Goal: Task Accomplishment & Management: Manage account settings

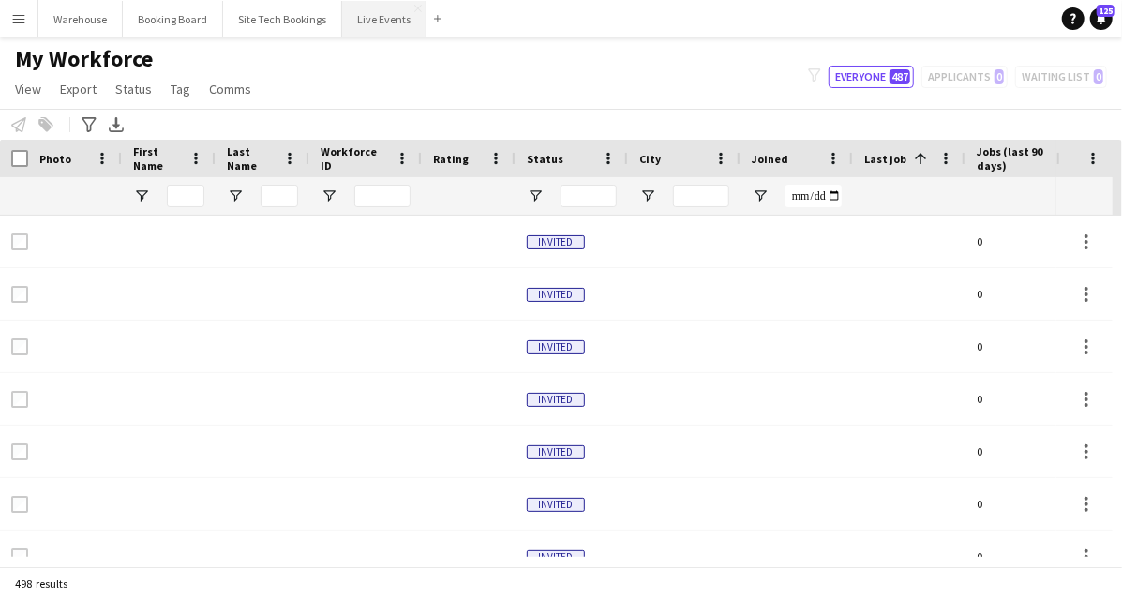
click at [372, 33] on button "Live Events Close" at bounding box center [384, 19] width 84 height 37
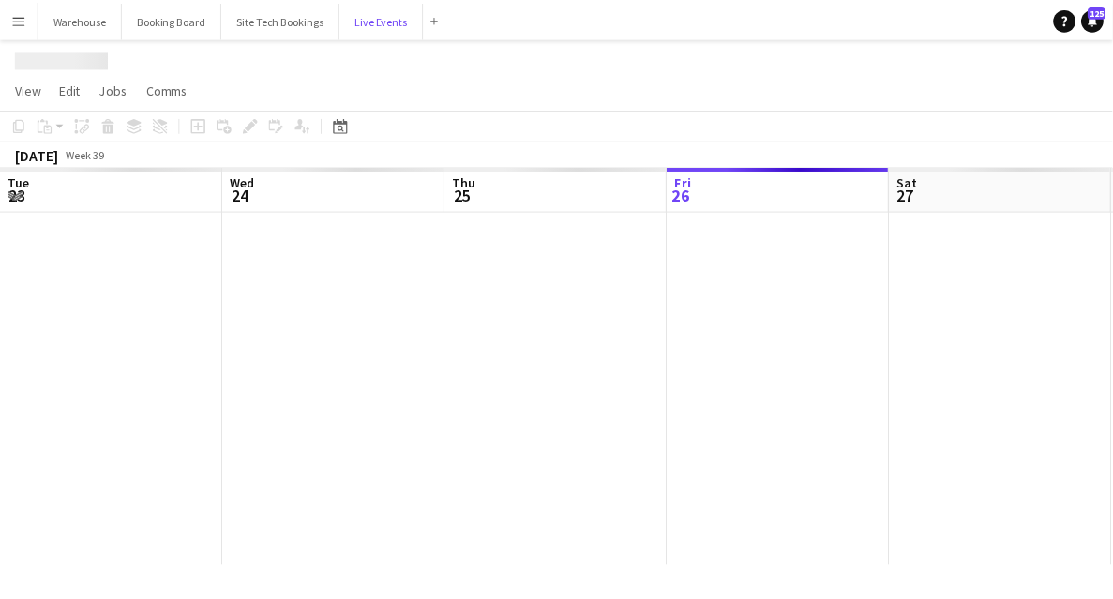
scroll to position [0, 448]
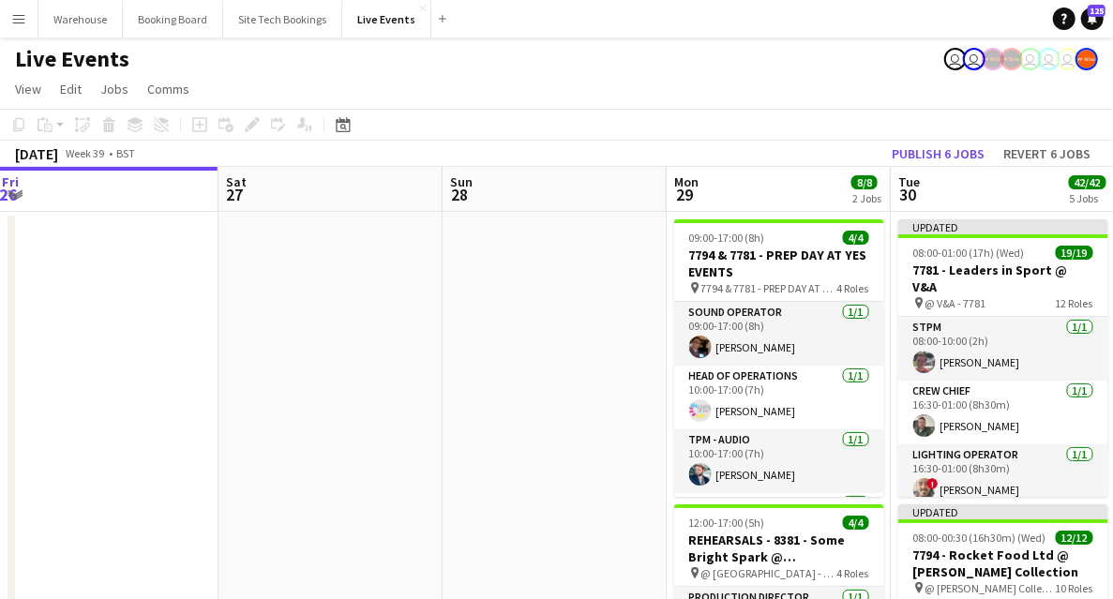
drag, startPoint x: 544, startPoint y: 427, endPoint x: 269, endPoint y: 389, distance: 277.2
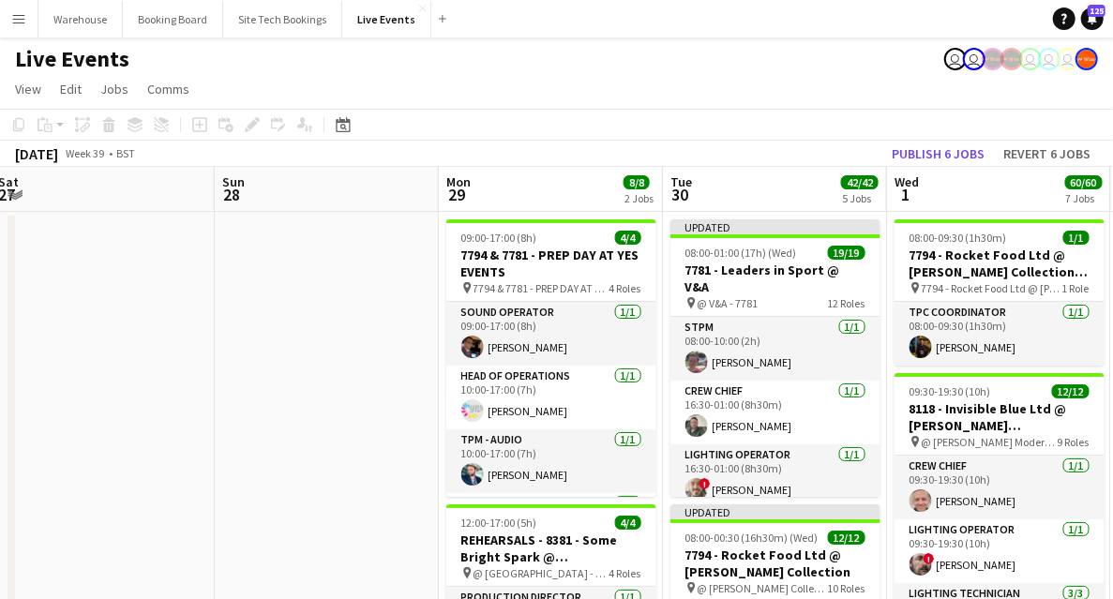
scroll to position [0, 693]
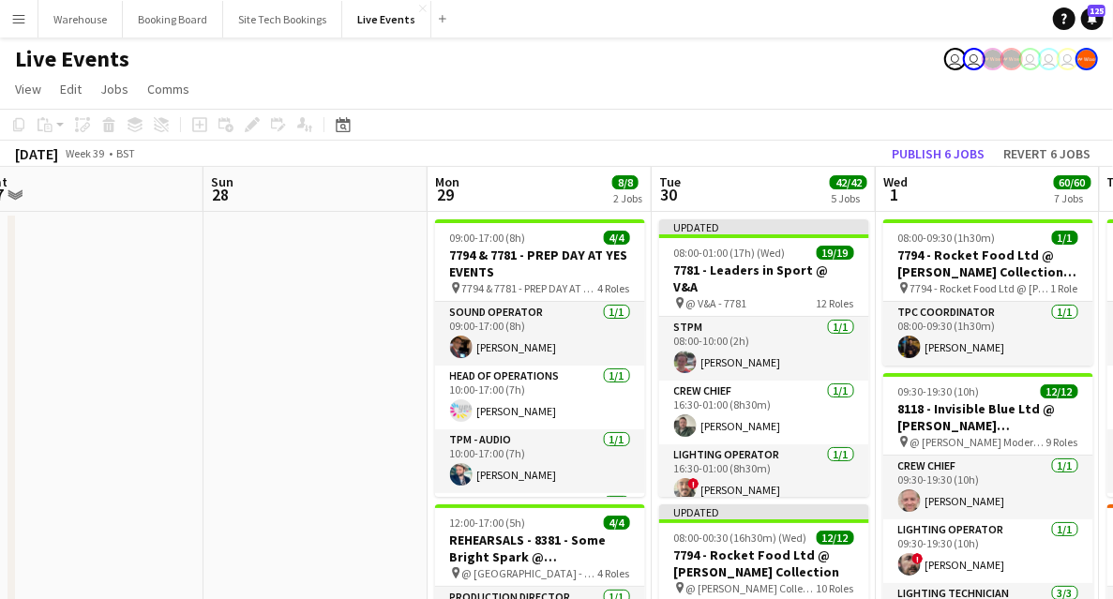
drag, startPoint x: 302, startPoint y: 370, endPoint x: 67, endPoint y: 323, distance: 239.9
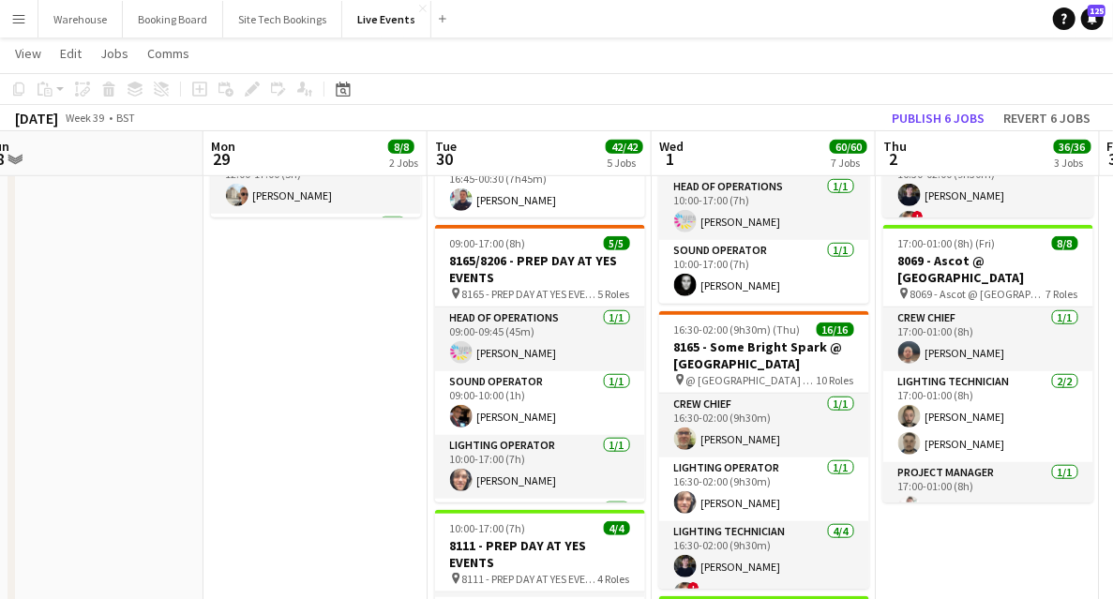
scroll to position [123, 0]
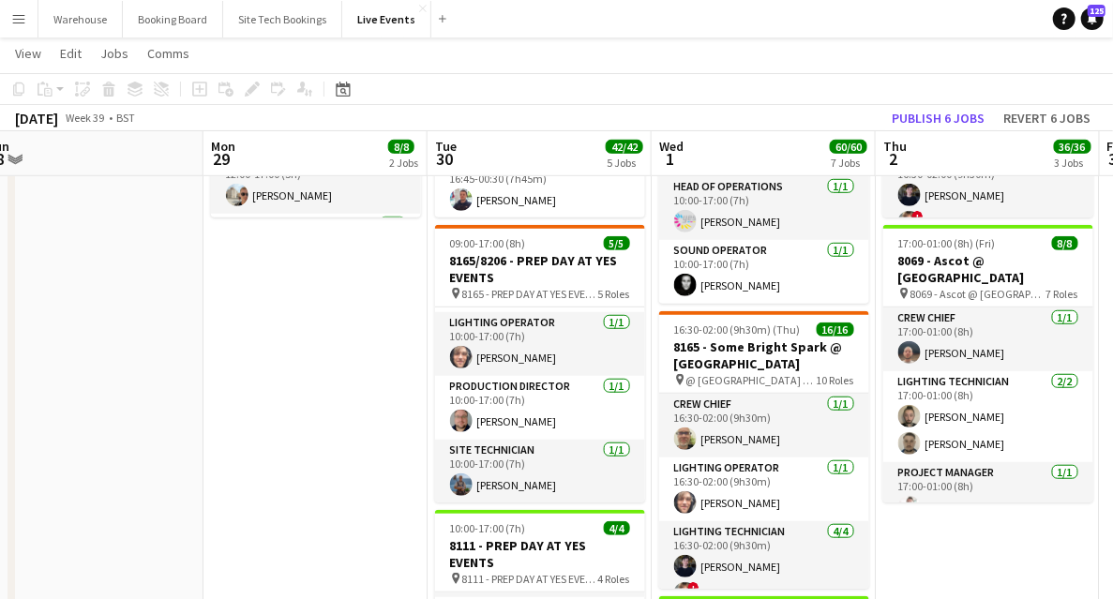
click at [343, 431] on app-date-cell "09:00-17:00 (8h) 4/4 7794 & 7781 - PREP DAY AT YES EVENTS pin 7794 & 7781 - PRE…" at bounding box center [315, 566] width 224 height 1836
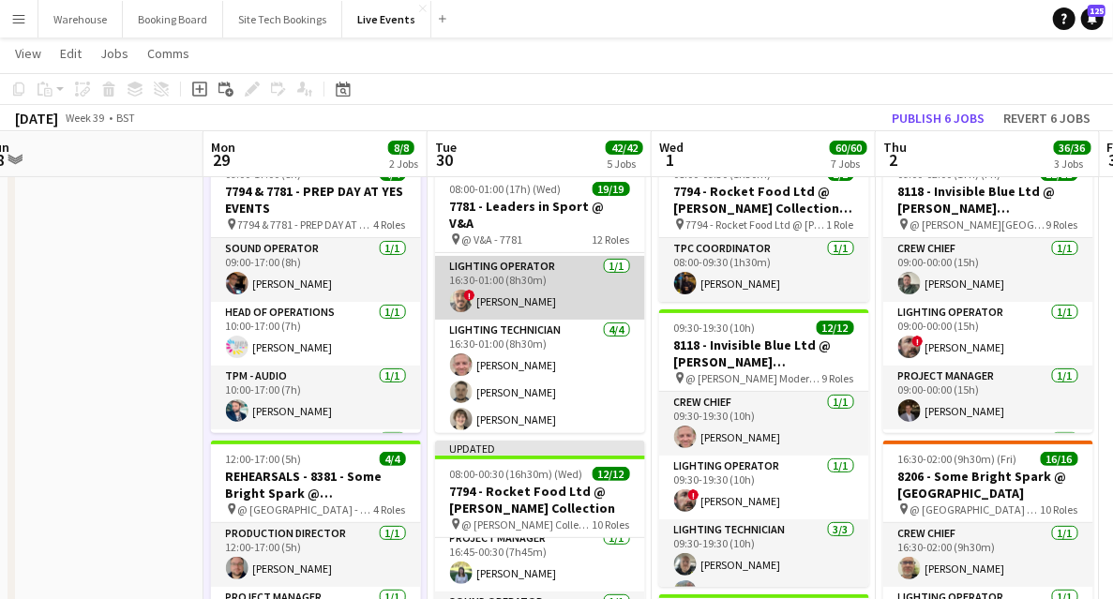
scroll to position [0, 0]
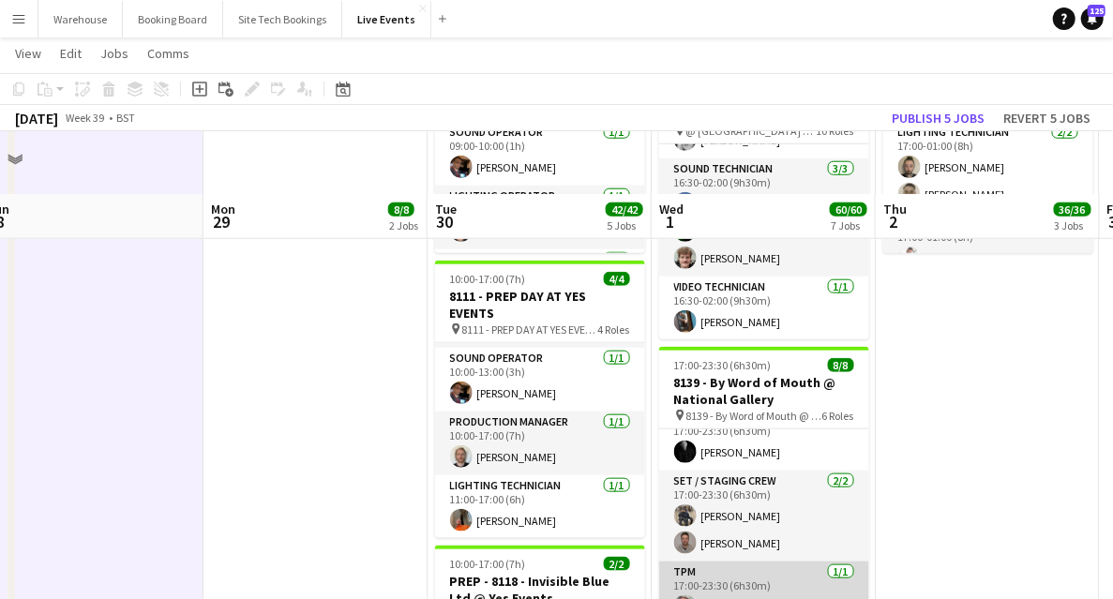
scroll to position [937, 0]
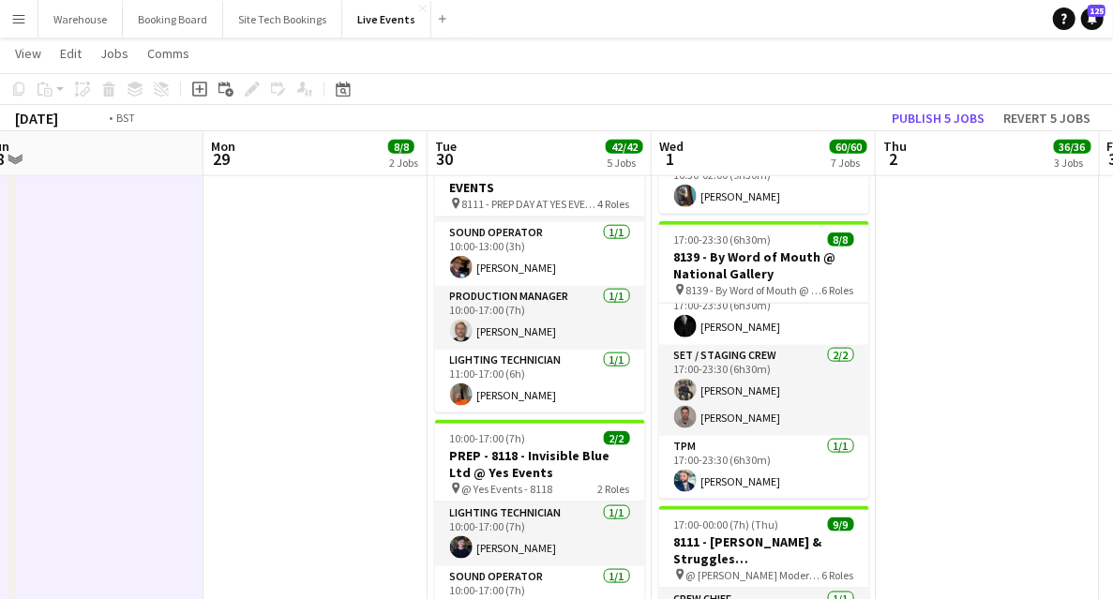
drag, startPoint x: 957, startPoint y: 397, endPoint x: 531, endPoint y: 422, distance: 427.2
click at [527, 423] on app-calendar-viewport "Thu 25 41/41 3 Jobs Fri 26 Sat 27 Sun 28 Mon 29 8/8 2 Jobs Tue 30 42/42 5 Jobs …" at bounding box center [556, 122] width 1113 height 1973
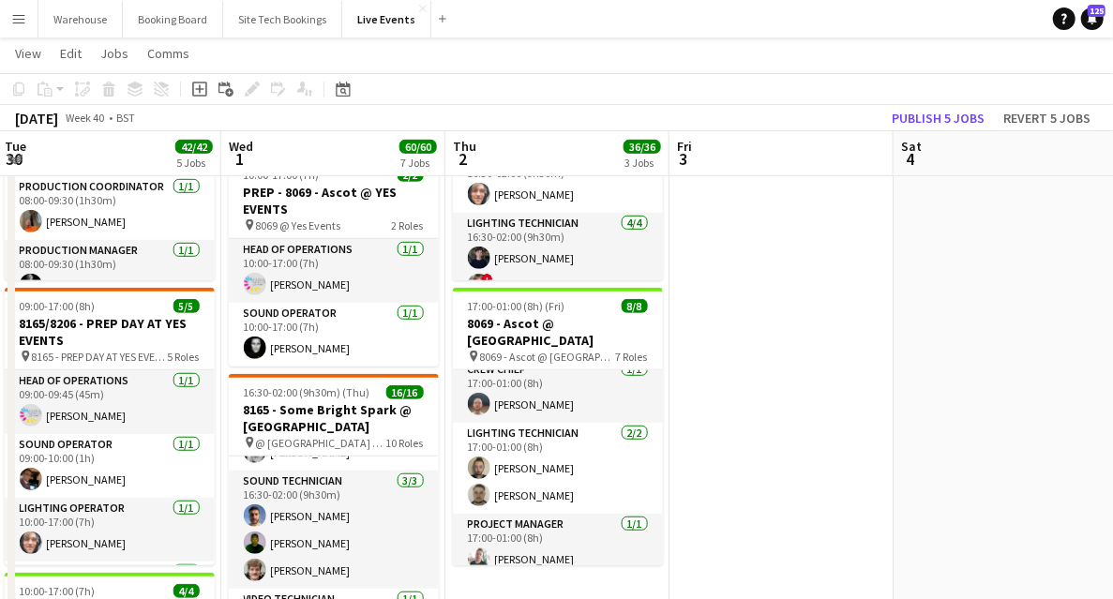
scroll to position [0, 0]
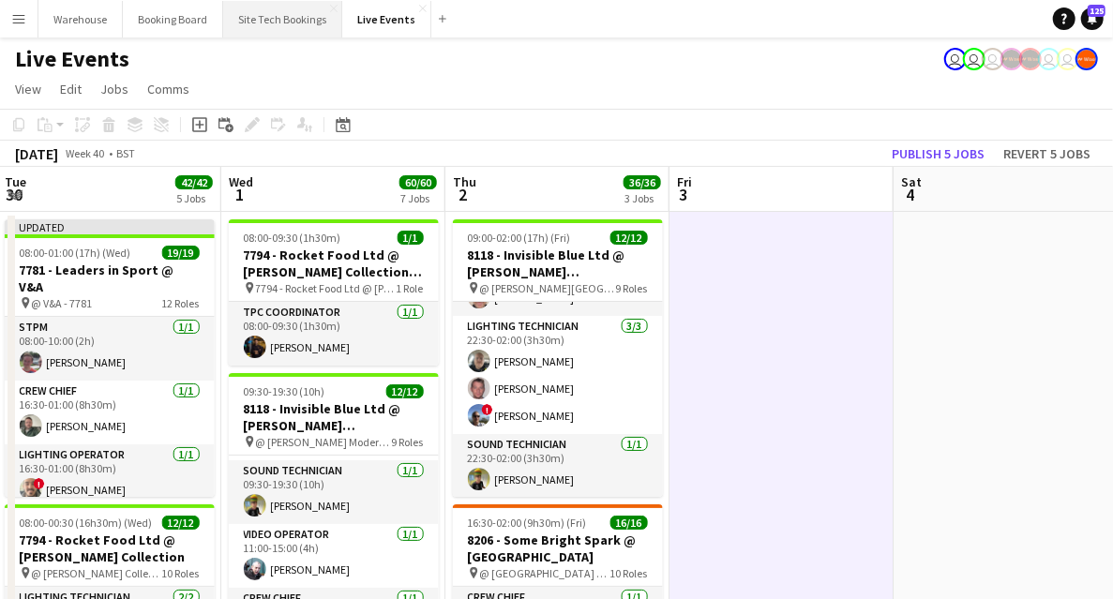
click at [266, 28] on button "Site Tech Bookings Close" at bounding box center [282, 19] width 119 height 37
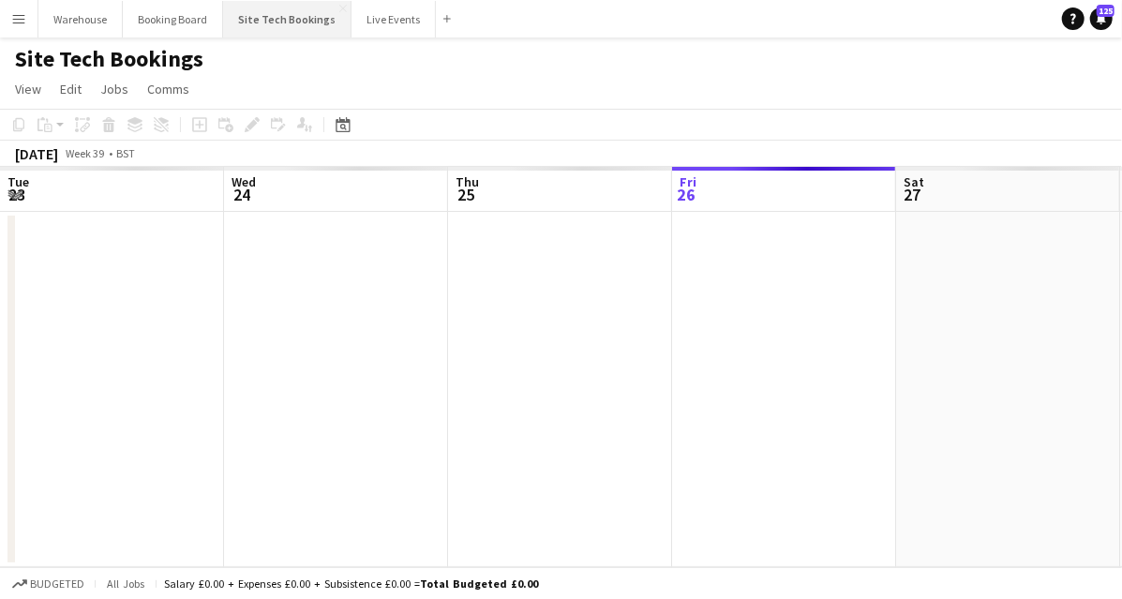
scroll to position [0, 448]
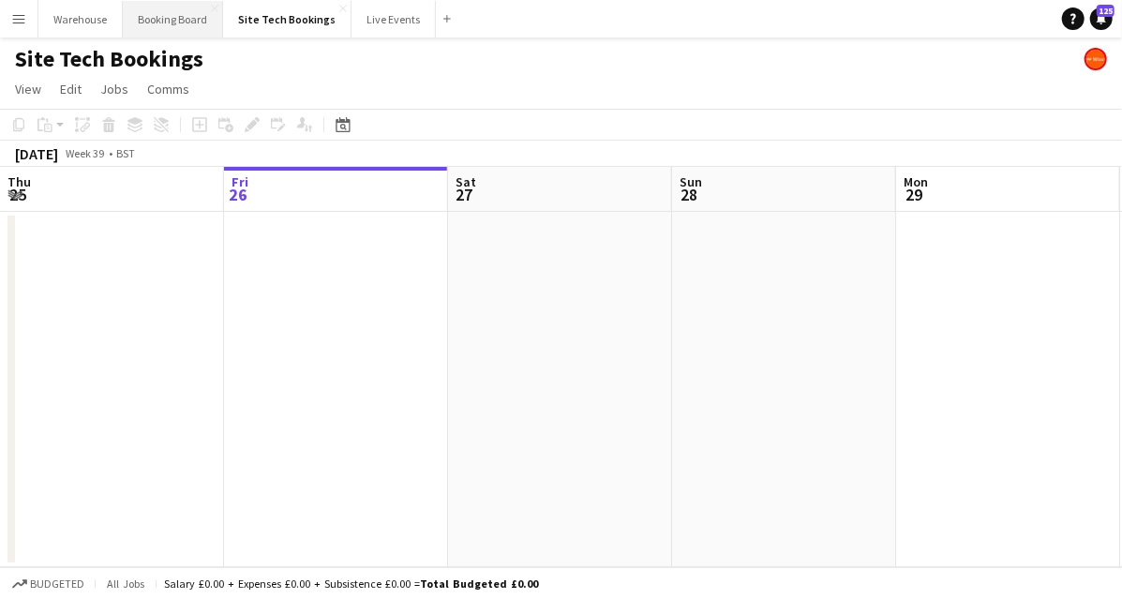
click at [163, 12] on button "Booking Board Close" at bounding box center [173, 19] width 100 height 37
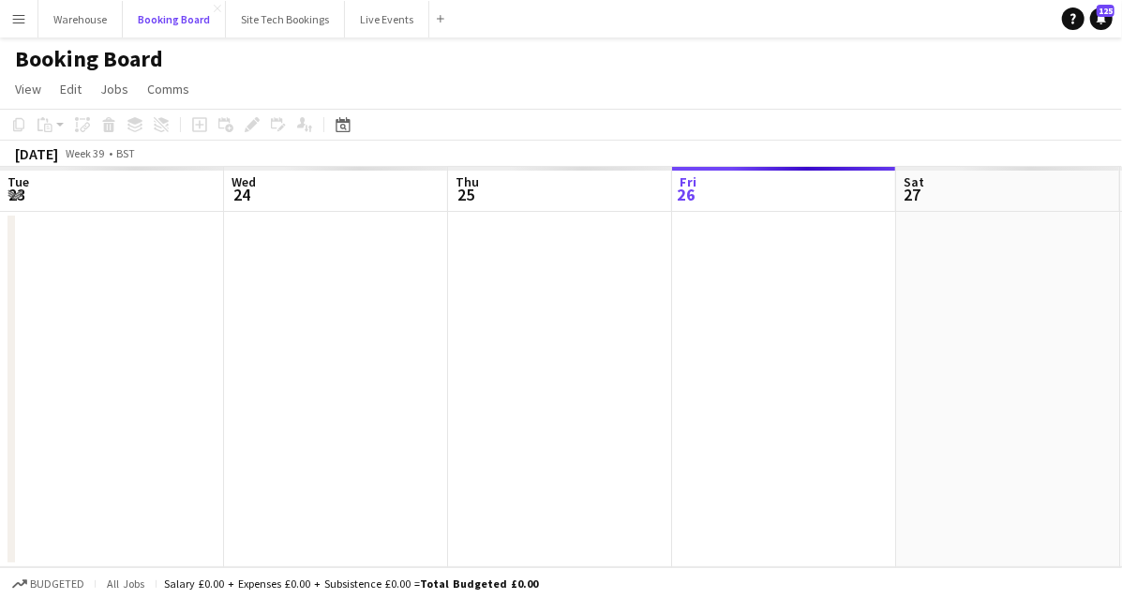
scroll to position [0, 448]
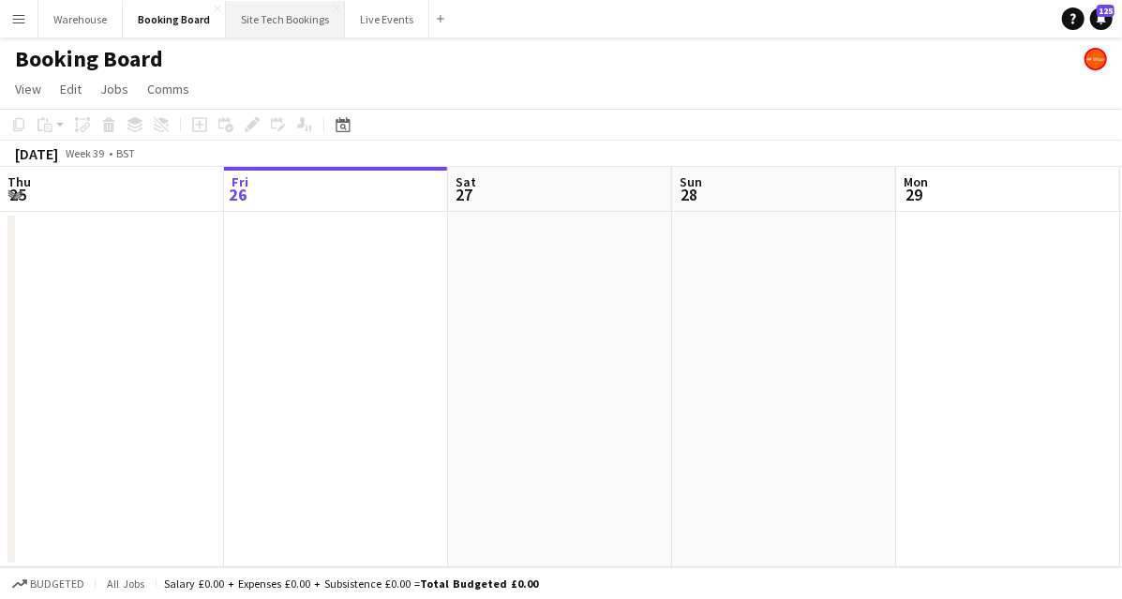
click at [311, 22] on button "Site Tech Bookings Close" at bounding box center [285, 19] width 119 height 37
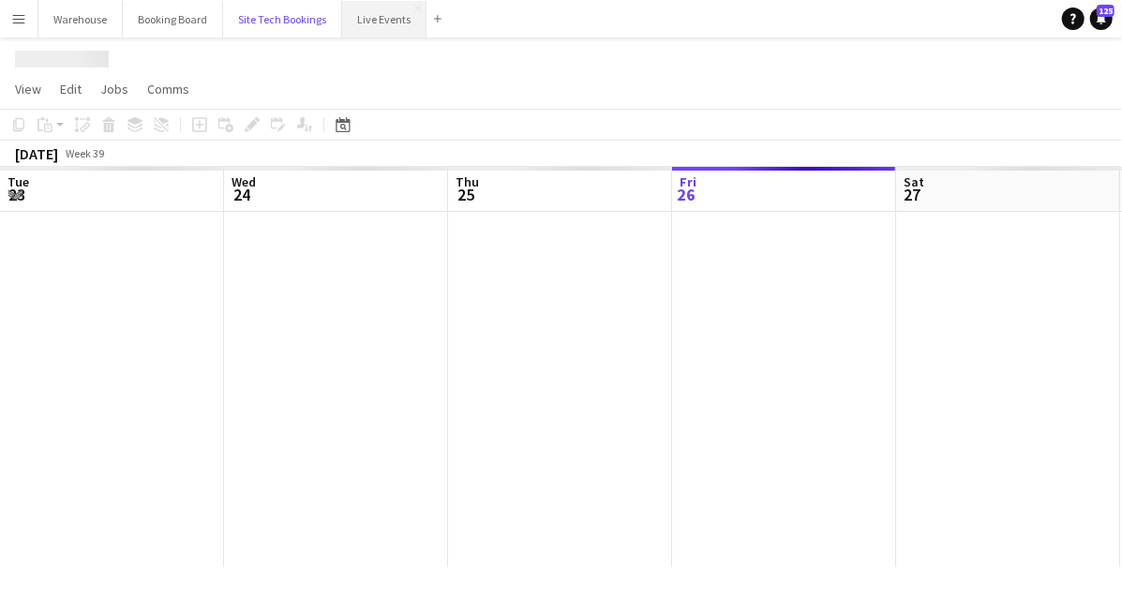
scroll to position [0, 448]
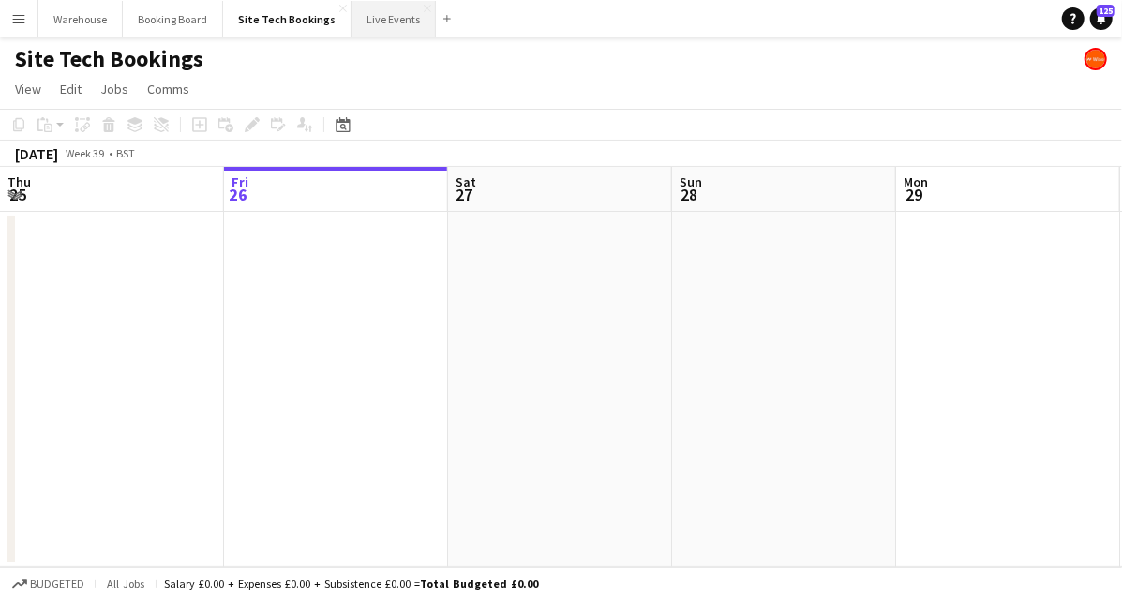
click at [412, 22] on button "Live Events Close" at bounding box center [394, 19] width 84 height 37
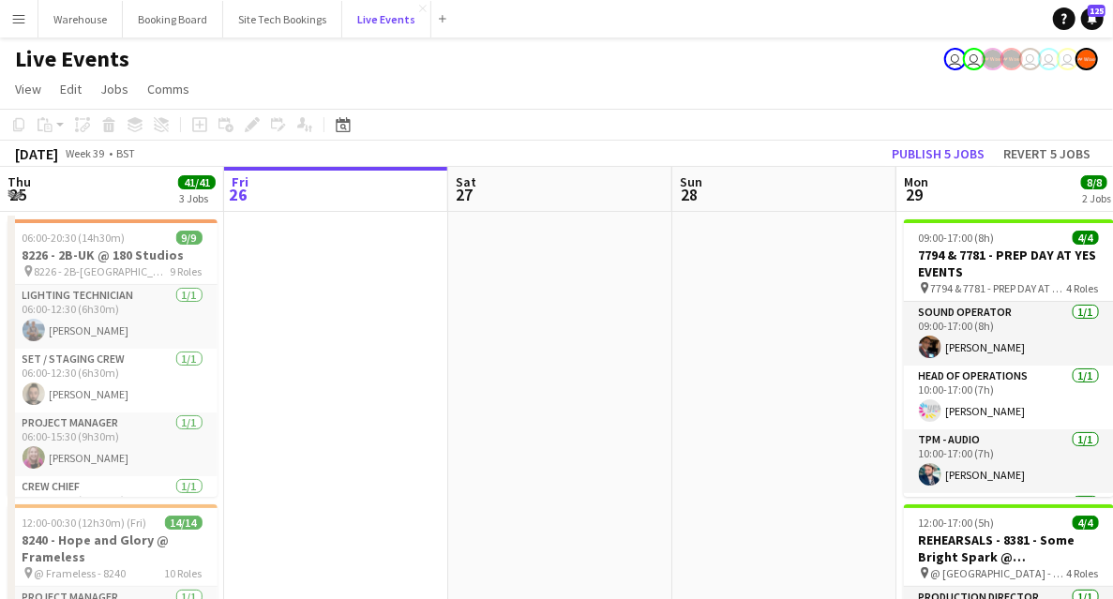
scroll to position [125, 0]
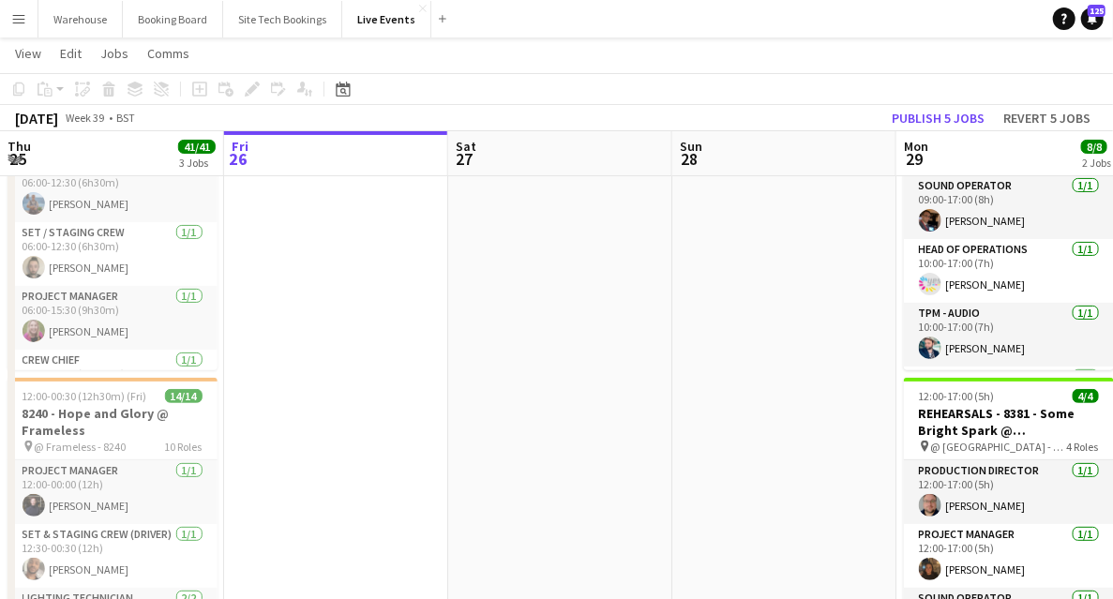
drag, startPoint x: 806, startPoint y: 336, endPoint x: 84, endPoint y: 260, distance: 725.8
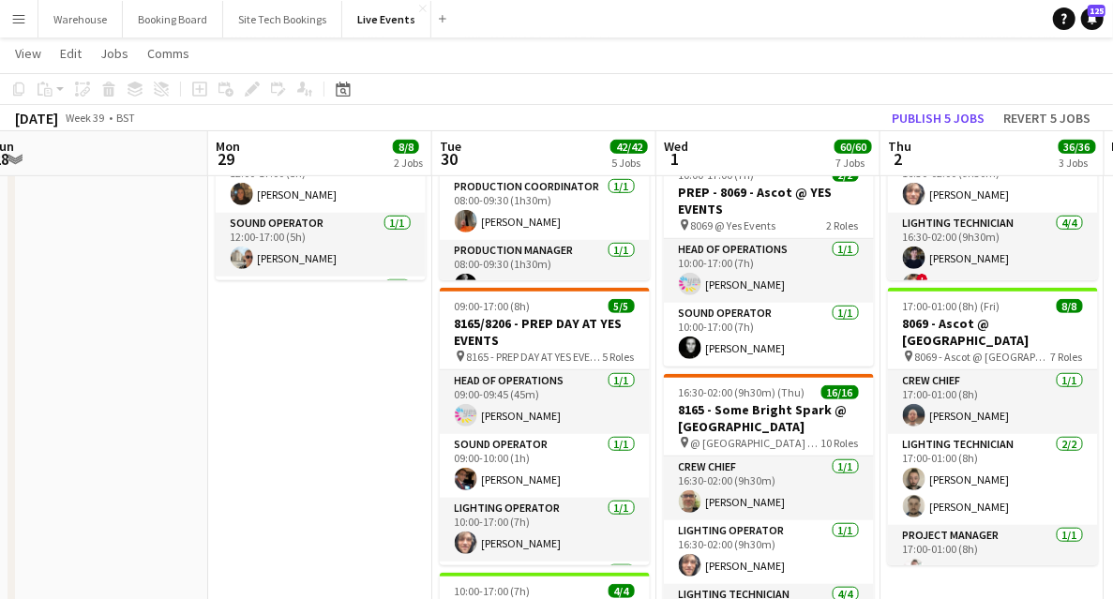
scroll to position [562, 0]
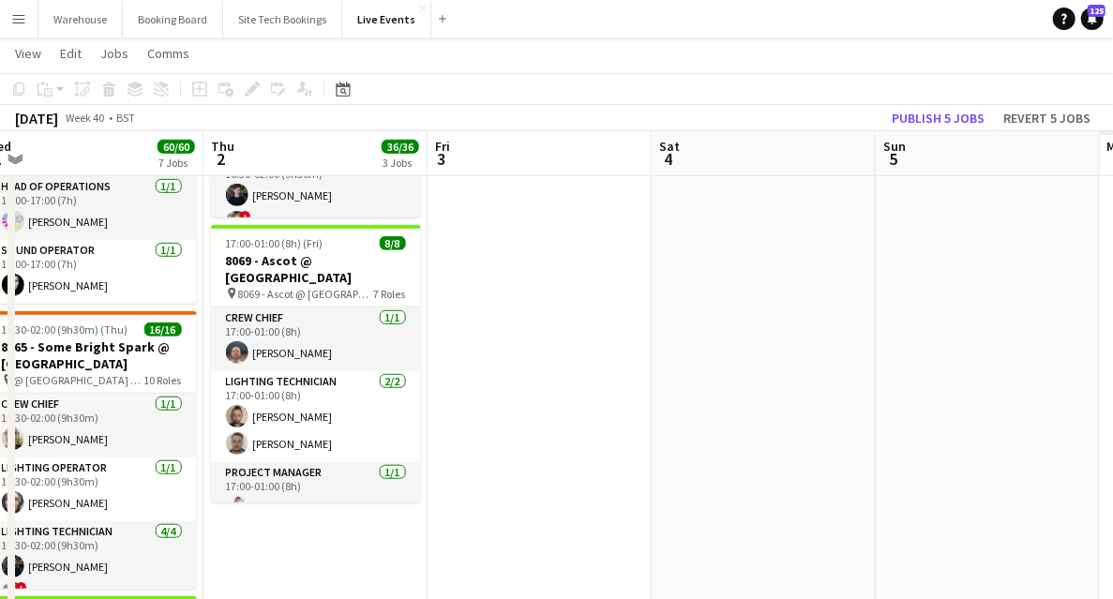
drag, startPoint x: 915, startPoint y: 553, endPoint x: 291, endPoint y: 441, distance: 634.4
click at [270, 459] on app-calendar-viewport "Sun 28 Mon 29 8/8 2 Jobs Tue 30 42/42 5 Jobs Wed 1 60/60 7 Jobs Thu 2 36/36 3 J…" at bounding box center [556, 497] width 1113 height 1973
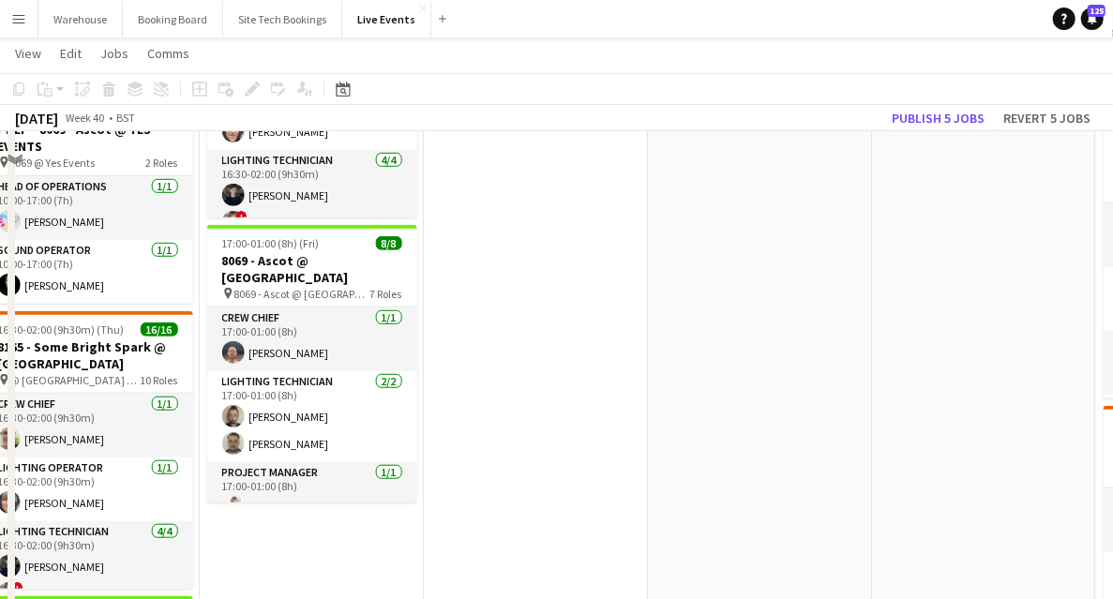
scroll to position [375, 0]
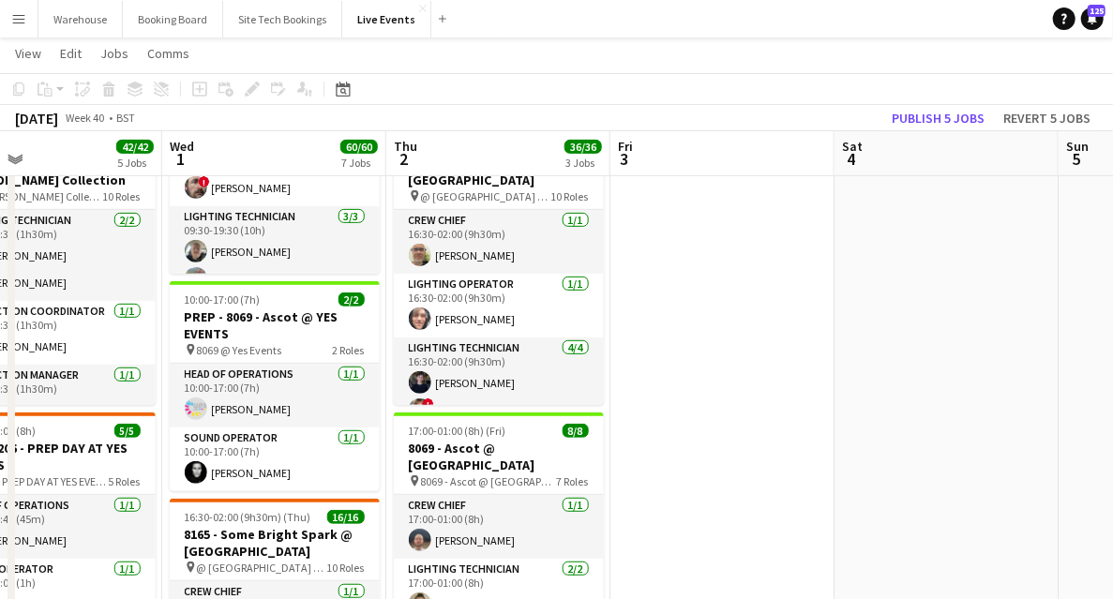
drag, startPoint x: 536, startPoint y: 383, endPoint x: 718, endPoint y: 385, distance: 181.9
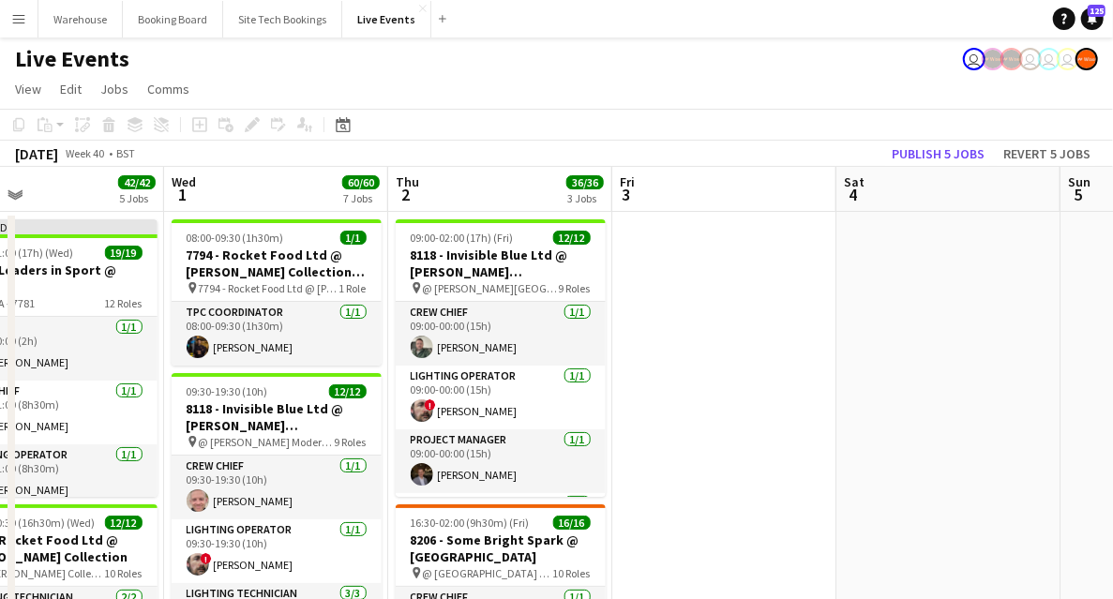
scroll to position [125, 0]
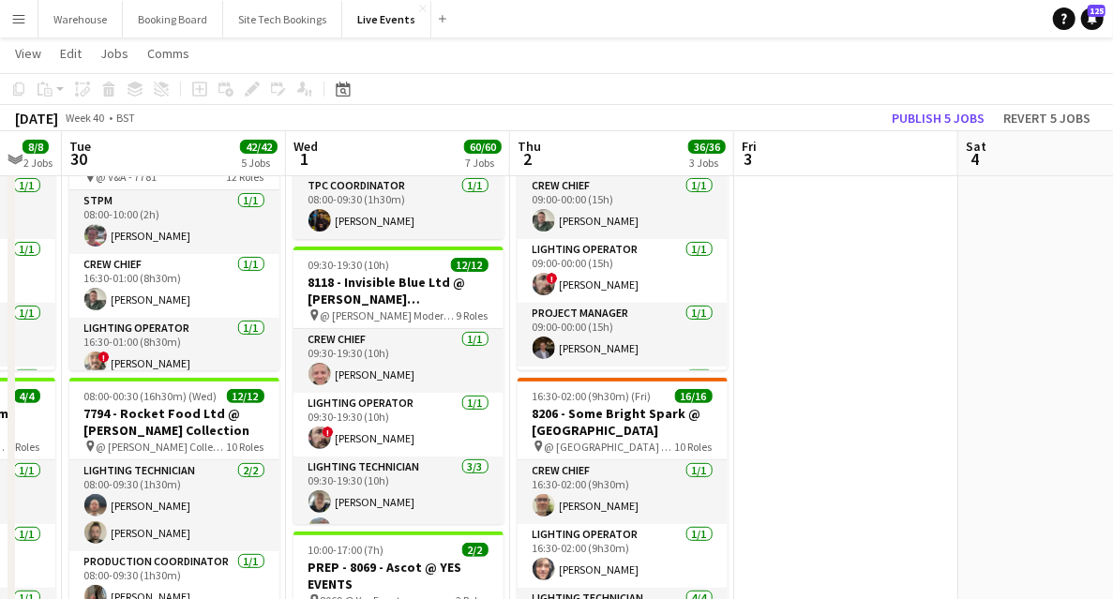
drag, startPoint x: 649, startPoint y: 395, endPoint x: 771, endPoint y: 378, distance: 123.0
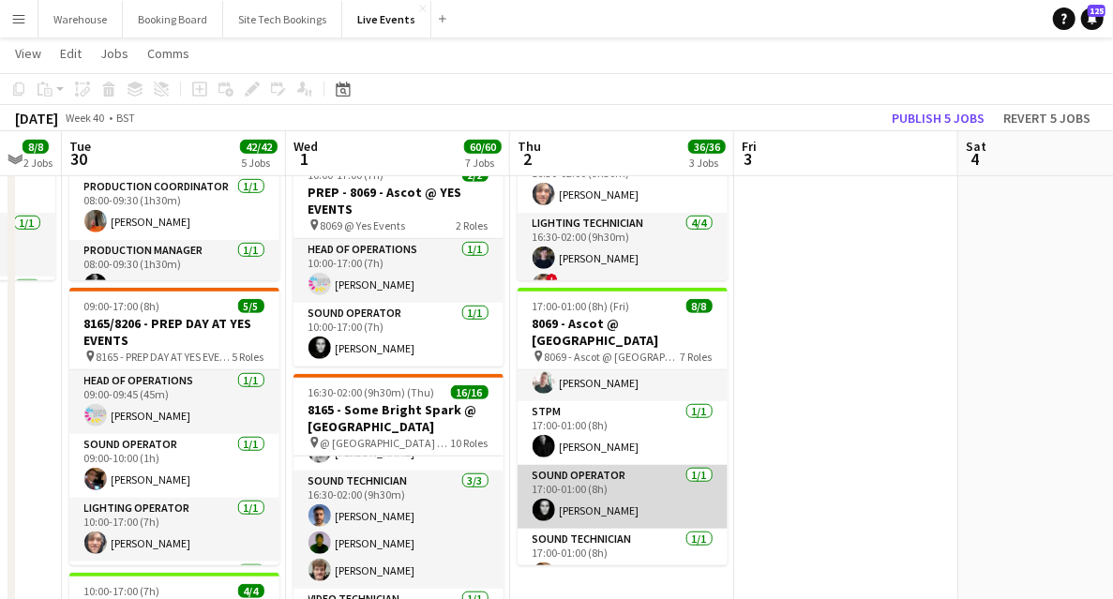
scroll to position [261, 0]
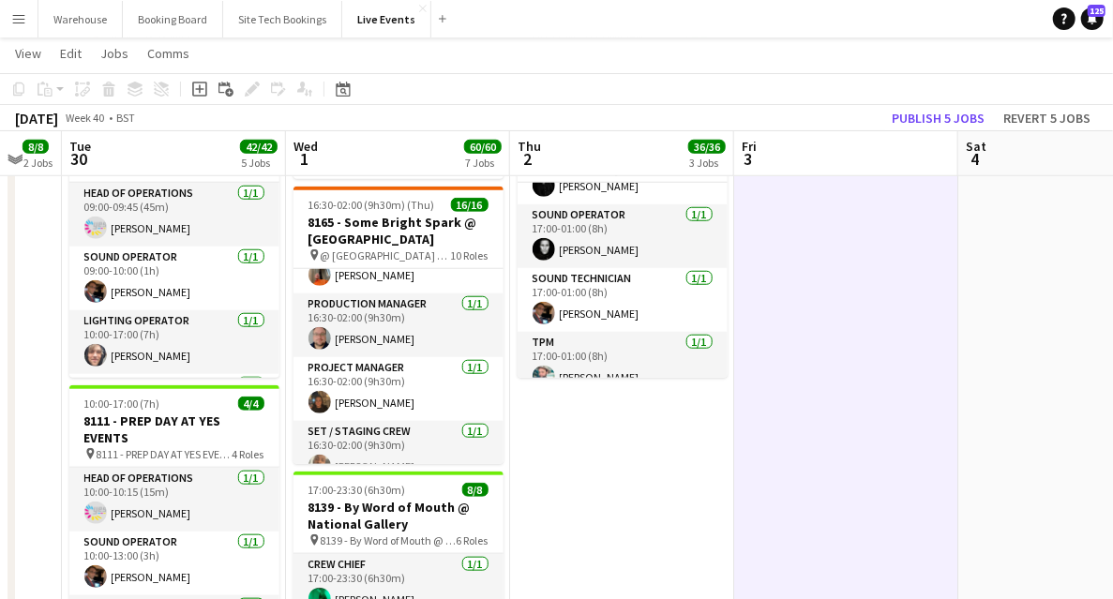
scroll to position [437, 0]
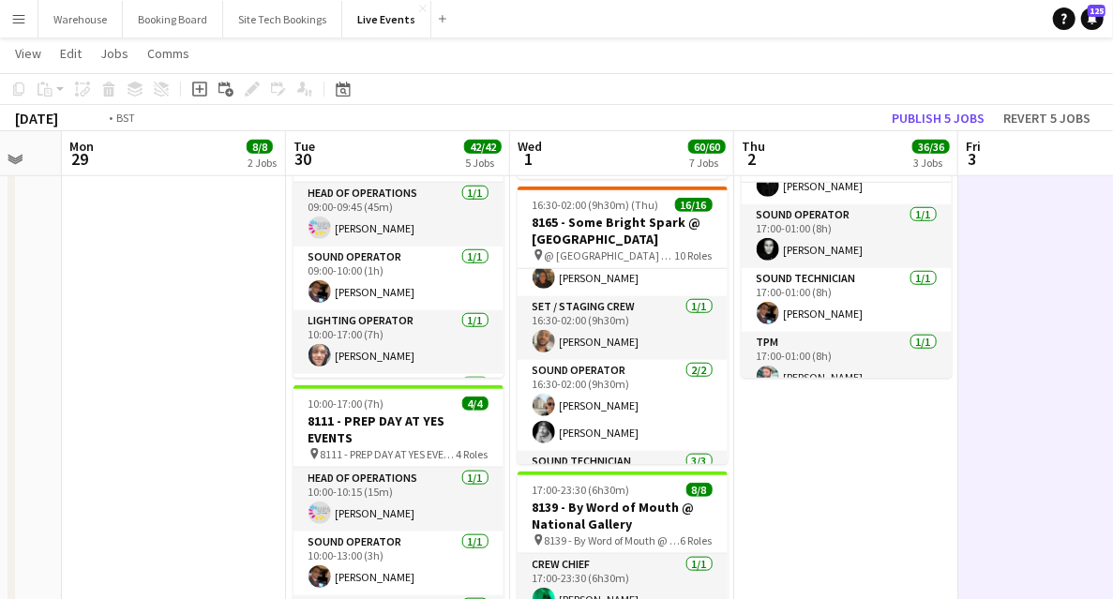
drag, startPoint x: 570, startPoint y: 444, endPoint x: 994, endPoint y: 411, distance: 425.1
click at [994, 411] on app-calendar-viewport "Sat 27 Sun 28 Mon 29 8/8 2 Jobs Tue 30 42/42 5 Jobs Wed 1 60/60 7 Jobs Thu 2 36…" at bounding box center [556, 372] width 1113 height 1973
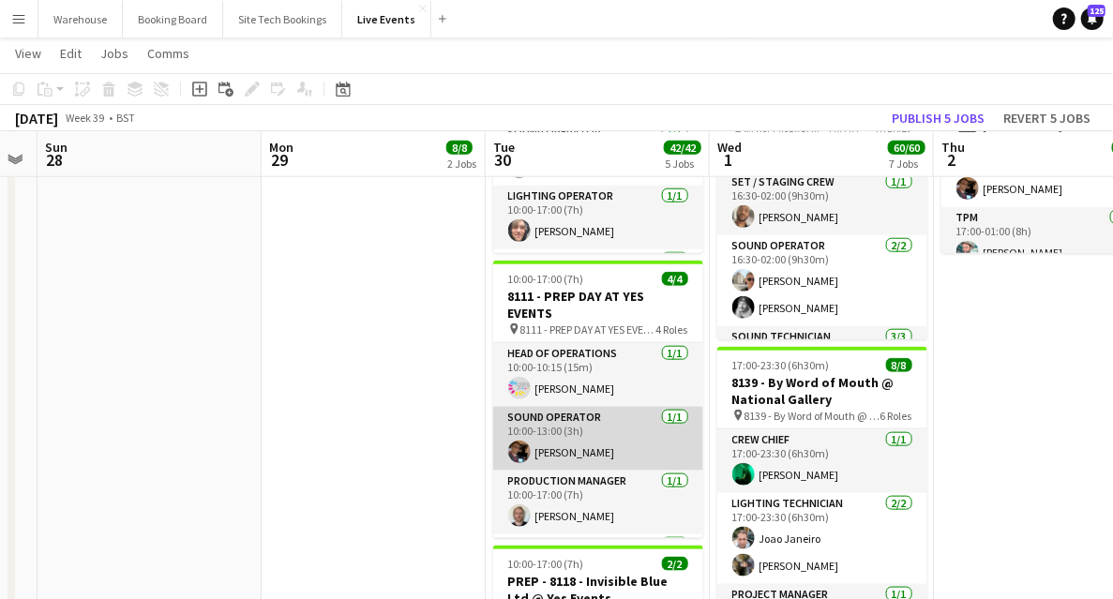
scroll to position [59, 0]
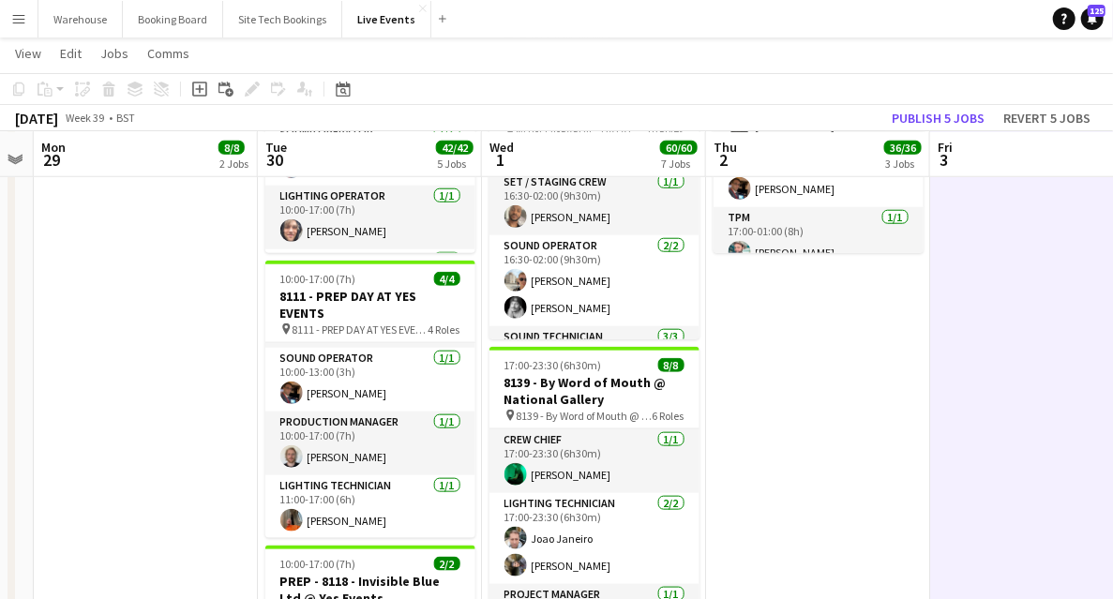
drag, startPoint x: 385, startPoint y: 373, endPoint x: 156, endPoint y: 326, distance: 234.4
click at [157, 326] on app-calendar-viewport "Fri 26 Sat 27 Sun 28 Mon 29 8/8 2 Jobs Tue 30 42/42 5 Jobs Wed 1 60/60 7 Jobs T…" at bounding box center [556, 247] width 1113 height 1973
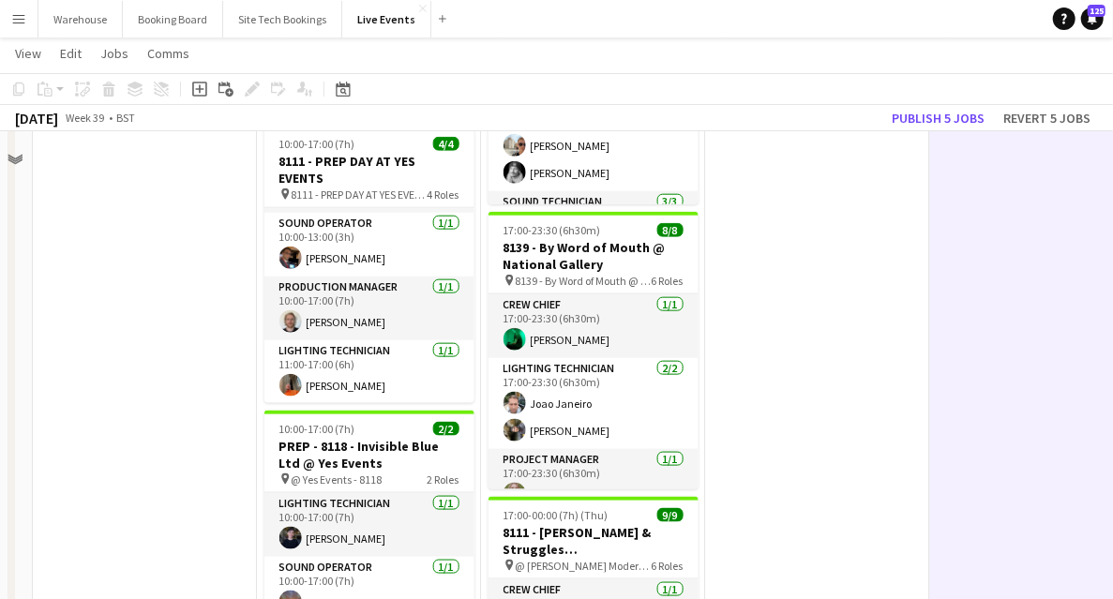
scroll to position [697, 0]
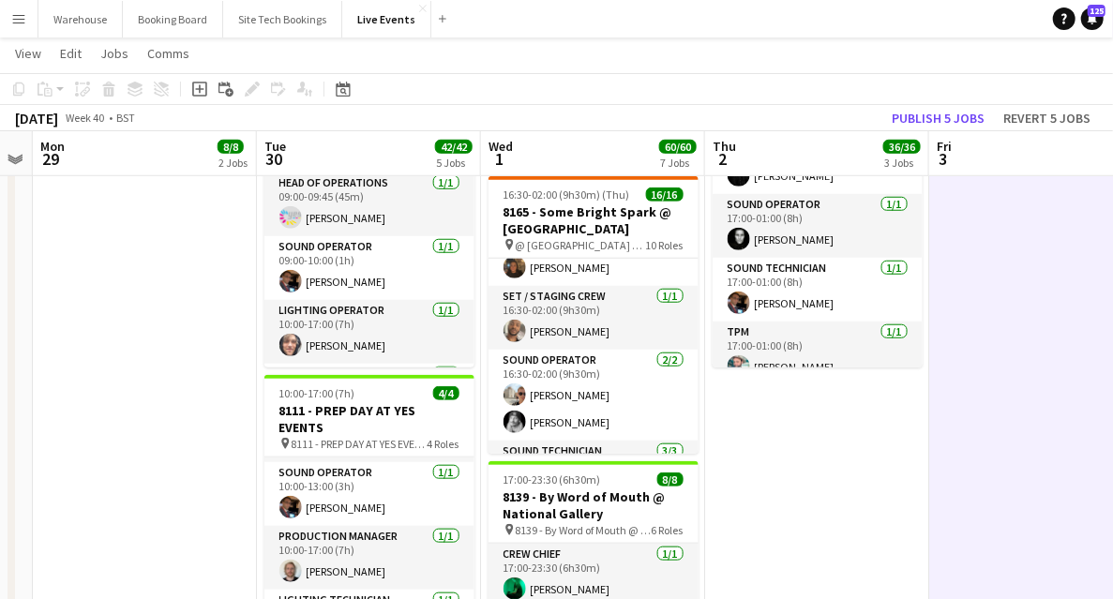
drag, startPoint x: 762, startPoint y: 477, endPoint x: 466, endPoint y: 525, distance: 300.1
click at [414, 531] on app-calendar-viewport "Fri 26 Sat 27 Sun 28 Mon 29 8/8 2 Jobs Tue 30 42/42 5 Jobs Wed 1 60/60 7 Jobs T…" at bounding box center [556, 362] width 1113 height 1973
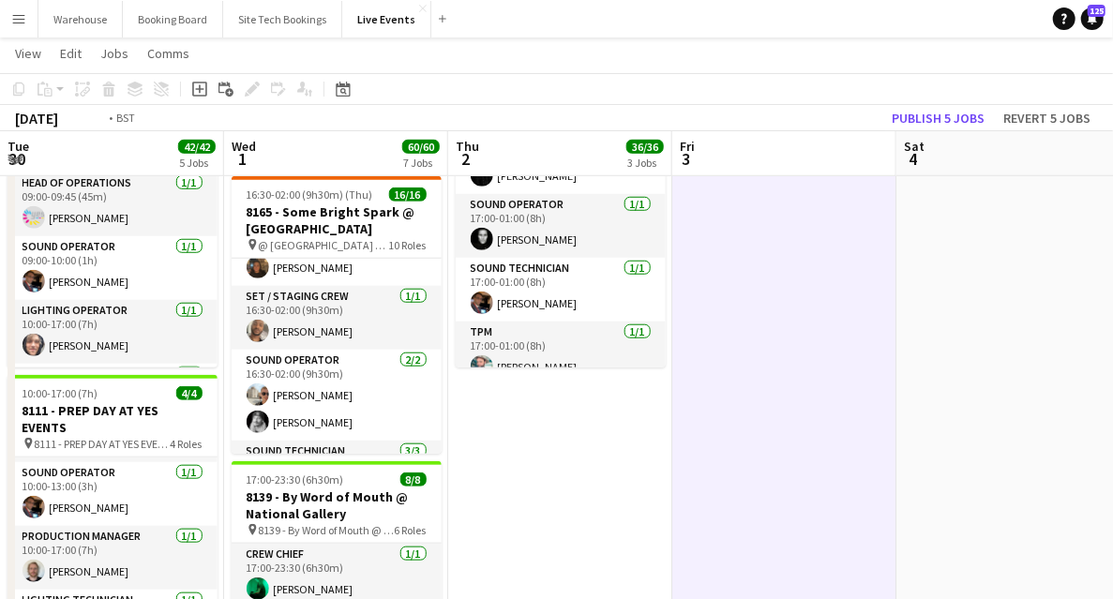
scroll to position [0, 432]
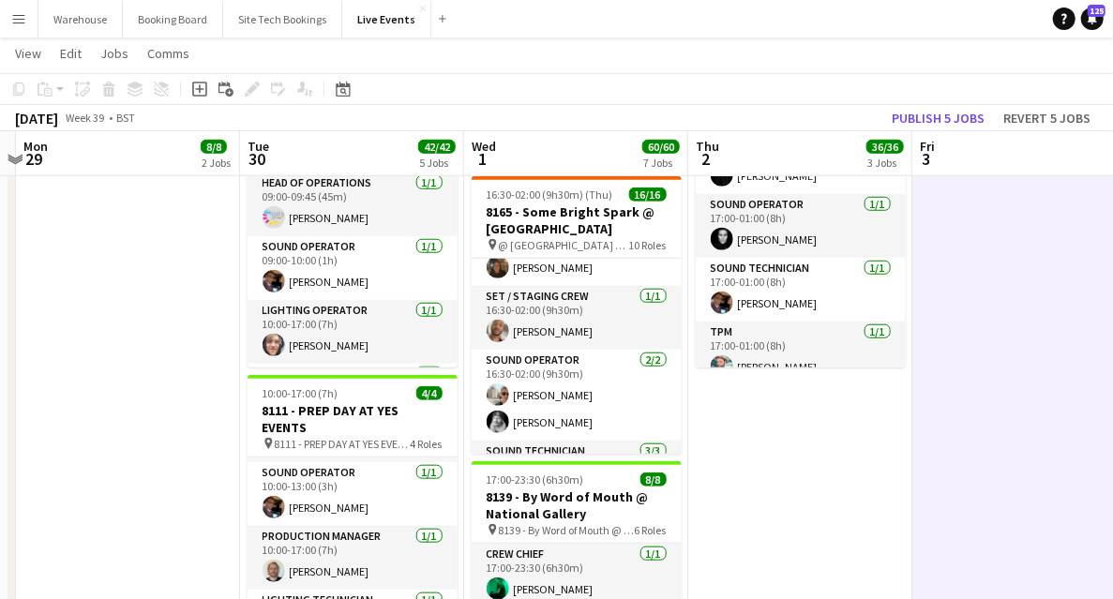
drag, startPoint x: 417, startPoint y: 508, endPoint x: 749, endPoint y: 496, distance: 332.1
click at [749, 496] on app-calendar-viewport "Sat 27 Sun 28 Mon 29 8/8 2 Jobs Tue 30 42/42 5 Jobs Wed 1 60/60 7 Jobs Thu 2 36…" at bounding box center [556, 362] width 1113 height 1973
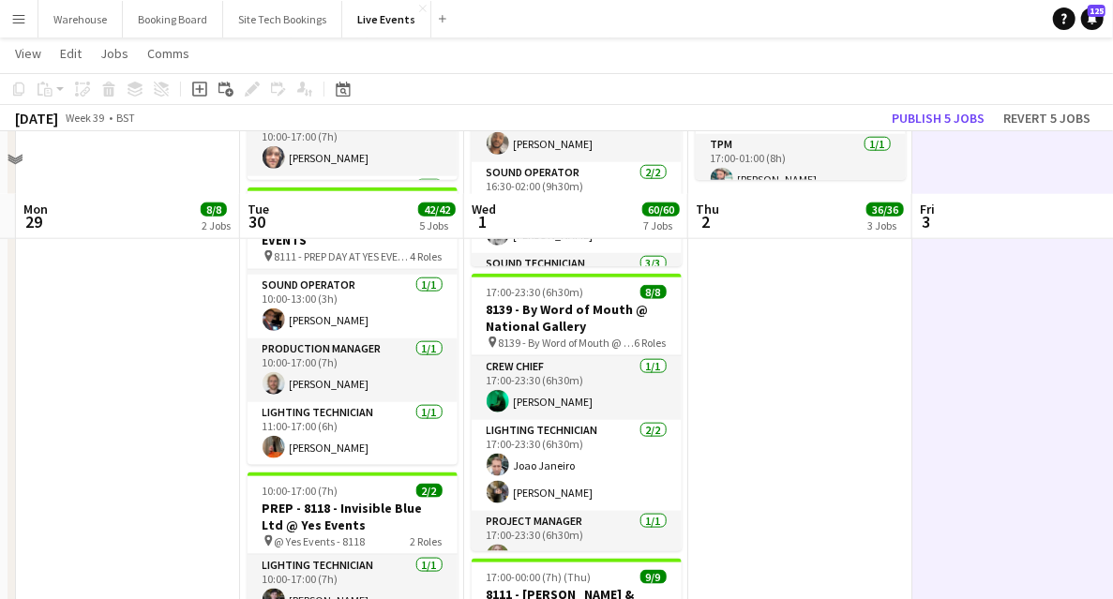
scroll to position [947, 0]
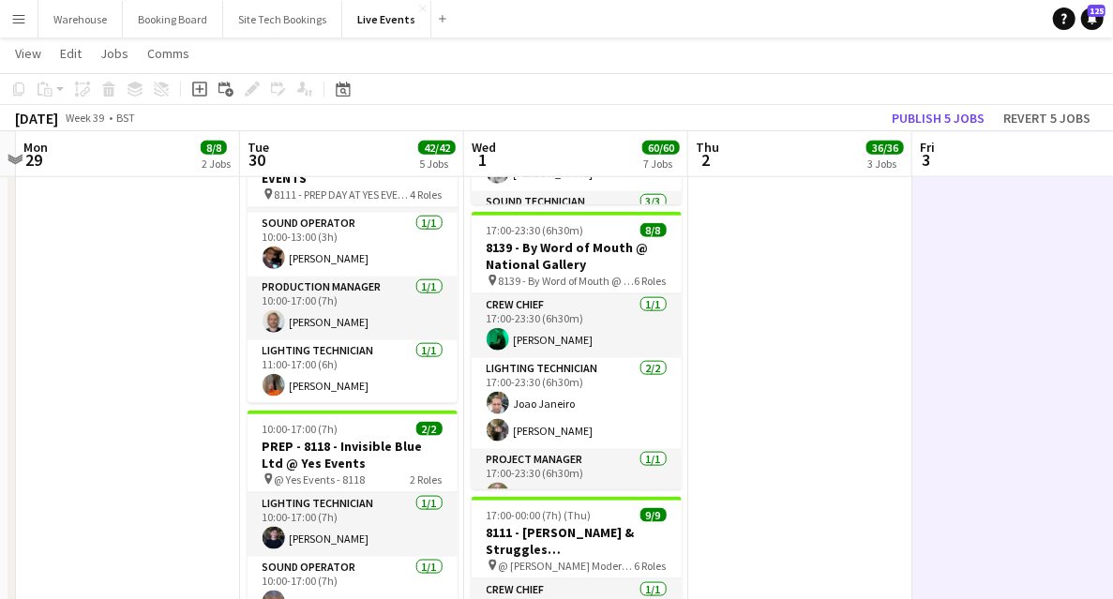
drag, startPoint x: 227, startPoint y: 325, endPoint x: 214, endPoint y: 324, distance: 13.2
click at [227, 325] on app-date-cell "09:00-17:00 (8h) 4/4 7794 & 7781 - PREP DAY AT YES EVENTS pin 7794 & 7781 - PRE…" at bounding box center [128, 181] width 224 height 1836
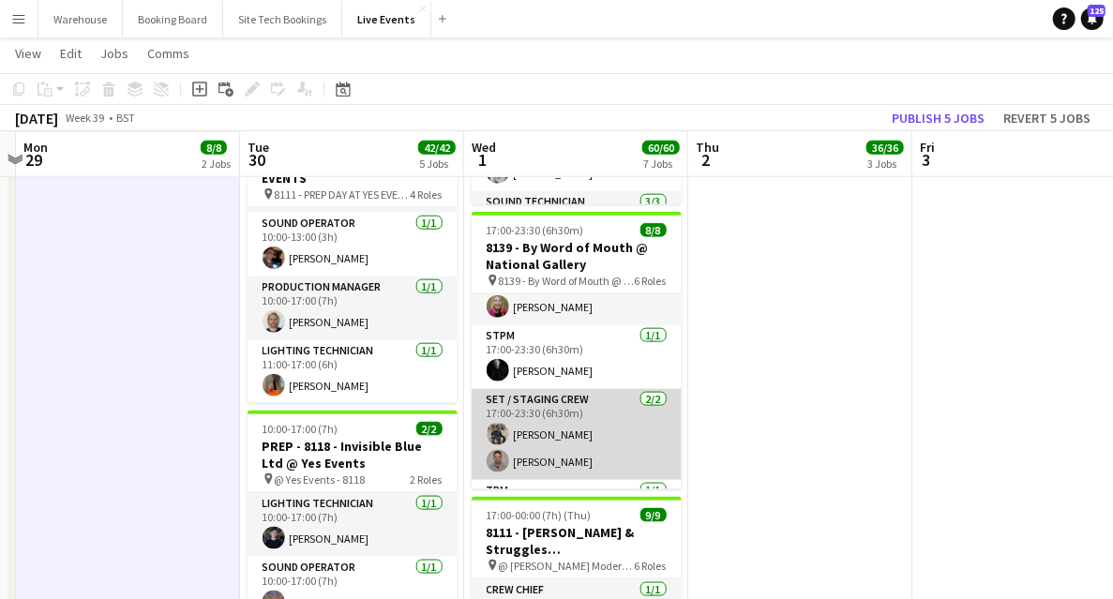
scroll to position [241, 0]
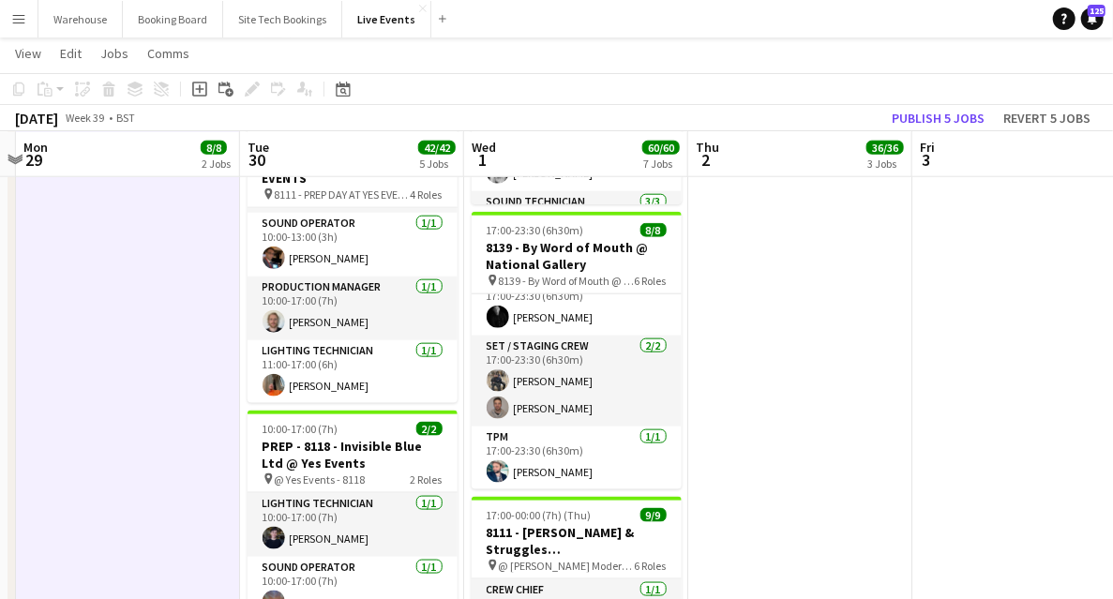
click at [801, 324] on app-date-cell "09:00-02:00 (17h) (Fri) 12/12 8118 - Invisible Blue Ltd @ [PERSON_NAME][GEOGRAP…" at bounding box center [800, 181] width 224 height 1836
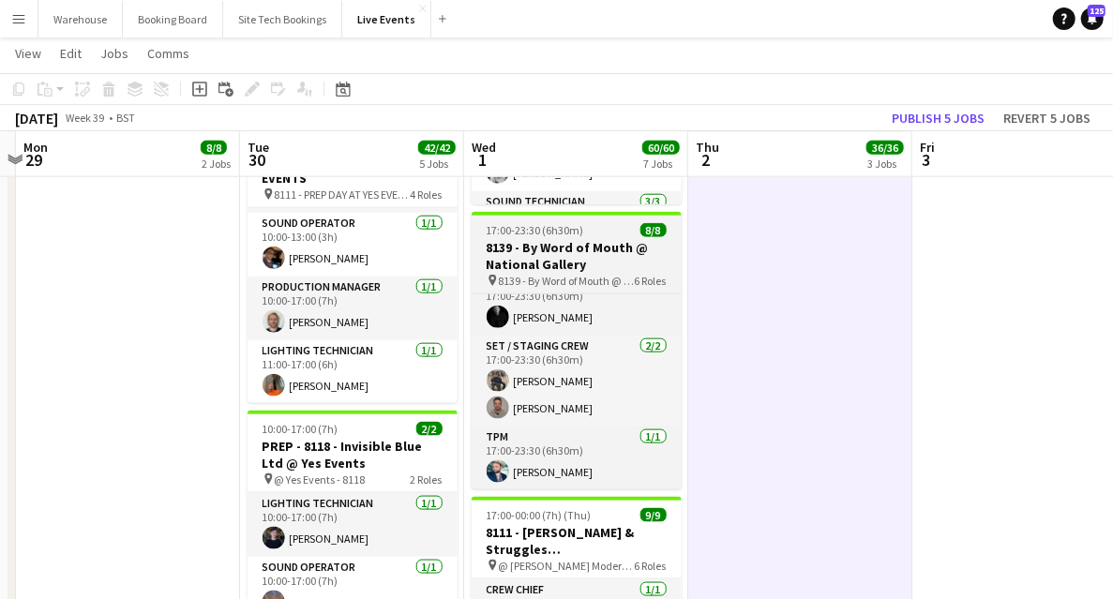
click at [577, 268] on h3 "8139 - By Word of Mouth @ National Gallery" at bounding box center [577, 256] width 210 height 34
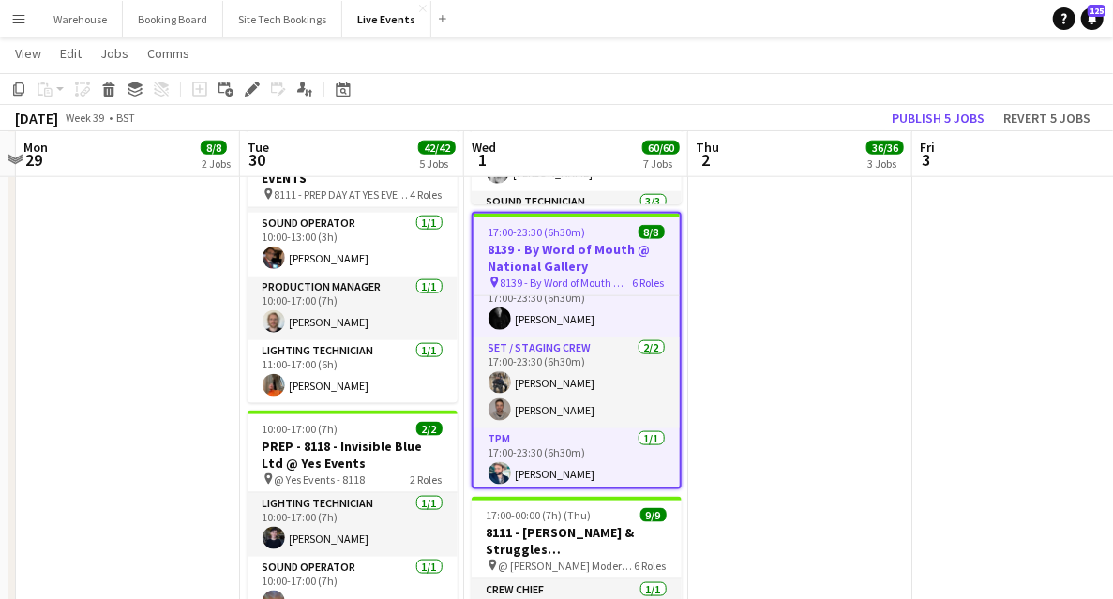
click at [726, 323] on app-date-cell "09:00-02:00 (17h) (Fri) 12/12 8118 - Invisible Blue Ltd @ [PERSON_NAME][GEOGRAP…" at bounding box center [800, 181] width 224 height 1836
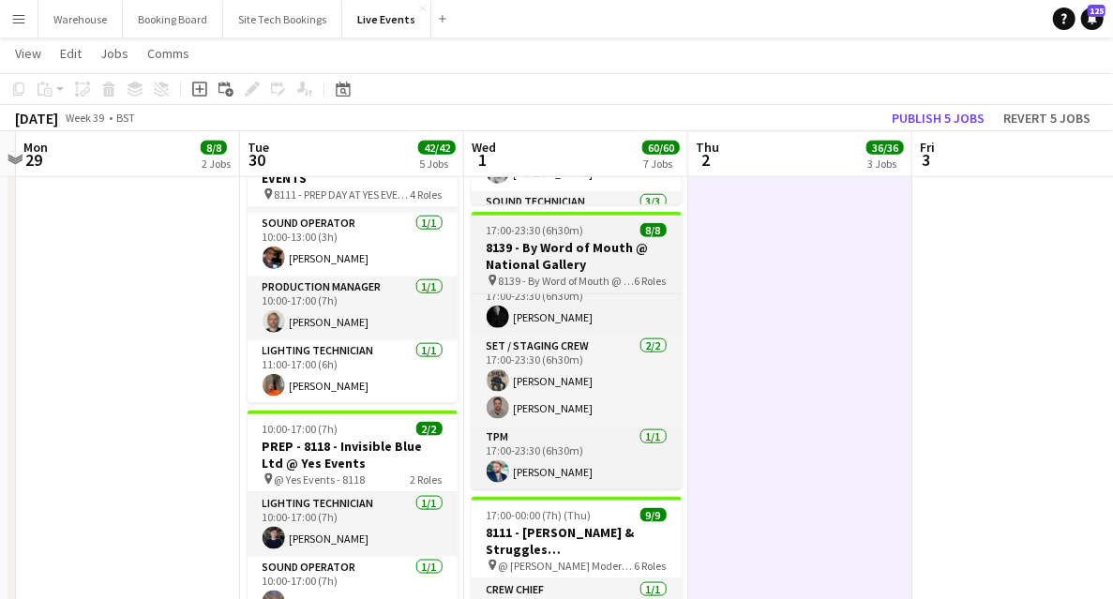
click at [548, 249] on h3 "8139 - By Word of Mouth @ National Gallery" at bounding box center [577, 256] width 210 height 34
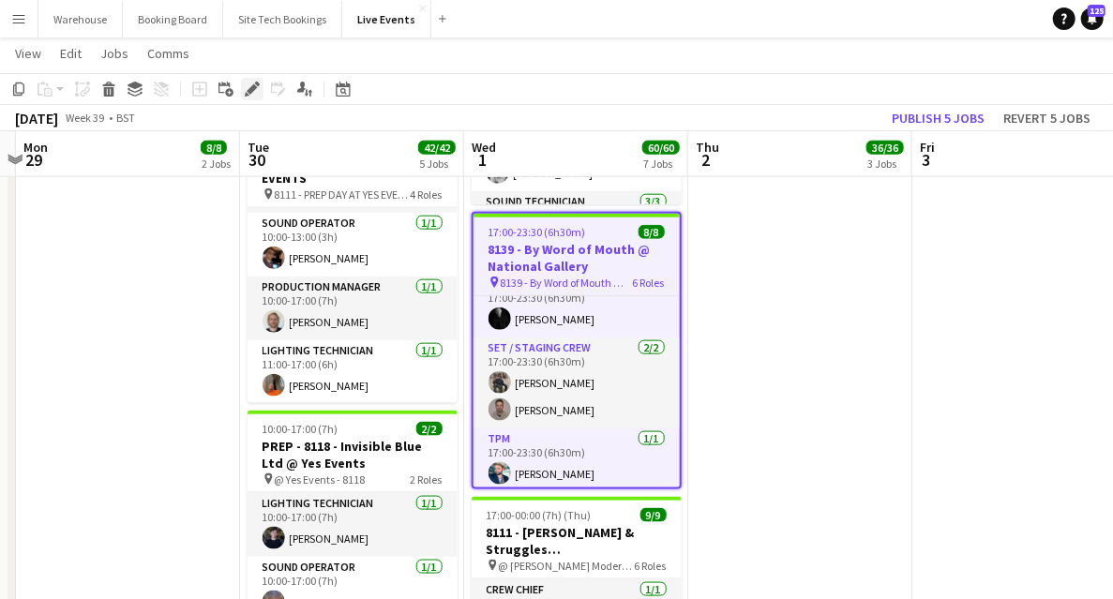
click at [253, 93] on icon "Edit" at bounding box center [252, 89] width 15 height 15
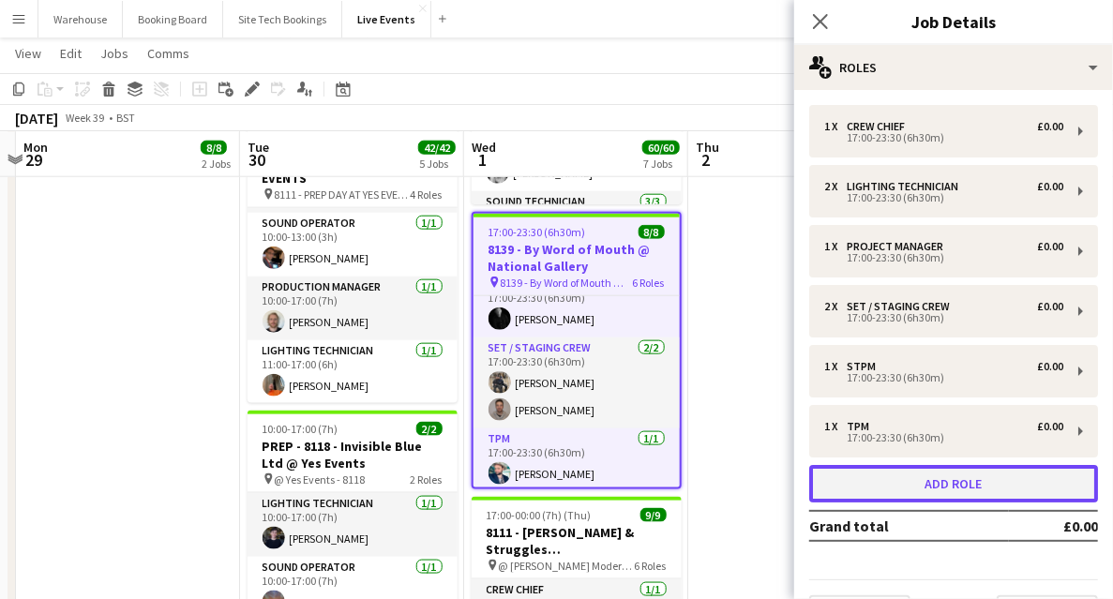
click at [1006, 480] on button "Add role" at bounding box center [953, 483] width 289 height 37
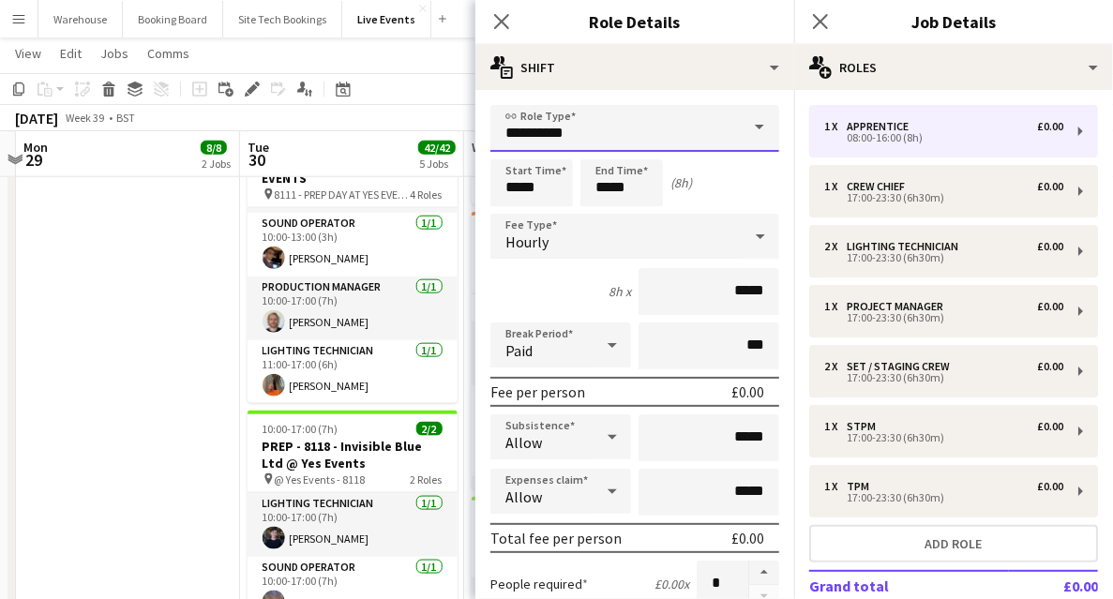
click at [551, 127] on input "**********" at bounding box center [634, 128] width 289 height 47
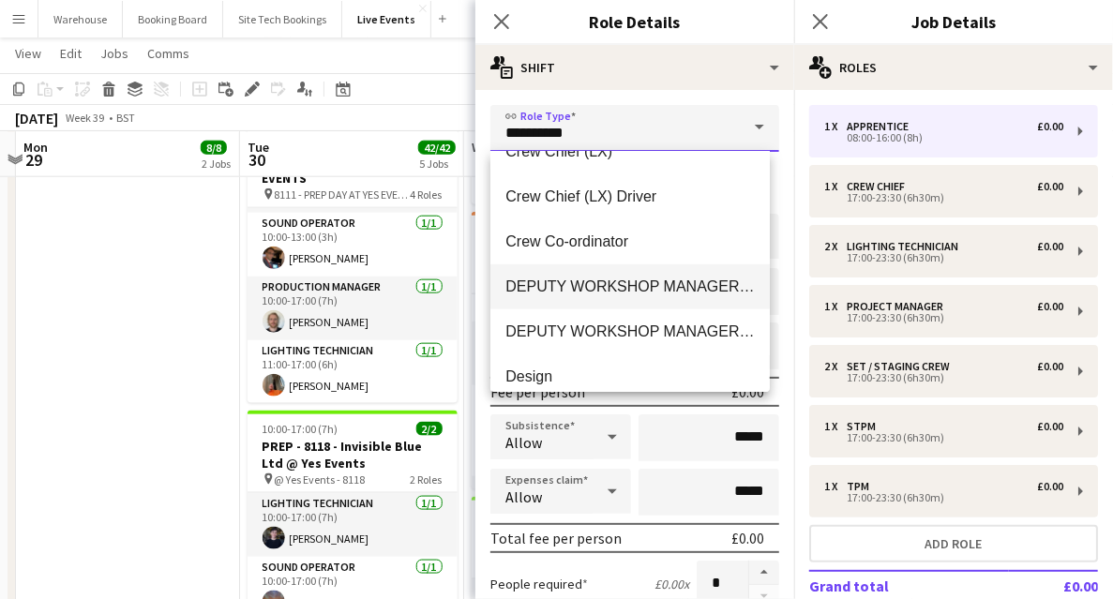
scroll to position [937, 0]
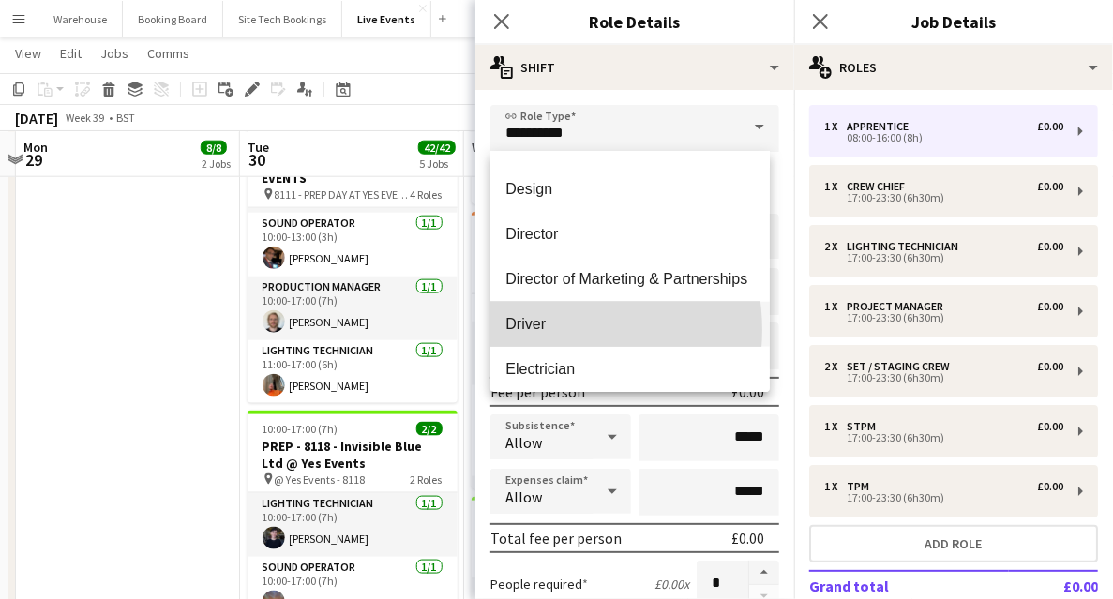
click at [544, 330] on span "Driver" at bounding box center [629, 324] width 249 height 18
type input "******"
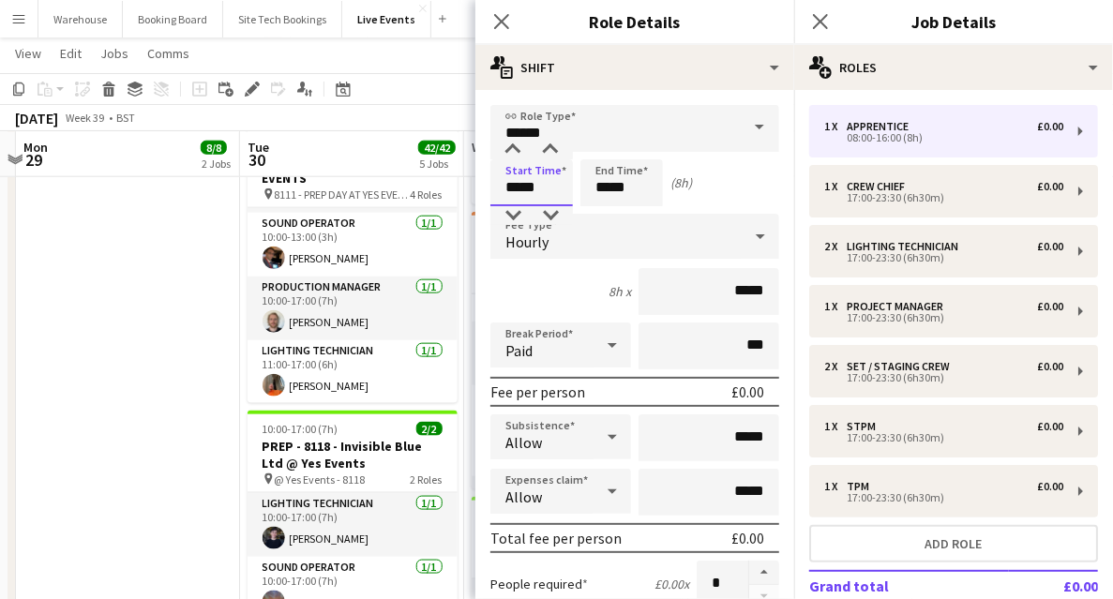
click at [510, 182] on input "*****" at bounding box center [531, 182] width 82 height 47
click at [511, 154] on div at bounding box center [512, 150] width 37 height 19
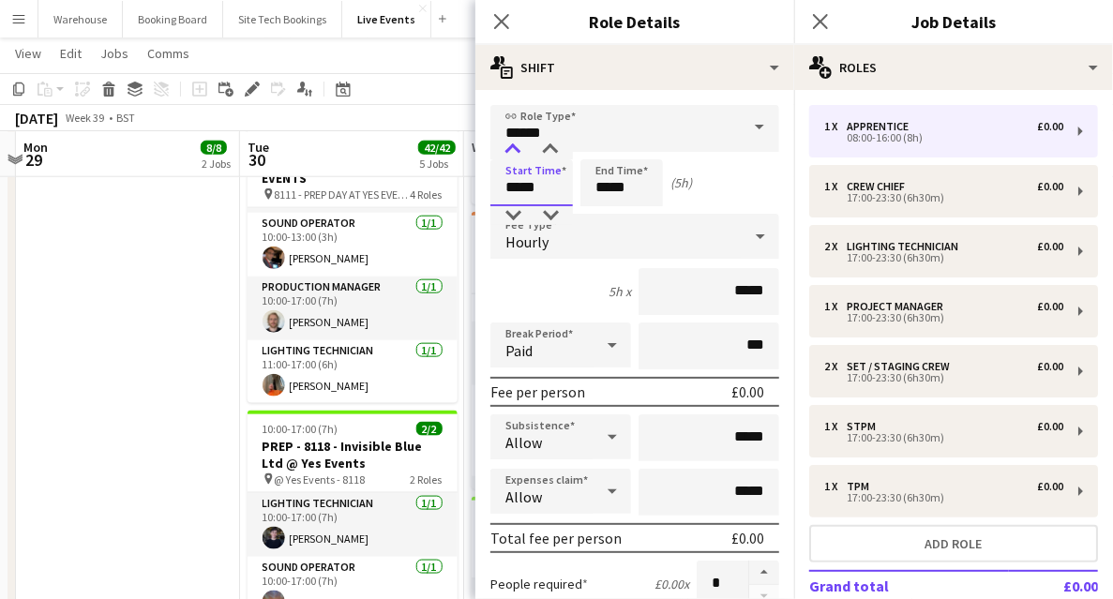
click at [511, 154] on div at bounding box center [512, 150] width 37 height 19
type input "*****"
click at [511, 154] on div at bounding box center [512, 150] width 37 height 19
click at [620, 178] on input "*****" at bounding box center [621, 182] width 82 height 47
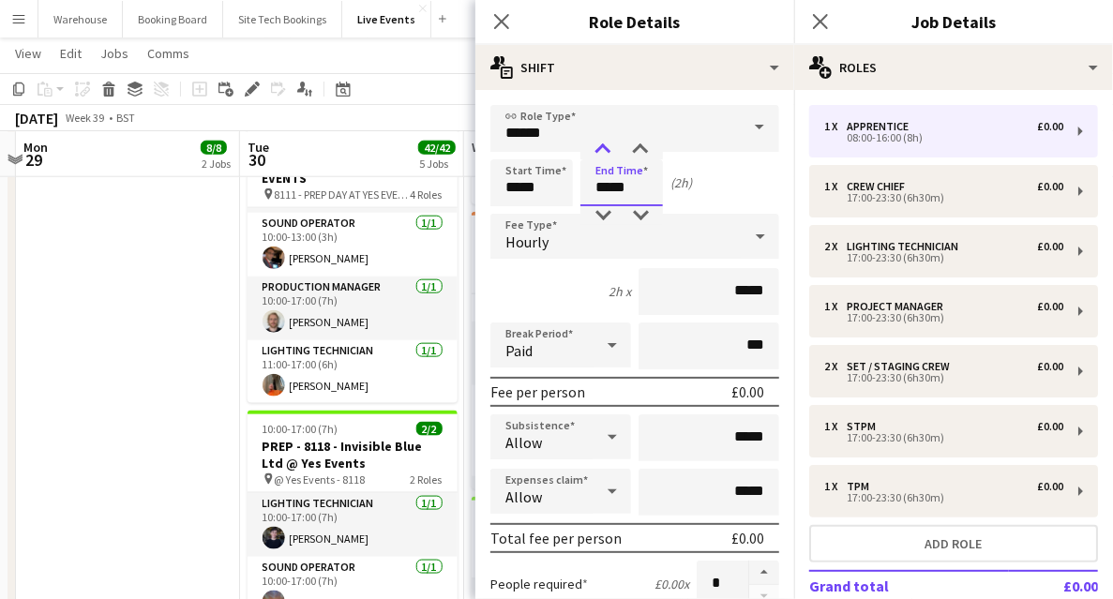
click at [597, 152] on div at bounding box center [602, 150] width 37 height 19
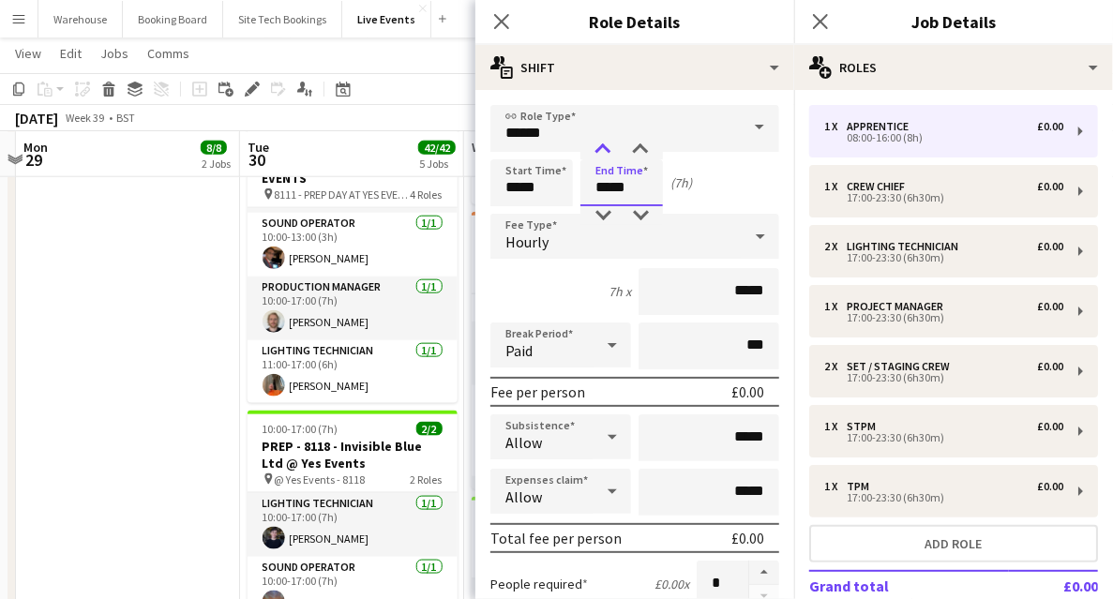
click at [597, 152] on div at bounding box center [602, 150] width 37 height 19
type input "*****"
click at [597, 152] on div at bounding box center [602, 150] width 37 height 19
click at [533, 252] on div "Hourly" at bounding box center [615, 236] width 251 height 45
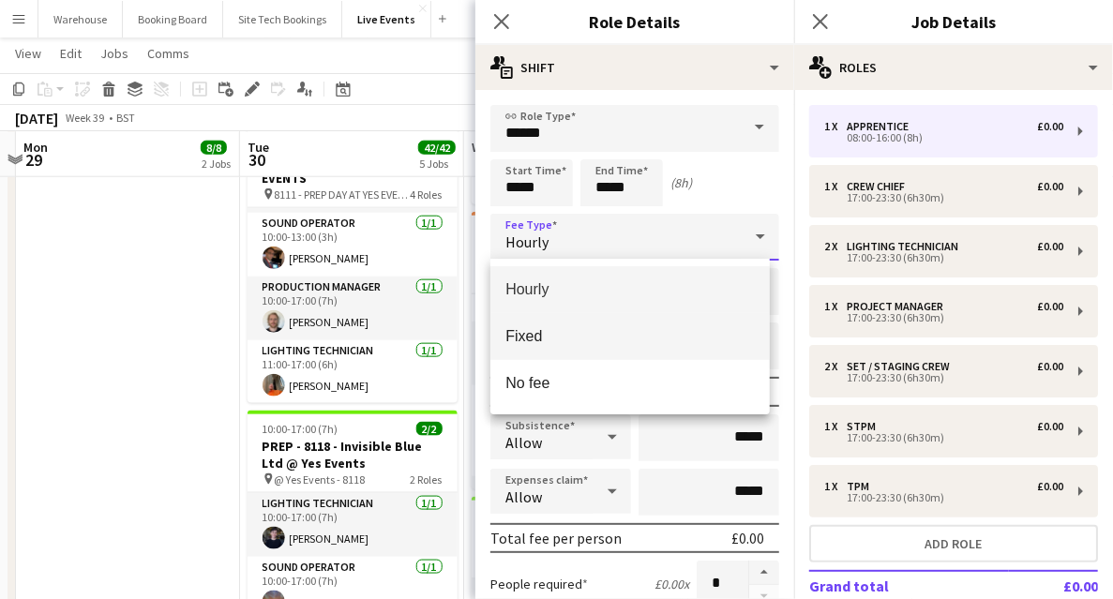
click at [533, 328] on span "Fixed" at bounding box center [629, 336] width 249 height 18
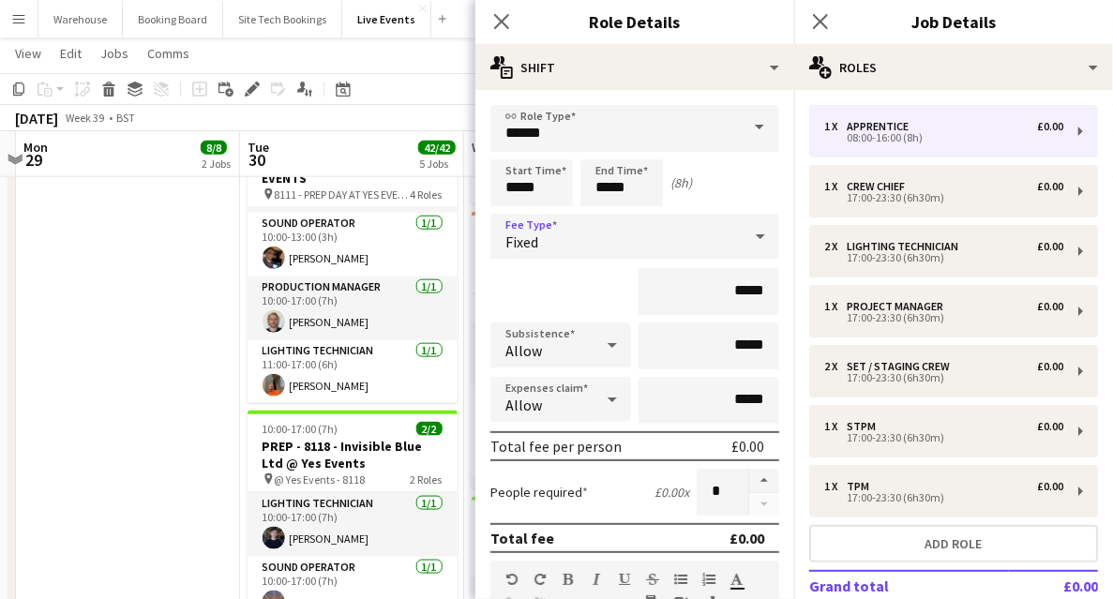
scroll to position [375, 0]
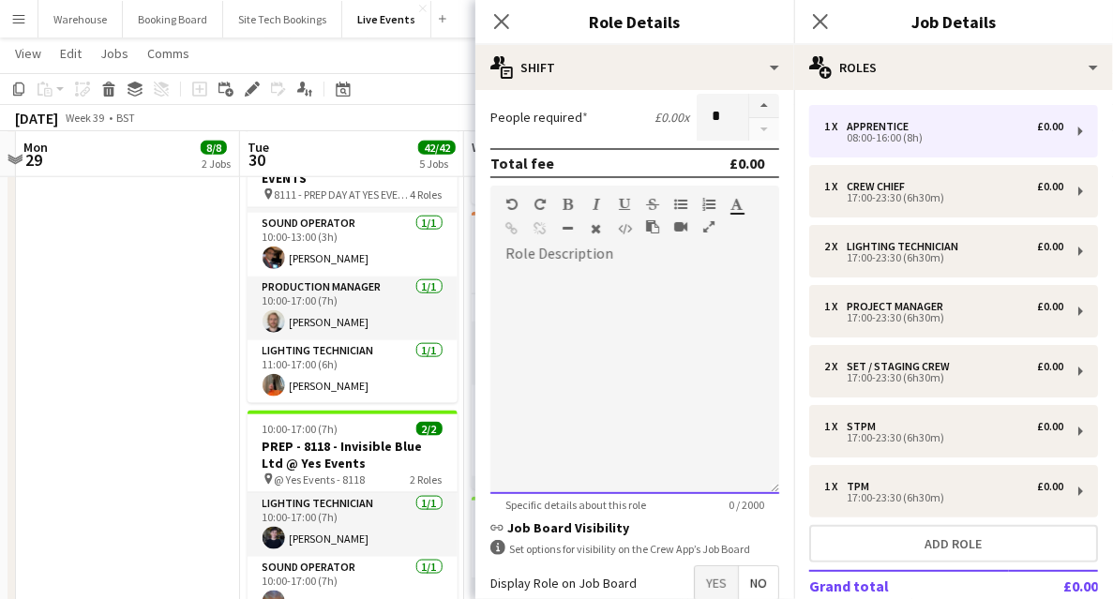
click at [539, 345] on div at bounding box center [634, 381] width 289 height 225
click at [758, 357] on div at bounding box center [634, 381] width 289 height 225
paste div
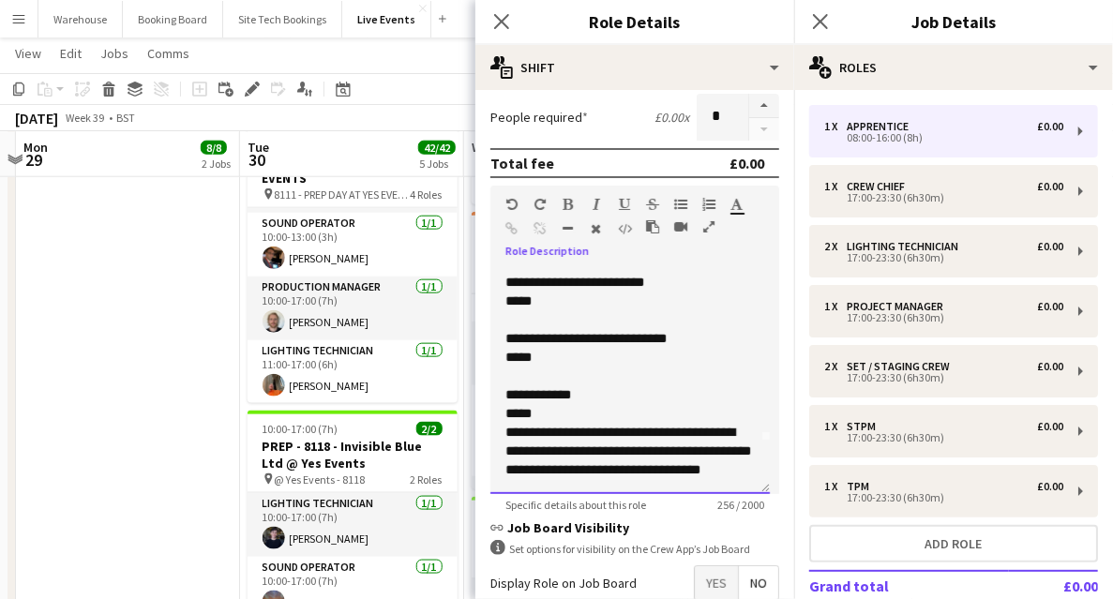
scroll to position [0, 0]
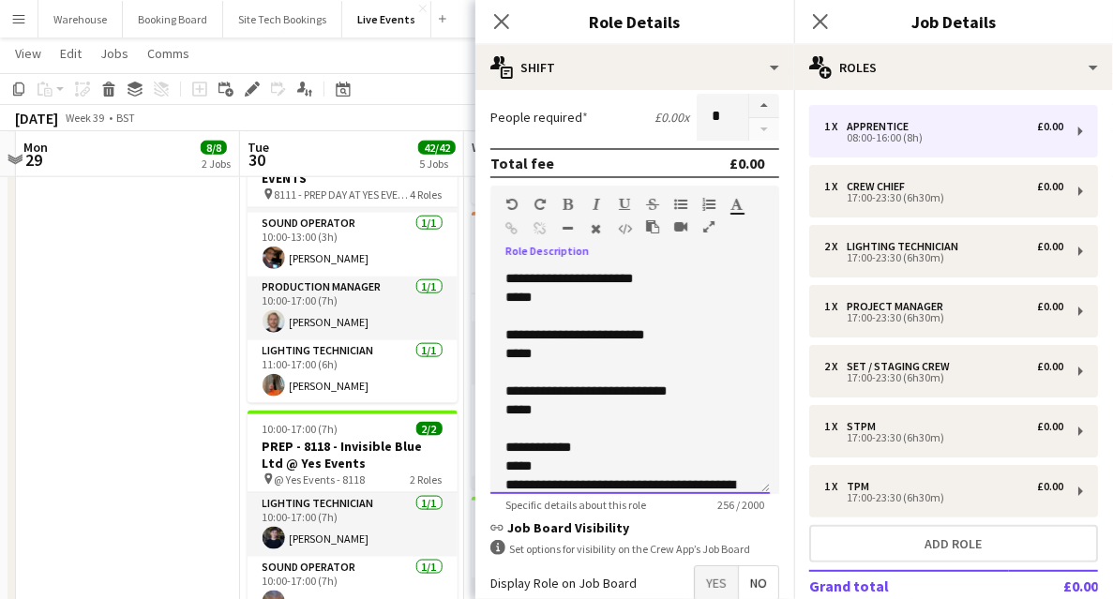
click at [502, 279] on div "**********" at bounding box center [629, 381] width 279 height 225
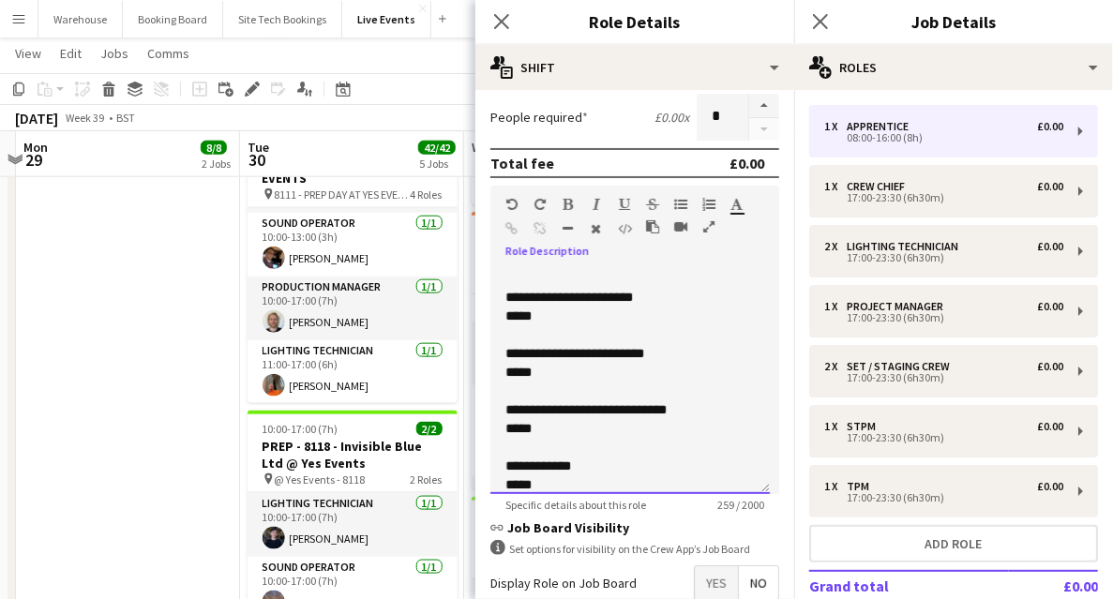
click at [555, 276] on p at bounding box center [629, 278] width 249 height 19
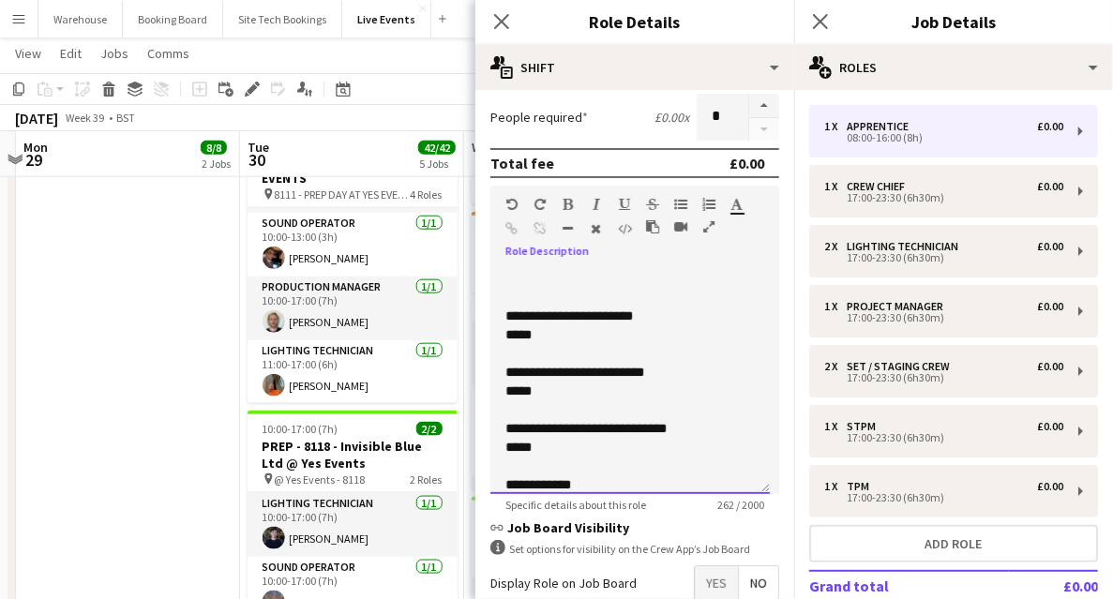
click at [581, 275] on p at bounding box center [629, 278] width 249 height 19
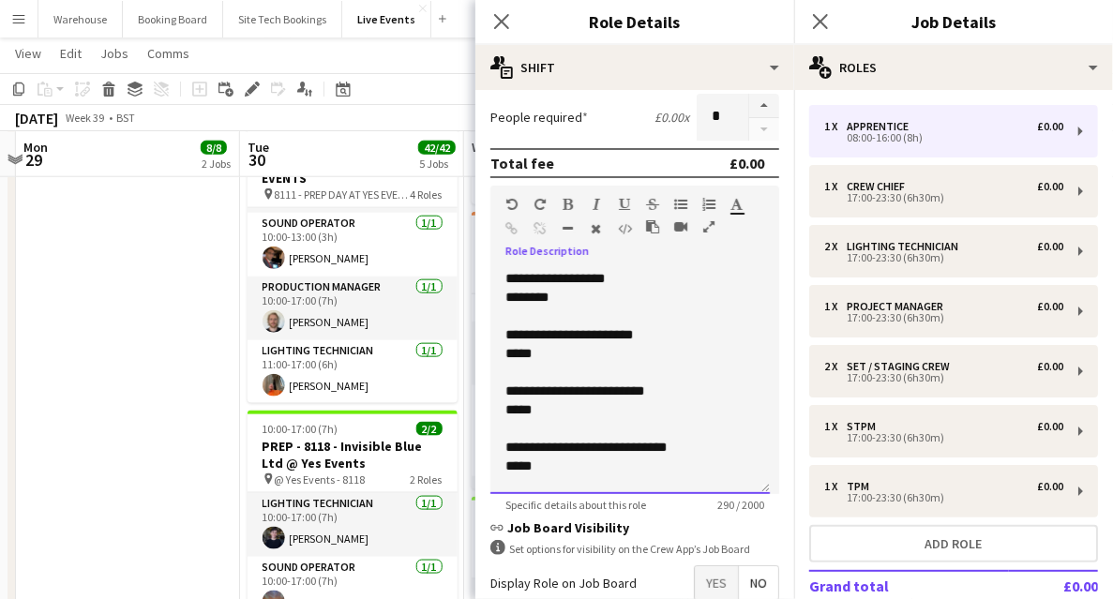
scroll to position [129, 0]
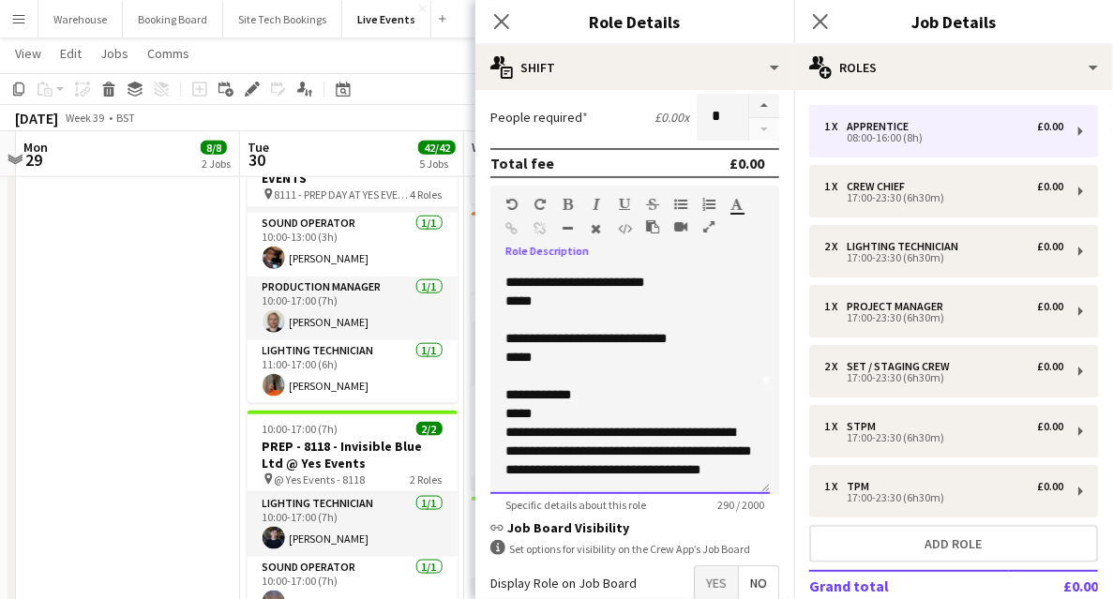
click at [504, 411] on div "**********" at bounding box center [629, 381] width 279 height 225
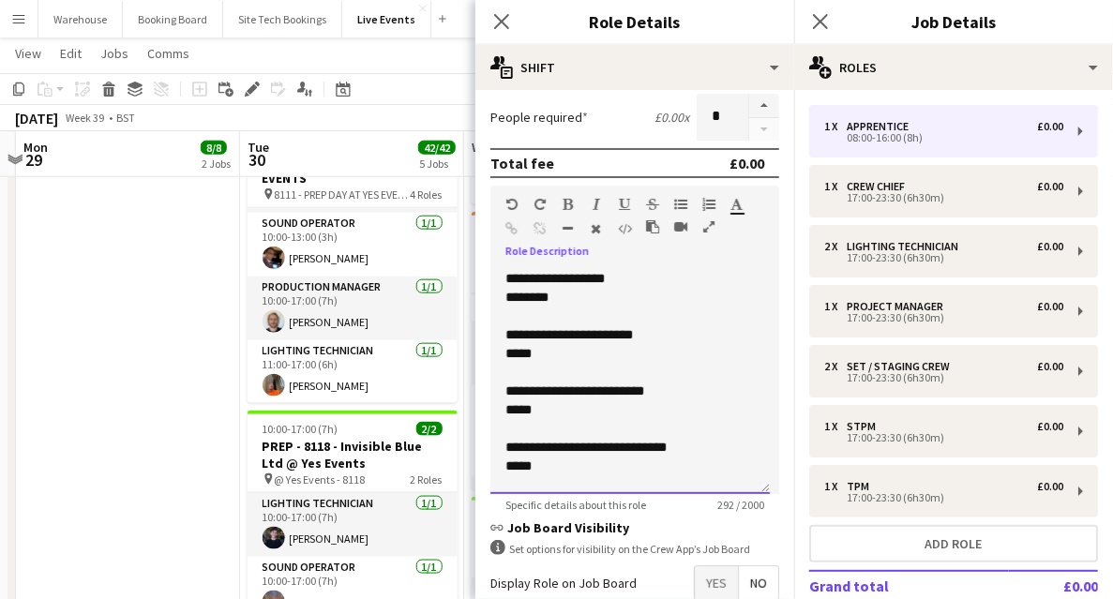
scroll to position [312, 0]
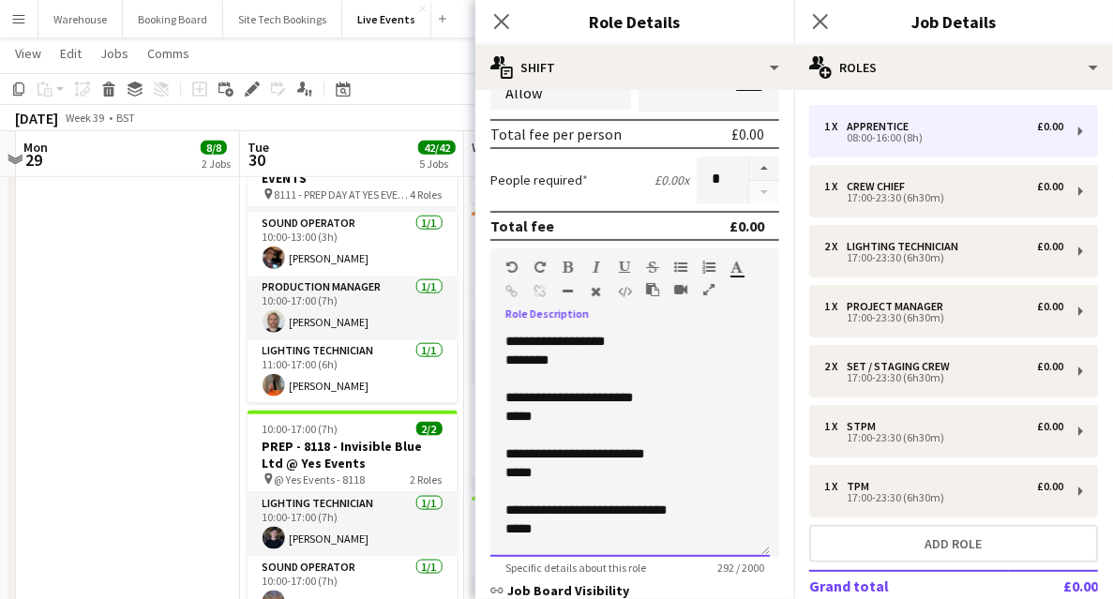
click at [571, 366] on p "********" at bounding box center [629, 360] width 249 height 19
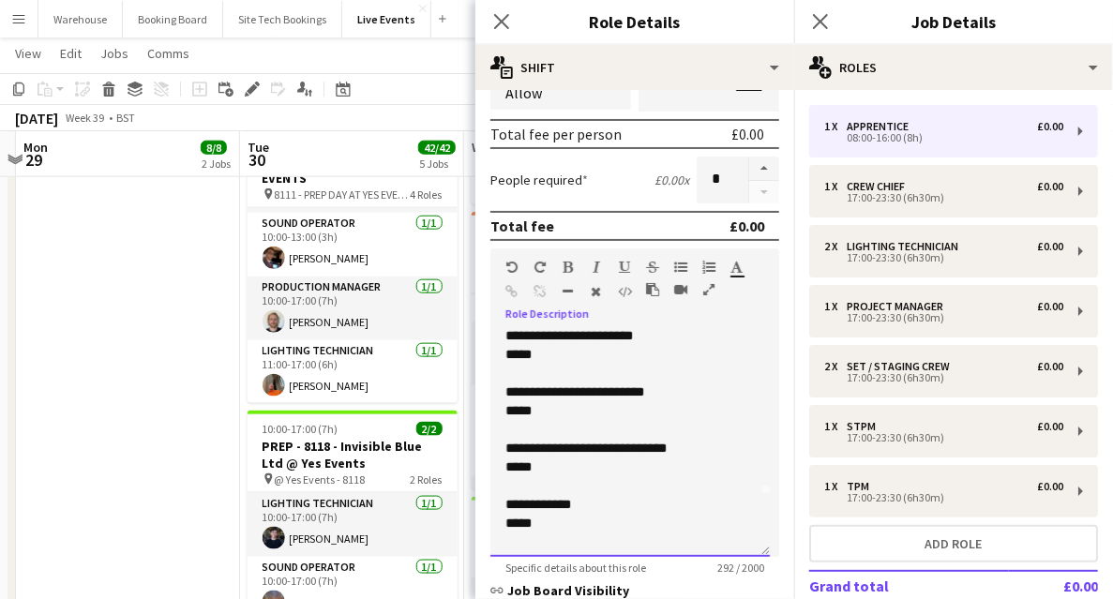
click at [554, 352] on p "*****" at bounding box center [629, 354] width 249 height 19
click at [563, 405] on p "*****" at bounding box center [629, 410] width 249 height 19
click at [544, 472] on p "*****" at bounding box center [629, 466] width 249 height 19
click at [570, 504] on span "**********" at bounding box center [538, 504] width 66 height 13
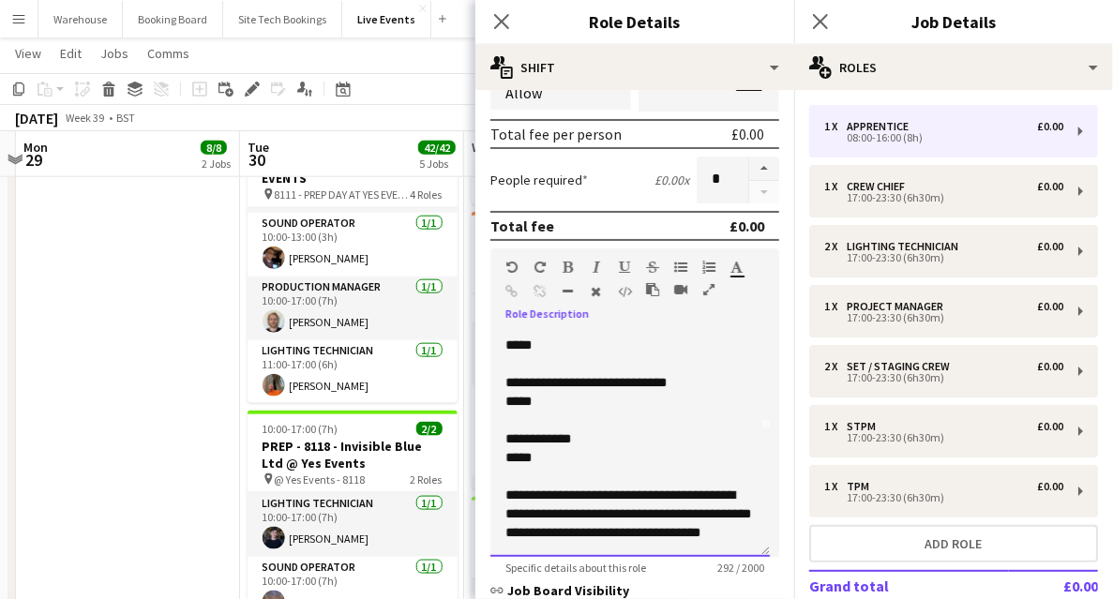
scroll to position [0, 0]
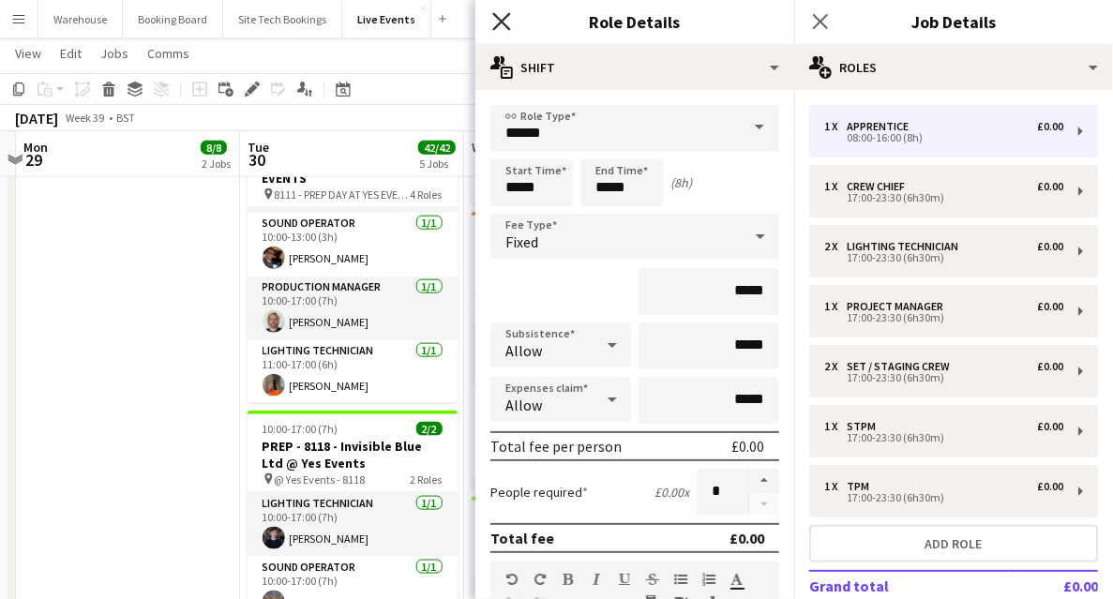
click at [497, 15] on icon "Close pop-in" at bounding box center [501, 21] width 18 height 18
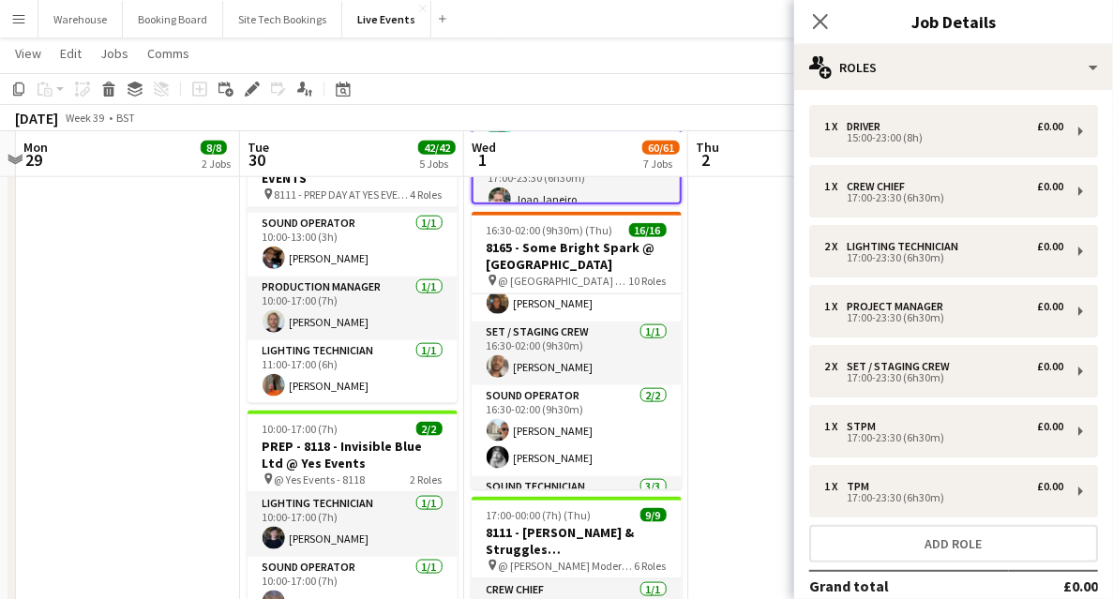
click at [744, 397] on app-date-cell "09:00-02:00 (17h) (Fri) 12/12 8118 - Invisible Blue Ltd @ [PERSON_NAME][GEOGRAP…" at bounding box center [800, 181] width 224 height 1836
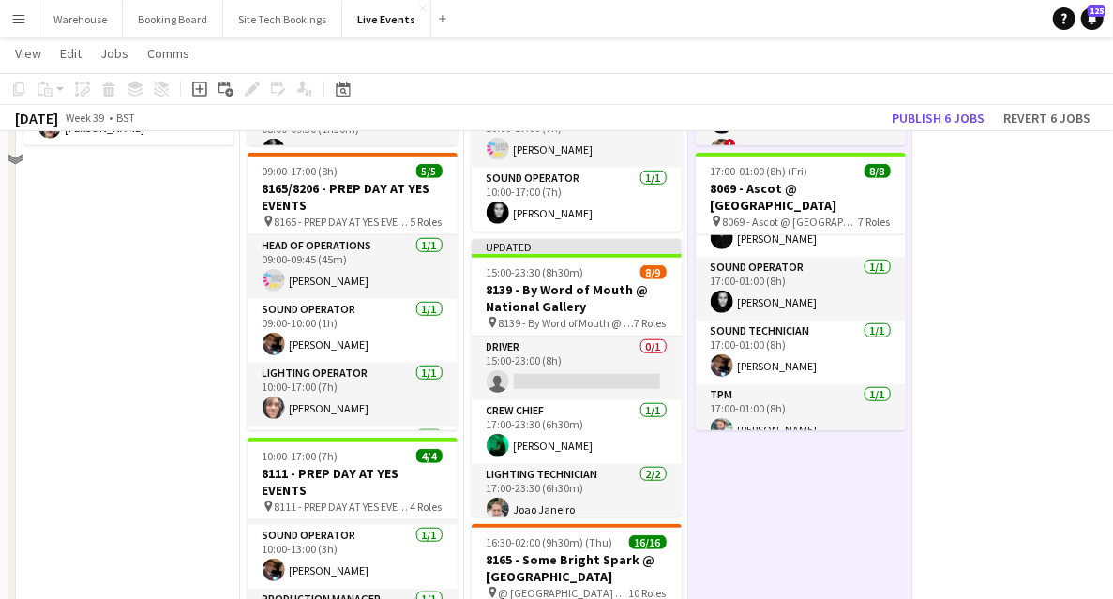
scroll to position [572, 0]
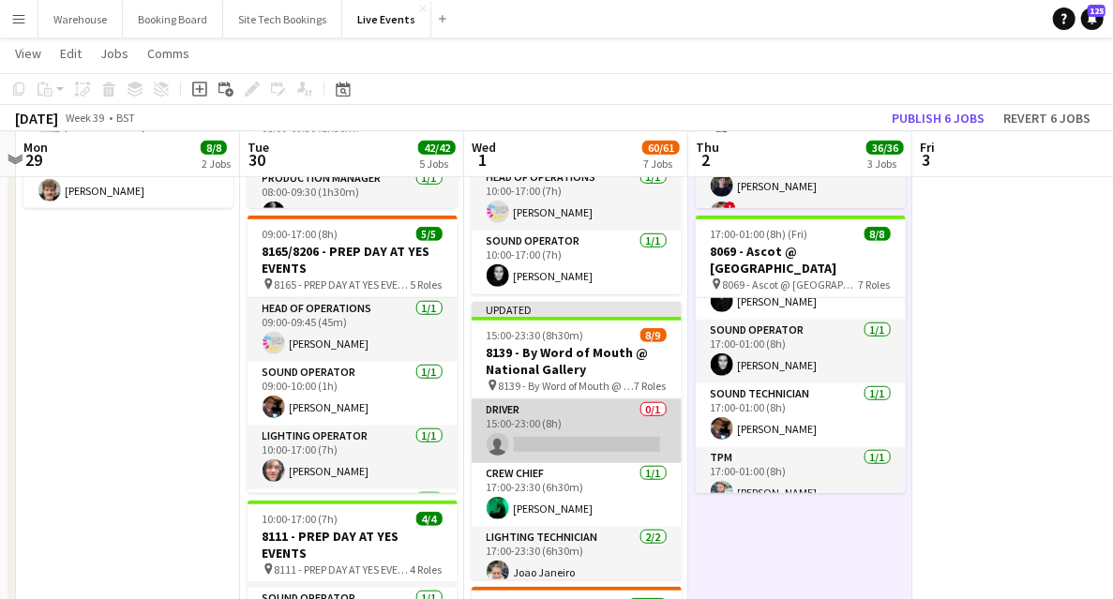
click at [546, 450] on app-card-role "Driver 0/1 15:00-23:00 (8h) single-neutral-actions" at bounding box center [577, 431] width 210 height 64
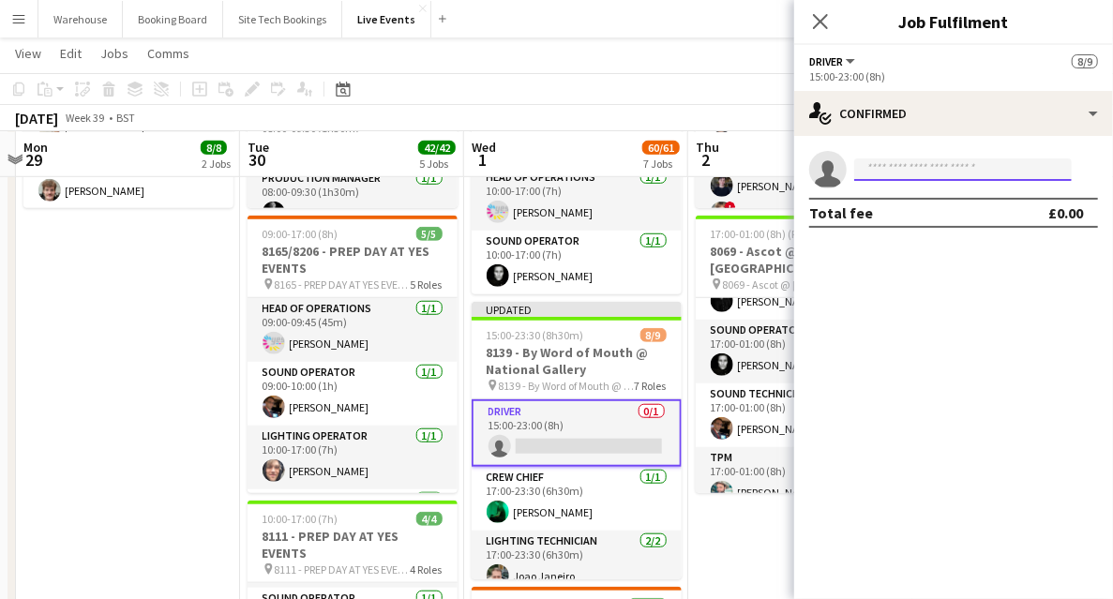
click at [895, 171] on input at bounding box center [962, 169] width 217 height 22
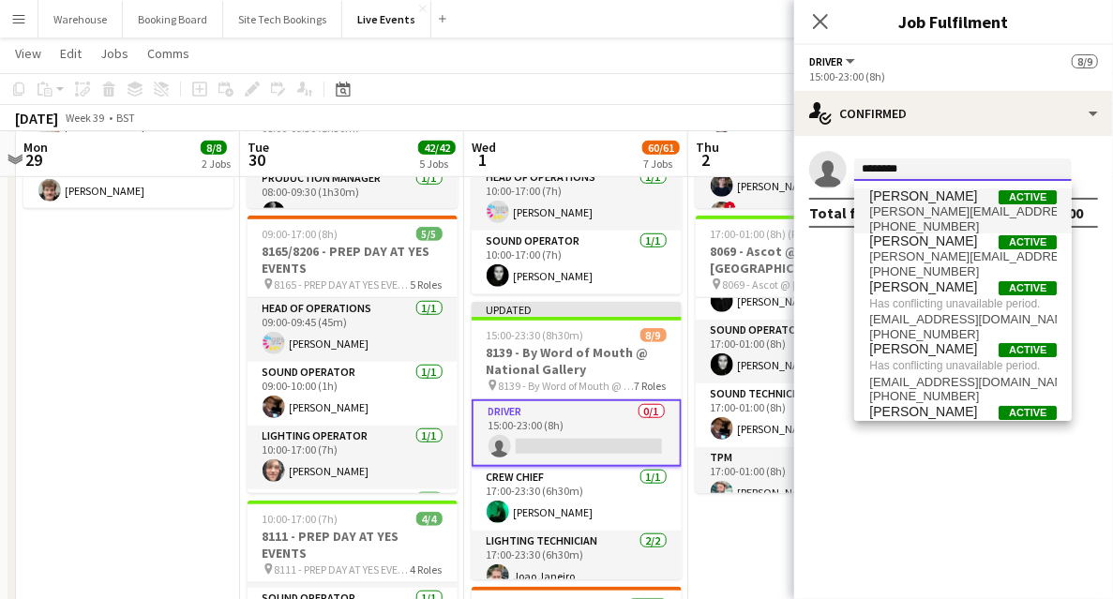
type input "*********"
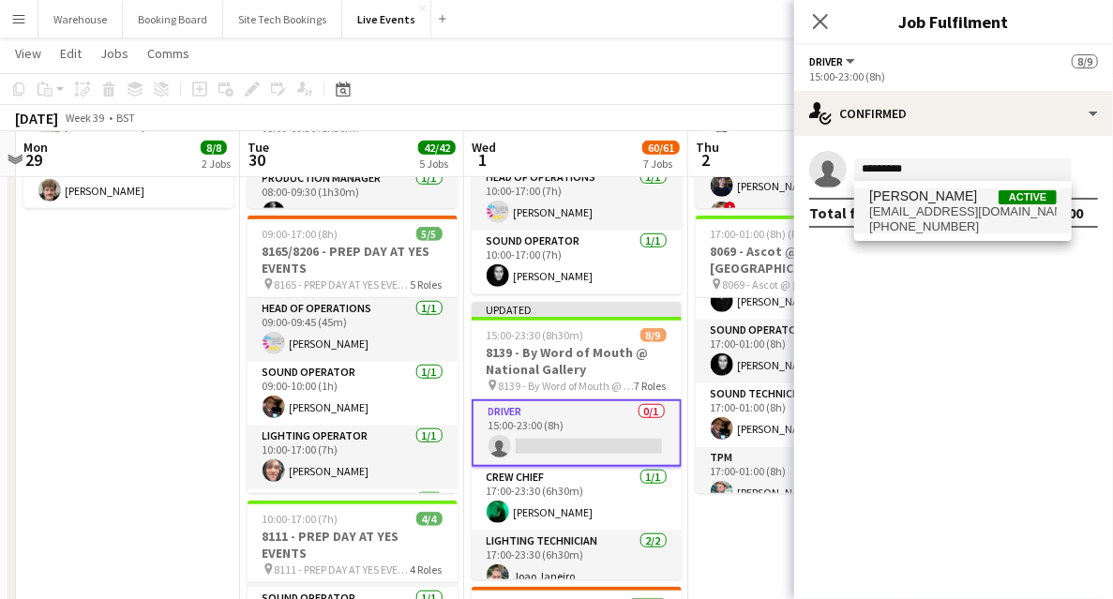
click at [928, 199] on span "[PERSON_NAME]" at bounding box center [923, 196] width 108 height 16
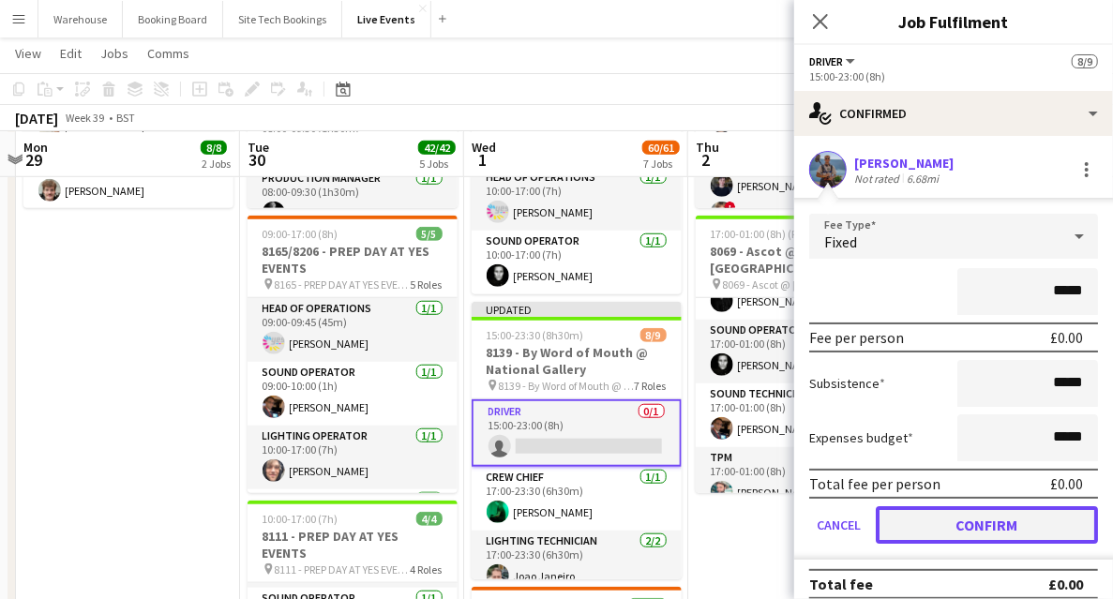
drag, startPoint x: 1000, startPoint y: 520, endPoint x: 996, endPoint y: 505, distance: 15.5
click at [1000, 518] on button "Confirm" at bounding box center [987, 524] width 222 height 37
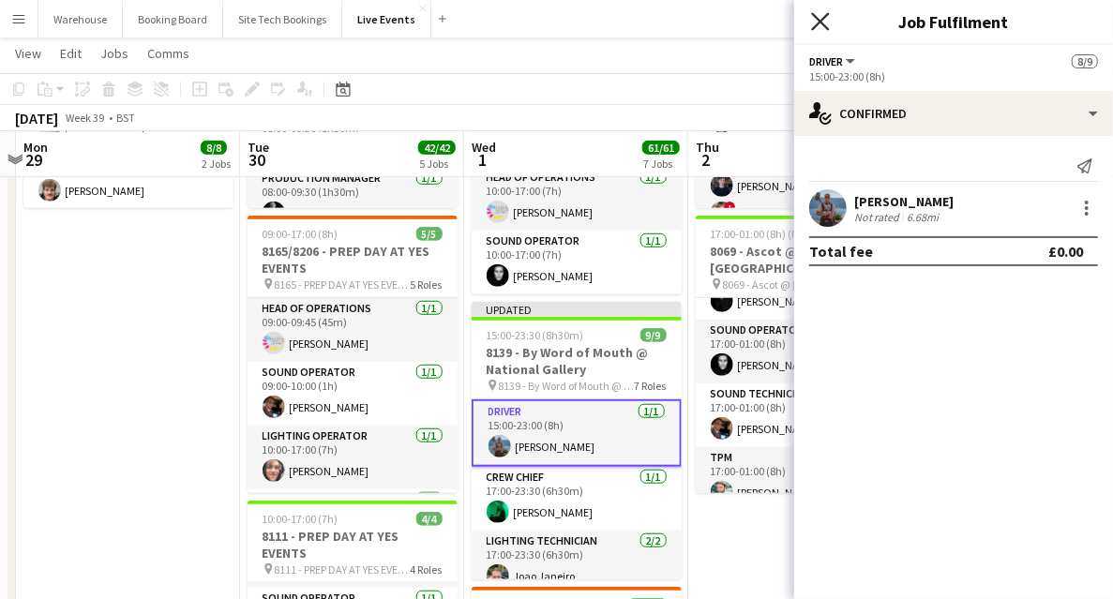
click at [818, 27] on icon "Close pop-in" at bounding box center [820, 21] width 18 height 18
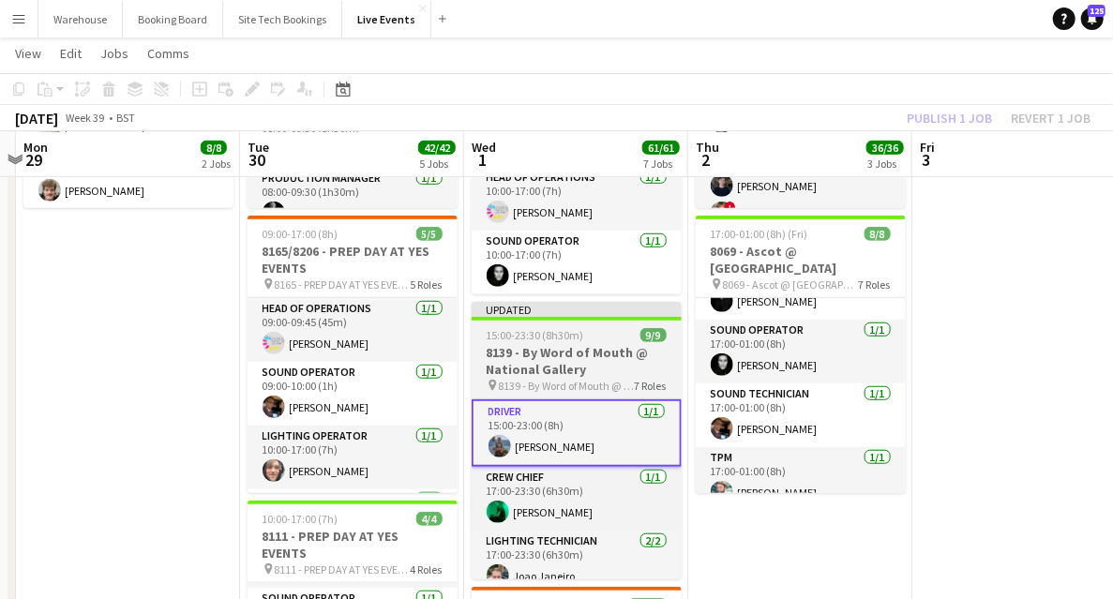
click at [596, 340] on div "15:00-23:30 (8h30m) 9/9" at bounding box center [577, 335] width 210 height 14
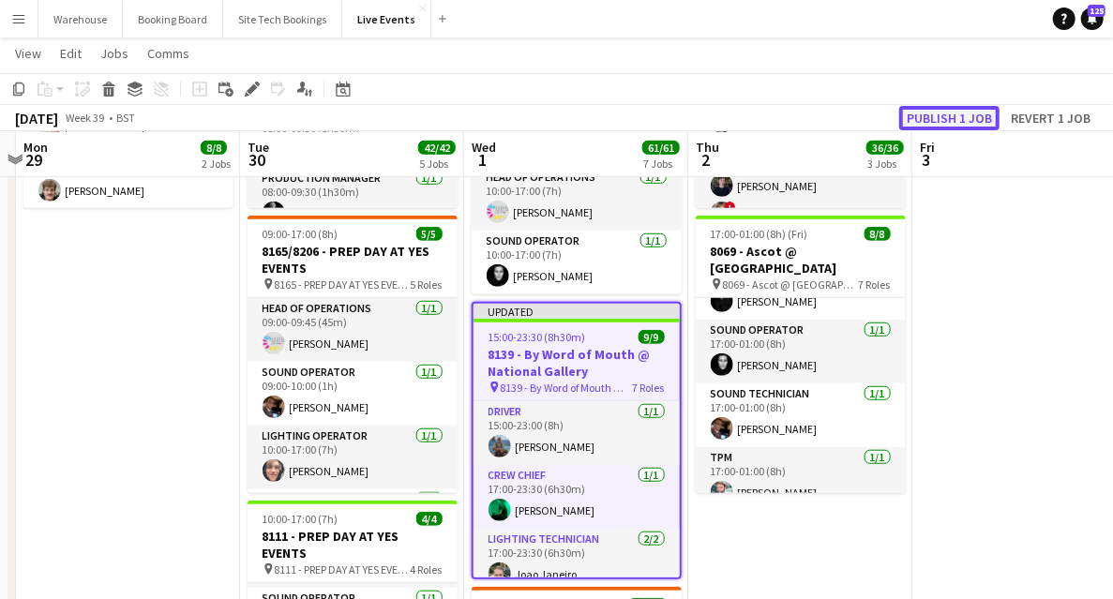
click at [927, 128] on button "Publish 1 job" at bounding box center [949, 118] width 100 height 24
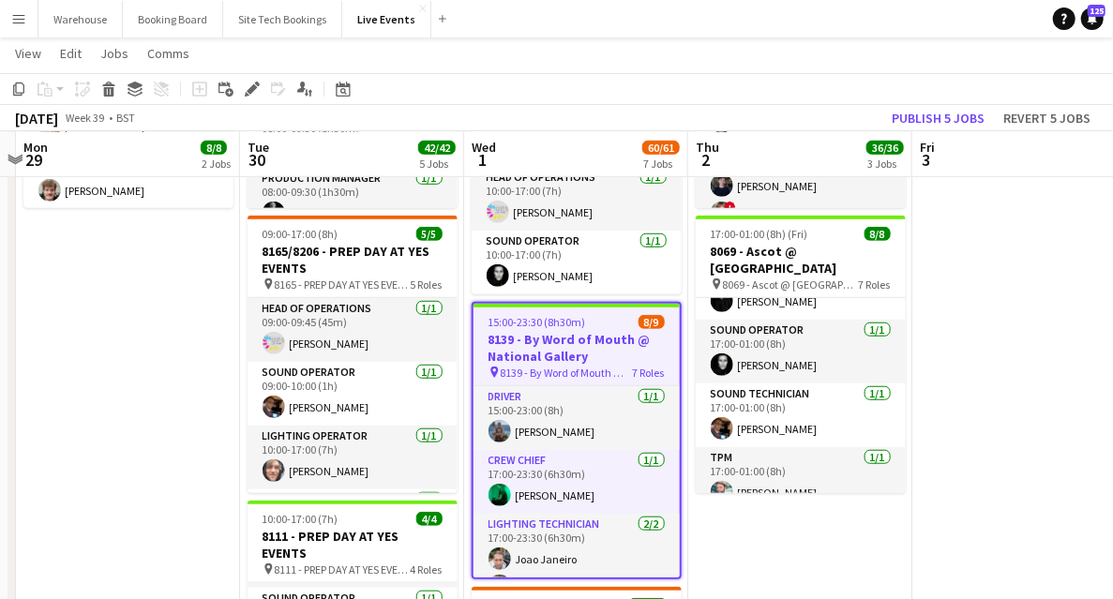
click at [581, 366] on span "8139 - By Word of Mouth @ National Gallery" at bounding box center [567, 373] width 132 height 14
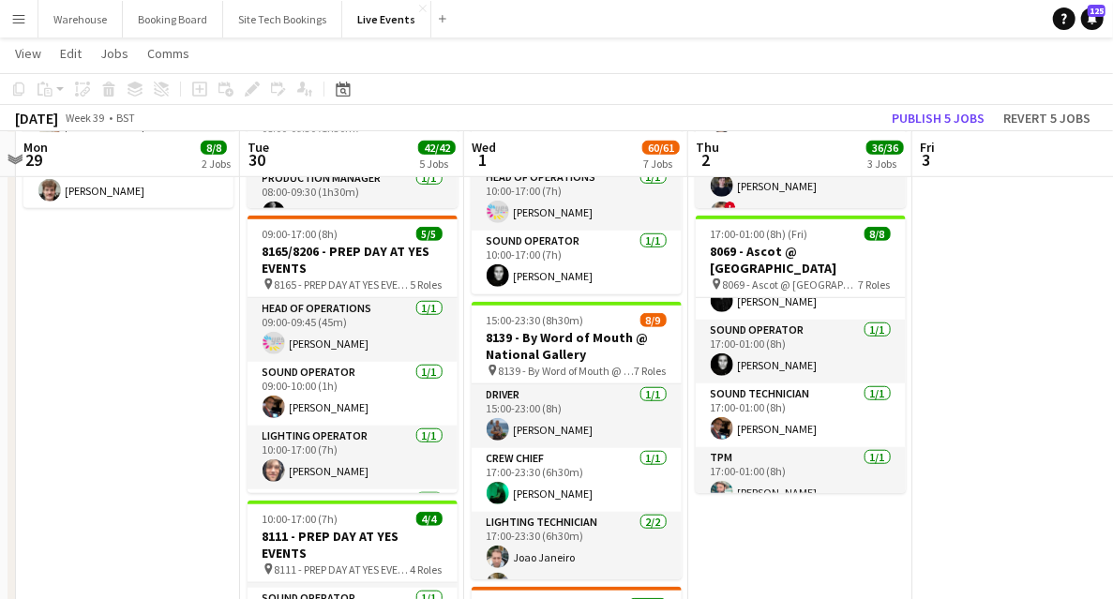
click at [994, 437] on app-date-cell at bounding box center [1024, 556] width 224 height 1836
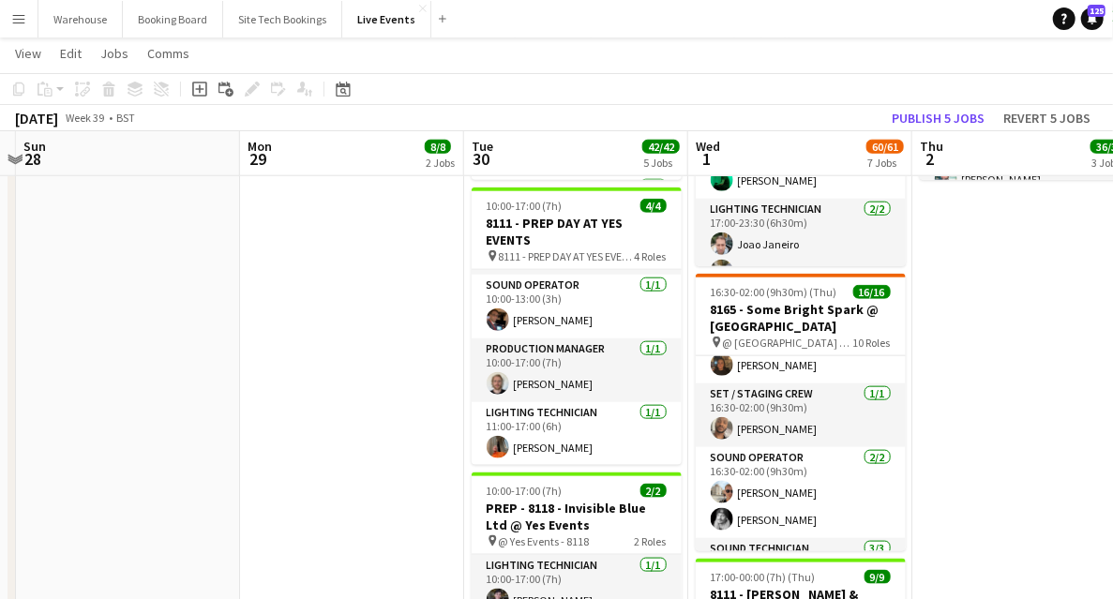
scroll to position [0, 577]
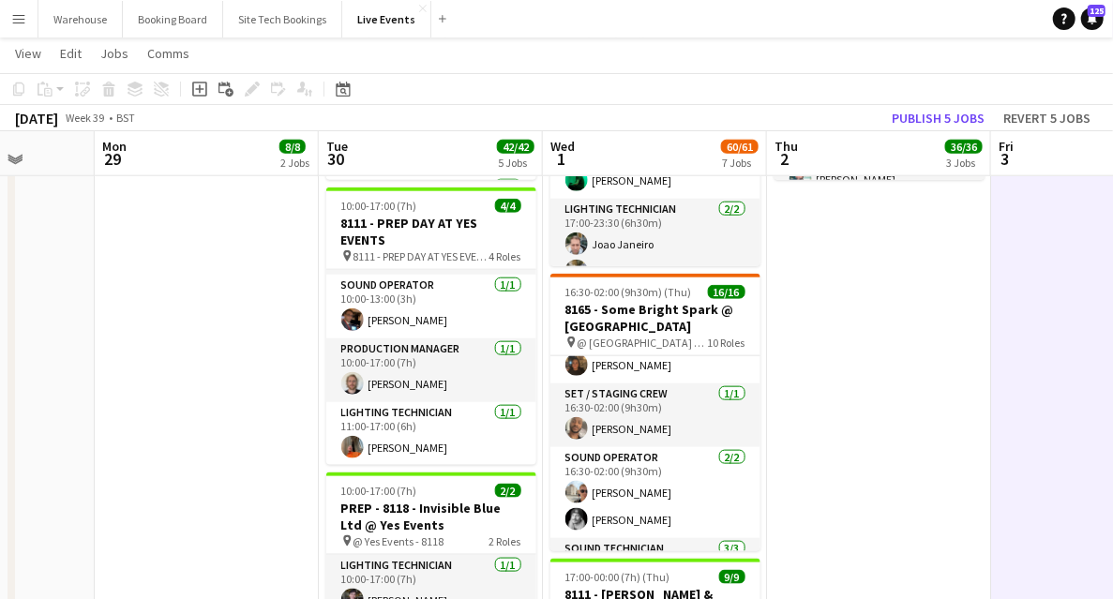
drag, startPoint x: 172, startPoint y: 362, endPoint x: 251, endPoint y: 370, distance: 79.2
click at [251, 370] on app-calendar-viewport "Fri 26 Sat 27 Sun 28 Mon 29 8/8 2 Jobs Tue 30 42/42 5 Jobs Wed 1 60/61 7 Jobs T…" at bounding box center [556, 174] width 1113 height 1973
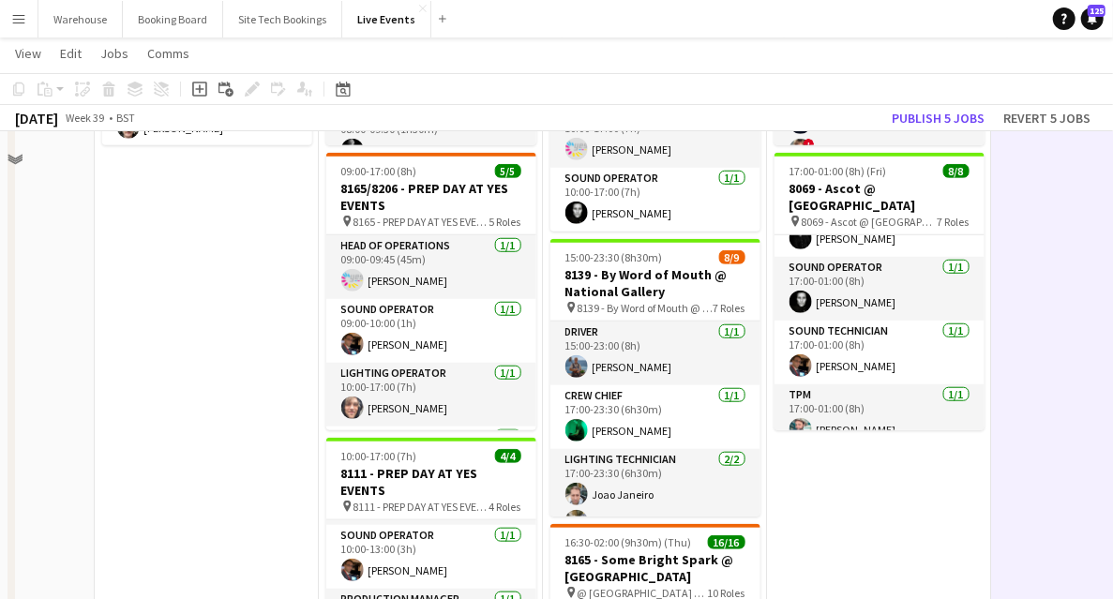
scroll to position [697, 0]
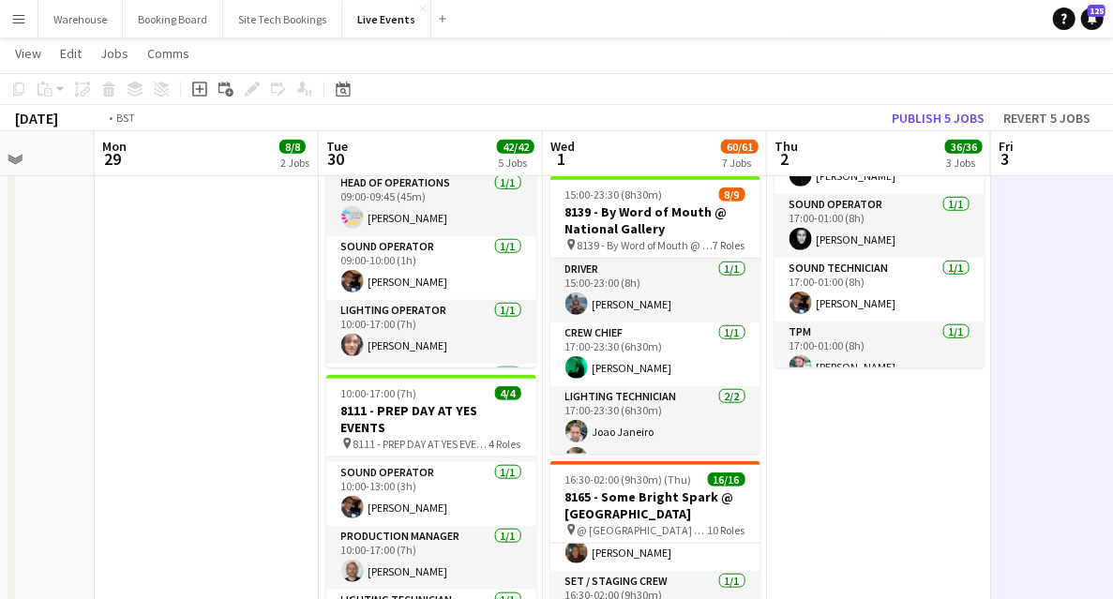
click at [116, 503] on app-calendar-viewport "Fri 26 Sat 27 Sun 28 Mon 29 8/8 2 Jobs Tue 30 42/42 5 Jobs Wed 1 60/61 7 Jobs T…" at bounding box center [556, 362] width 1113 height 1973
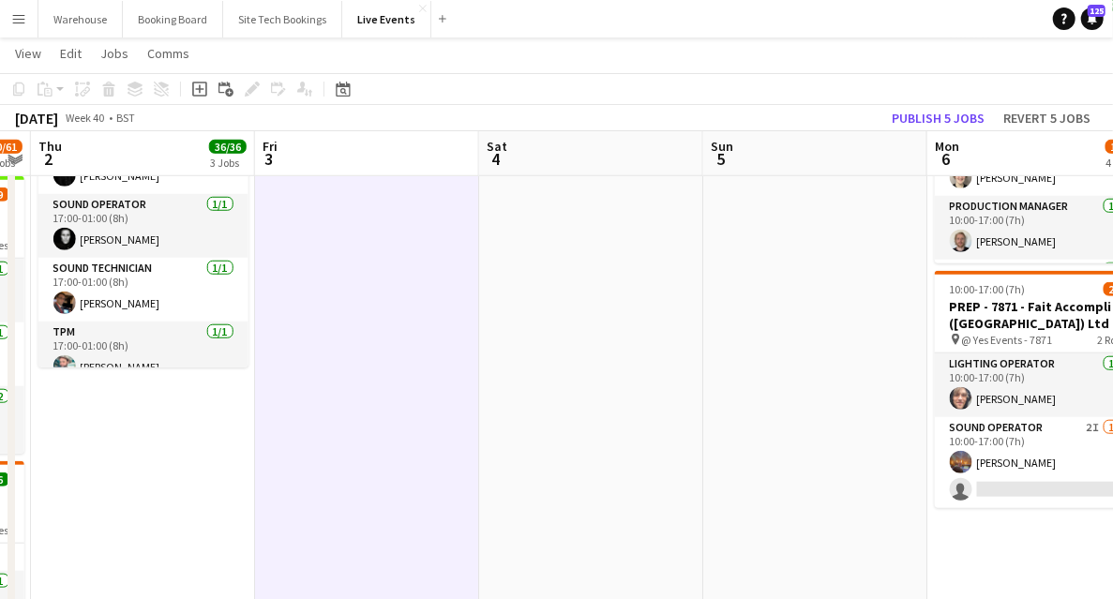
scroll to position [0, 548]
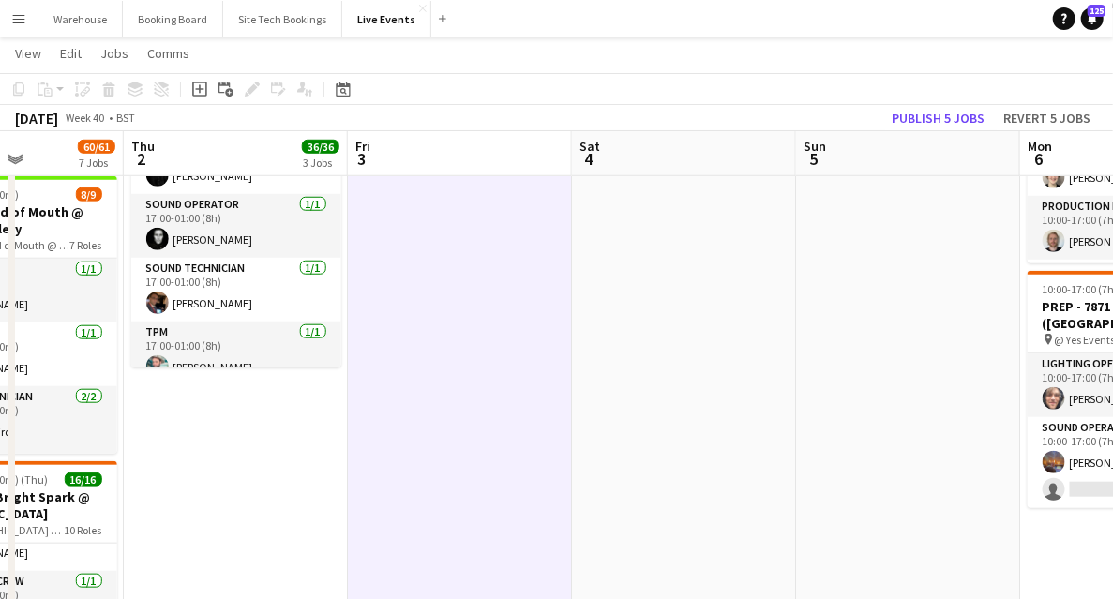
drag, startPoint x: 427, startPoint y: 511, endPoint x: -15, endPoint y: 496, distance: 442.7
click at [0, 496] on html "Menu Boards Boards Boards All jobs Status Workforce Workforce My Workforce Recr…" at bounding box center [556, 326] width 1113 height 2046
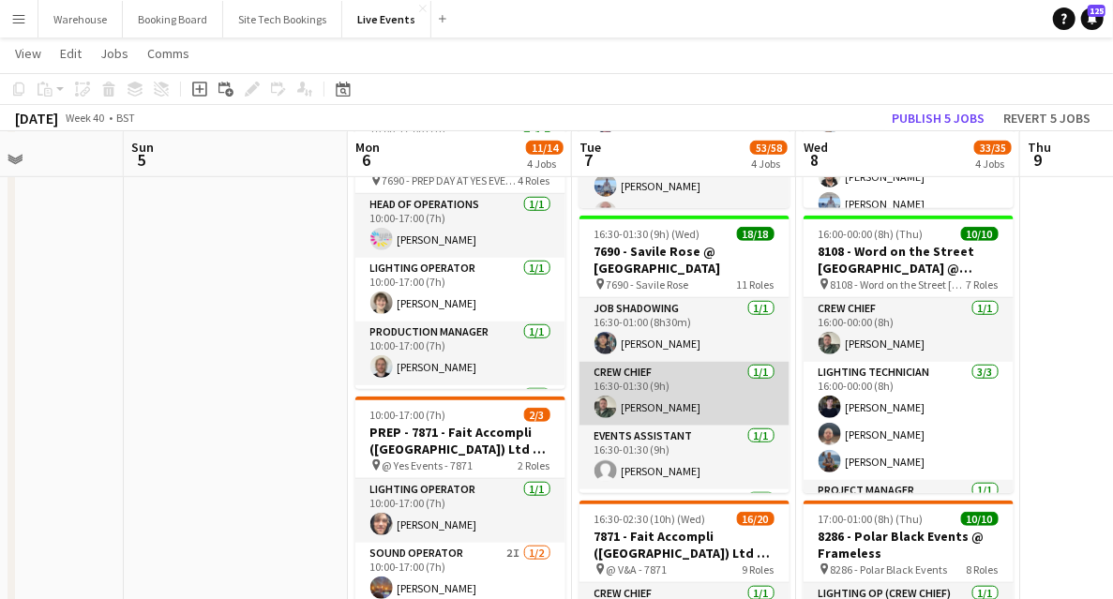
scroll to position [125, 0]
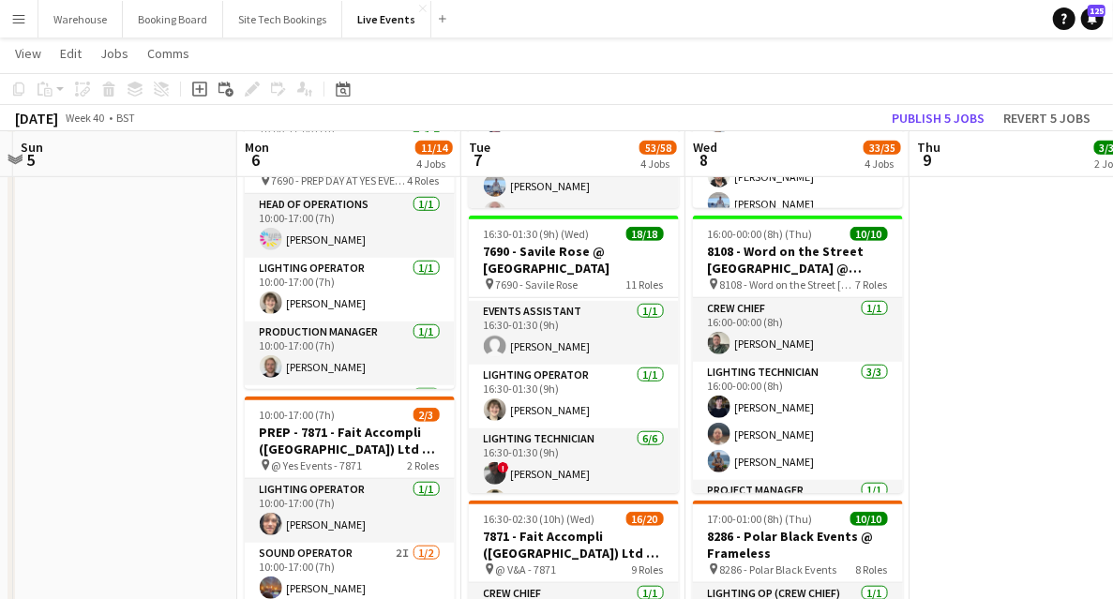
drag, startPoint x: 306, startPoint y: 365, endPoint x: 185, endPoint y: 366, distance: 120.9
click at [184, 366] on app-calendar-viewport "Thu 2 36/36 3 Jobs Fri 3 Sat 4 Sun 5 Mon 6 11/14 4 Jobs Tue 7 53/58 4 Jobs Wed …" at bounding box center [556, 487] width 1113 height 1973
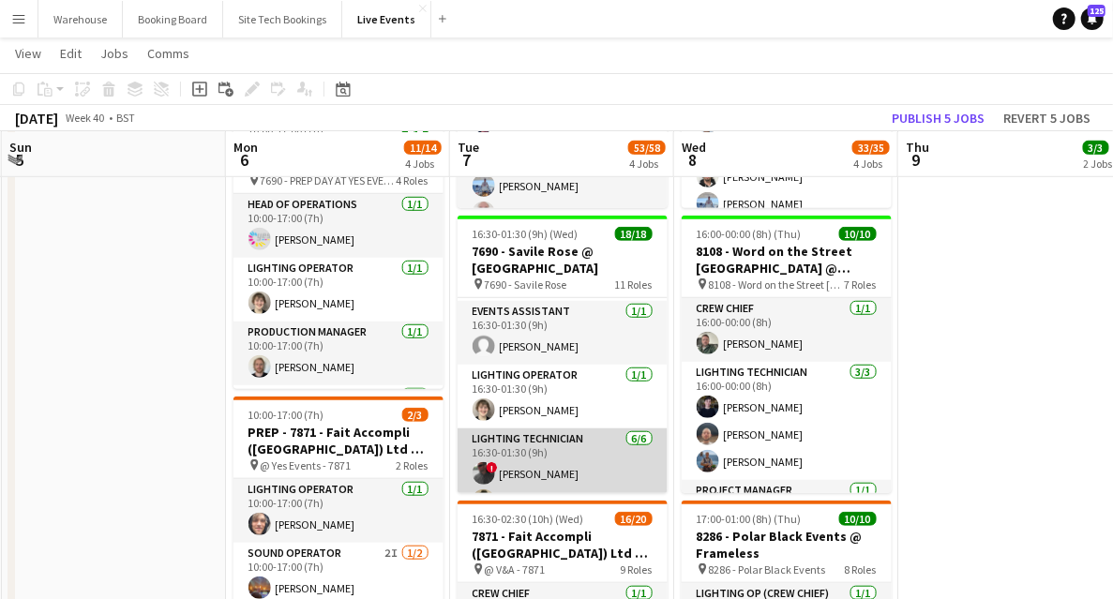
scroll to position [0, 0]
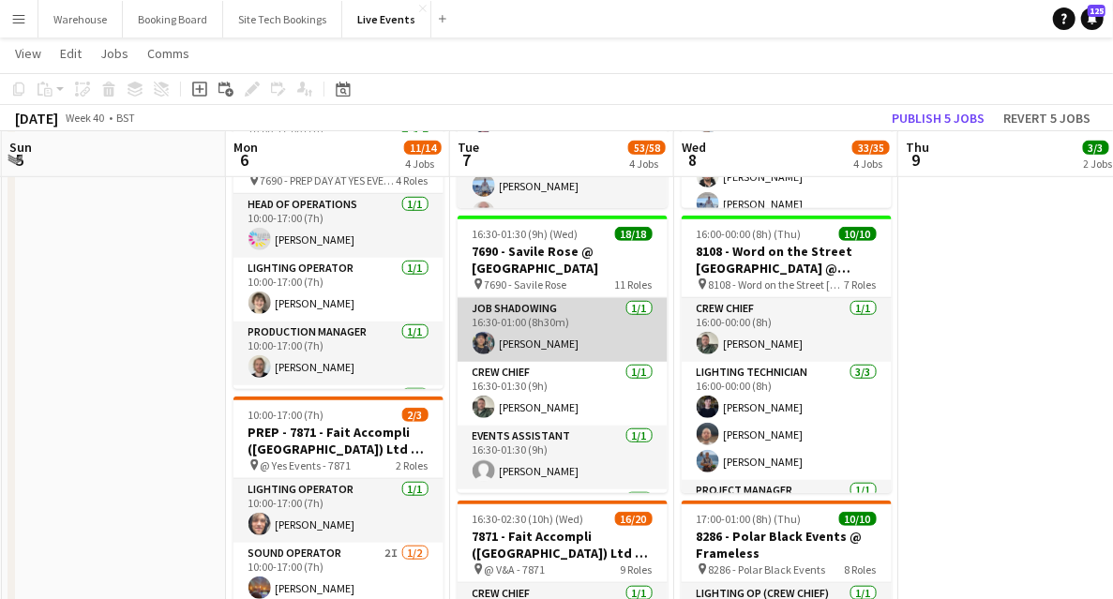
click at [487, 334] on app-user-avatar at bounding box center [483, 343] width 22 height 22
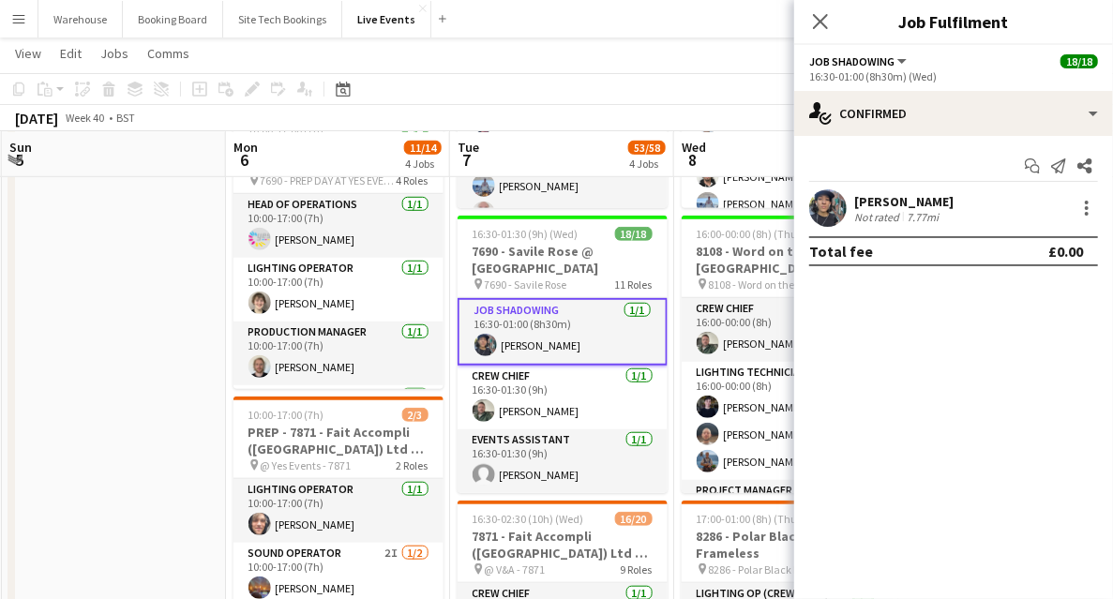
click at [827, 202] on app-user-avatar at bounding box center [827, 207] width 37 height 37
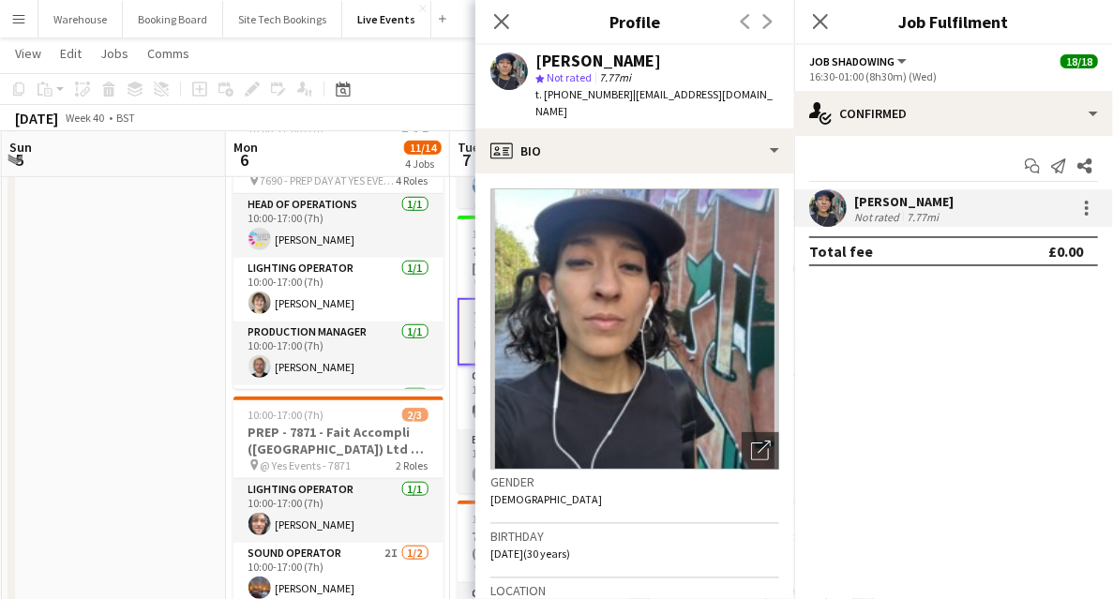
click at [487, 19] on div "Close pop-in" at bounding box center [501, 21] width 52 height 43
click at [503, 18] on icon "Close pop-in" at bounding box center [501, 21] width 18 height 18
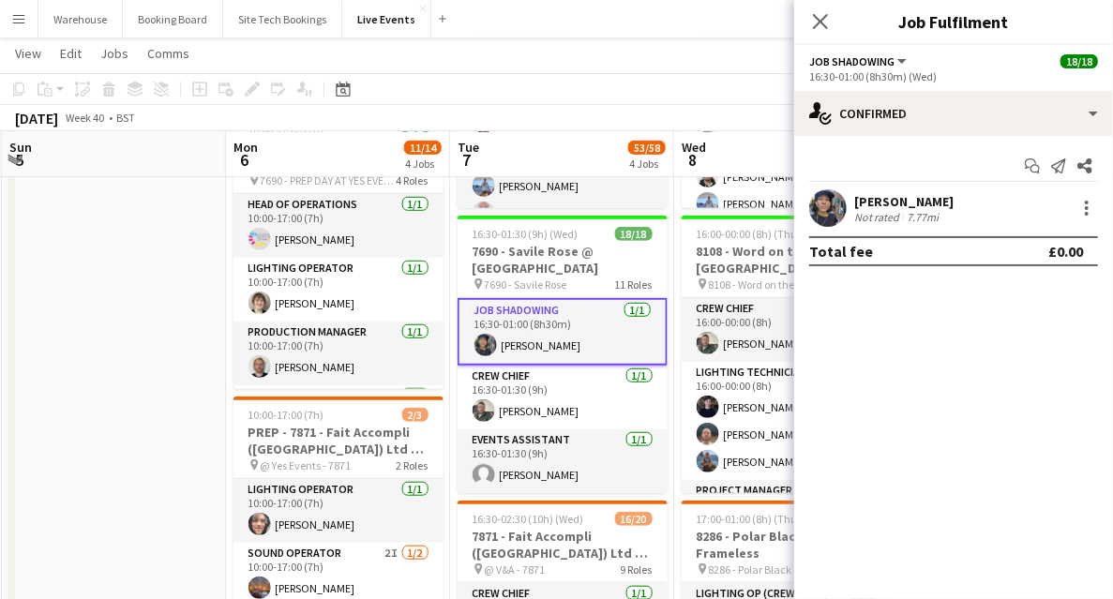
click at [832, 22] on div "Close pop-in" at bounding box center [820, 21] width 52 height 43
click at [821, 19] on icon "Close pop-in" at bounding box center [820, 21] width 18 height 18
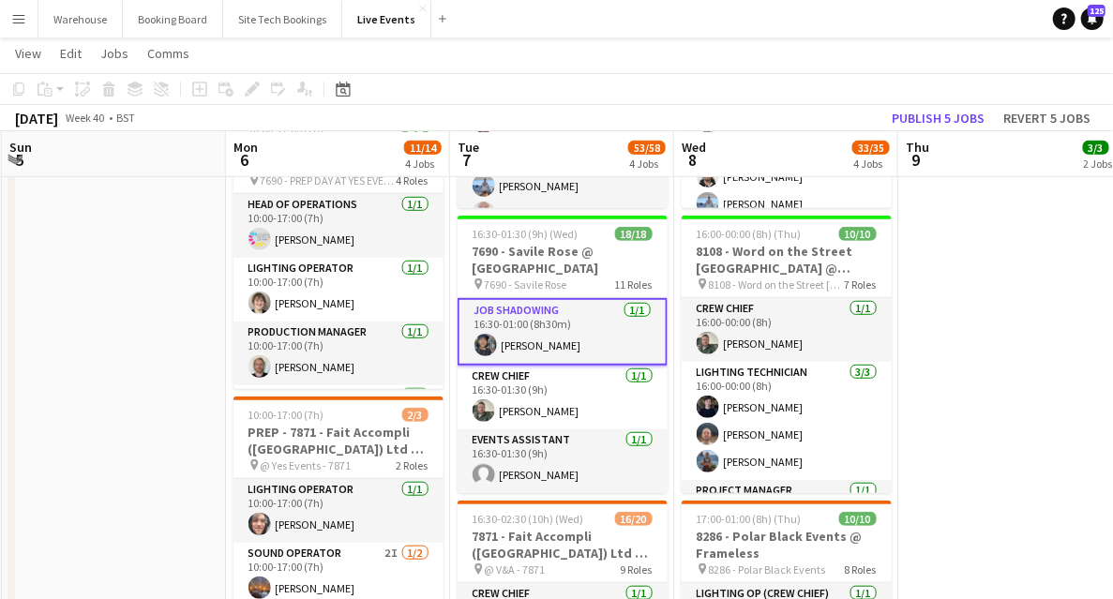
click at [213, 318] on app-date-cell at bounding box center [114, 556] width 224 height 1836
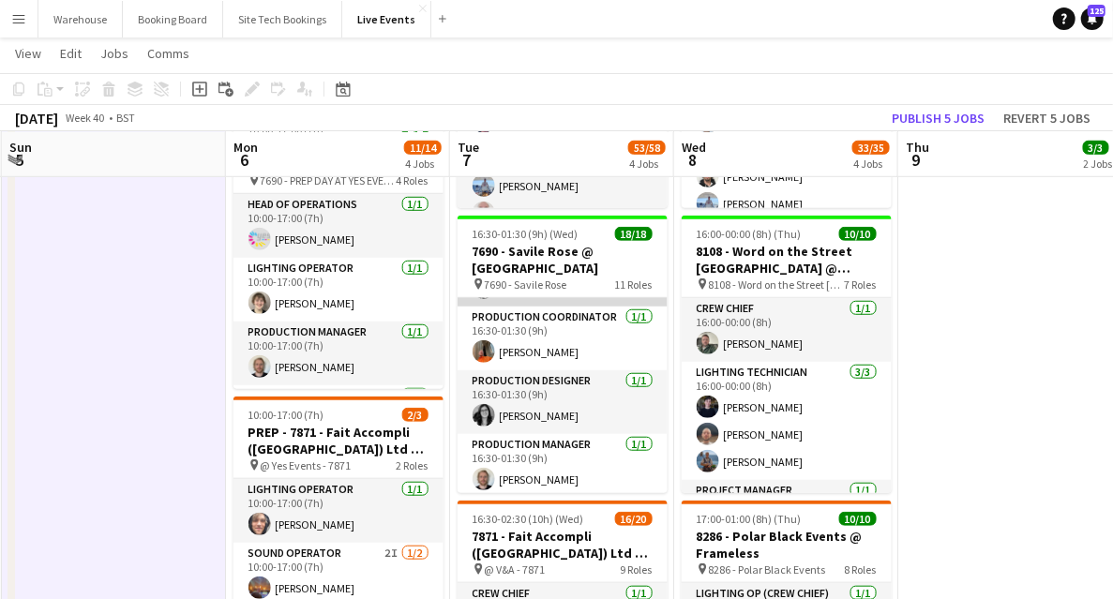
scroll to position [696, 0]
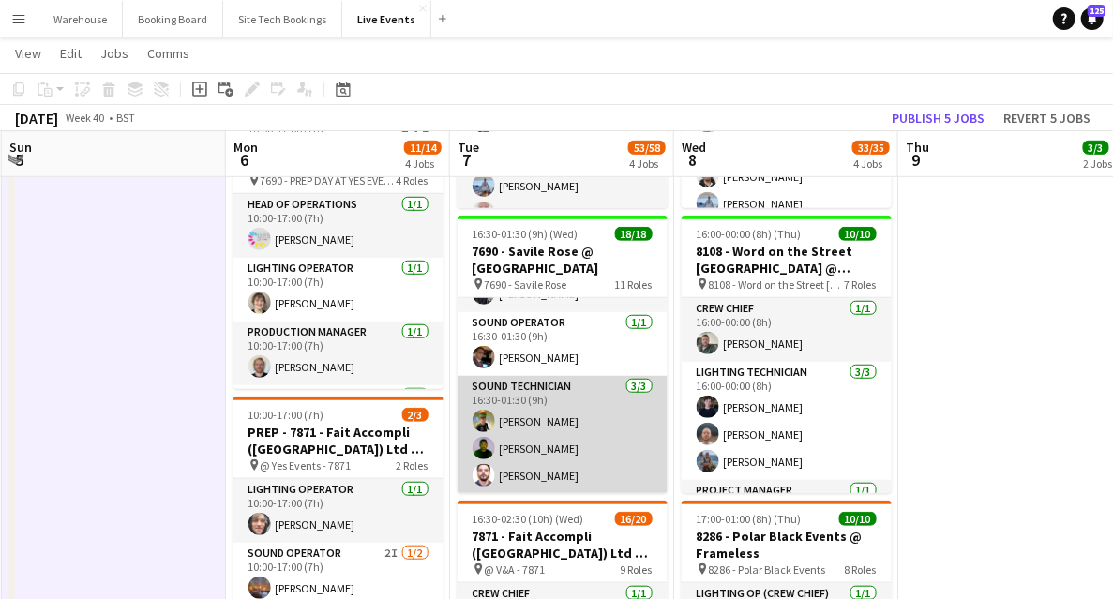
click at [481, 481] on app-user-avatar at bounding box center [483, 475] width 22 height 22
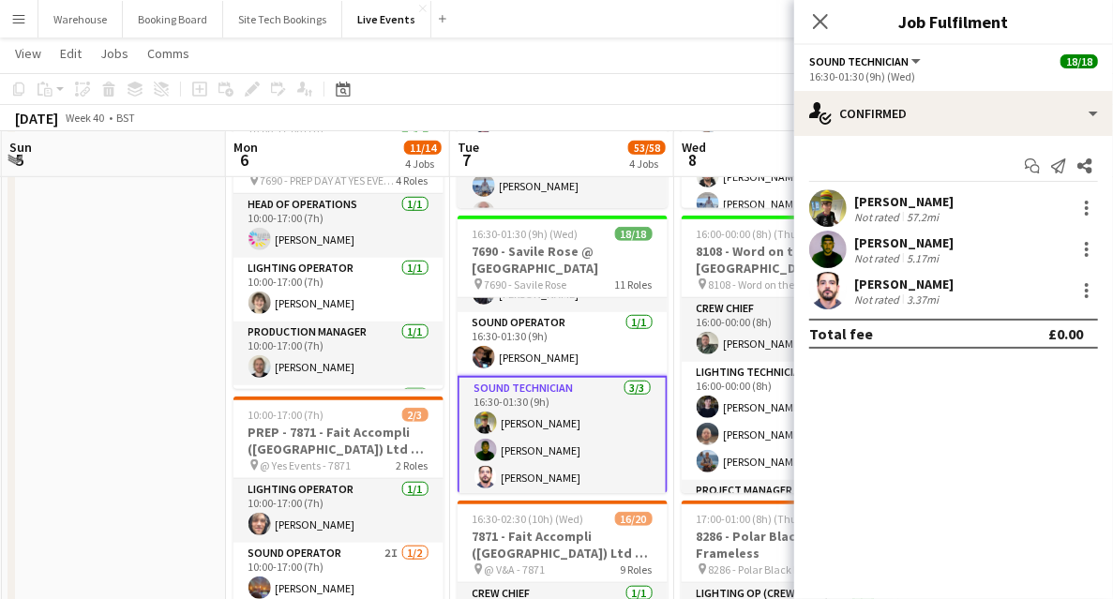
click at [831, 292] on app-user-avatar at bounding box center [827, 290] width 37 height 37
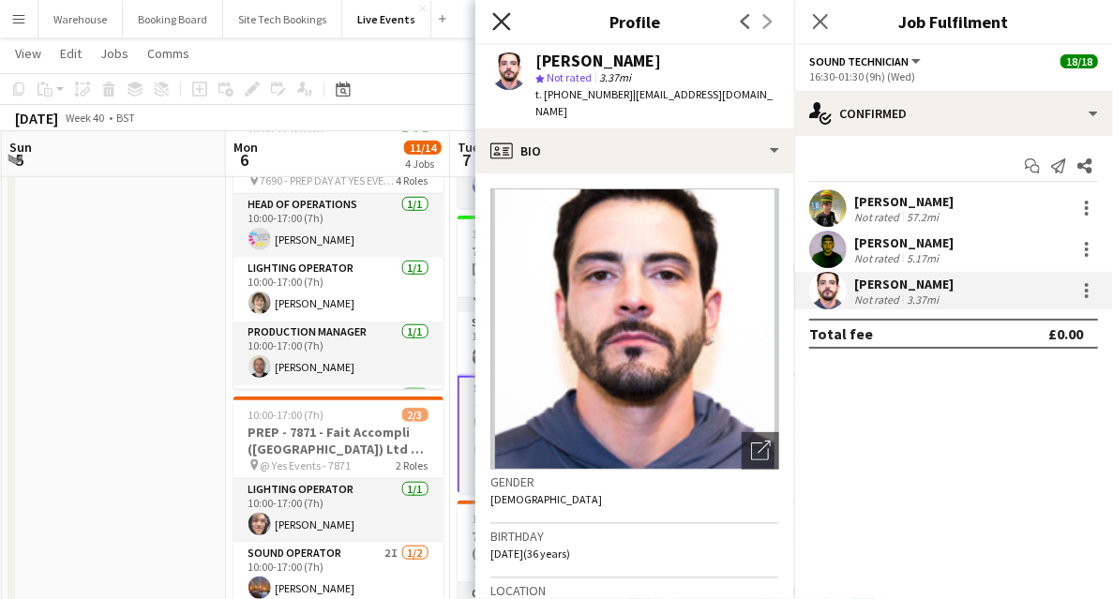
click at [506, 22] on icon "Close pop-in" at bounding box center [501, 21] width 18 height 18
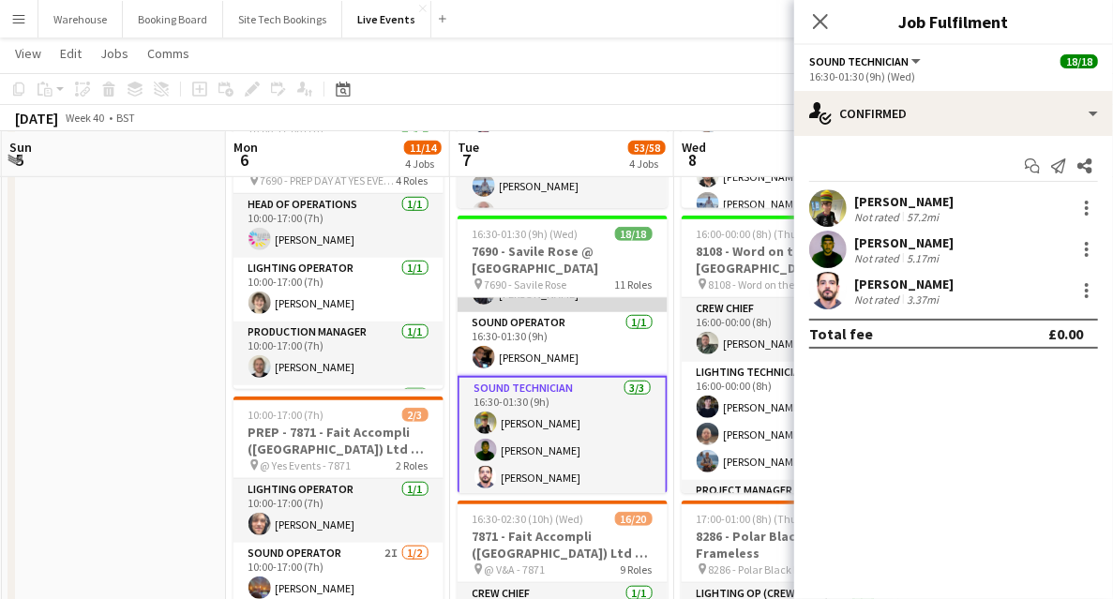
scroll to position [571, 0]
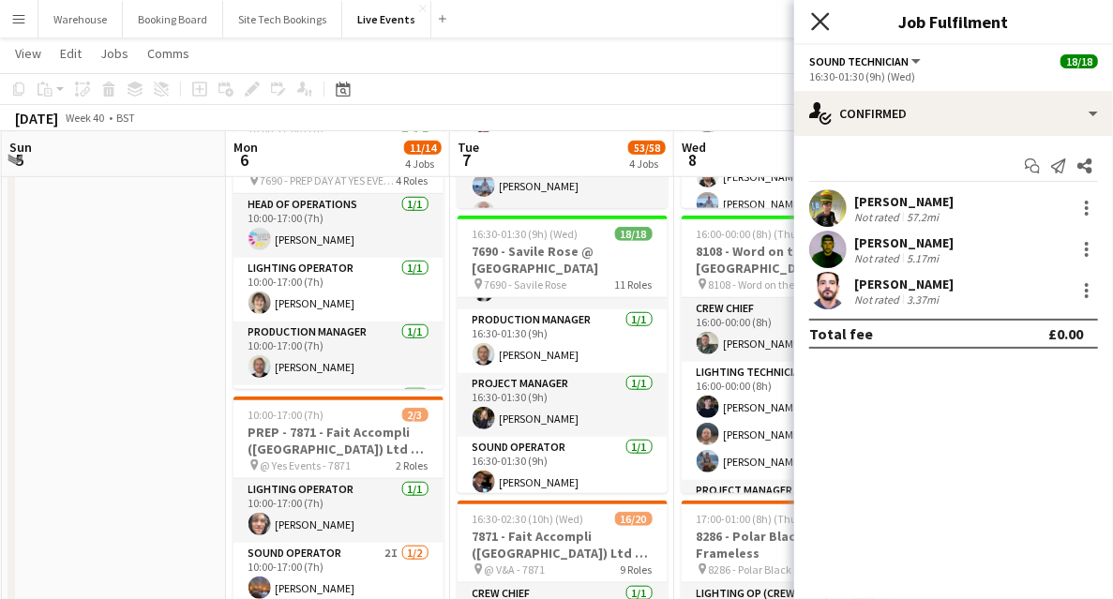
click at [817, 17] on icon "Close pop-in" at bounding box center [820, 21] width 18 height 18
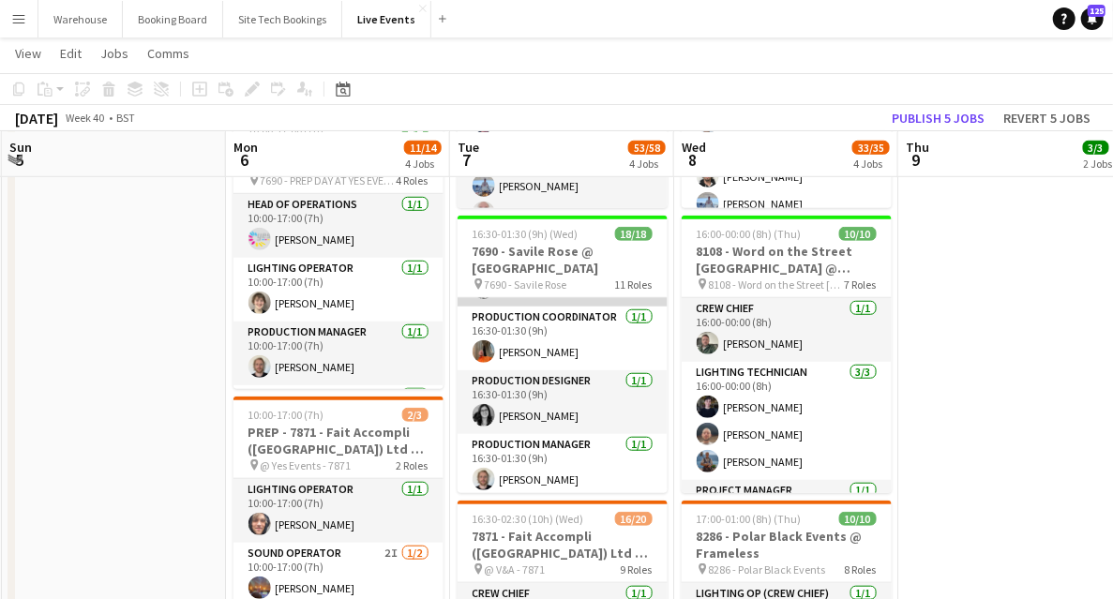
scroll to position [383, 0]
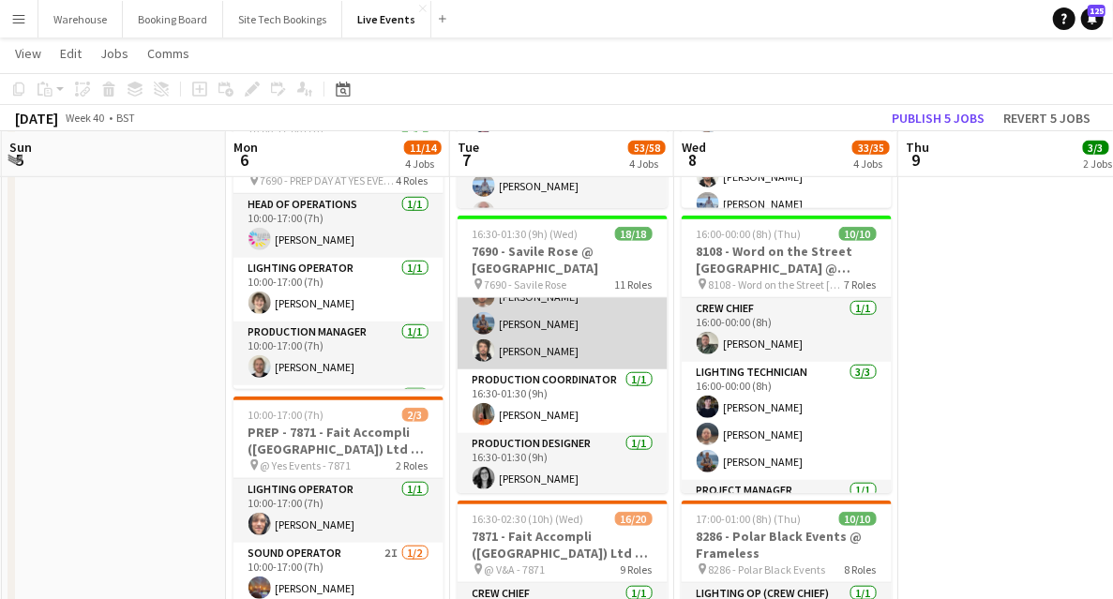
click at [487, 350] on app-user-avatar at bounding box center [483, 350] width 22 height 22
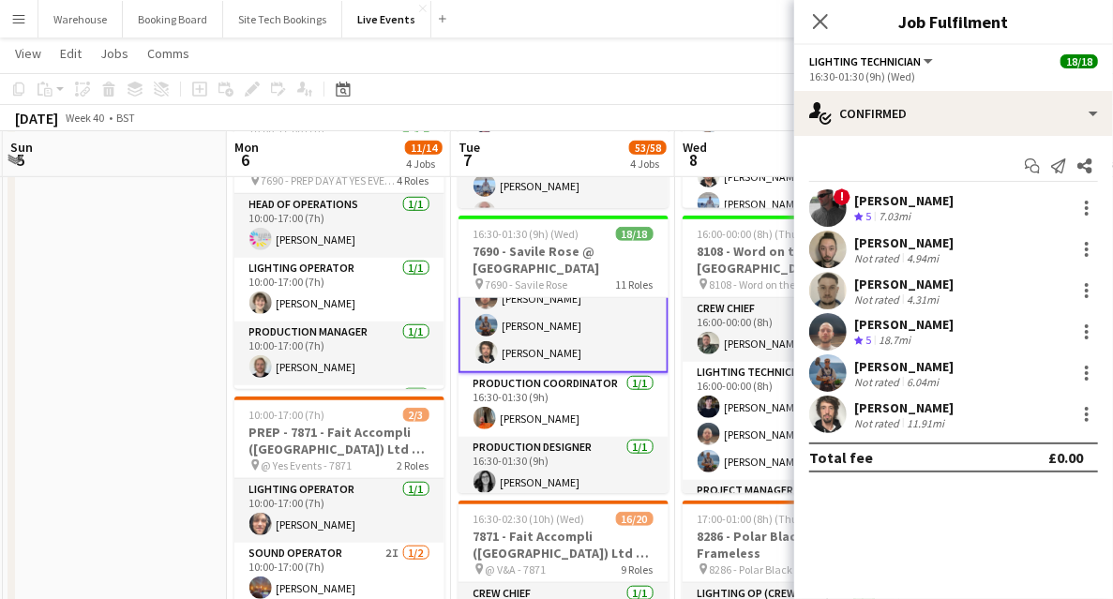
scroll to position [385, 0]
click at [825, 419] on app-user-avatar at bounding box center [827, 414] width 37 height 37
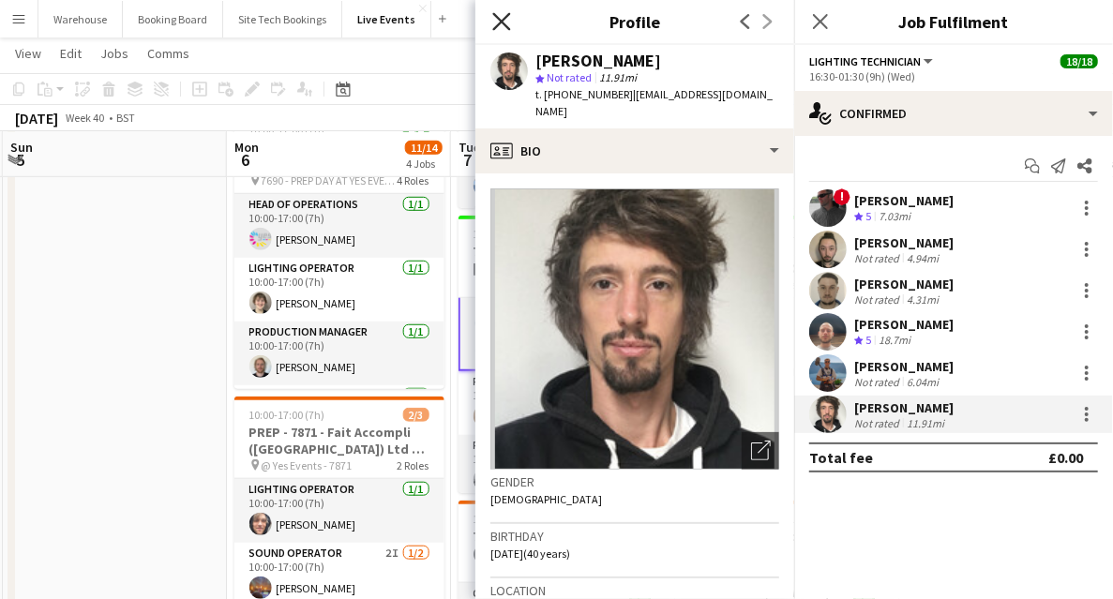
click at [498, 23] on icon "Close pop-in" at bounding box center [501, 21] width 18 height 18
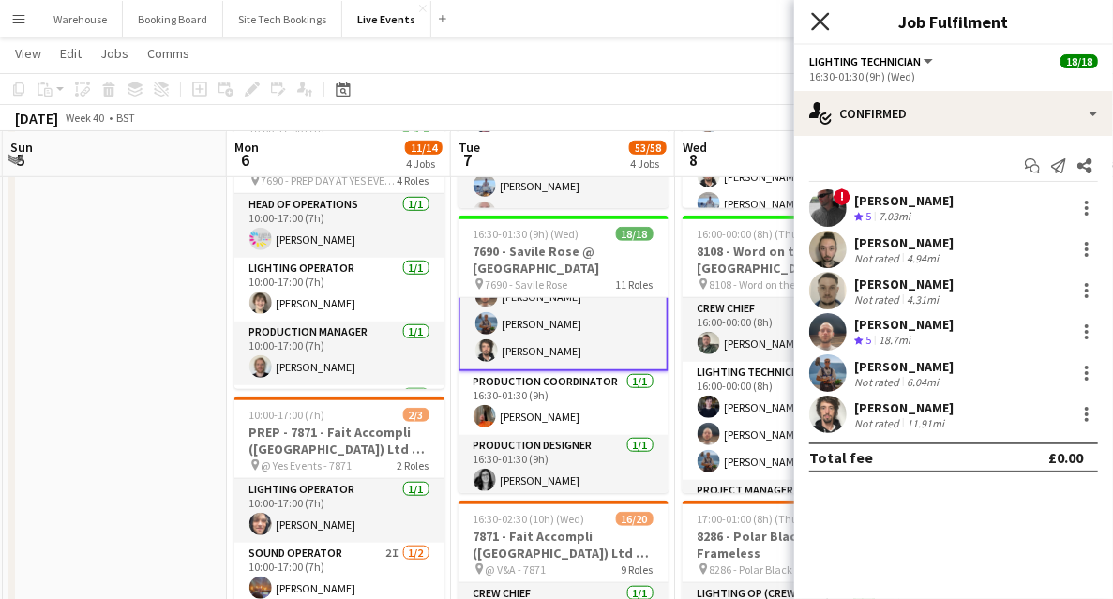
click at [814, 18] on icon "Close pop-in" at bounding box center [820, 21] width 18 height 18
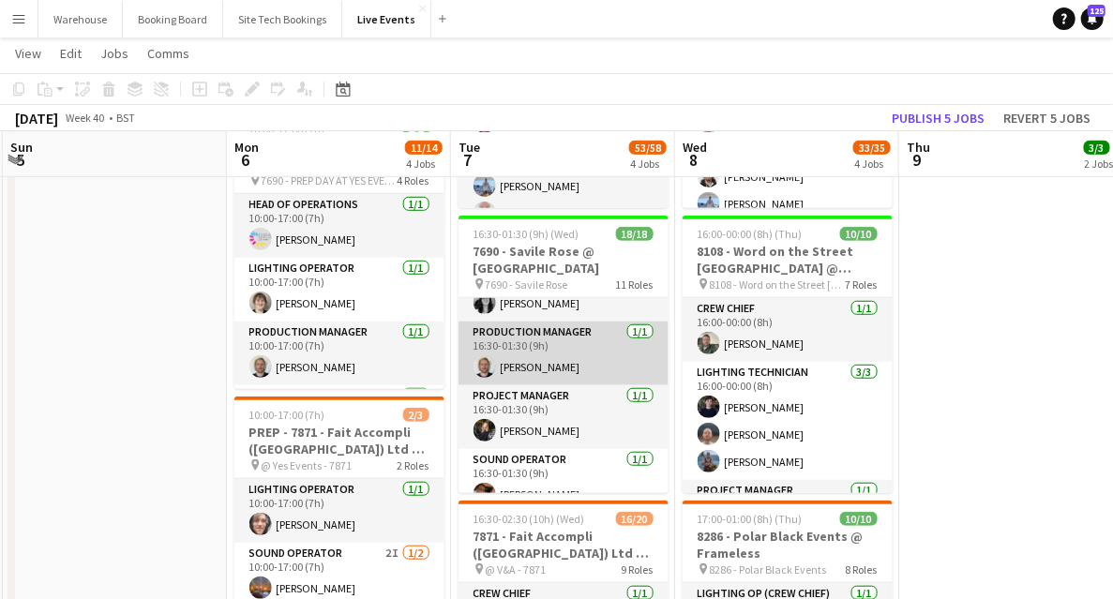
scroll to position [699, 0]
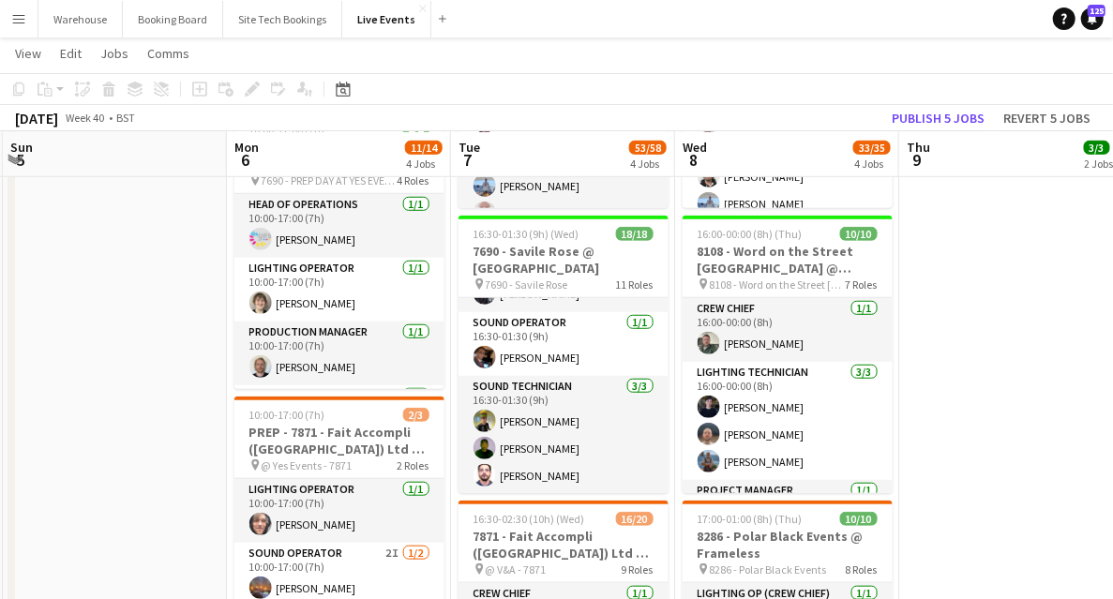
click at [110, 445] on app-date-cell at bounding box center [115, 556] width 224 height 1836
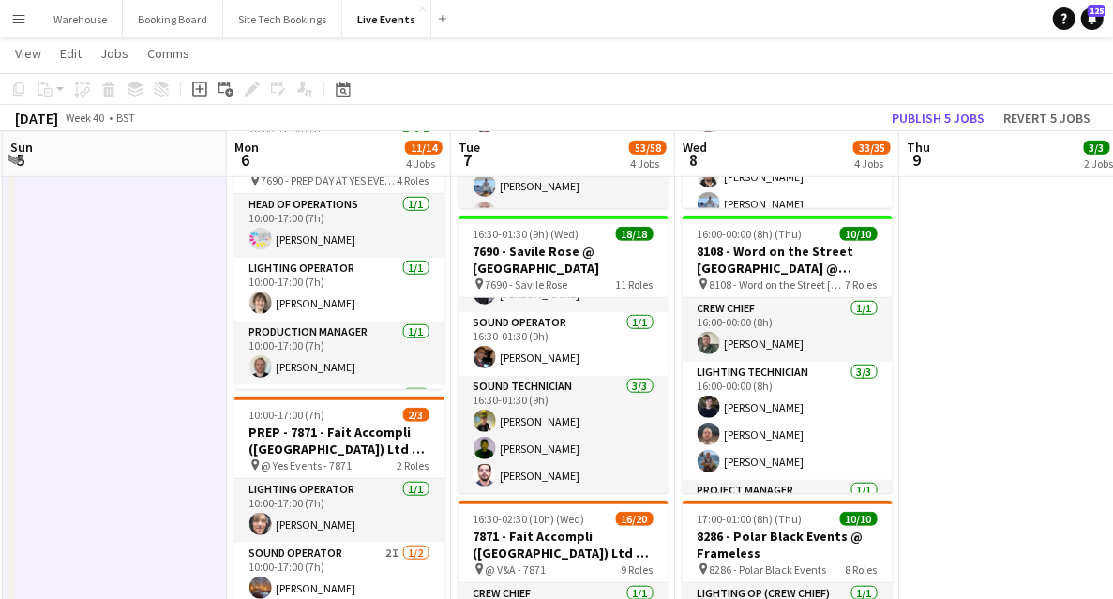
scroll to position [322, 0]
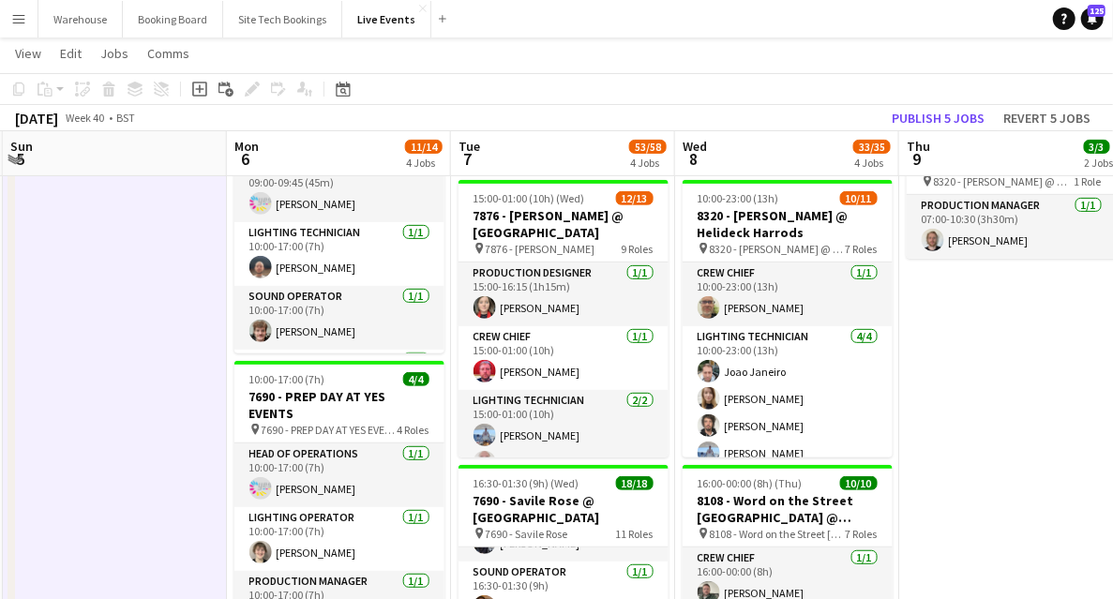
drag, startPoint x: 351, startPoint y: 366, endPoint x: 458, endPoint y: 359, distance: 108.0
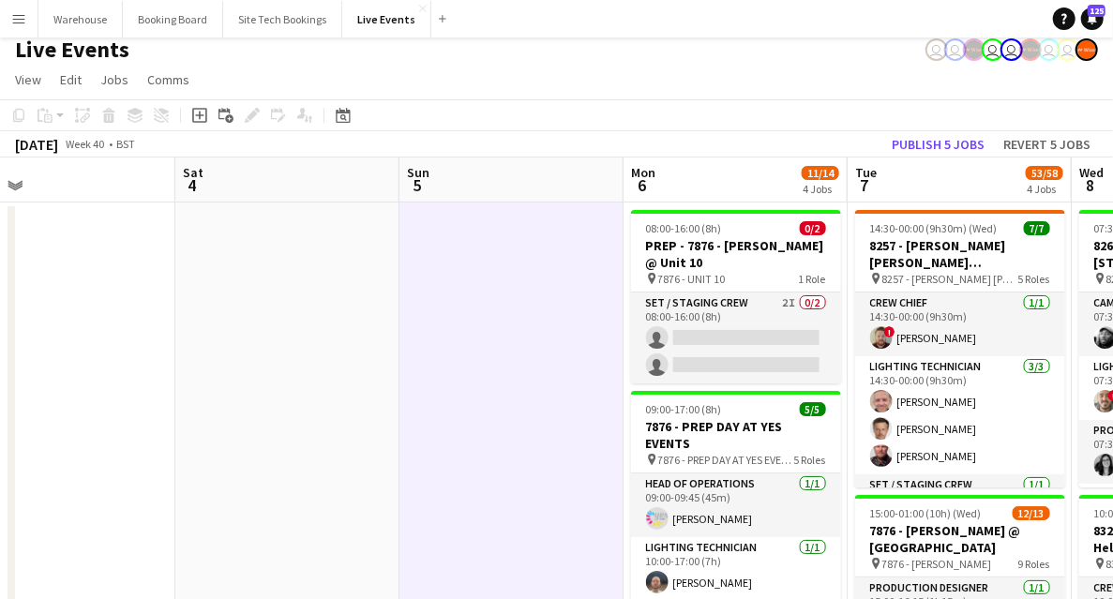
scroll to position [0, 0]
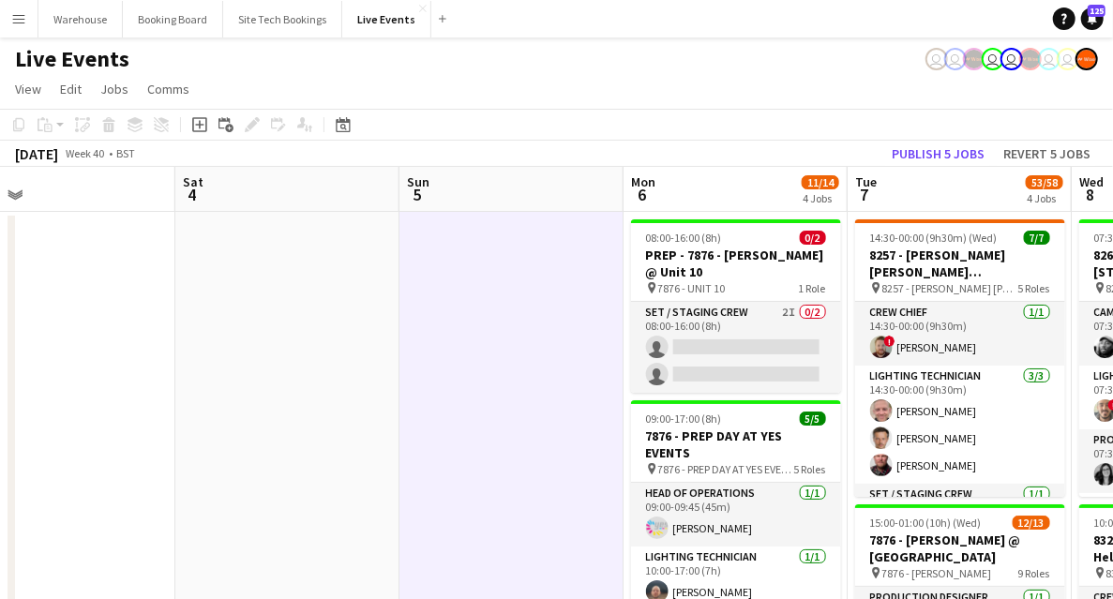
drag, startPoint x: 307, startPoint y: 432, endPoint x: 609, endPoint y: 412, distance: 303.4
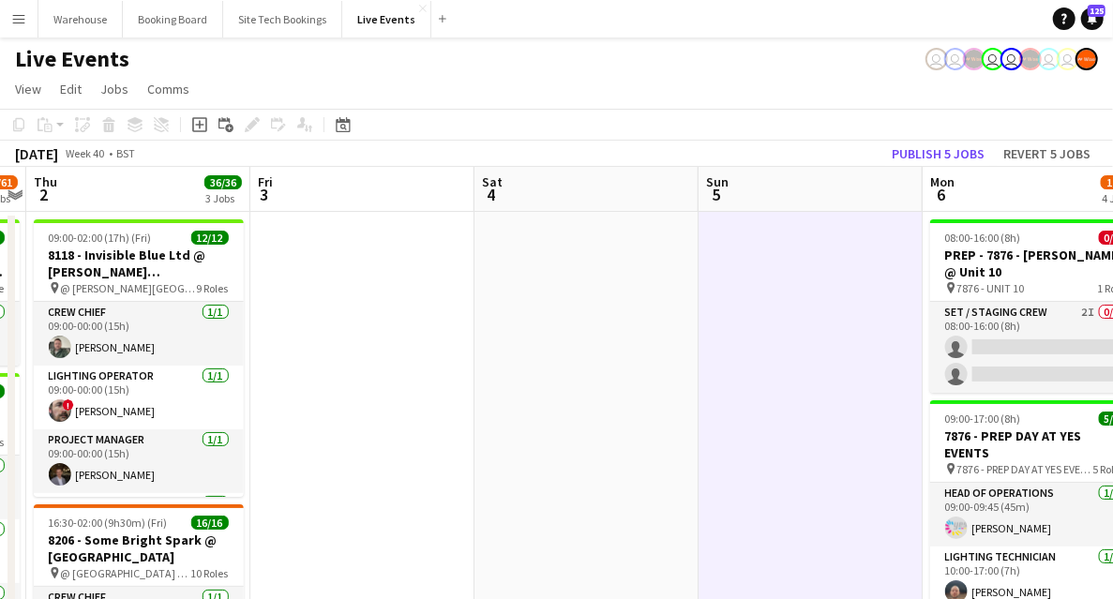
drag, startPoint x: 509, startPoint y: 417, endPoint x: 656, endPoint y: 418, distance: 147.2
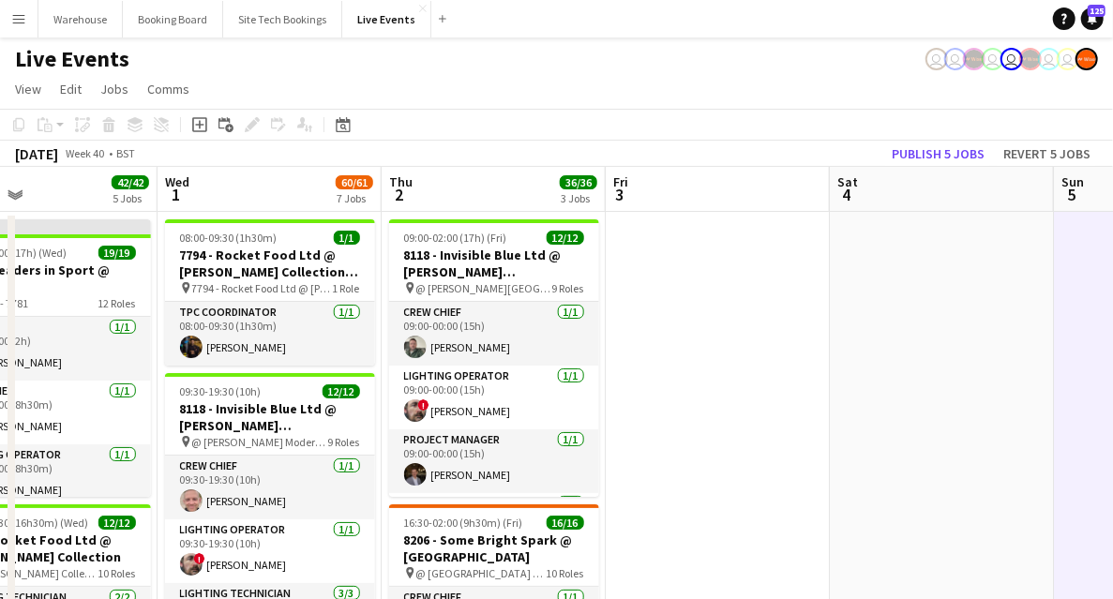
drag, startPoint x: 859, startPoint y: 381, endPoint x: 962, endPoint y: 381, distance: 103.1
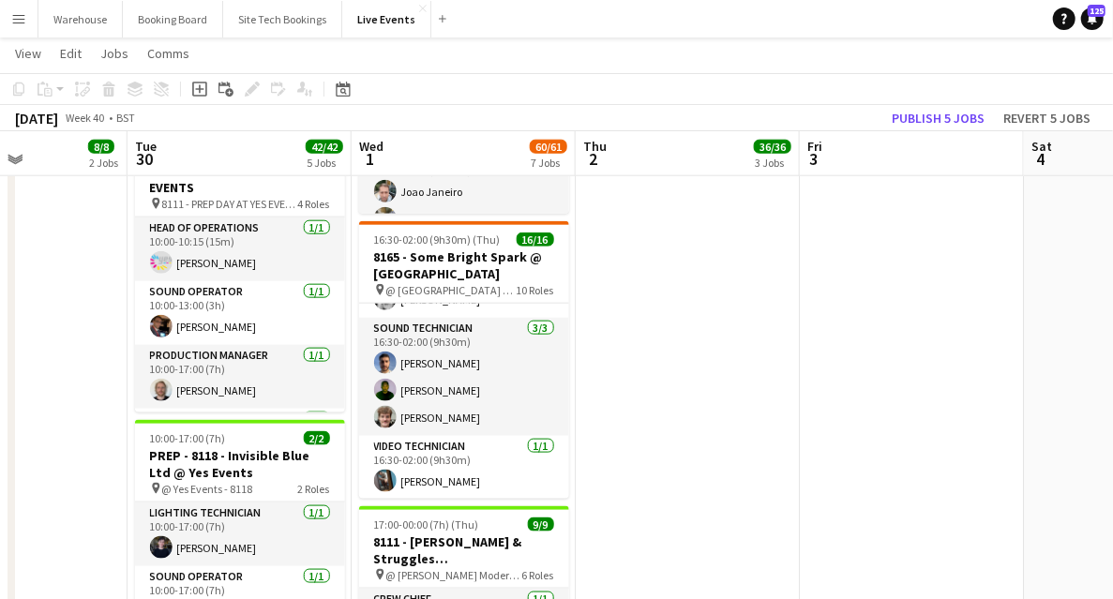
scroll to position [0, 586]
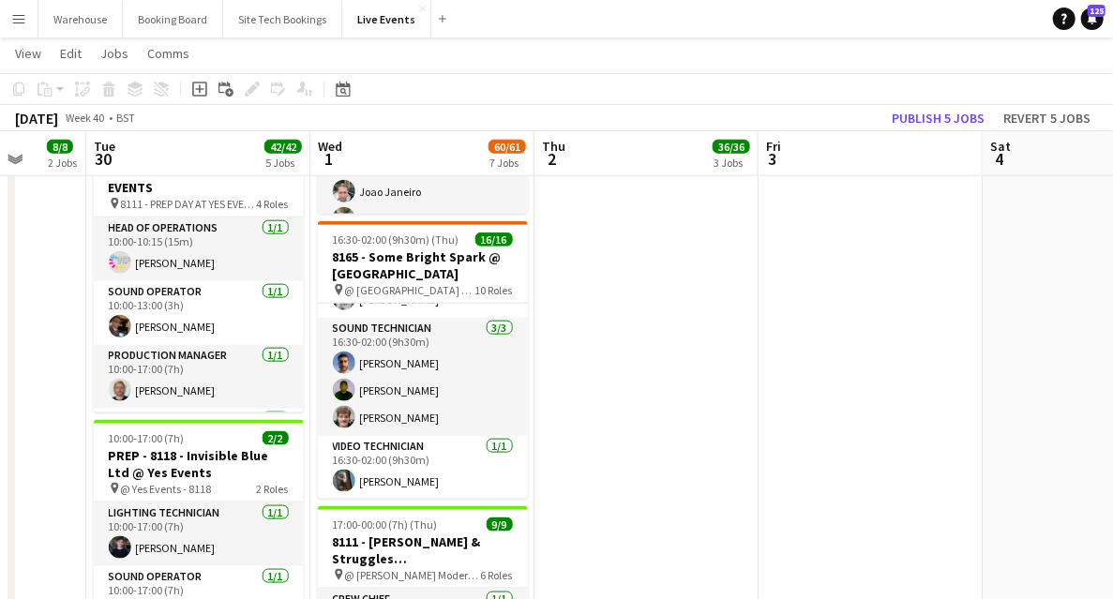
drag, startPoint x: 705, startPoint y: 416, endPoint x: 625, endPoint y: 418, distance: 79.7
click at [625, 418] on app-calendar-viewport "Sat 27 Sun 28 Mon 29 8/8 2 Jobs Tue 30 42/42 5 Jobs Wed 1 60/61 7 Jobs Thu 2 36…" at bounding box center [556, 122] width 1113 height 1973
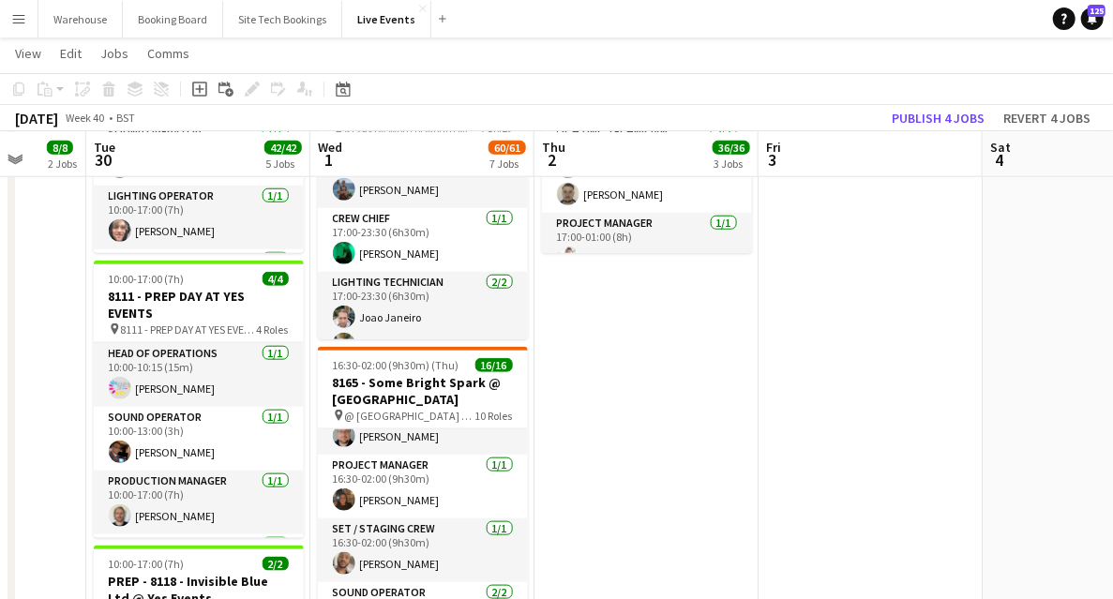
scroll to position [937, 0]
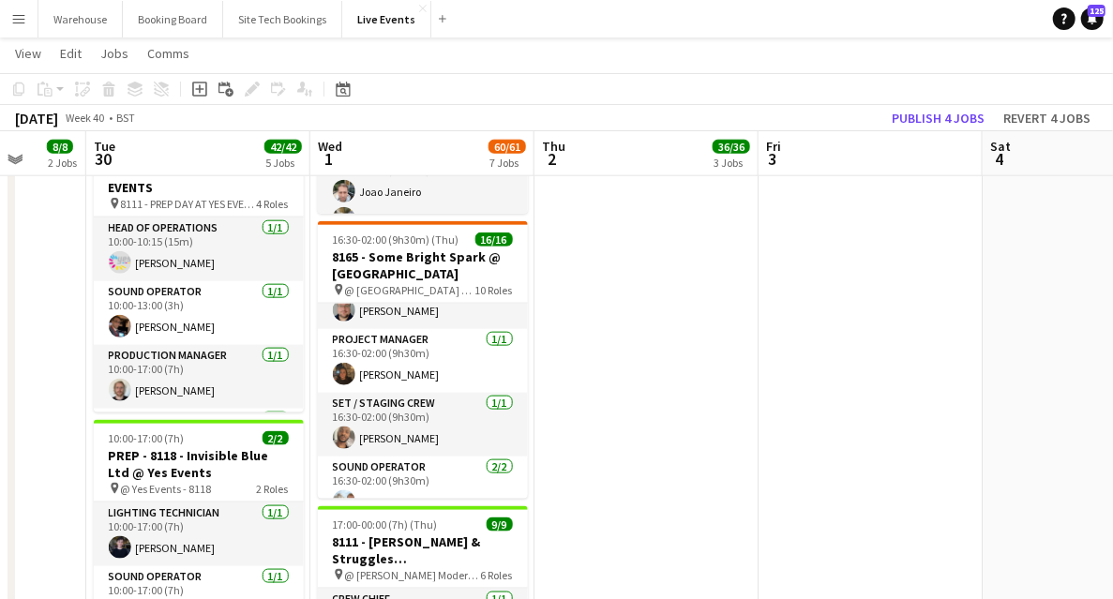
click at [643, 409] on app-date-cell "09:00-02:00 (17h) (Fri) 12/12 8118 - Invisible Blue Ltd @ [PERSON_NAME][GEOGRAP…" at bounding box center [646, 191] width 224 height 1836
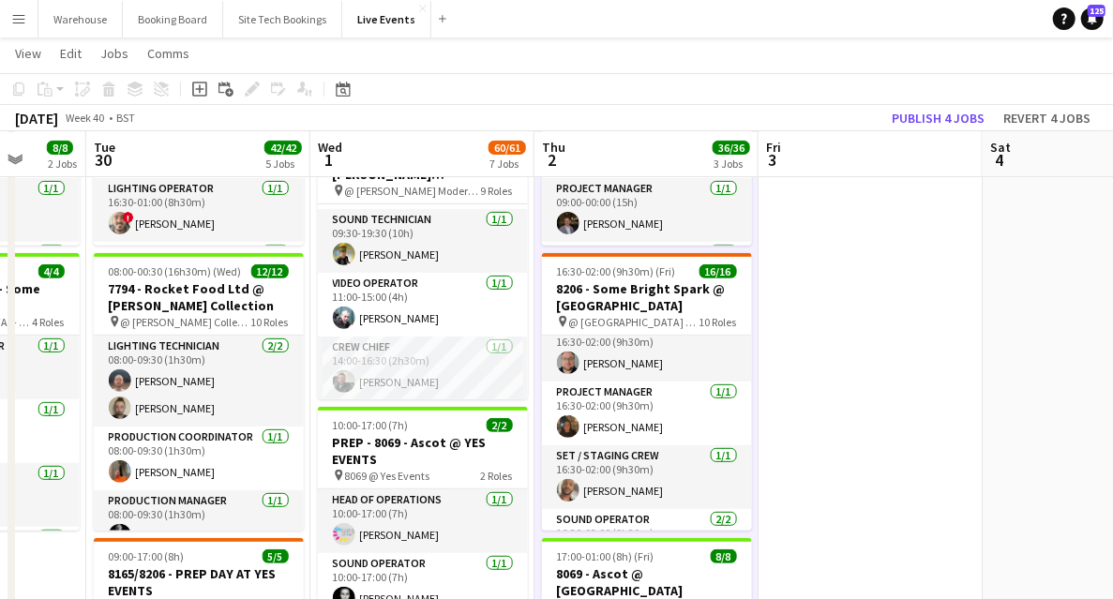
scroll to position [292, 0]
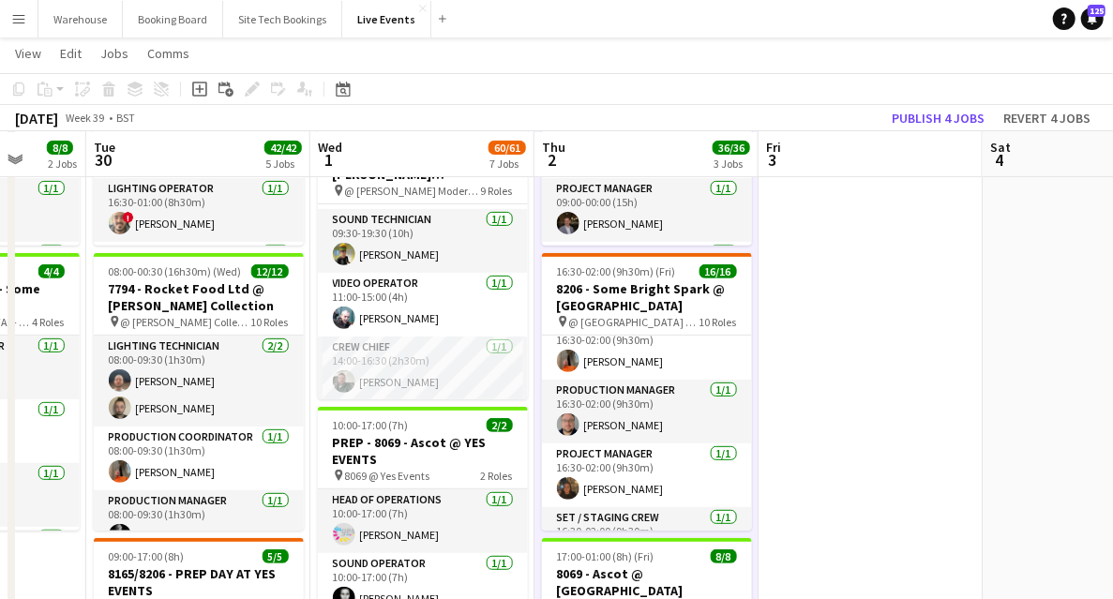
drag, startPoint x: 990, startPoint y: 361, endPoint x: 1104, endPoint y: 360, distance: 114.4
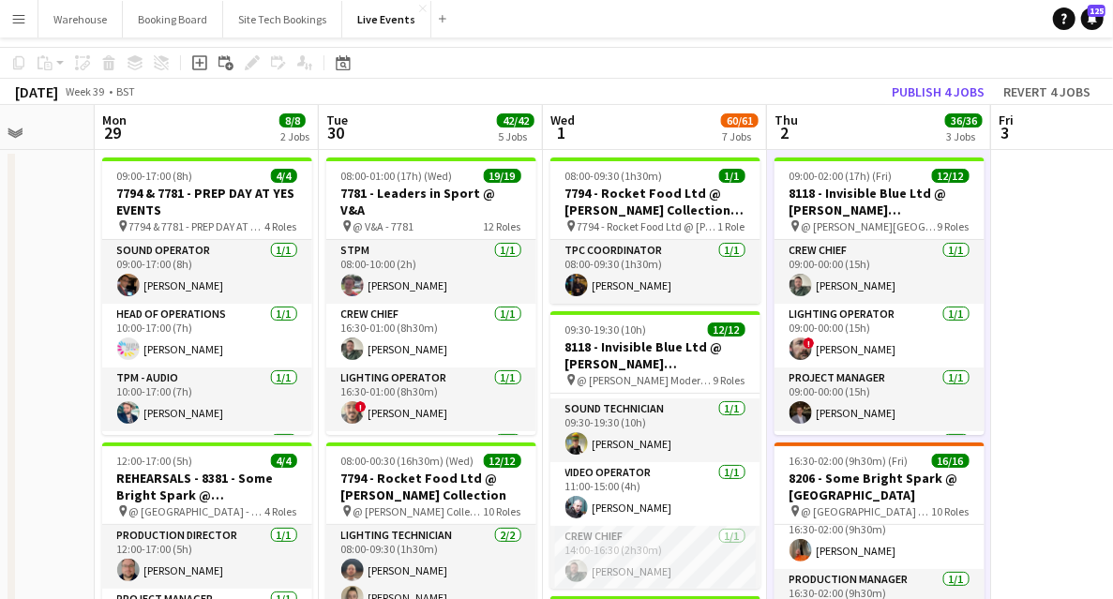
scroll to position [0, 0]
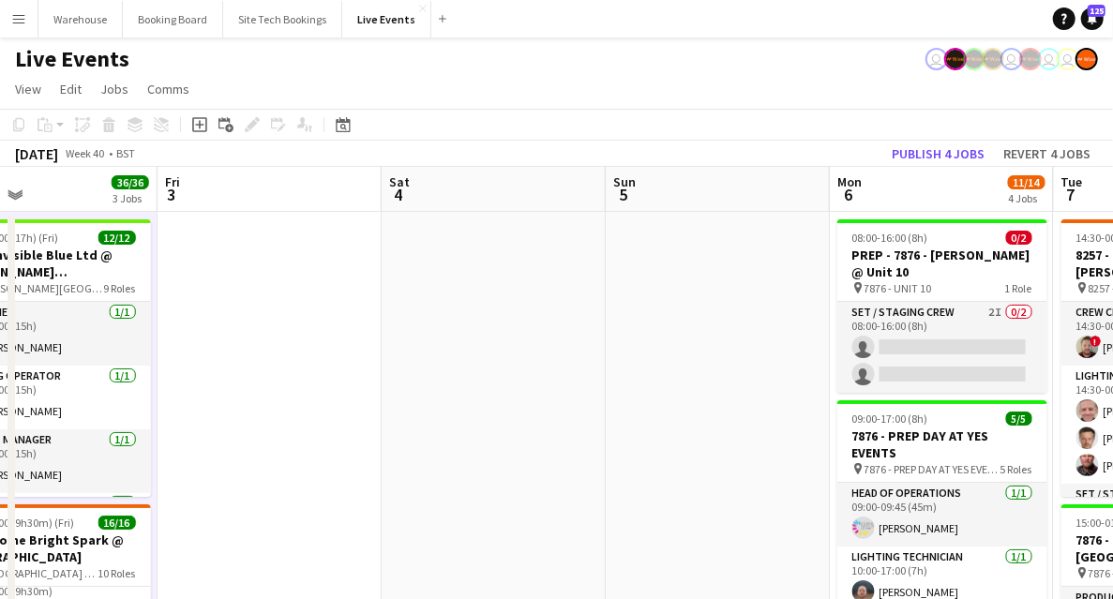
drag, startPoint x: 1050, startPoint y: 428, endPoint x: 251, endPoint y: 388, distance: 799.7
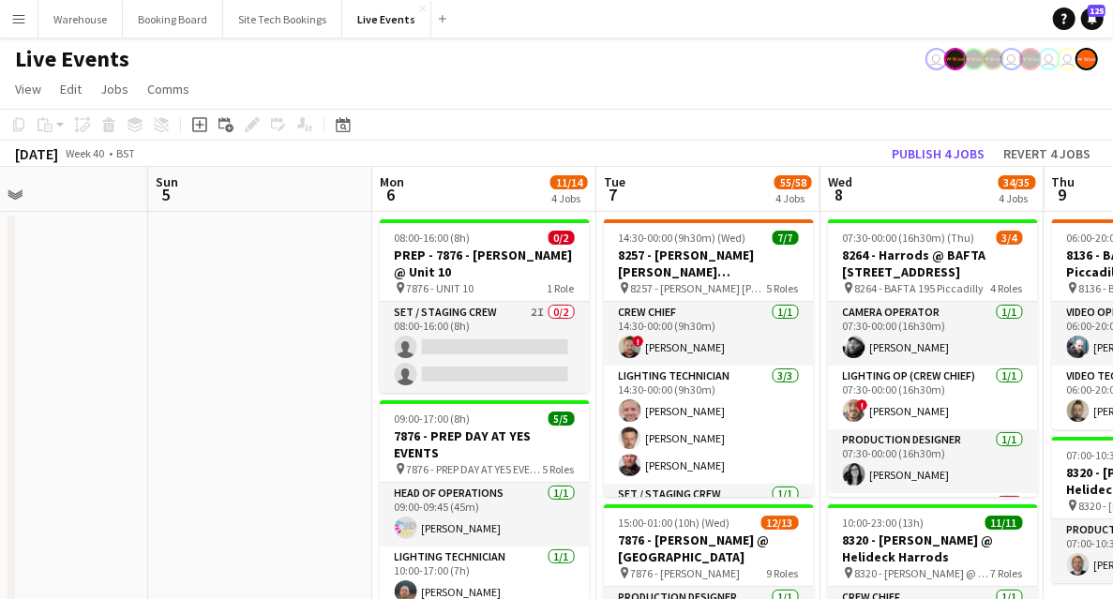
drag, startPoint x: 297, startPoint y: 398, endPoint x: 76, endPoint y: 374, distance: 222.6
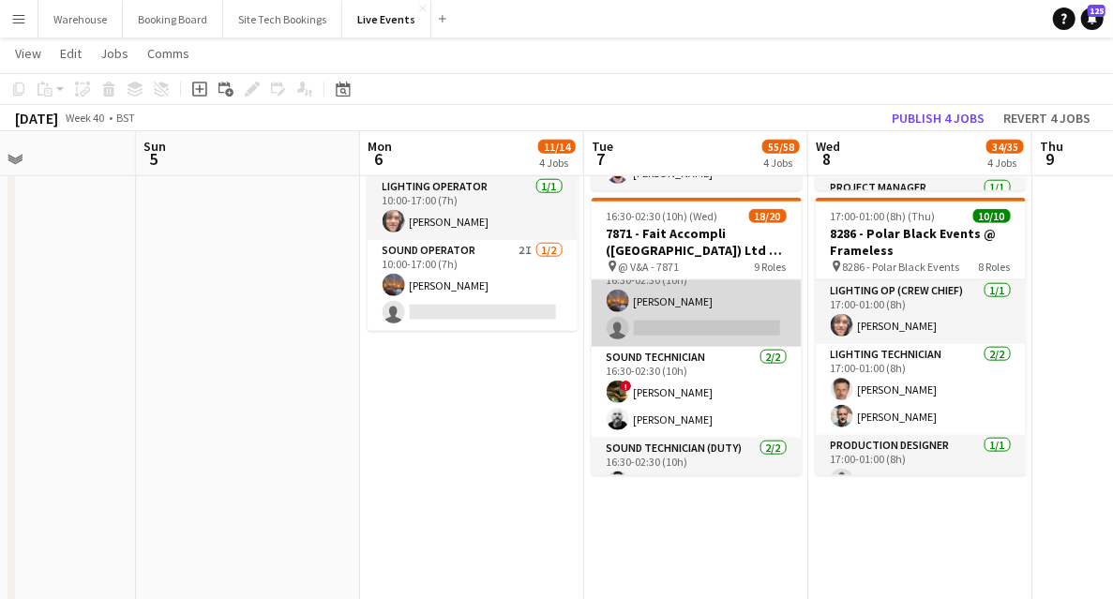
scroll to position [562, 0]
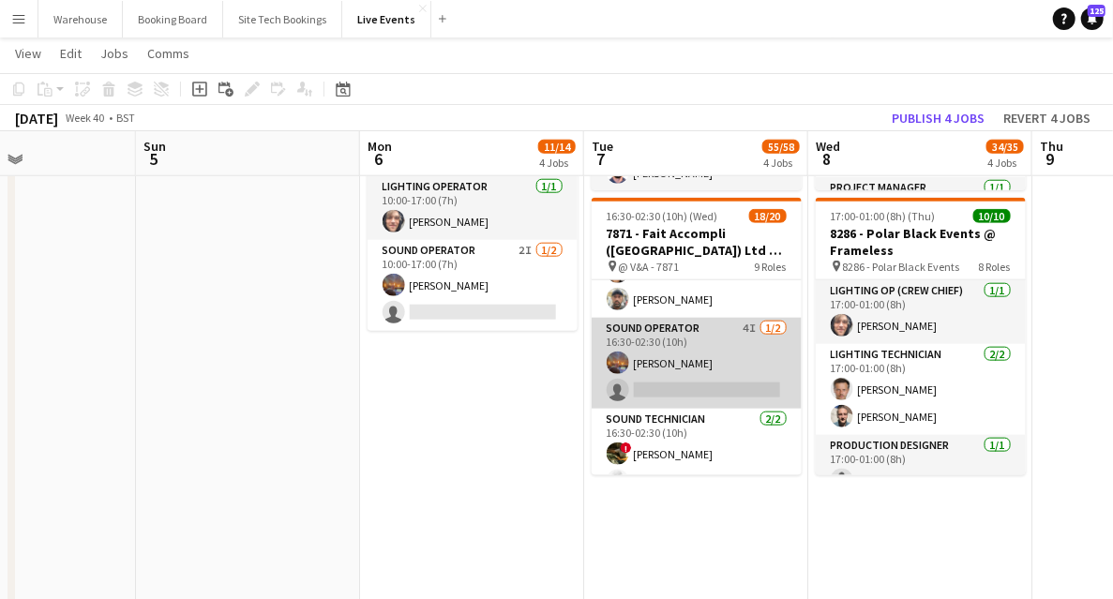
click at [697, 383] on app-card-role "Sound Operator 4I [DATE] 16:30-02:30 (10h) [PERSON_NAME] single-neutral-actions" at bounding box center [697, 363] width 210 height 91
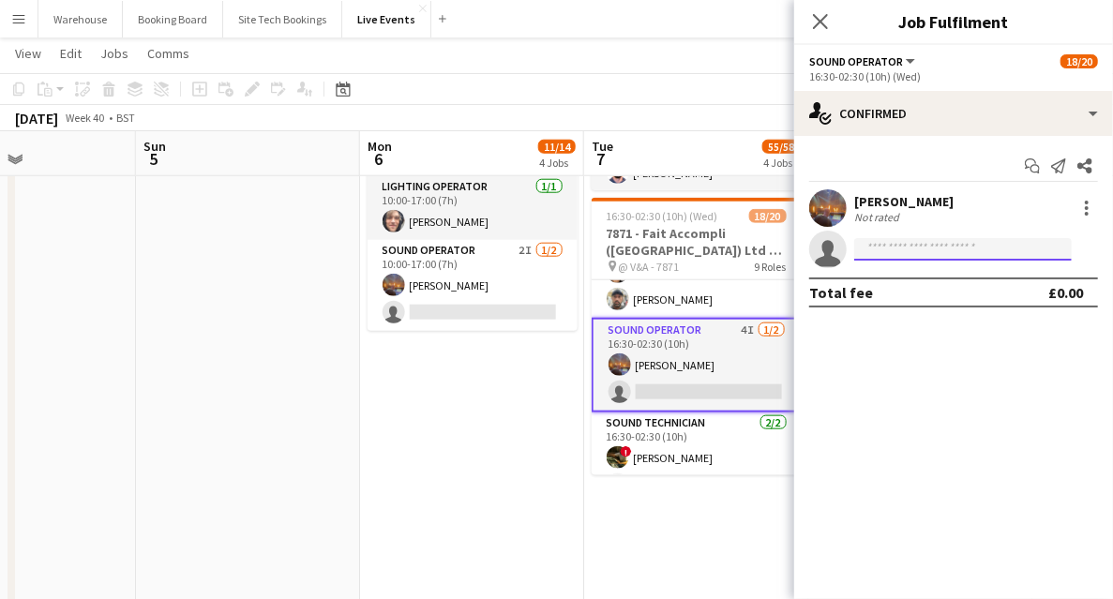
click at [963, 247] on input at bounding box center [962, 249] width 217 height 22
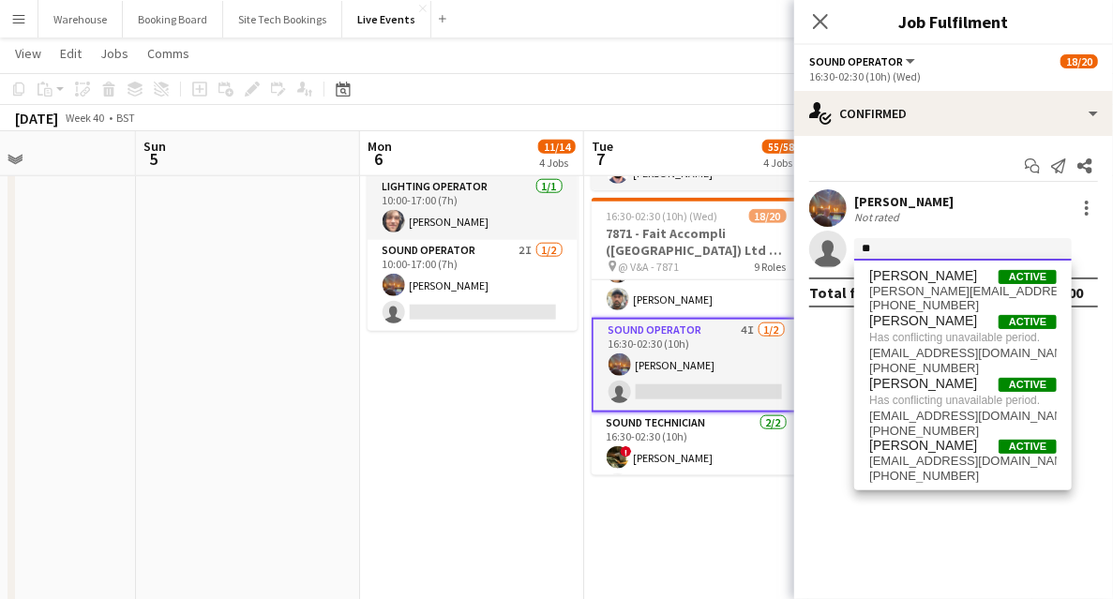
type input "*"
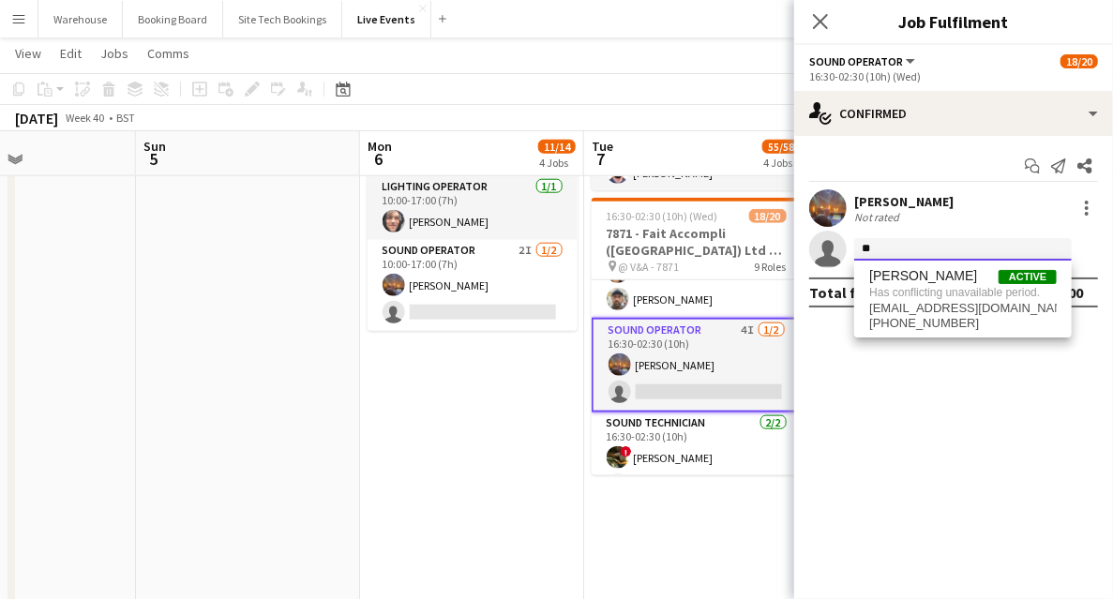
type input "*"
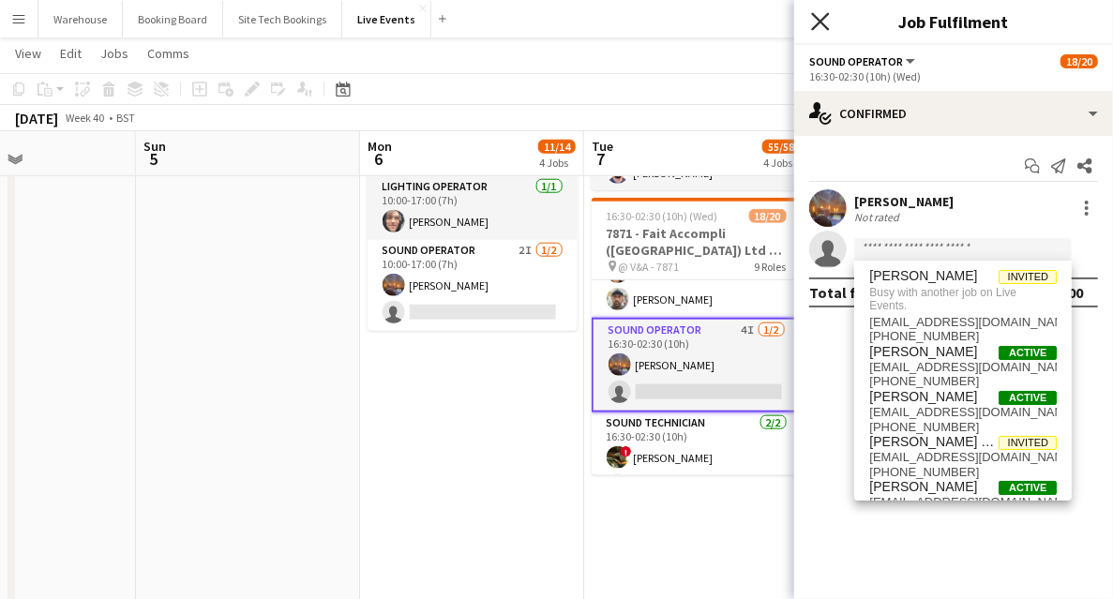
click at [812, 17] on icon "Close pop-in" at bounding box center [820, 21] width 18 height 18
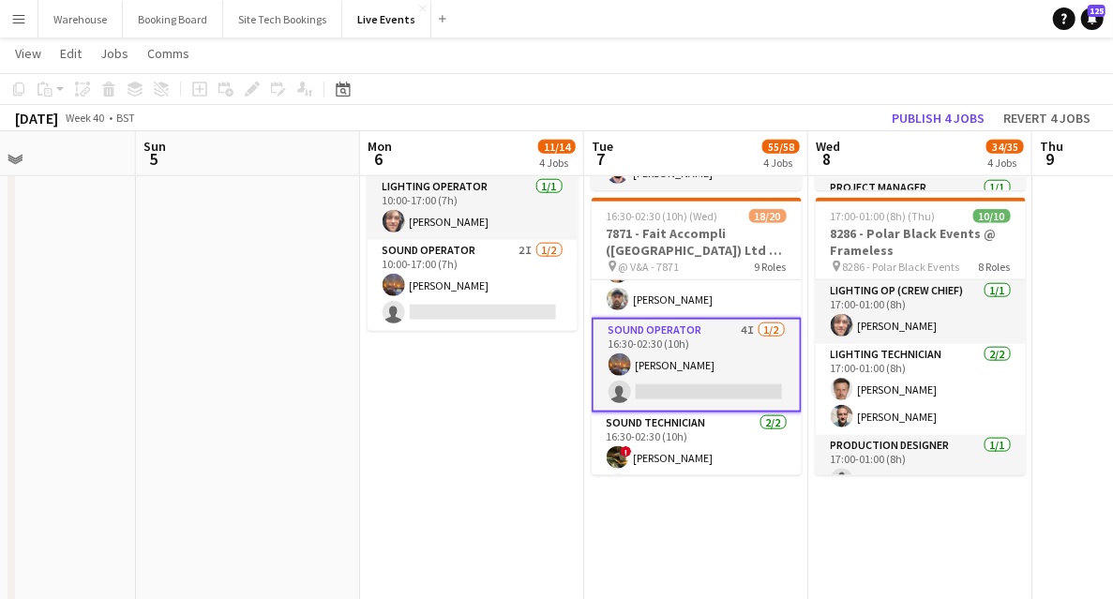
click at [496, 408] on app-date-cell "08:00-16:00 (8h) 0/2 PREP - 7876 - [PERSON_NAME] @ Unit 10 pin 7876 - UNIT 10 1…" at bounding box center [472, 253] width 224 height 1836
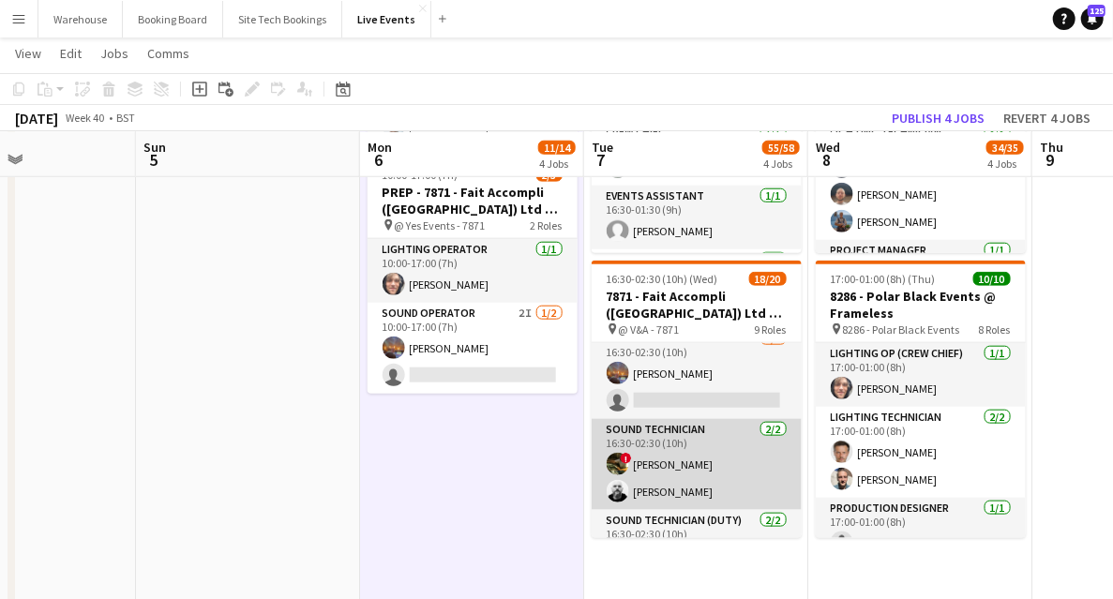
scroll to position [552, 0]
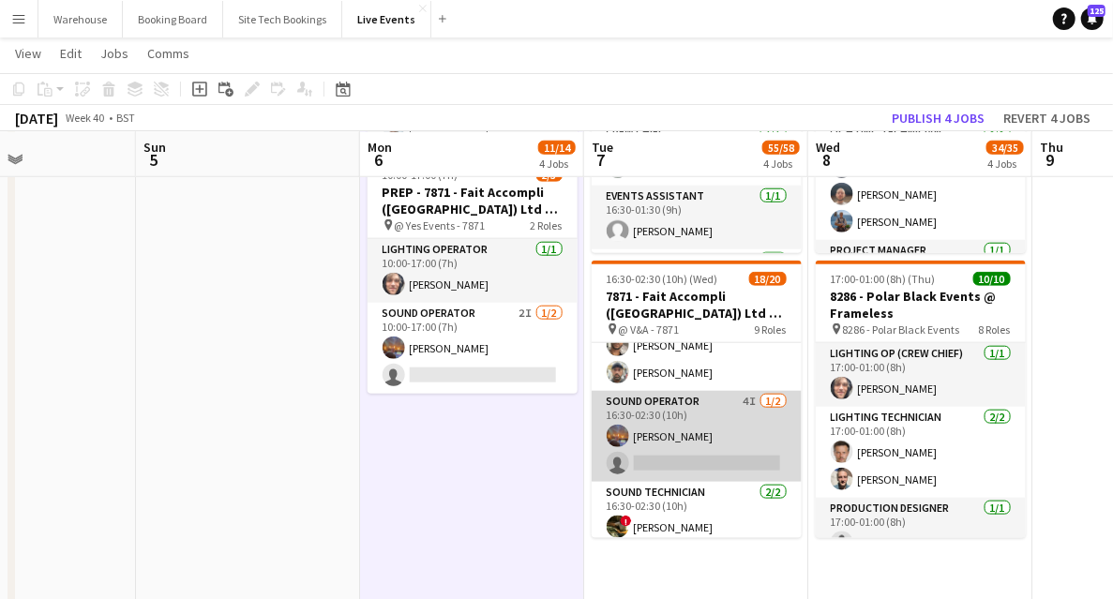
click at [654, 408] on app-card-role "Sound Operator 4I [DATE] 16:30-02:30 (10h) [PERSON_NAME] single-neutral-actions" at bounding box center [697, 436] width 210 height 91
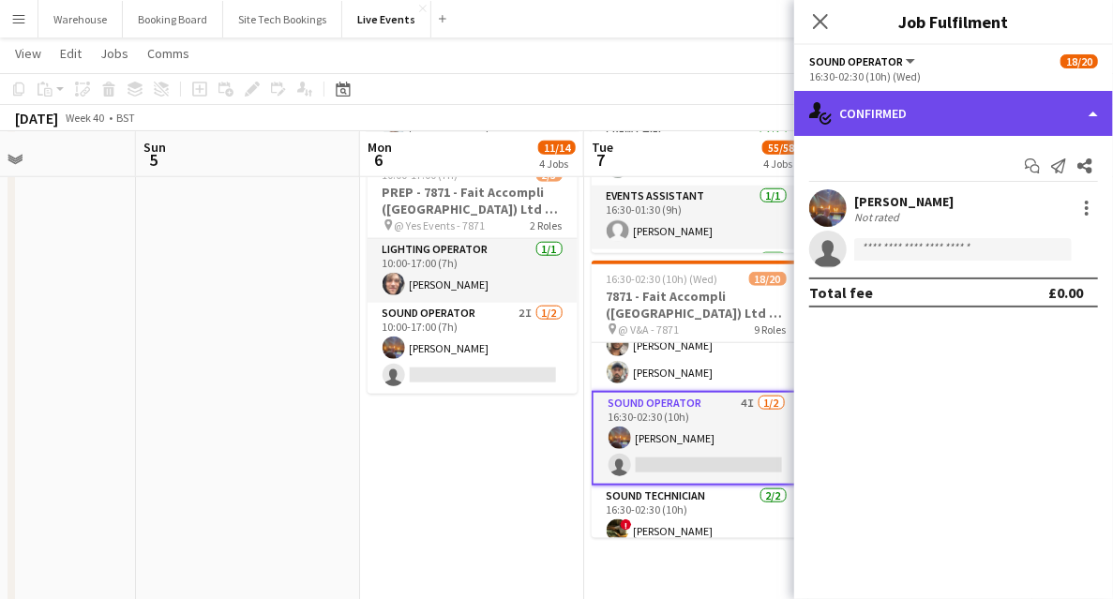
click at [936, 112] on div "single-neutral-actions-check-2 Confirmed" at bounding box center [953, 113] width 319 height 45
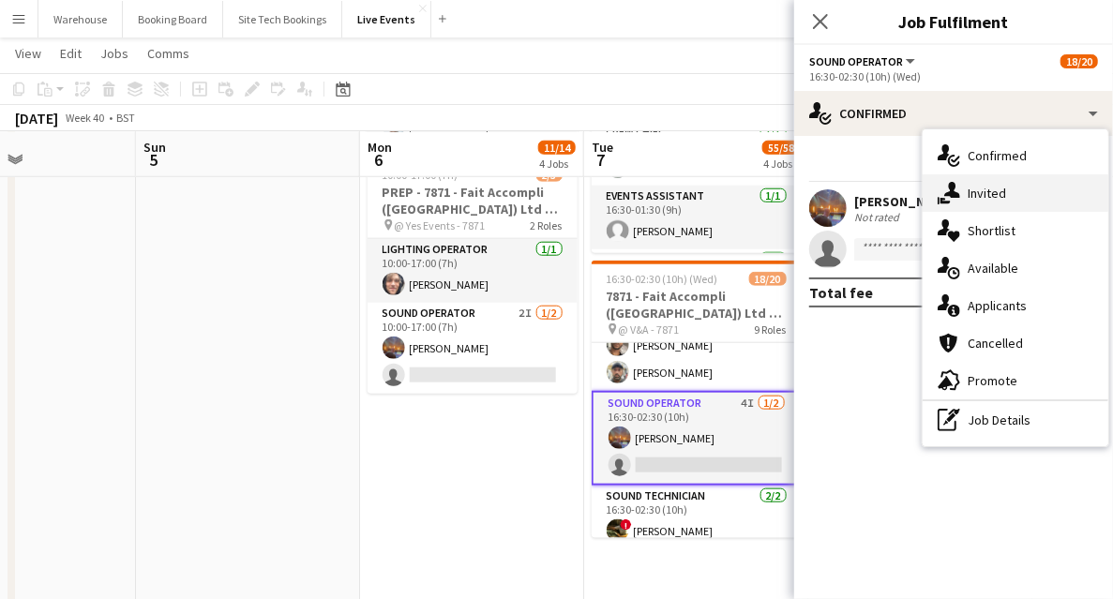
click at [1001, 202] on div "single-neutral-actions-share-1 Invited" at bounding box center [1015, 192] width 186 height 37
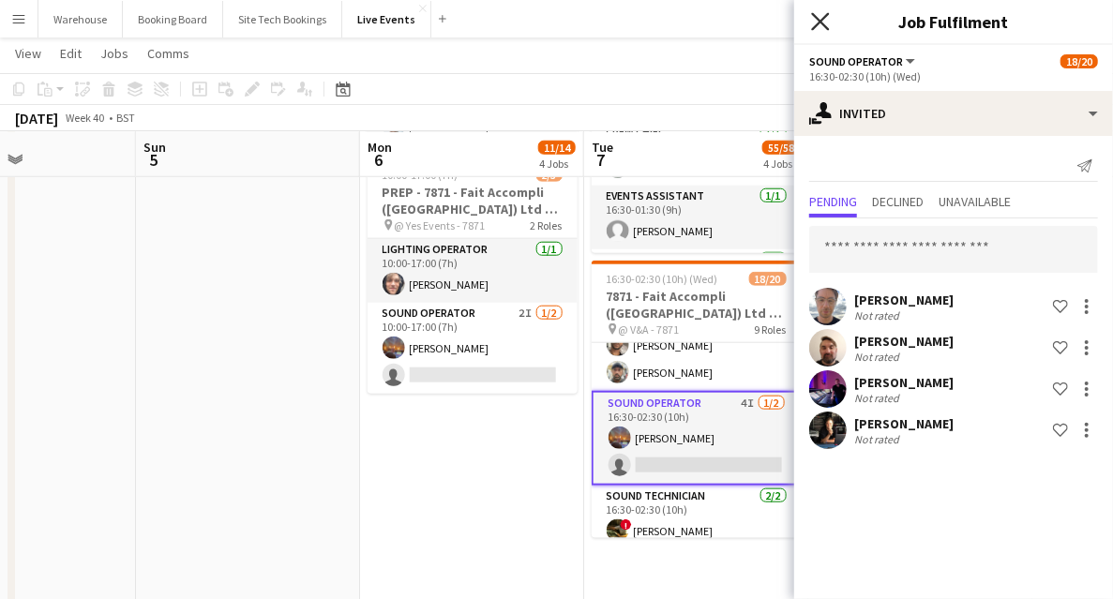
click at [823, 18] on icon at bounding box center [820, 21] width 18 height 18
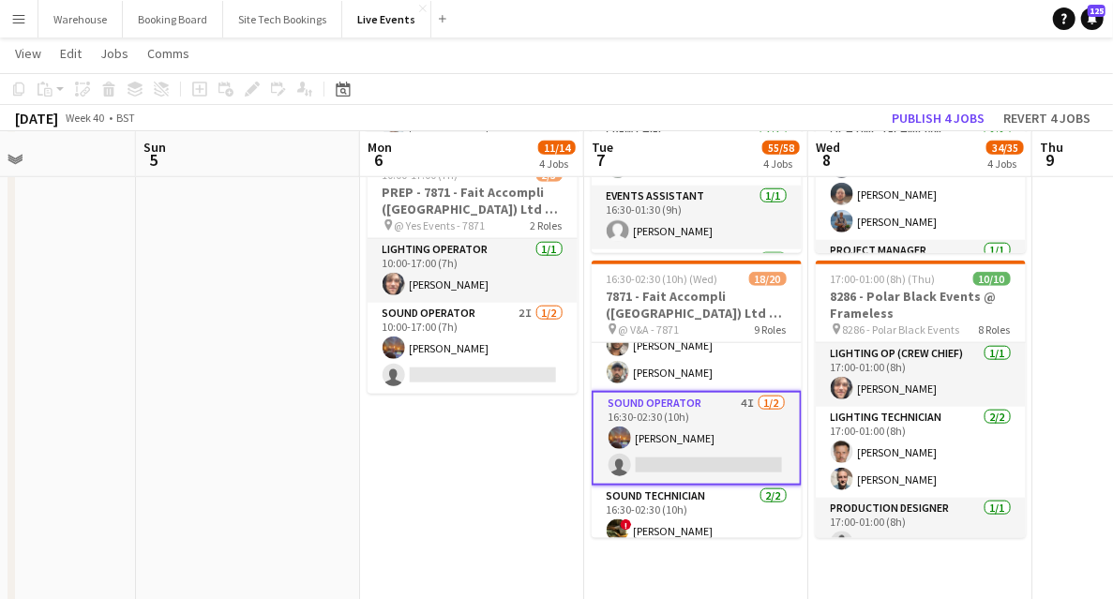
click at [484, 440] on app-date-cell "08:00-16:00 (8h) 0/2 PREP - 7876 - [PERSON_NAME] @ Unit 10 pin 7876 - UNIT 10 1…" at bounding box center [472, 316] width 224 height 1836
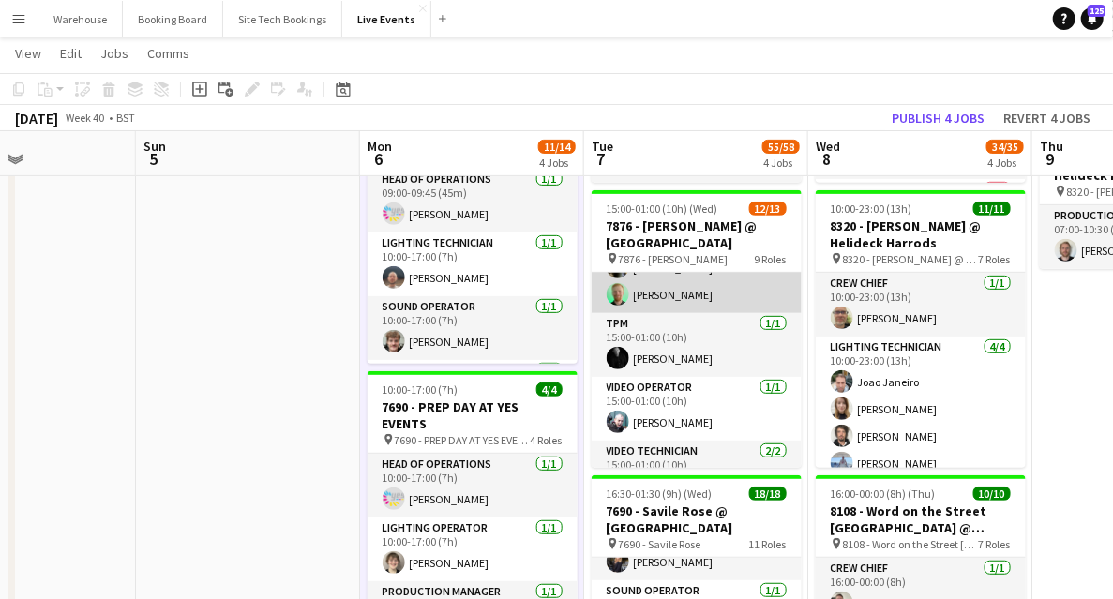
scroll to position [362, 0]
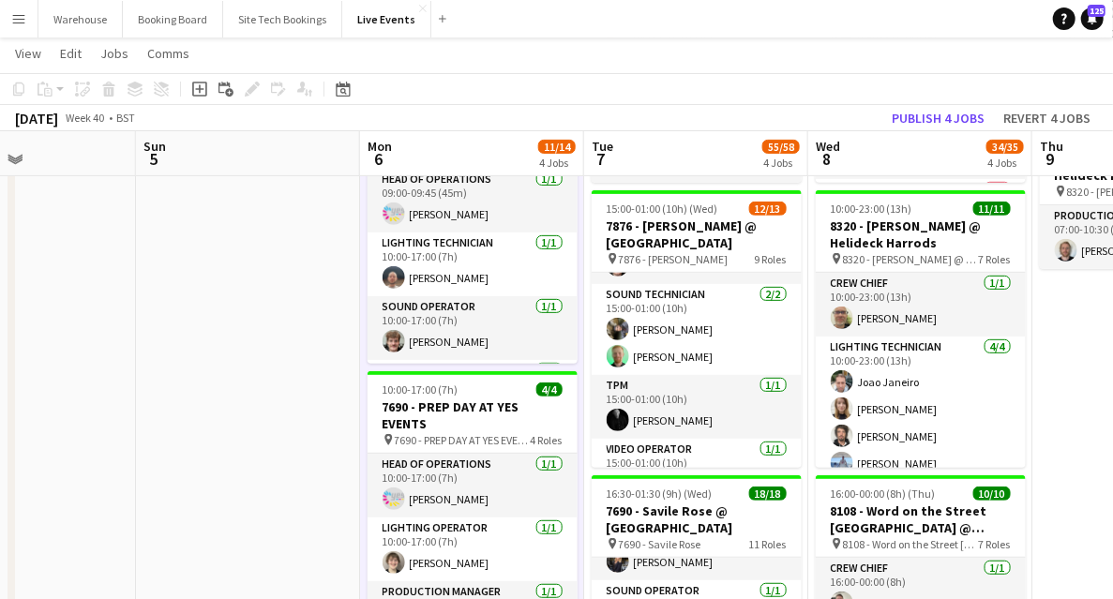
click at [664, 237] on h3 "7876 - [PERSON_NAME] @ [GEOGRAPHIC_DATA]" at bounding box center [697, 234] width 210 height 34
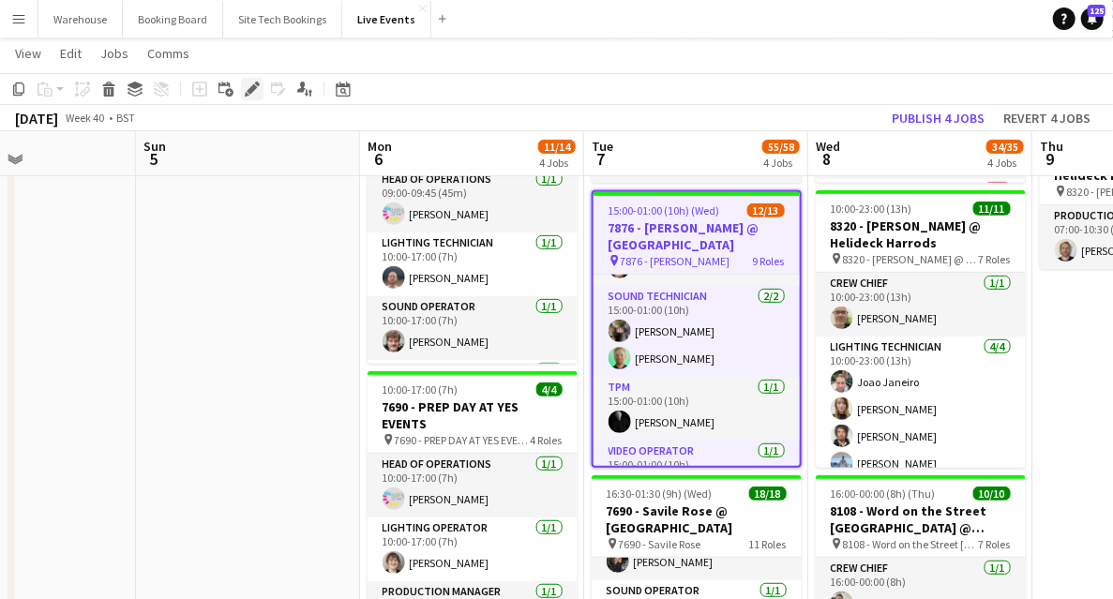
click at [249, 89] on icon at bounding box center [252, 89] width 10 height 10
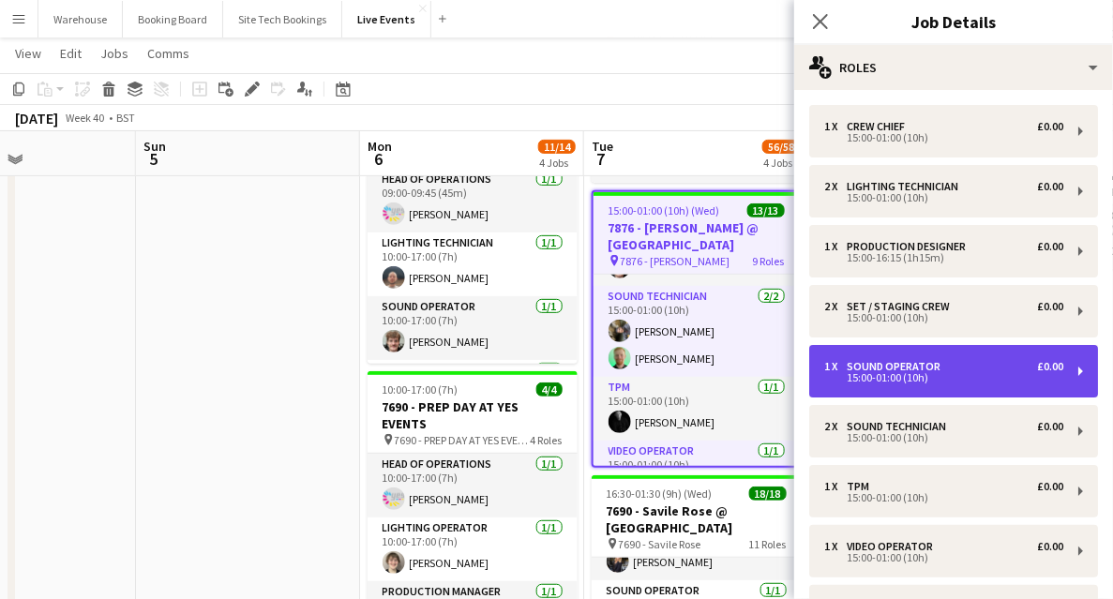
click at [915, 363] on div "Sound Operator" at bounding box center [896, 366] width 101 height 13
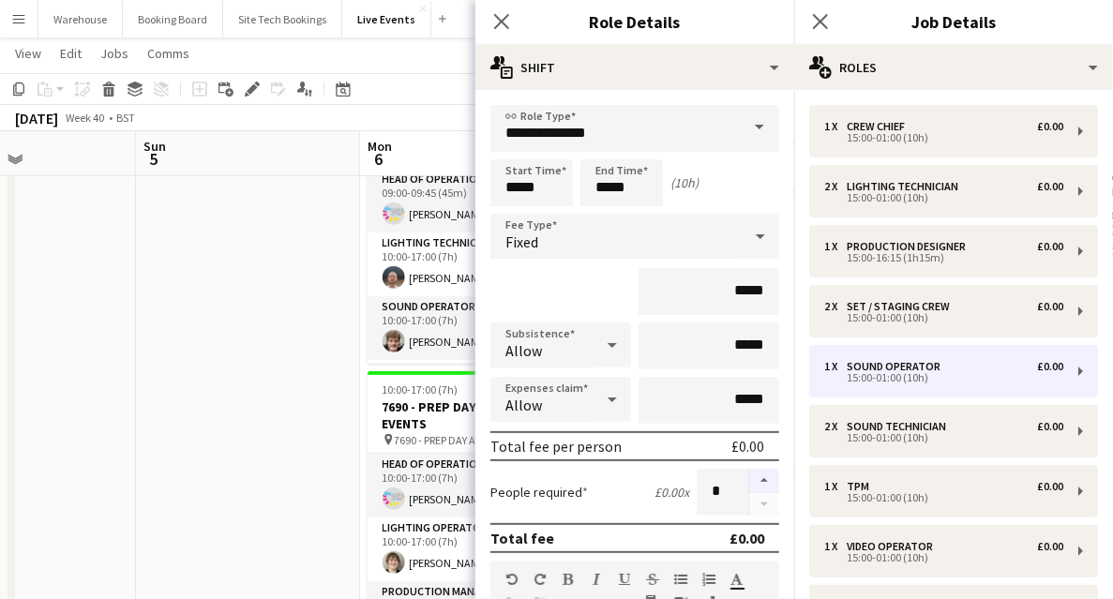
click at [752, 479] on button "button" at bounding box center [764, 481] width 30 height 24
type input "*"
drag, startPoint x: 493, startPoint y: 17, endPoint x: 461, endPoint y: 33, distance: 35.6
click at [495, 17] on icon "Close pop-in" at bounding box center [501, 21] width 18 height 18
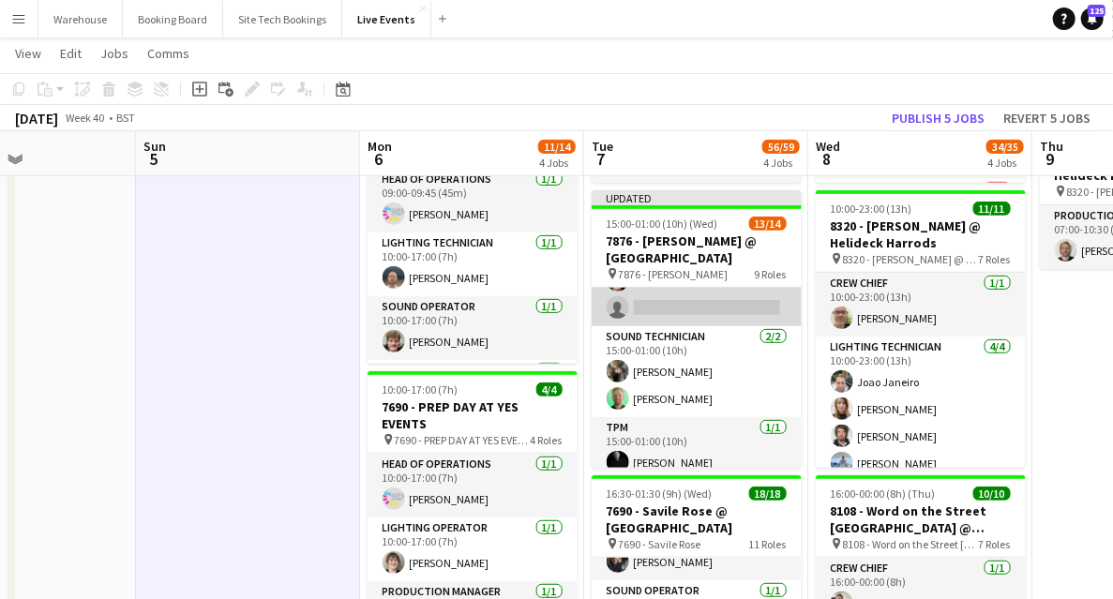
click at [654, 307] on app-card-role "Sound Operator [DATE] 15:00-01:00 (10h) [PERSON_NAME] single-neutral-actions" at bounding box center [697, 280] width 210 height 91
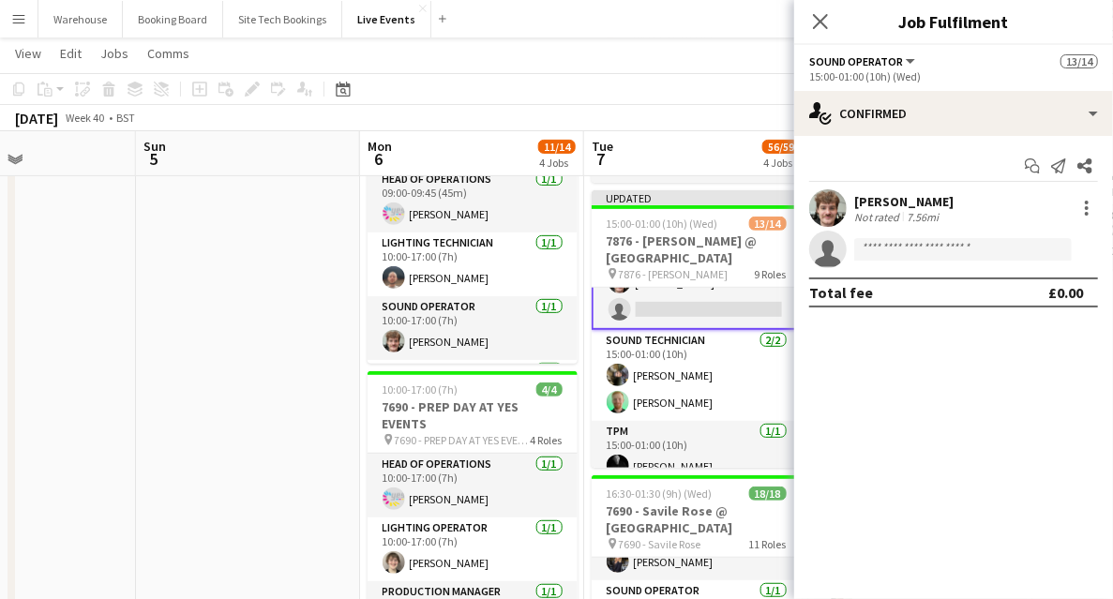
scroll to position [364, 0]
click at [911, 253] on input at bounding box center [962, 249] width 217 height 22
type input "*"
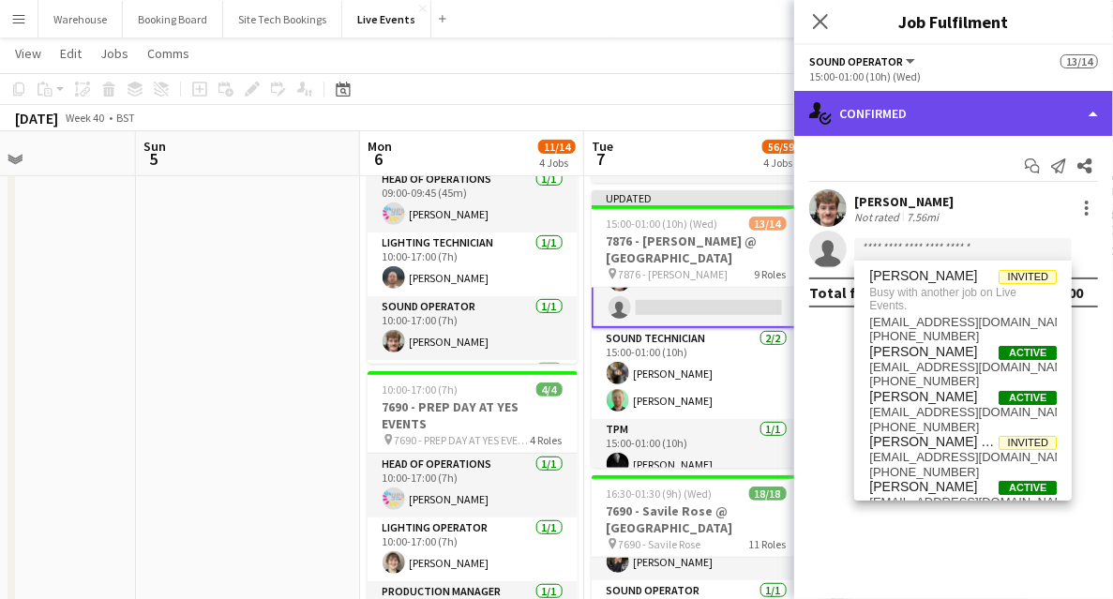
click at [925, 115] on div "single-neutral-actions-check-2 Confirmed" at bounding box center [953, 113] width 319 height 45
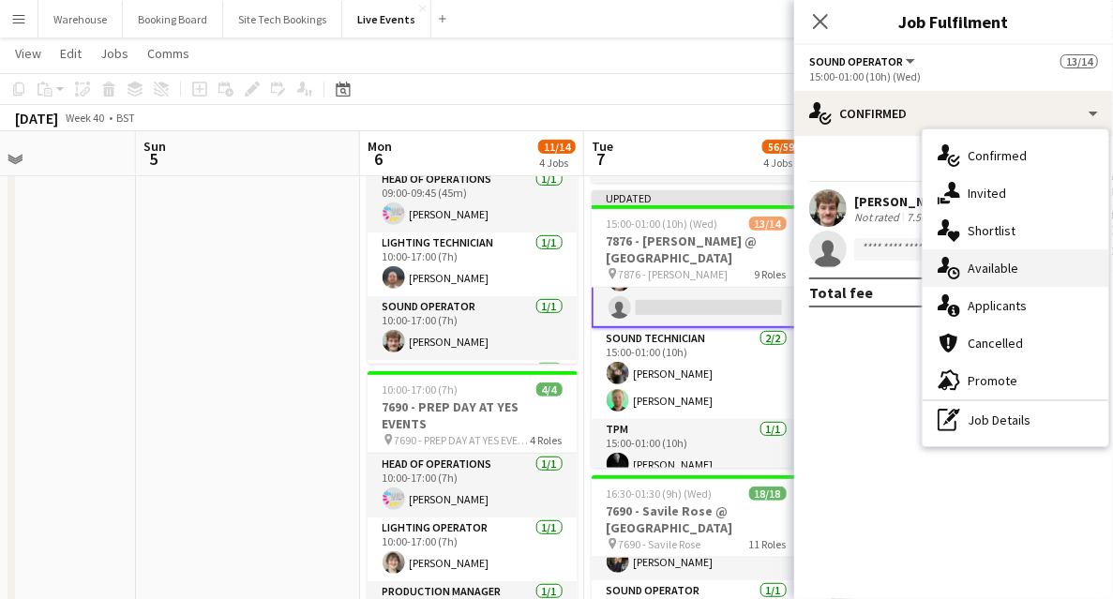
click at [1011, 270] on span "Available" at bounding box center [992, 268] width 51 height 17
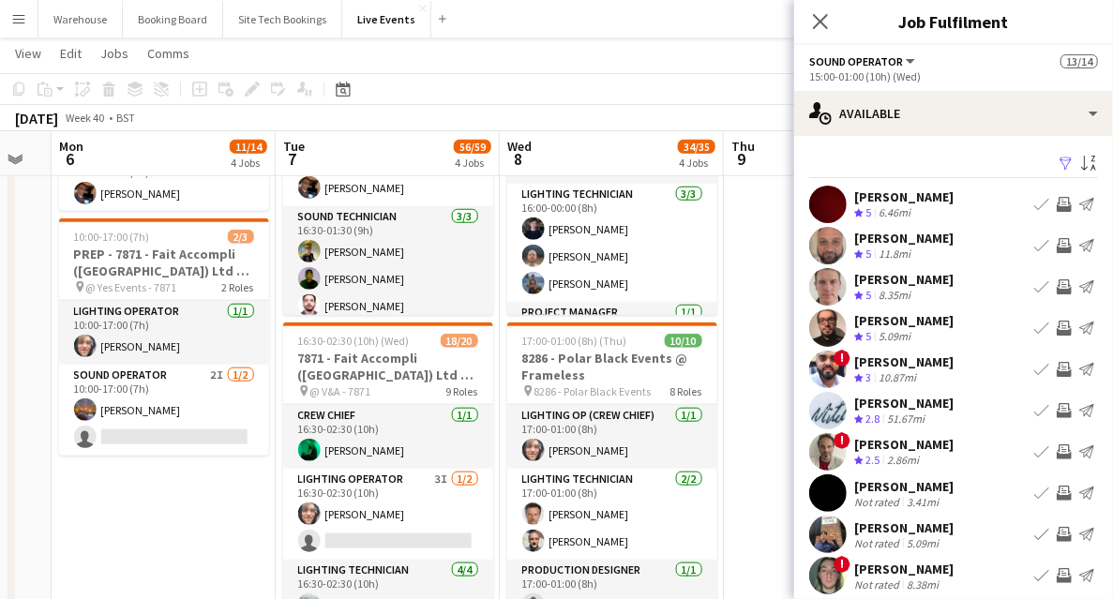
scroll to position [0, 630]
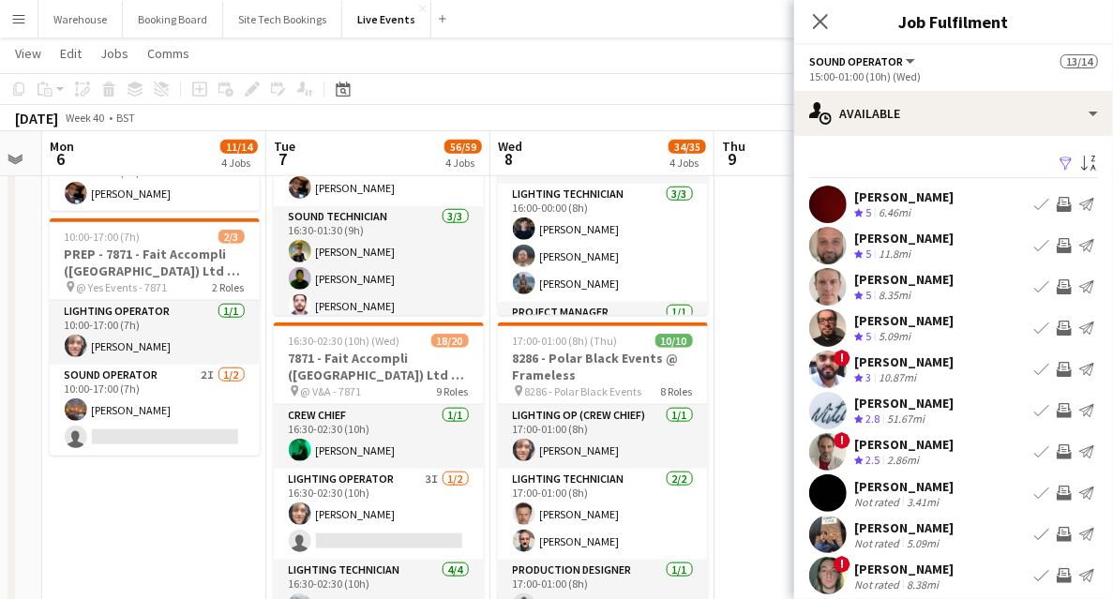
drag, startPoint x: 495, startPoint y: 519, endPoint x: 178, endPoint y: 485, distance: 318.7
click at [178, 485] on app-calendar-viewport "Fri 3 Sat 4 Sun 5 Mon 6 11/14 4 Jobs Tue 7 56/59 4 Jobs Wed 8 34/35 4 Jobs Thu …" at bounding box center [556, 309] width 1113 height 1973
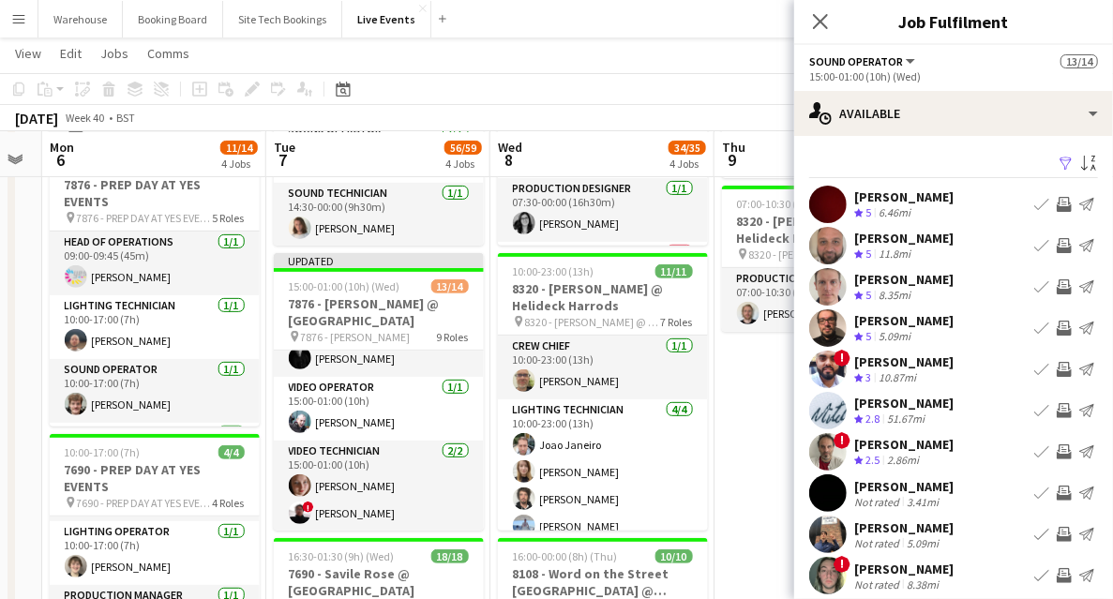
scroll to position [56, 0]
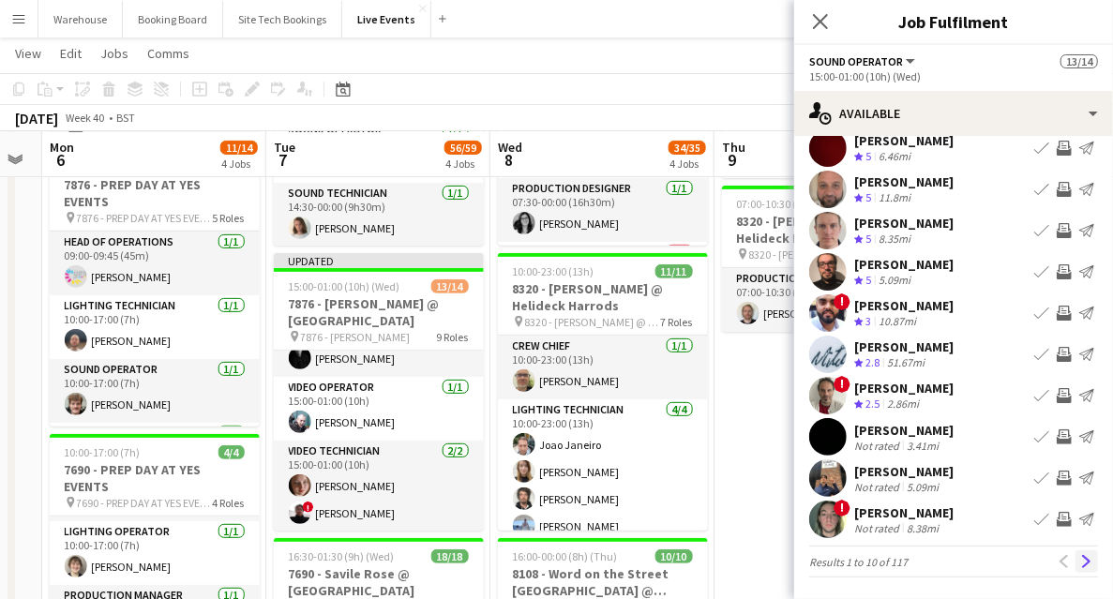
click at [1080, 562] on app-icon "Next" at bounding box center [1086, 561] width 13 height 13
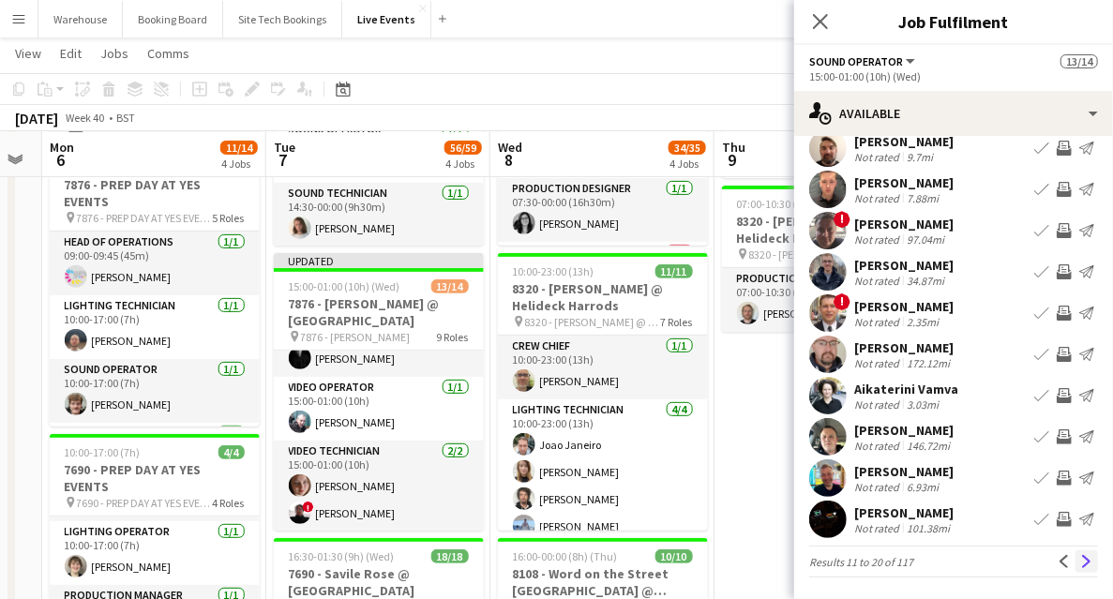
click at [1082, 565] on app-icon "Next" at bounding box center [1086, 561] width 13 height 13
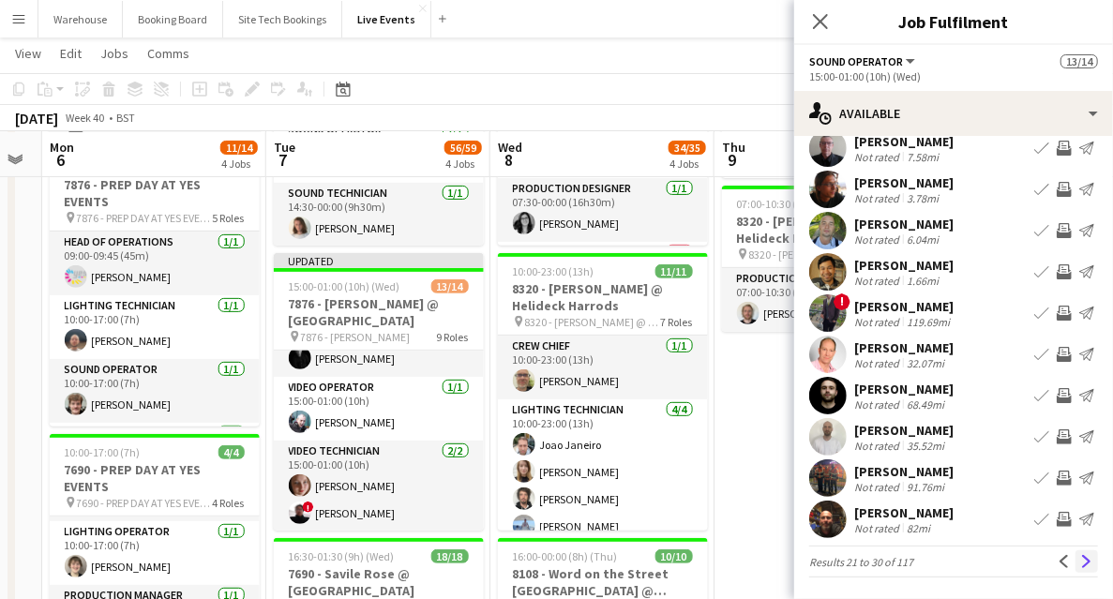
click at [1082, 560] on app-icon "Next" at bounding box center [1086, 561] width 13 height 13
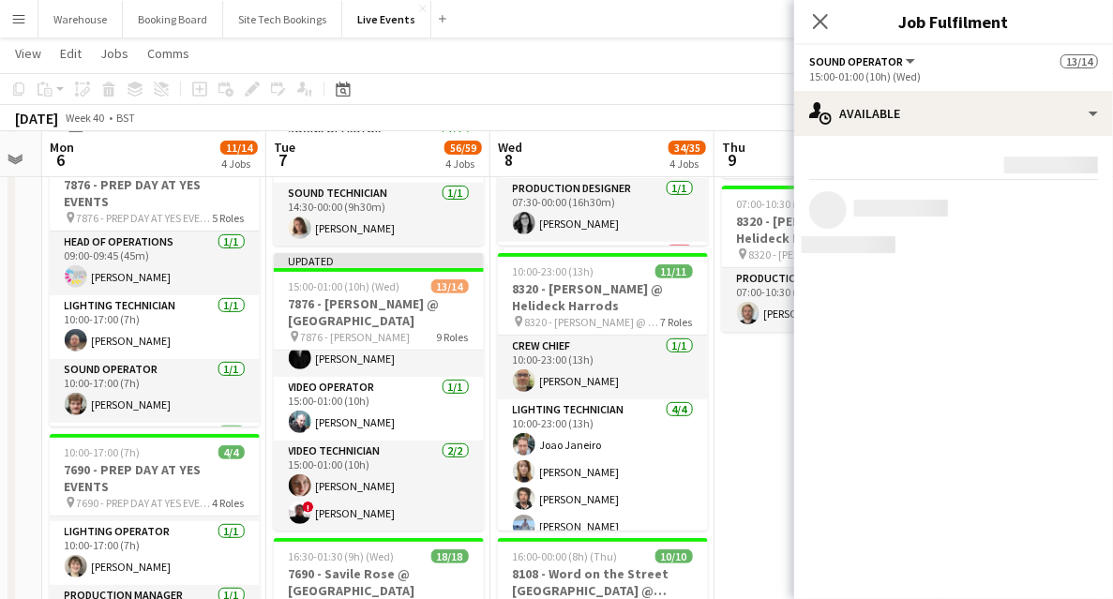
scroll to position [0, 0]
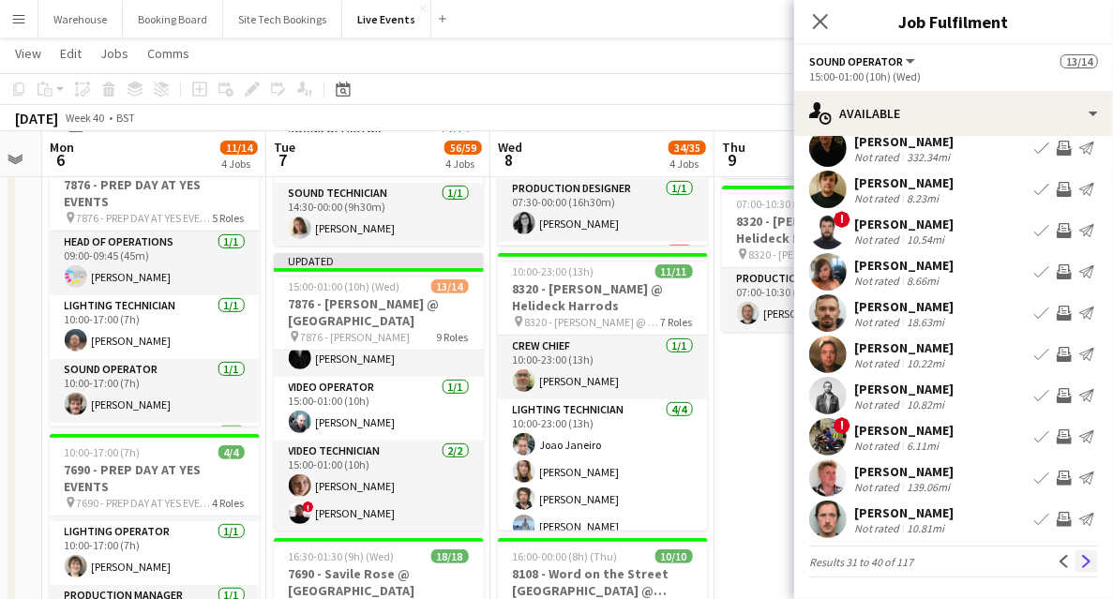
click at [1080, 555] on app-icon "Next" at bounding box center [1086, 561] width 13 height 13
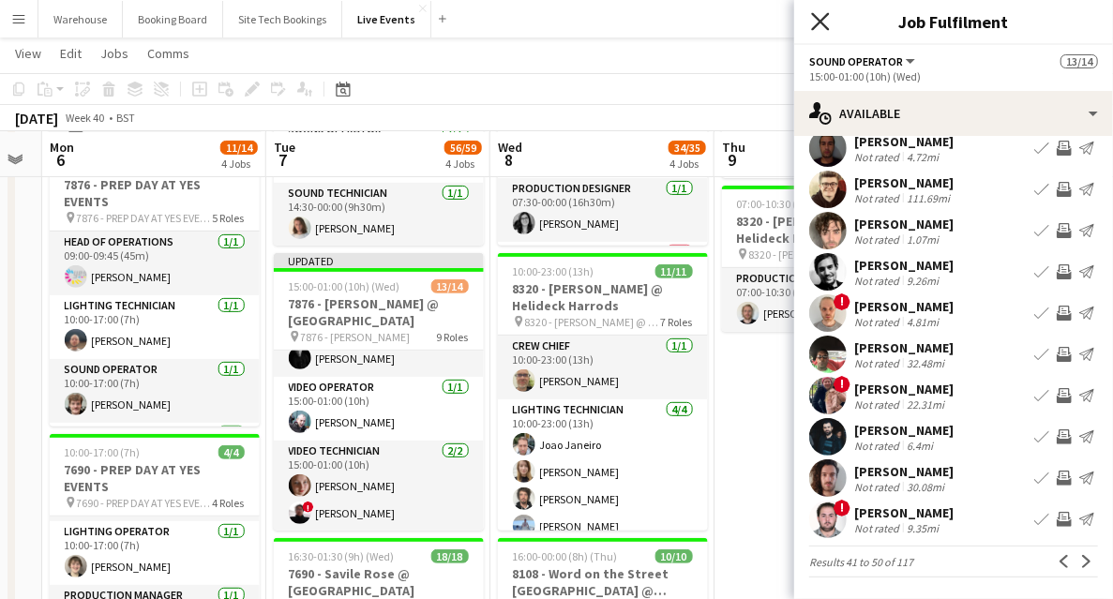
click at [827, 21] on icon "Close pop-in" at bounding box center [820, 21] width 18 height 18
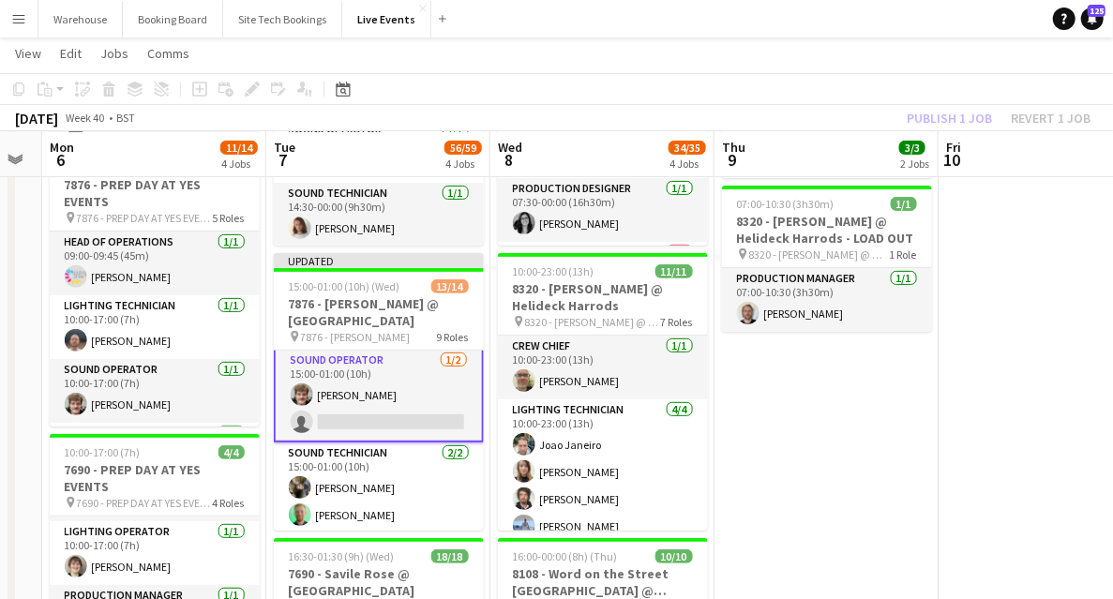
click at [367, 424] on app-card-role "Sound Operator [DATE] 15:00-01:00 (10h) [PERSON_NAME] single-neutral-actions" at bounding box center [379, 395] width 210 height 95
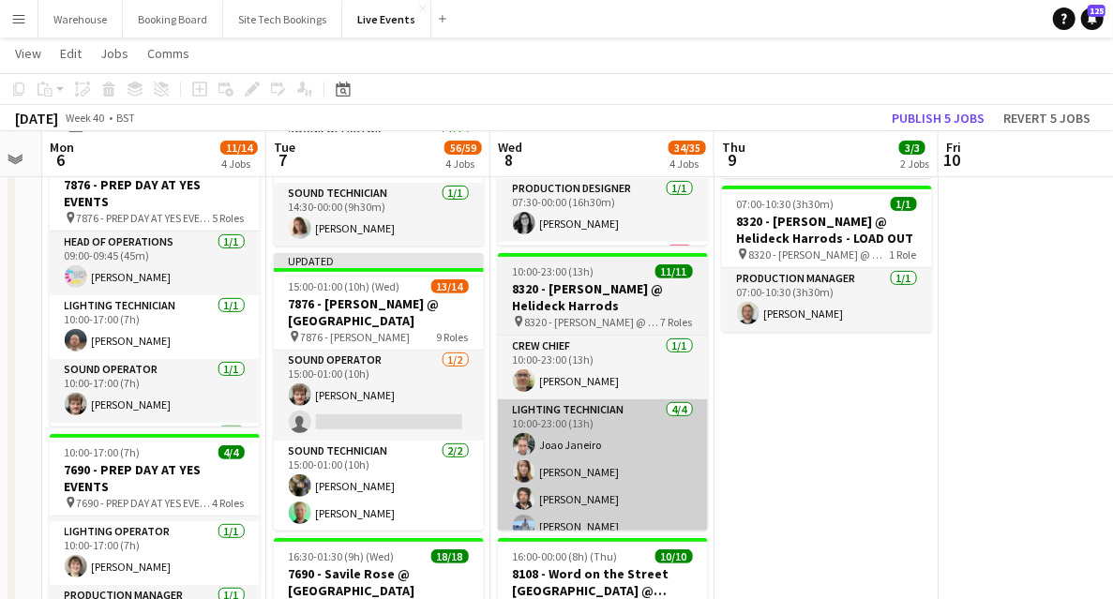
drag, startPoint x: 937, startPoint y: 469, endPoint x: 579, endPoint y: 446, distance: 358.8
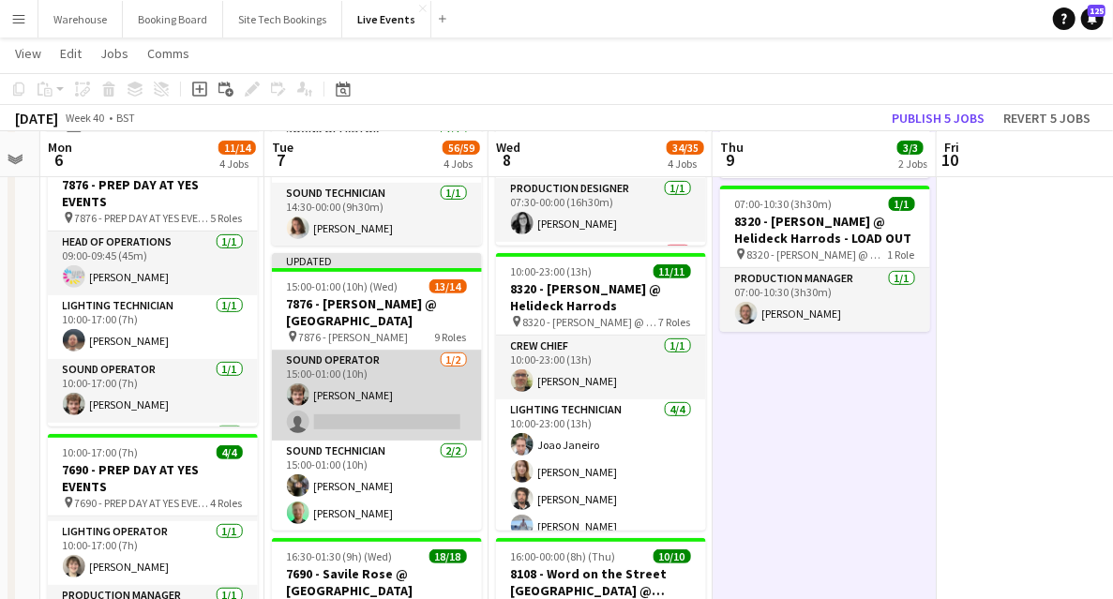
click at [371, 412] on app-card-role "Sound Operator [DATE] 15:00-01:00 (10h) [PERSON_NAME] single-neutral-actions" at bounding box center [377, 395] width 210 height 91
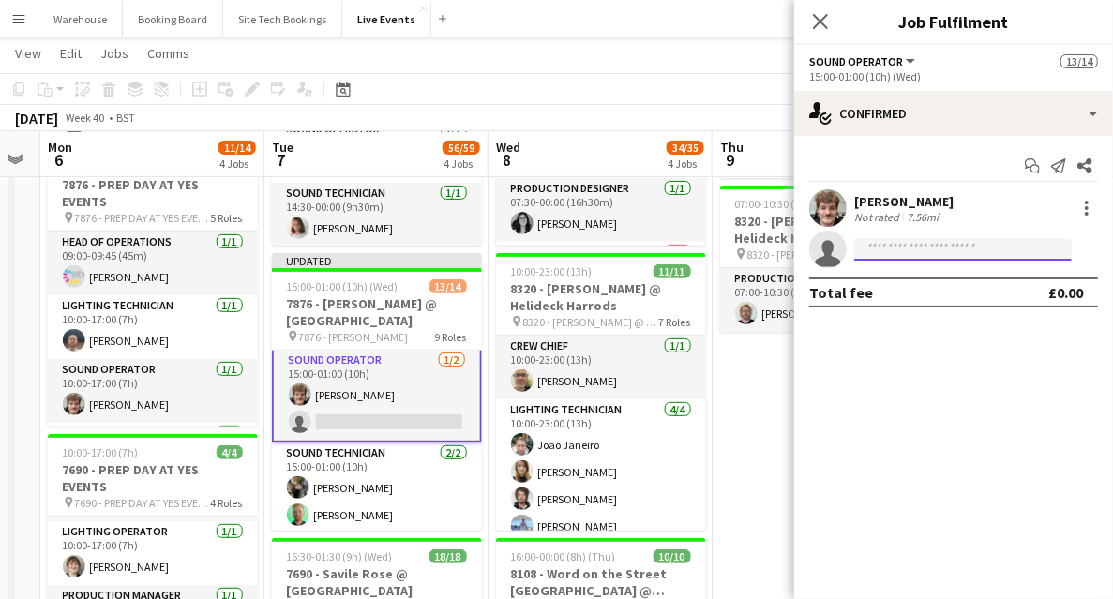
click at [990, 257] on input at bounding box center [962, 249] width 217 height 22
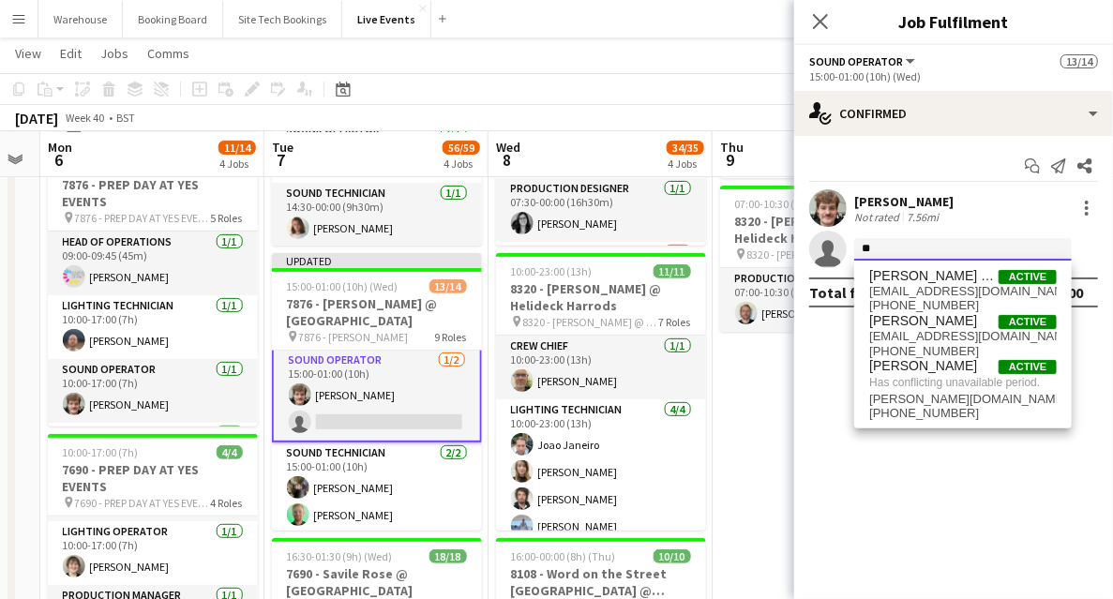
type input "*"
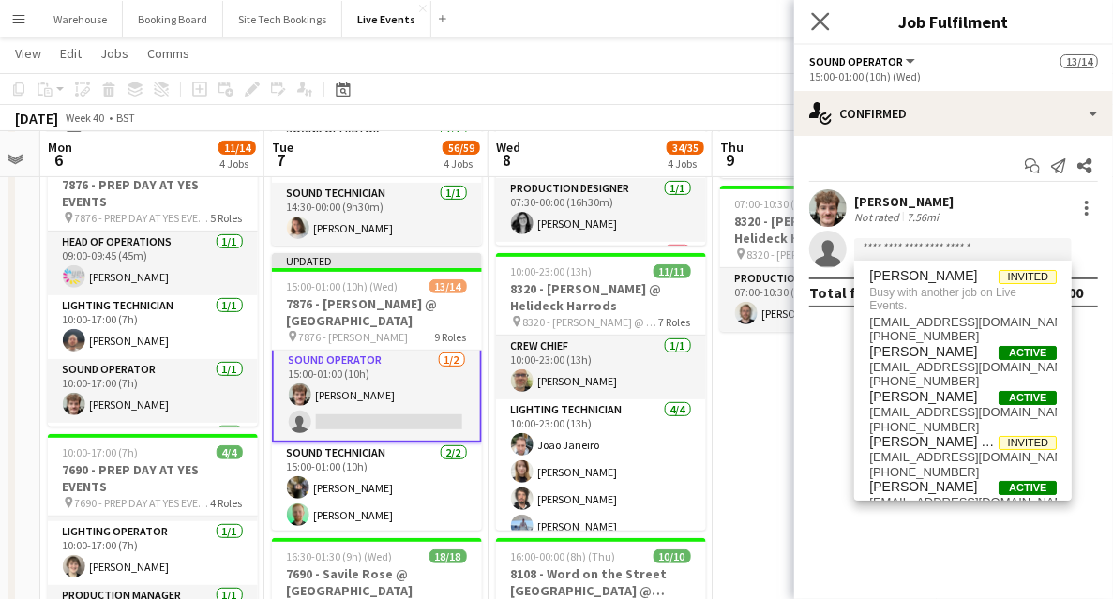
click at [831, 21] on app-icon "Close pop-in" at bounding box center [820, 21] width 27 height 27
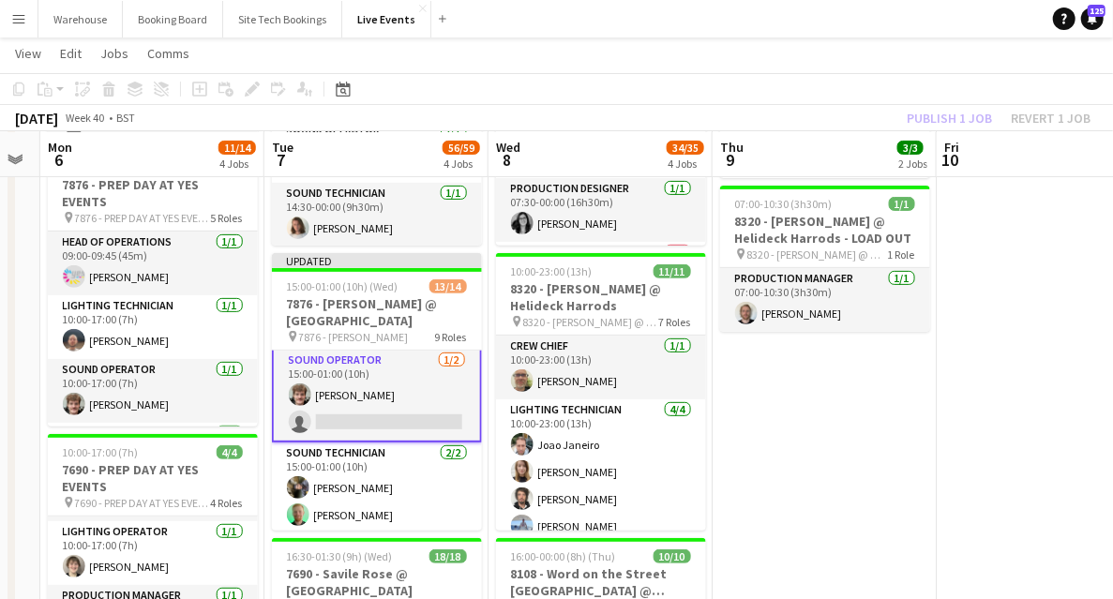
drag, startPoint x: 752, startPoint y: 550, endPoint x: 761, endPoint y: 521, distance: 30.5
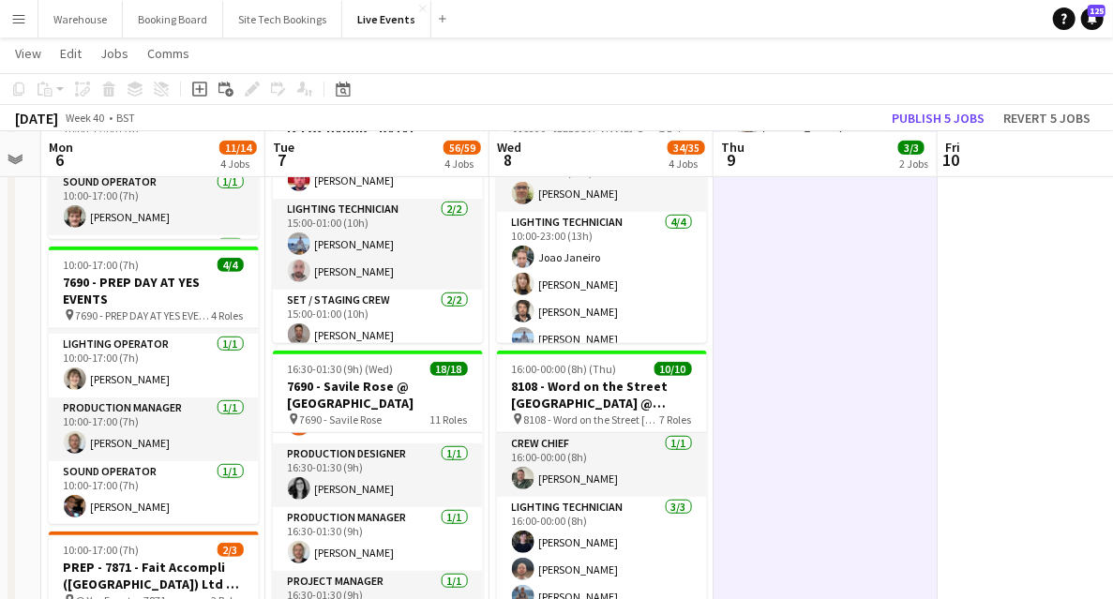
scroll to position [279, 0]
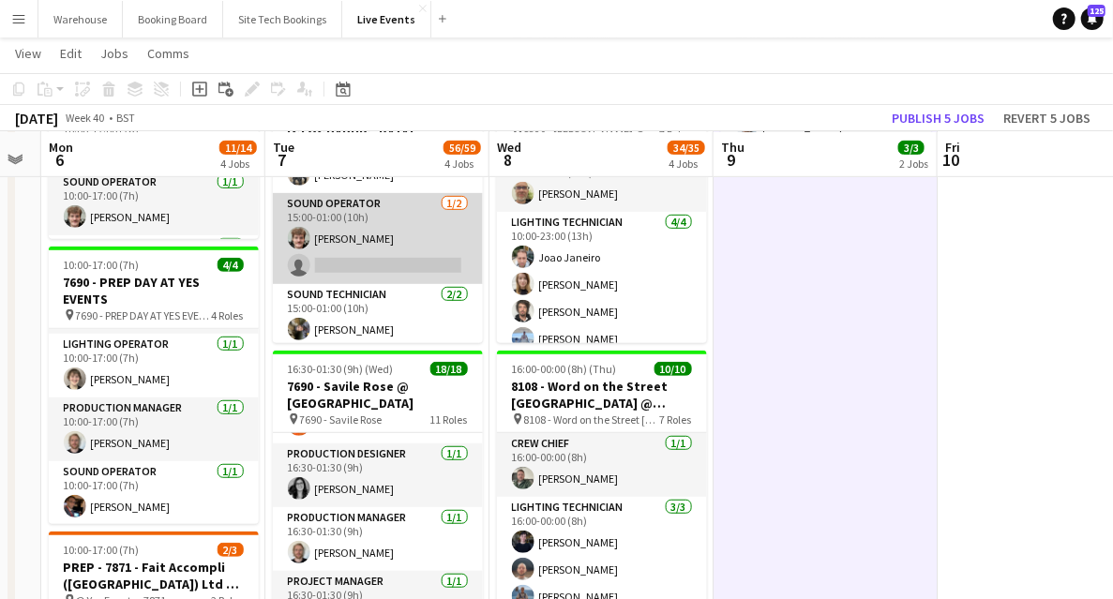
click at [350, 271] on app-card-role "Sound Operator [DATE] 15:00-01:00 (10h) [PERSON_NAME] single-neutral-actions" at bounding box center [378, 238] width 210 height 91
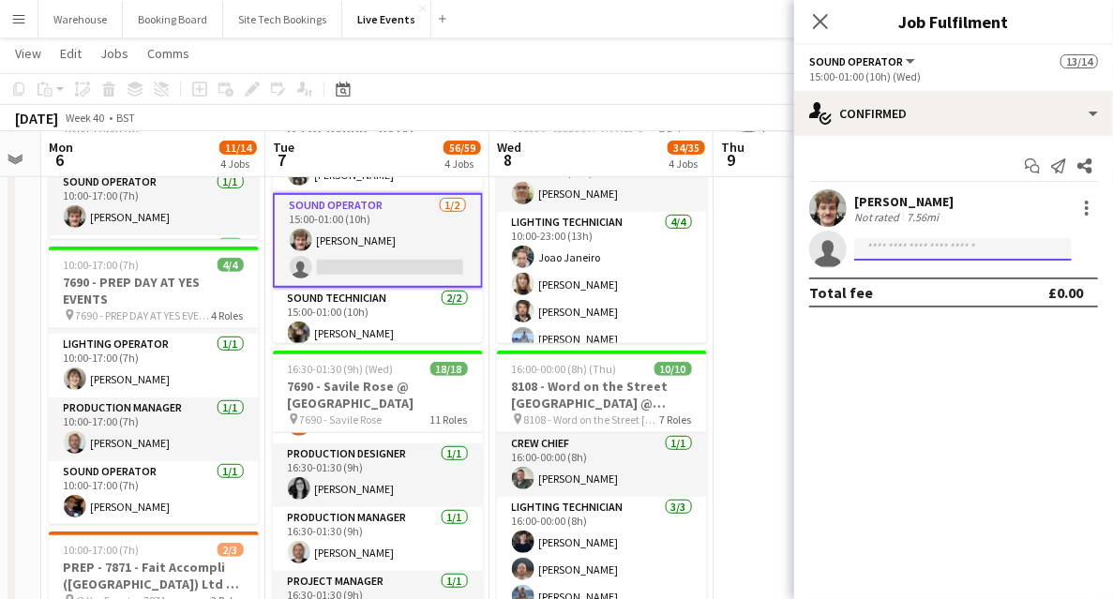
click at [932, 247] on input at bounding box center [962, 249] width 217 height 22
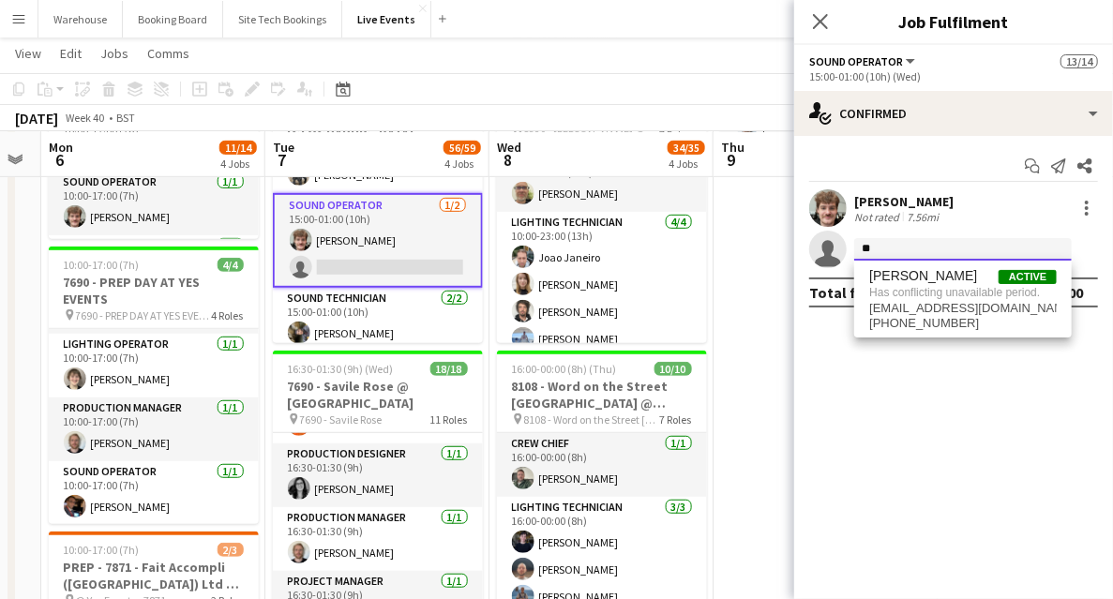
type input "*"
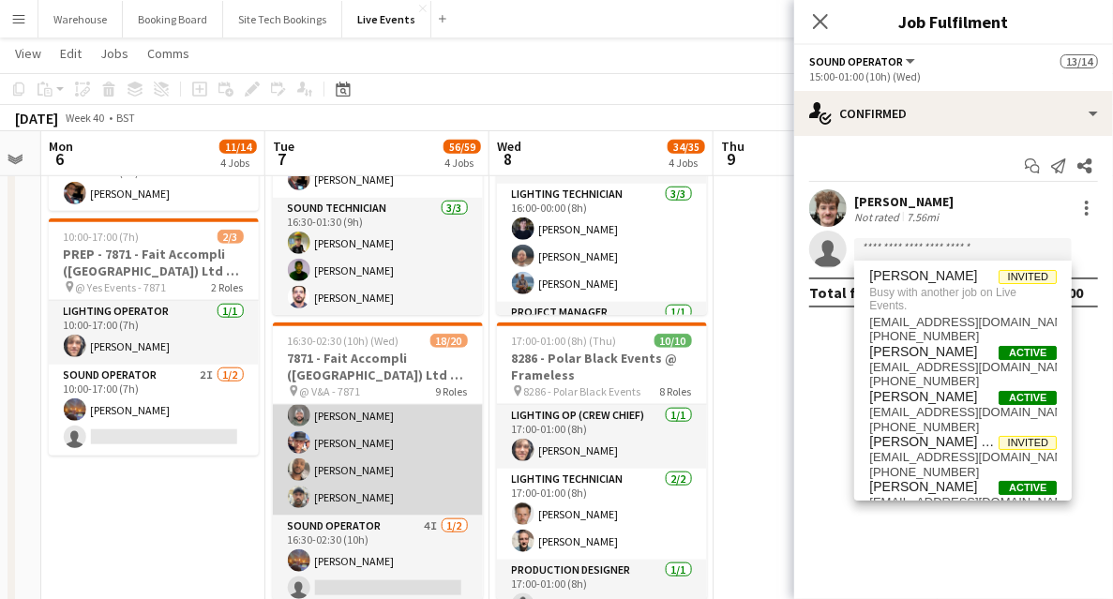
scroll to position [615, 0]
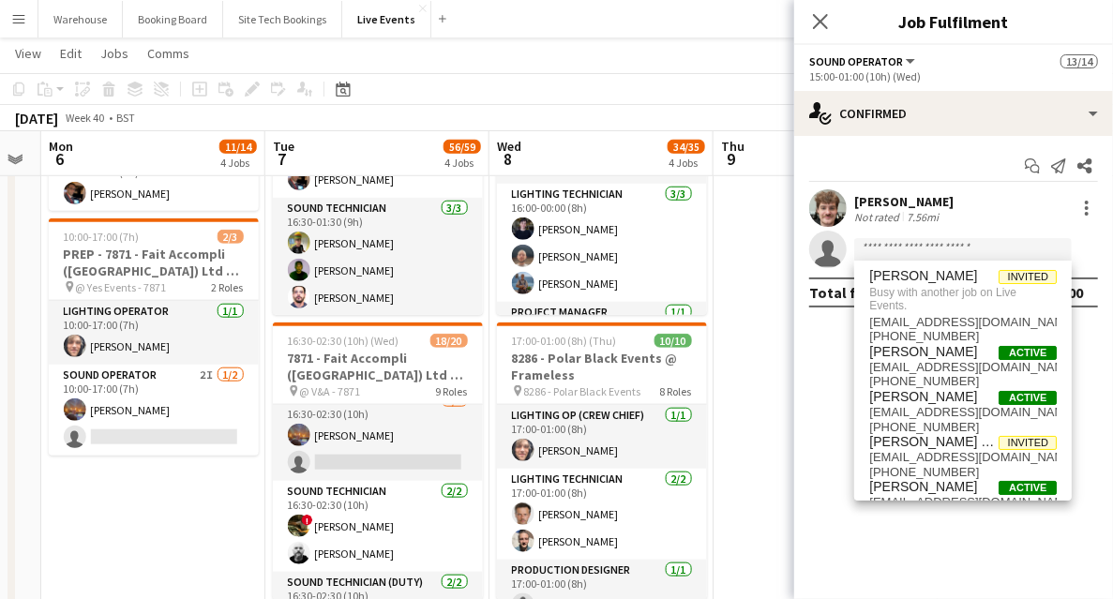
click at [815, 19] on icon "Close pop-in" at bounding box center [820, 21] width 15 height 15
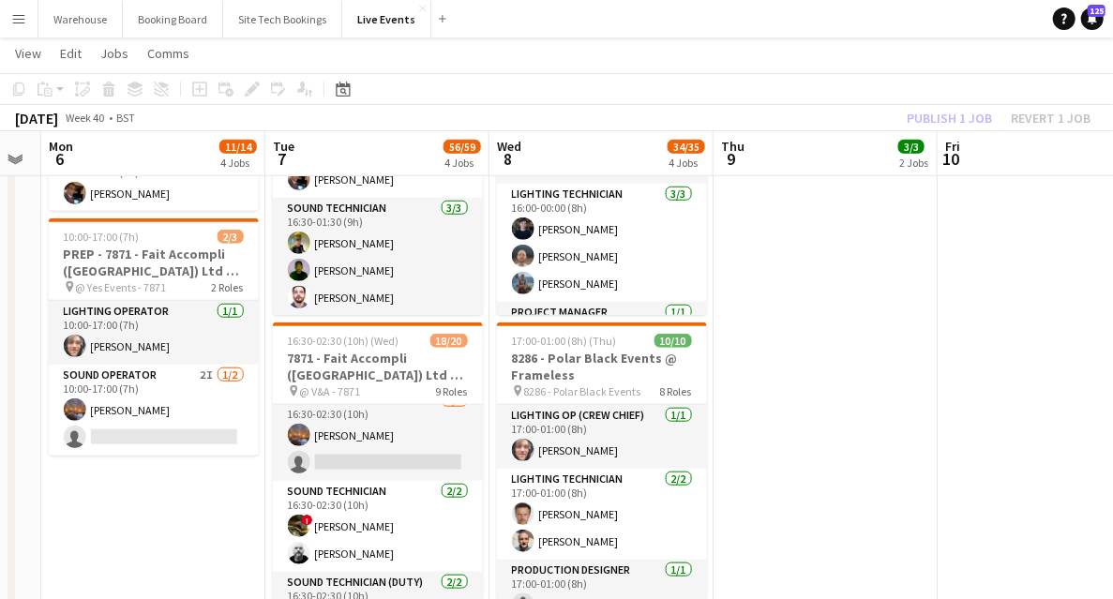
click at [744, 360] on app-date-cell "06:00-20:00 (14h) 2/2 8136 - BAFTA @ BAFTA 195 Piccadilly pin 8136 - BAFTA 2 Ro…" at bounding box center [825, 378] width 224 height 1836
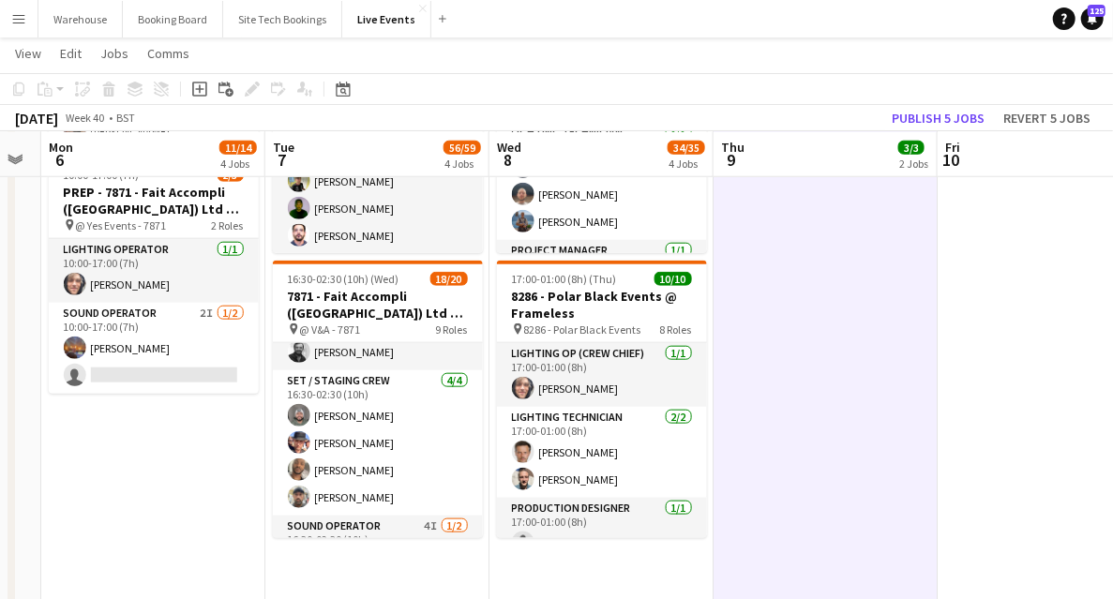
scroll to position [302, 0]
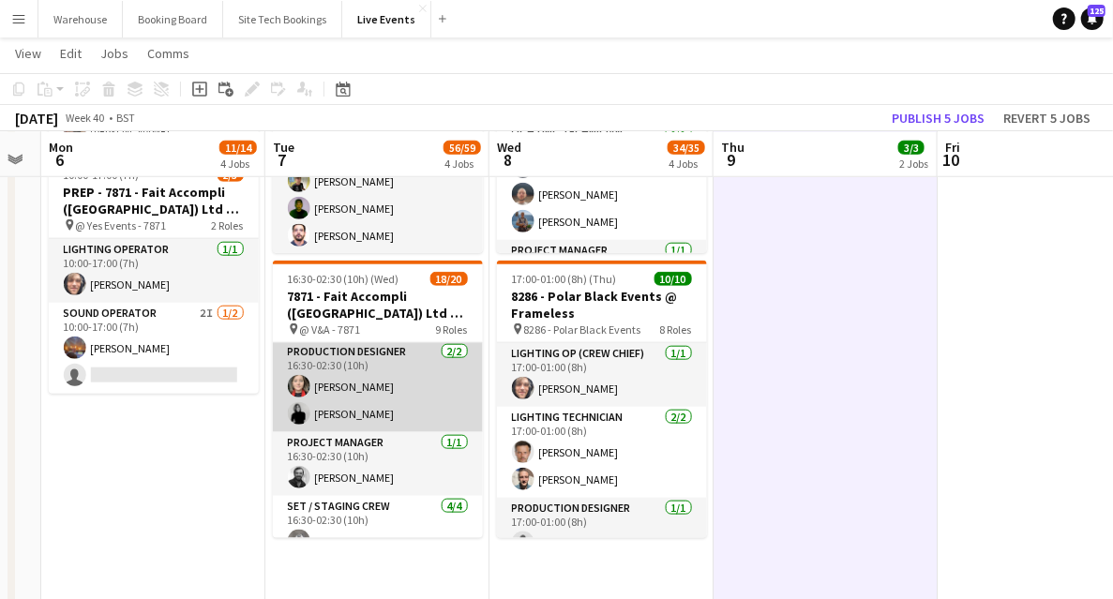
click at [290, 411] on app-user-avatar at bounding box center [299, 413] width 22 height 22
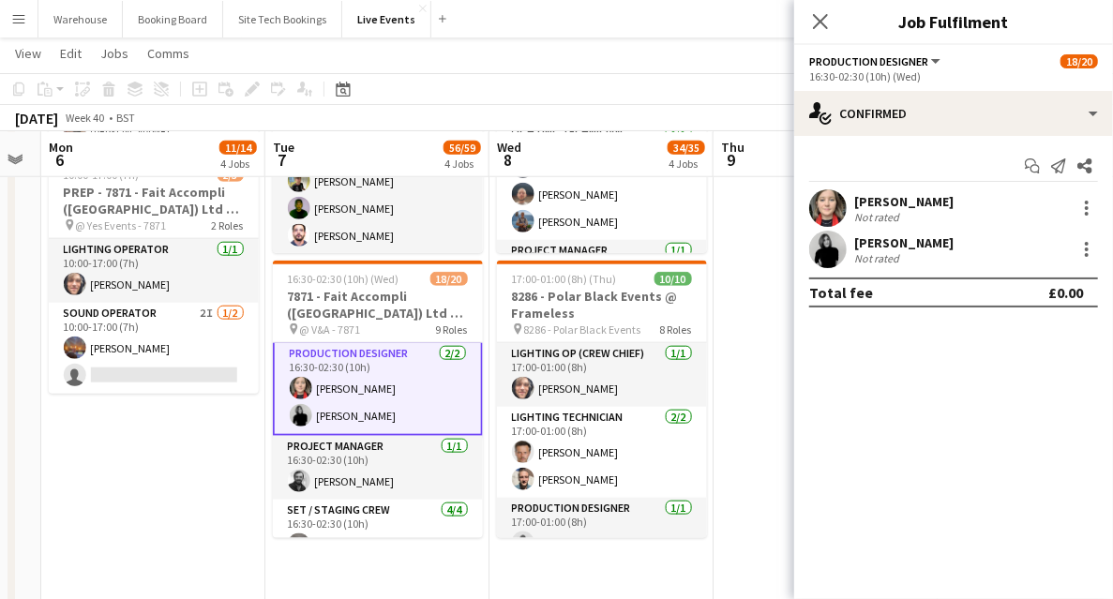
scroll to position [304, 0]
click at [827, 253] on app-user-avatar at bounding box center [827, 249] width 37 height 37
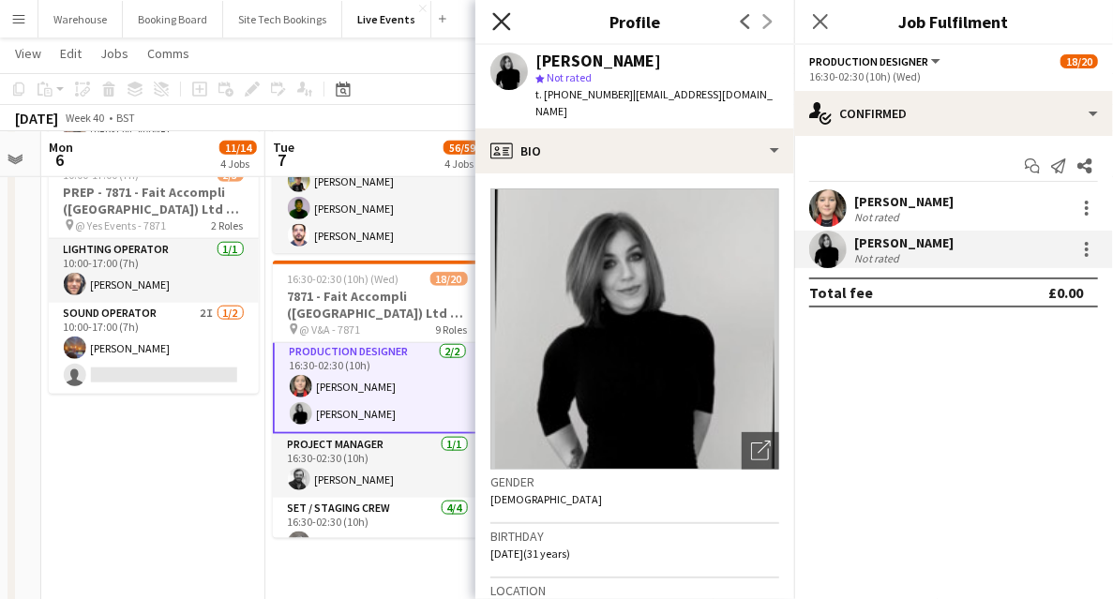
click at [502, 26] on icon "Close pop-in" at bounding box center [501, 21] width 18 height 18
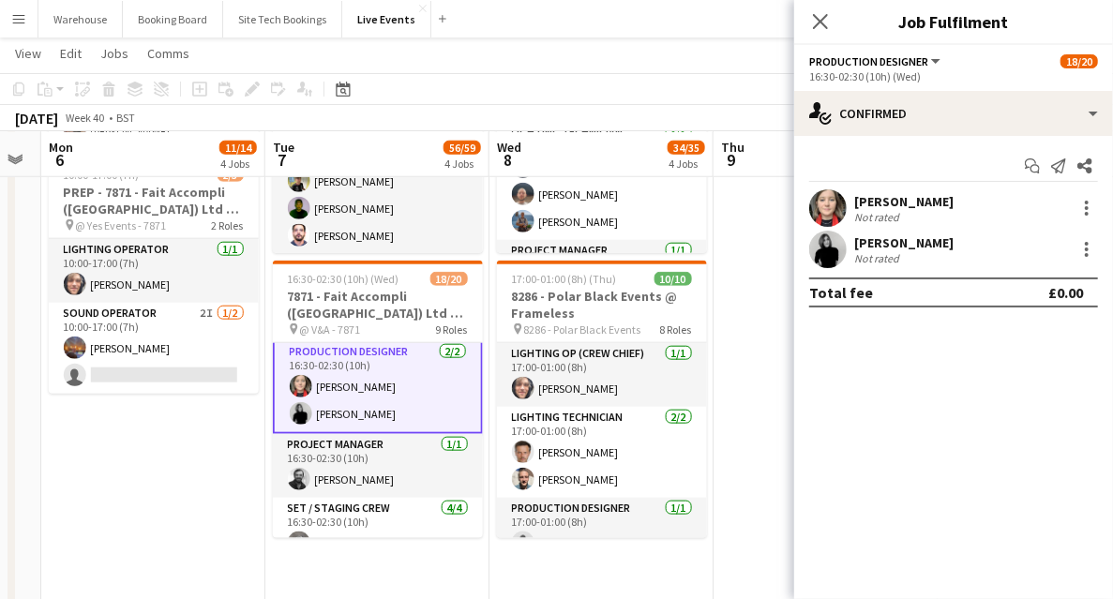
click at [819, 22] on icon at bounding box center [820, 21] width 15 height 15
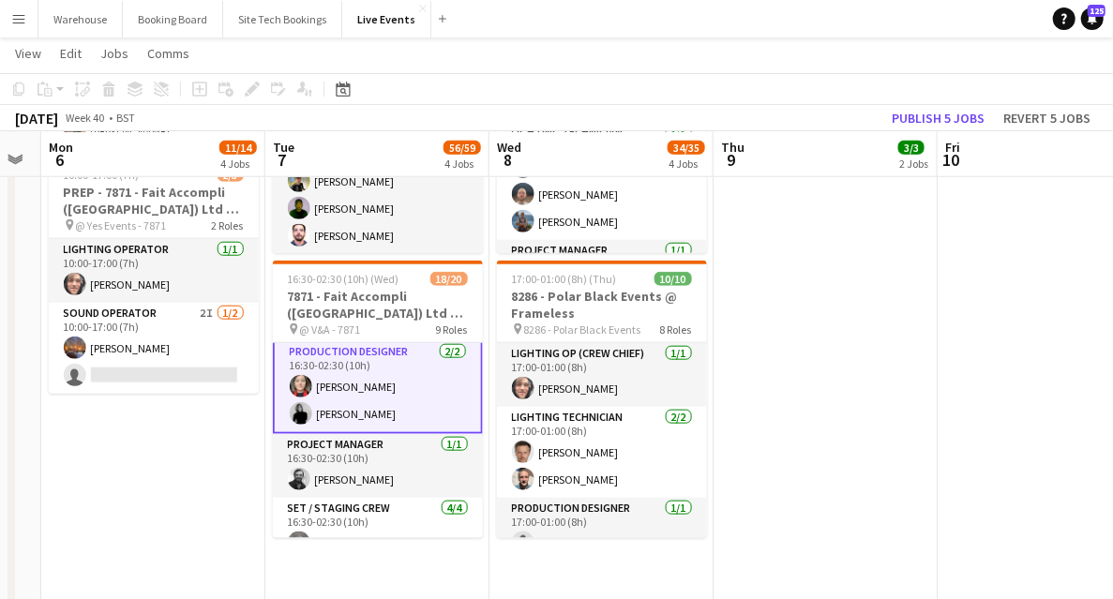
click at [831, 342] on app-date-cell "06:00-20:00 (14h) 2/2 8136 - BAFTA @ BAFTA 195 Piccadilly pin 8136 - BAFTA 2 Ro…" at bounding box center [825, 316] width 224 height 1836
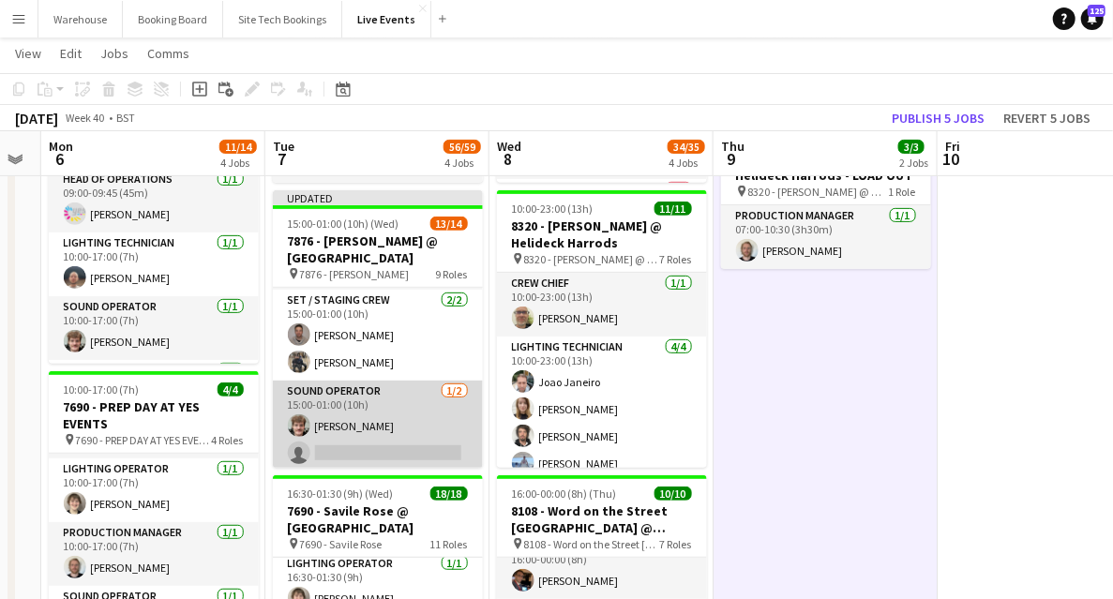
scroll to position [279, 0]
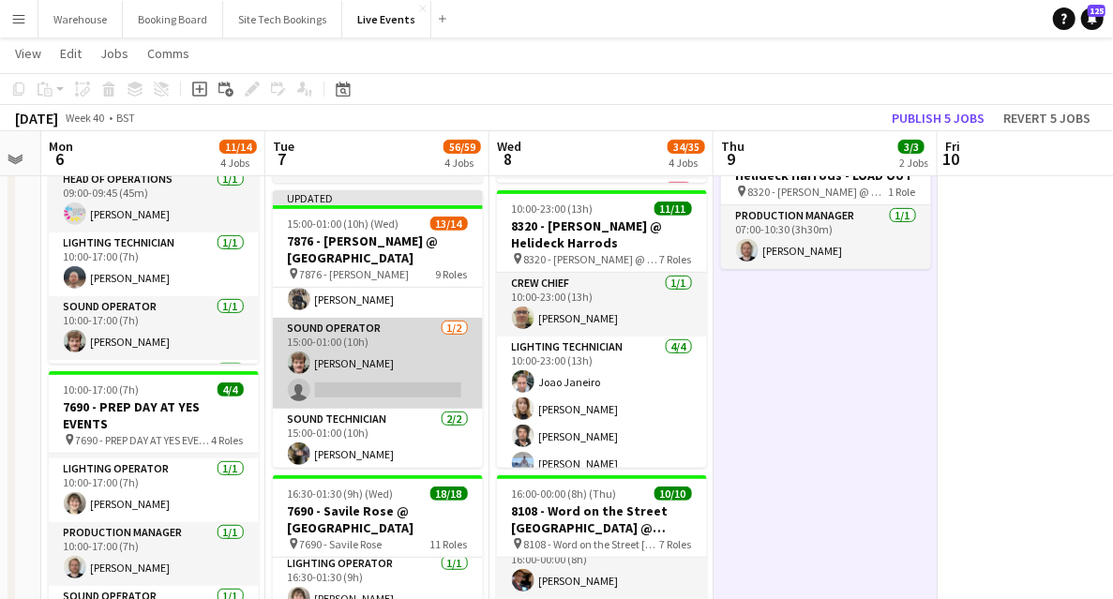
click at [351, 377] on app-card-role "Sound Operator [DATE] 15:00-01:00 (10h) [PERSON_NAME] single-neutral-actions" at bounding box center [378, 363] width 210 height 91
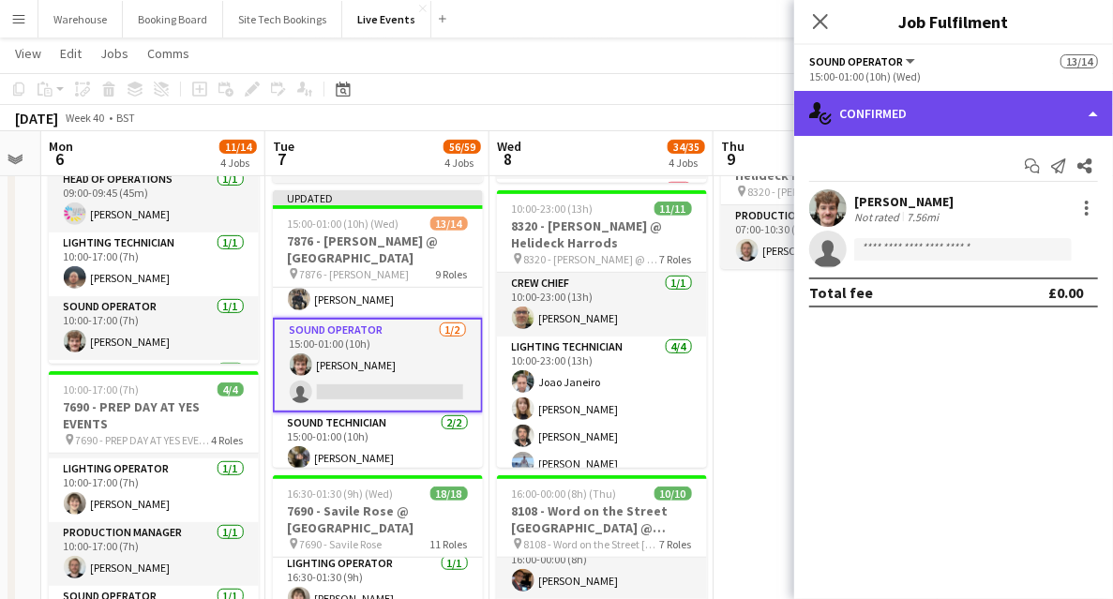
click at [966, 112] on div "single-neutral-actions-check-2 Confirmed" at bounding box center [953, 113] width 319 height 45
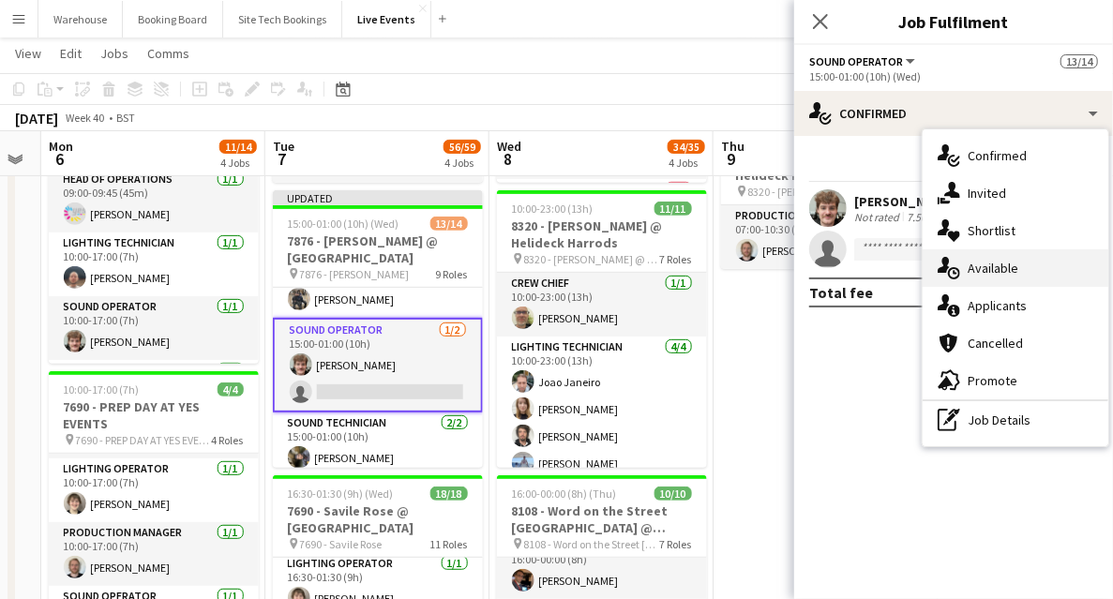
click at [978, 281] on div "single-neutral-actions-upload Available" at bounding box center [1015, 267] width 186 height 37
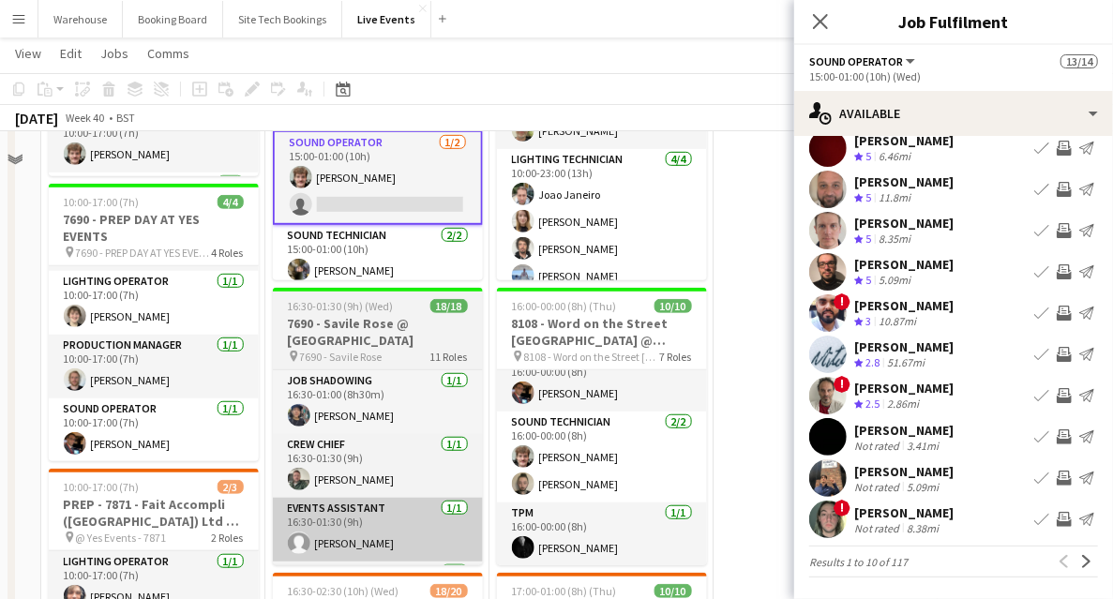
scroll to position [437, 0]
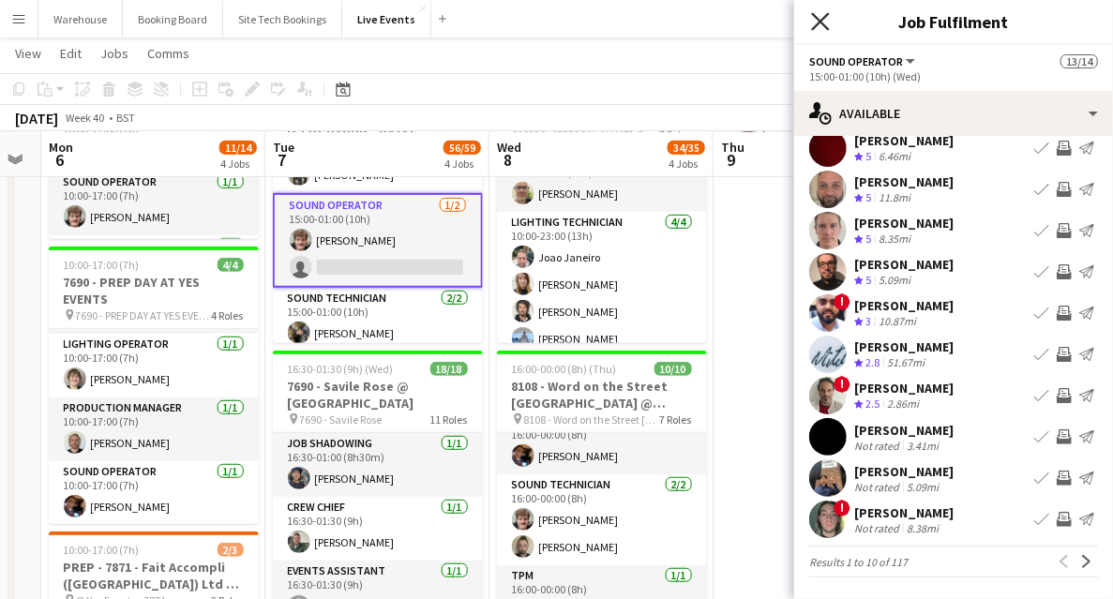
click at [816, 22] on icon "Close pop-in" at bounding box center [820, 21] width 18 height 18
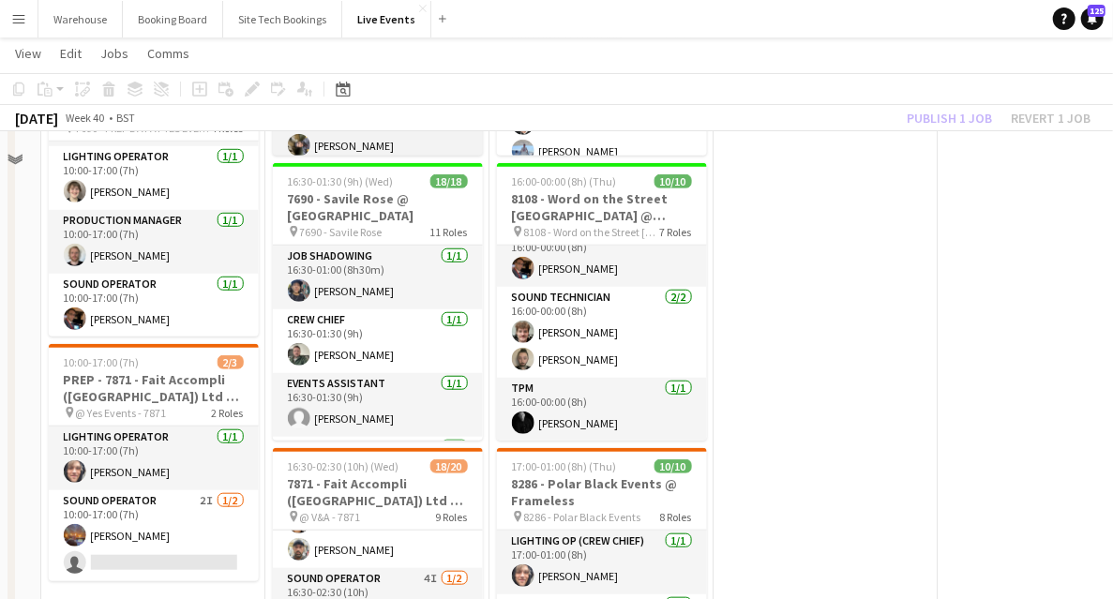
scroll to position [312, 0]
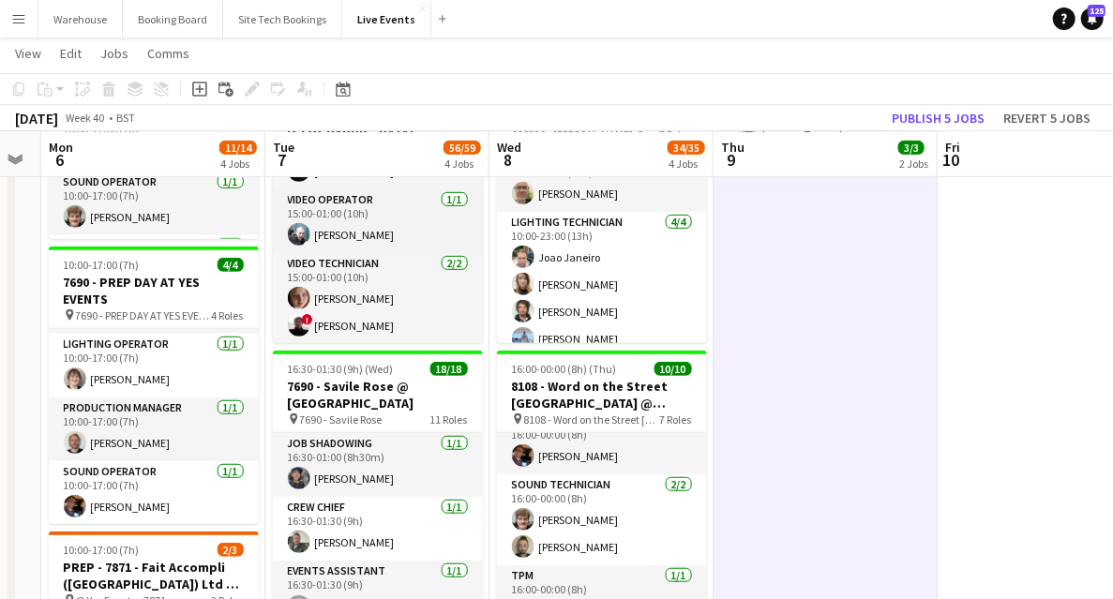
scroll to position [249, 0]
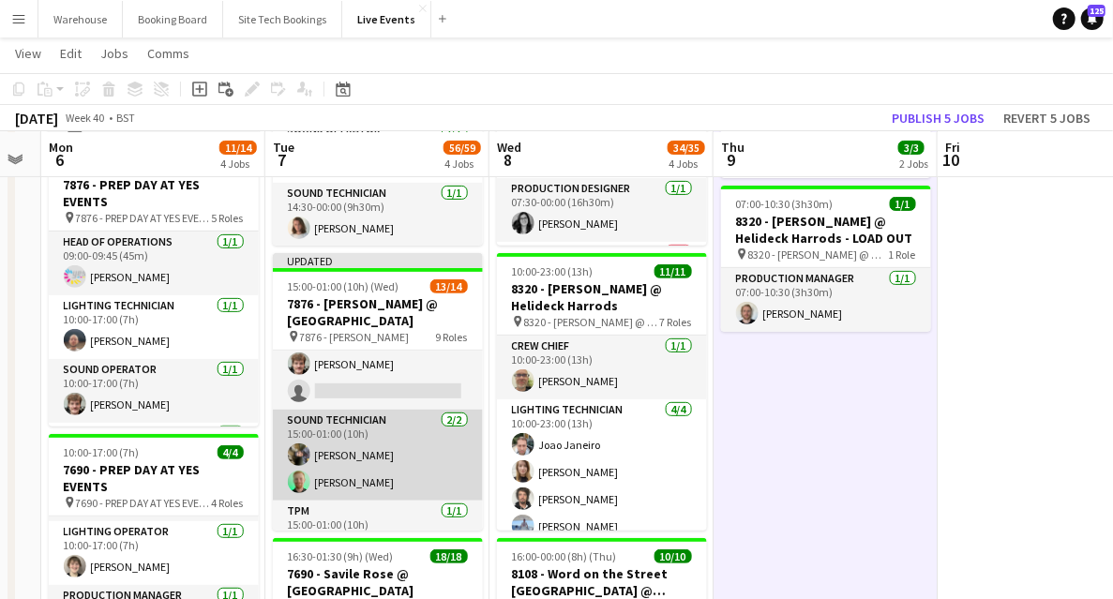
drag, startPoint x: 339, startPoint y: 393, endPoint x: 337, endPoint y: 433, distance: 40.4
click at [339, 393] on app-card-role "Sound Operator [DATE] 15:00-01:00 (10h) [PERSON_NAME] single-neutral-actions" at bounding box center [378, 364] width 210 height 91
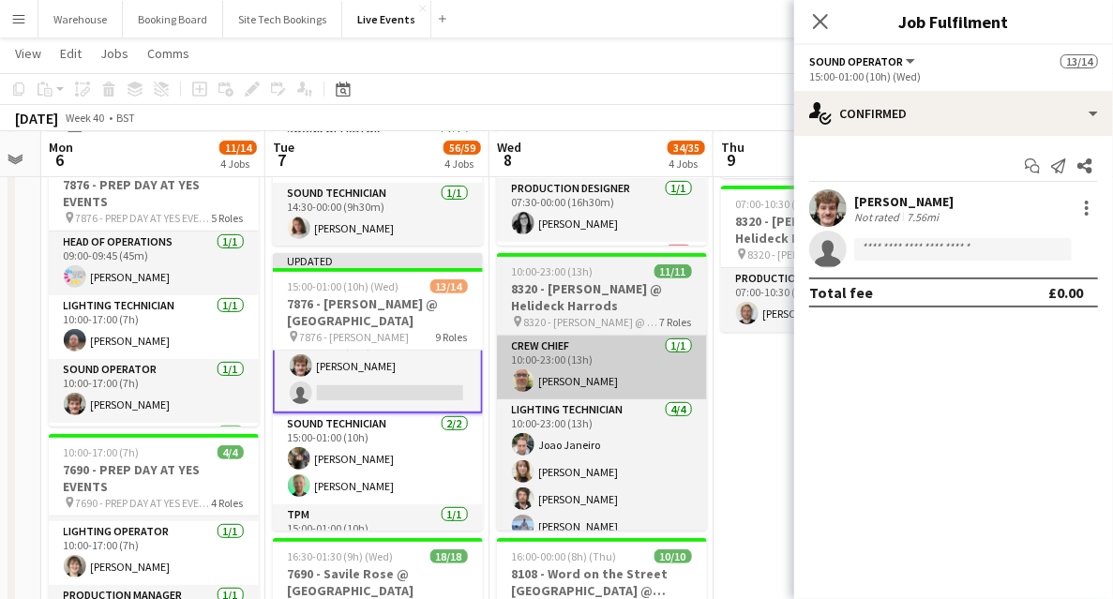
scroll to position [343, 0]
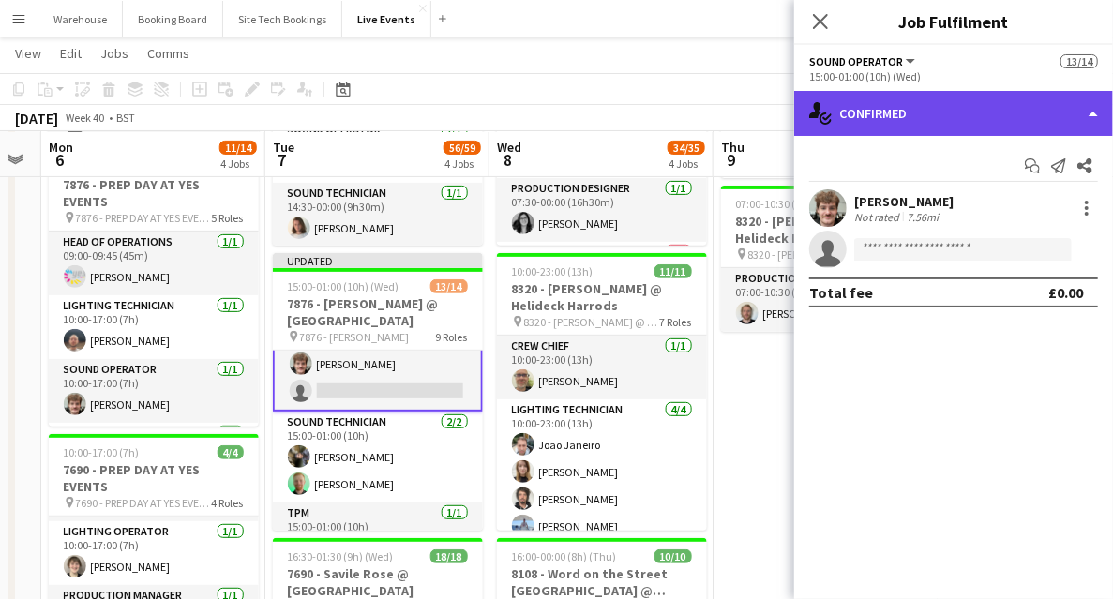
click at [1004, 104] on div "single-neutral-actions-check-2 Confirmed" at bounding box center [953, 113] width 319 height 45
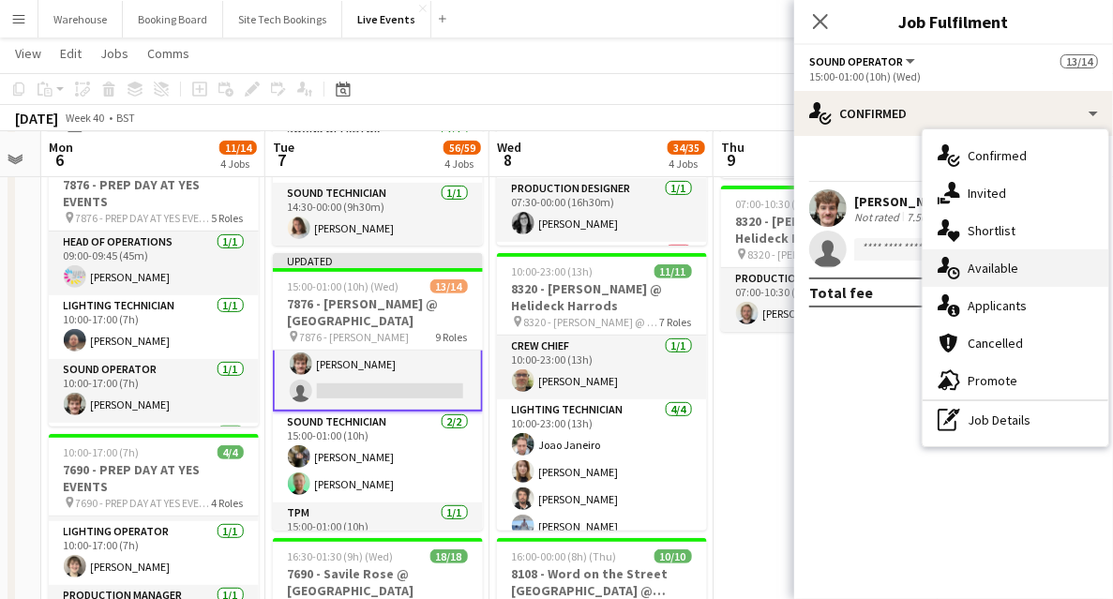
click at [1009, 278] on div "single-neutral-actions-upload Available" at bounding box center [1015, 267] width 186 height 37
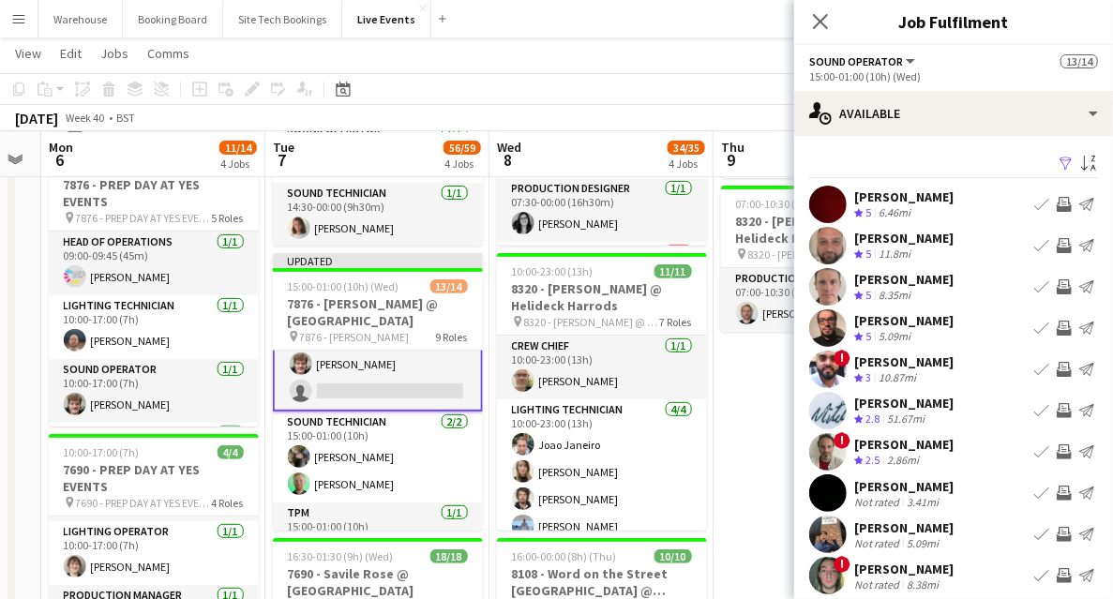
click at [1056, 290] on app-icon "Invite crew" at bounding box center [1063, 286] width 15 height 15
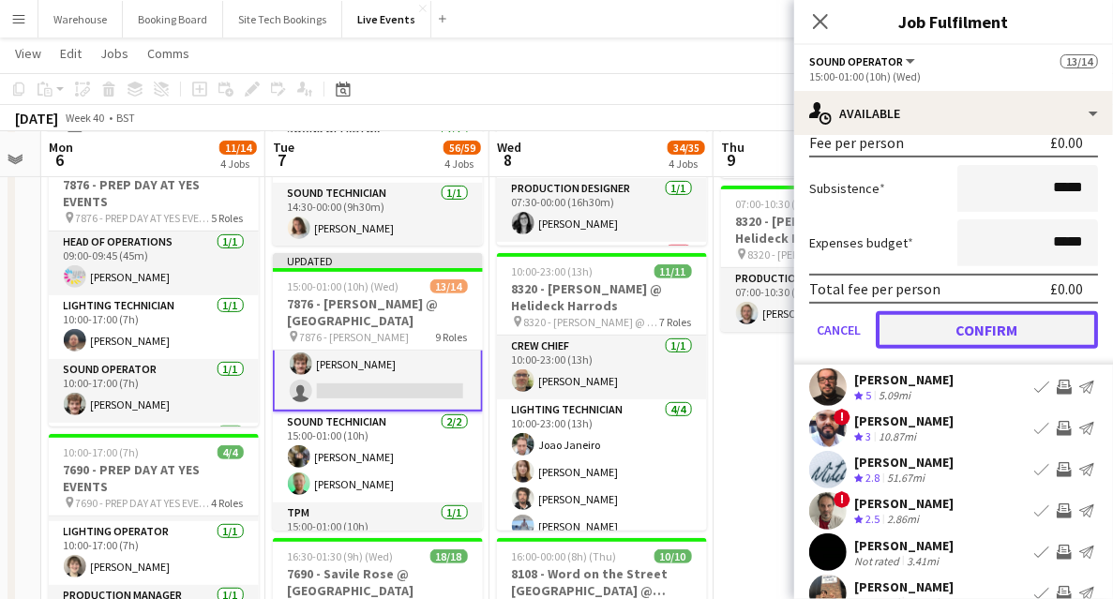
click at [986, 331] on button "Confirm" at bounding box center [987, 329] width 222 height 37
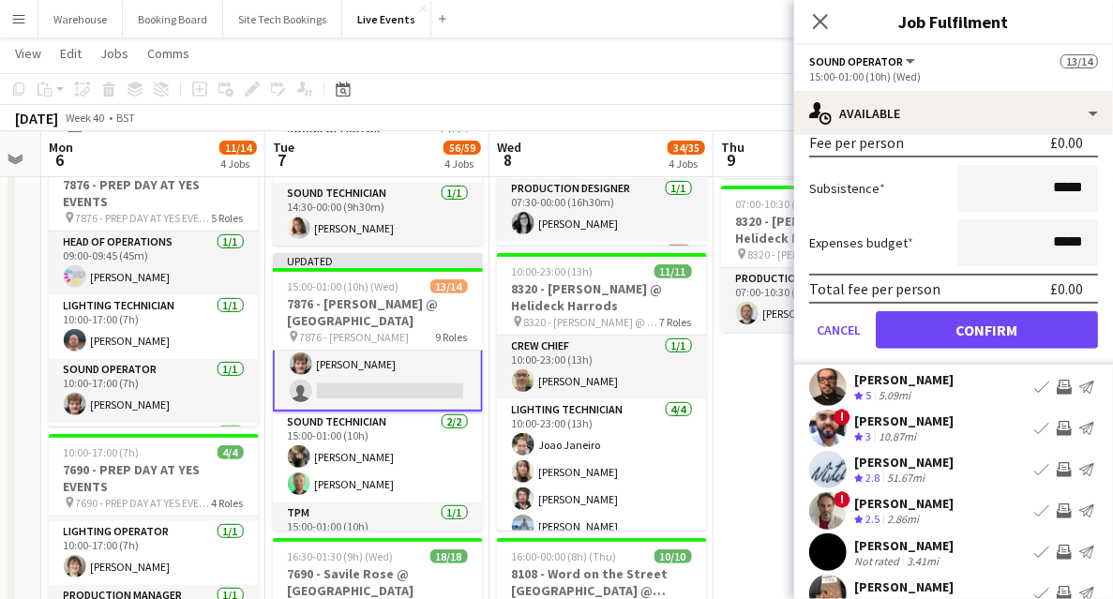
scroll to position [56, 0]
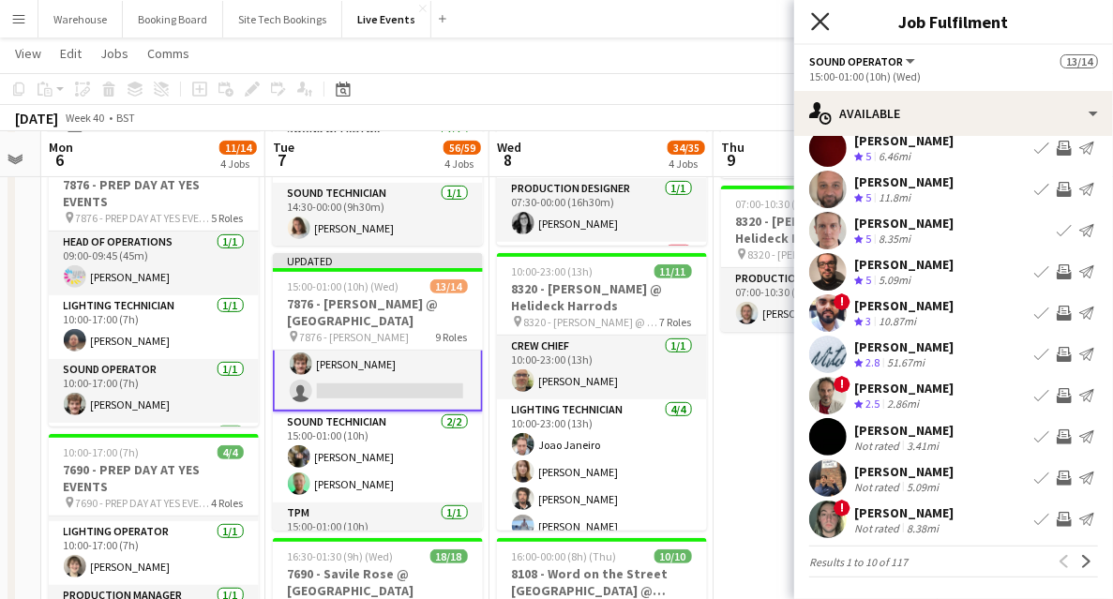
click at [821, 27] on icon "Close pop-in" at bounding box center [820, 21] width 18 height 18
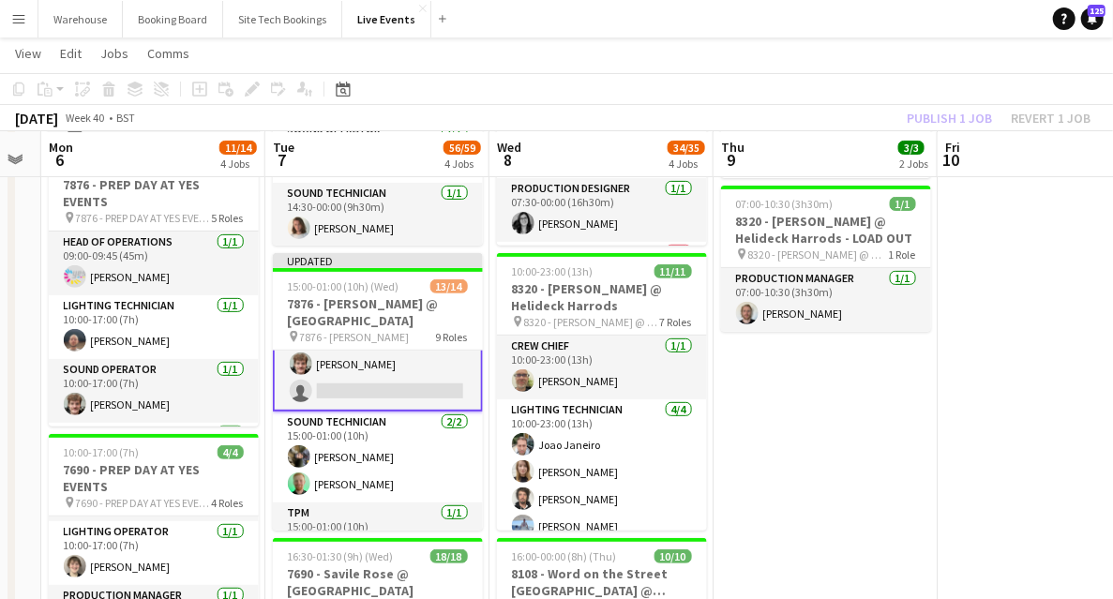
drag, startPoint x: 853, startPoint y: 459, endPoint x: 716, endPoint y: 427, distance: 140.7
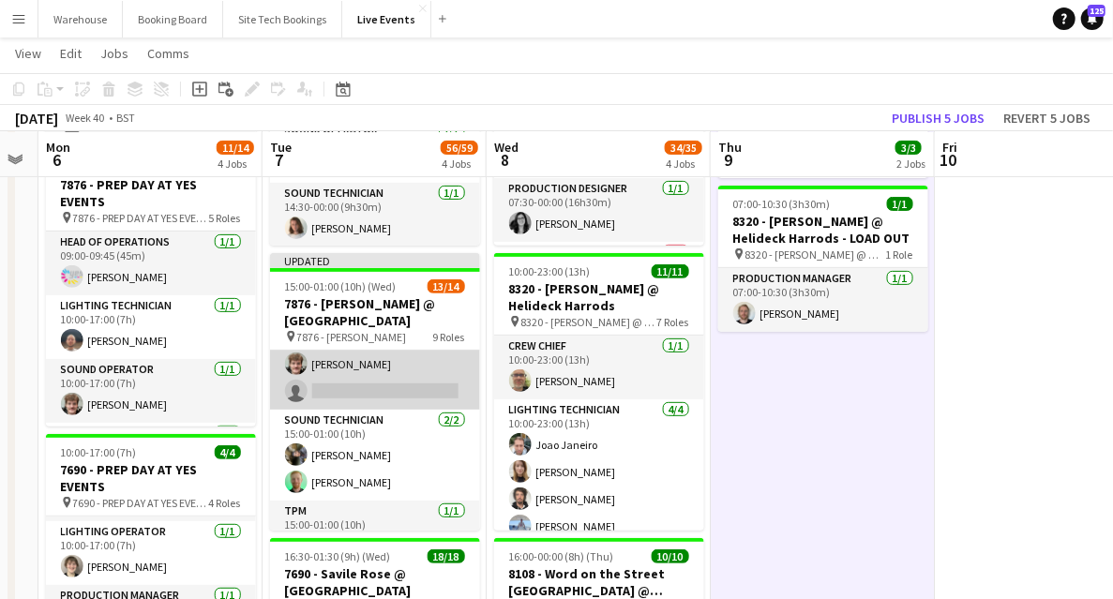
scroll to position [279, 0]
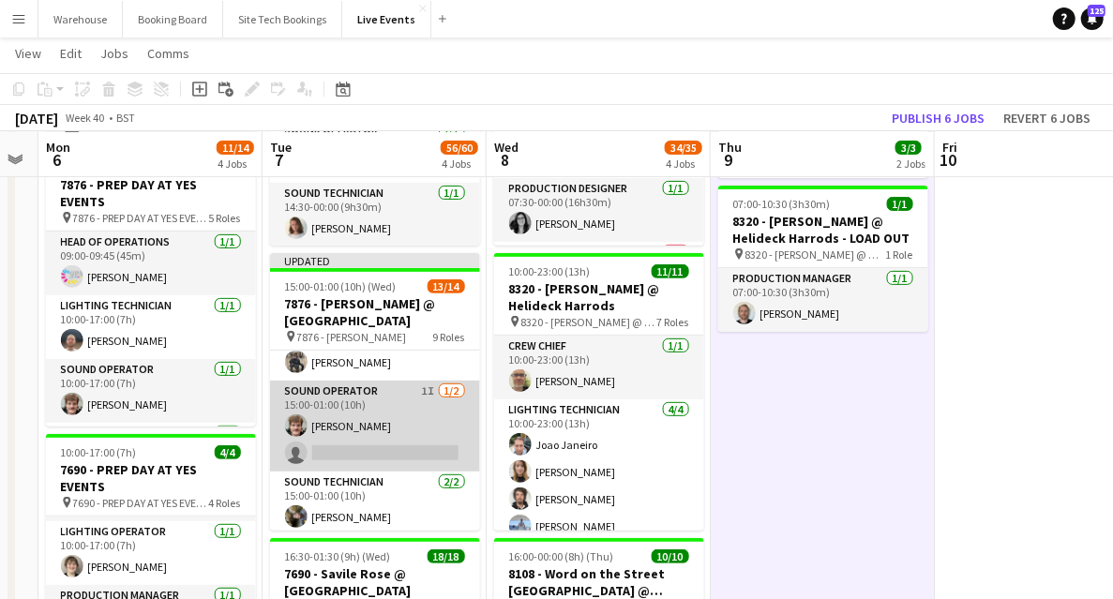
click at [392, 387] on app-card-role "Sound Operator 1I [DATE] 15:00-01:00 (10h) [PERSON_NAME] single-neutral-actions" at bounding box center [375, 426] width 210 height 91
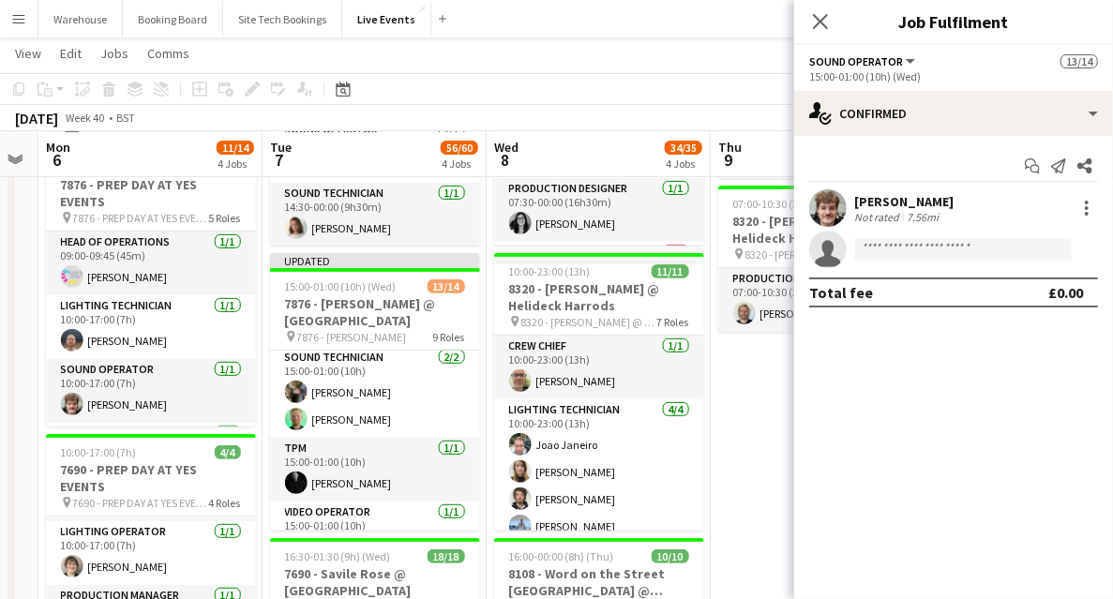
scroll to position [220, 0]
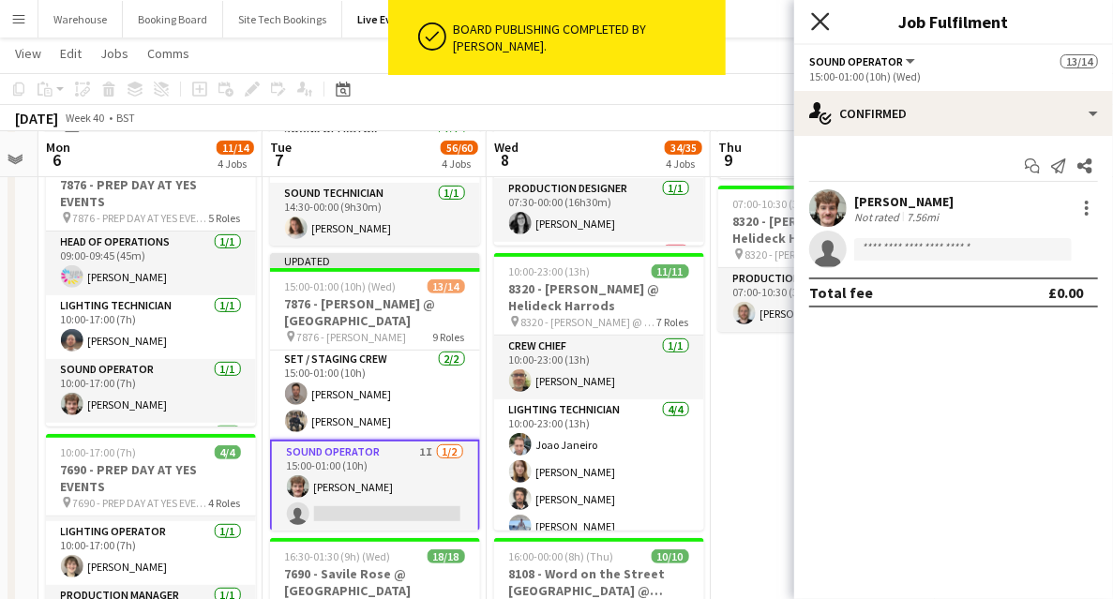
click at [825, 14] on icon "Close pop-in" at bounding box center [820, 21] width 18 height 18
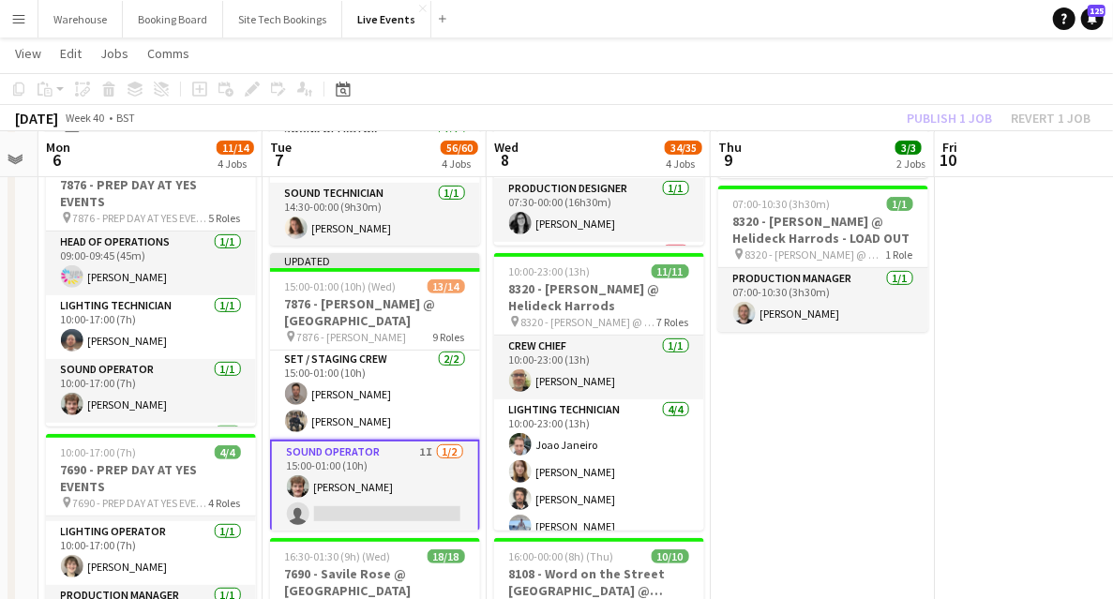
click at [381, 467] on app-card-role "Sound Operator 1I [DATE] 15:00-01:00 (10h) [PERSON_NAME] single-neutral-actions" at bounding box center [375, 487] width 210 height 95
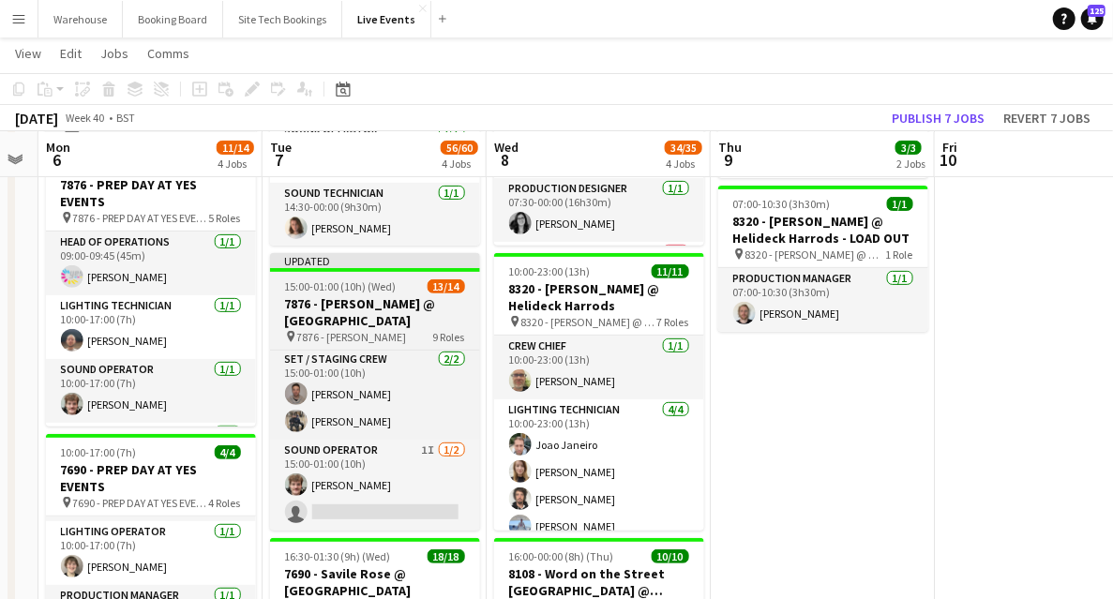
click at [397, 290] on div "15:00-01:00 (10h) (Wed) 13/14" at bounding box center [375, 286] width 210 height 14
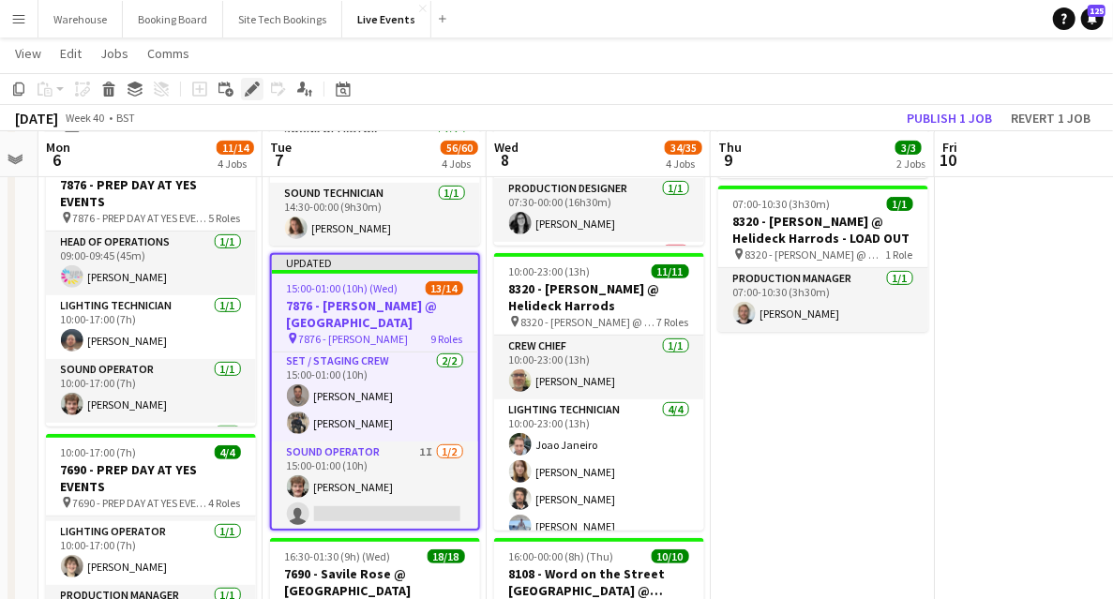
click at [247, 92] on icon "Edit" at bounding box center [252, 89] width 15 height 15
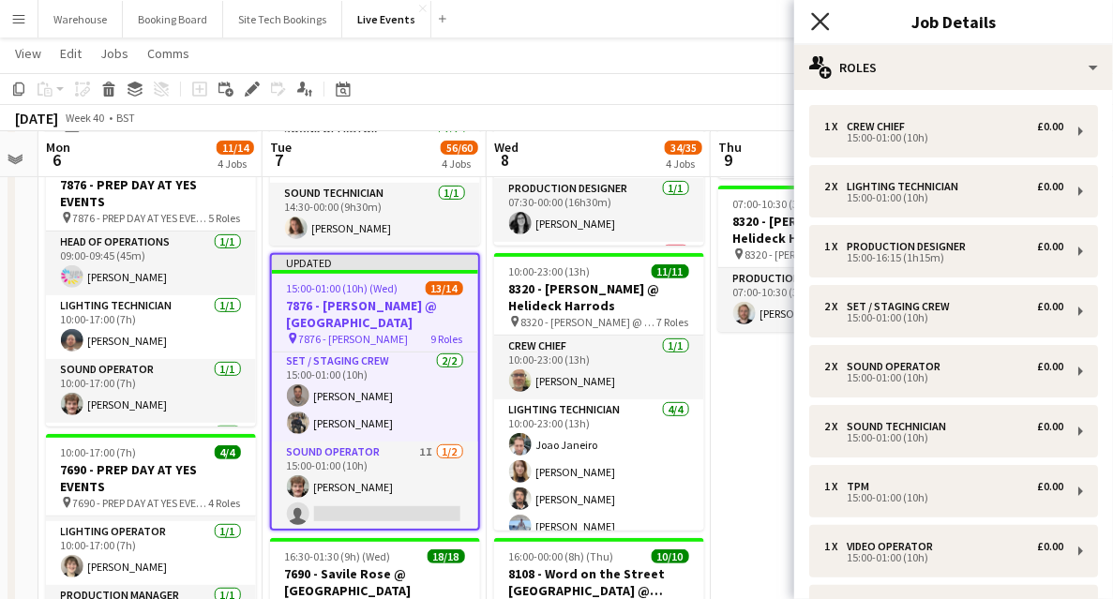
click at [821, 26] on icon "Close pop-in" at bounding box center [820, 21] width 18 height 18
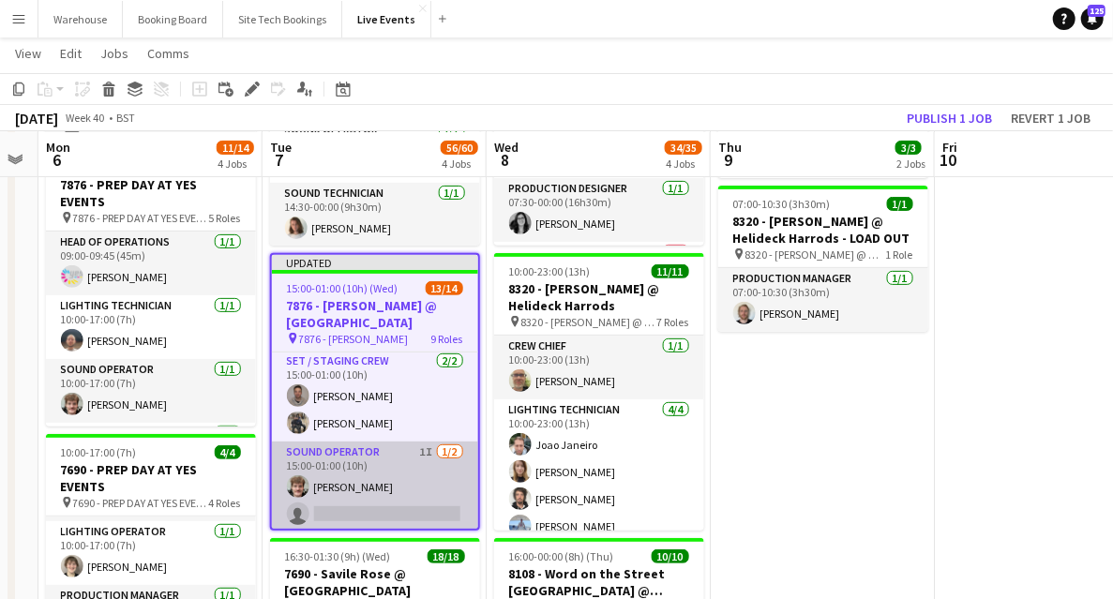
click at [385, 494] on app-card-role "Sound Operator 1I [DATE] 15:00-01:00 (10h) [PERSON_NAME] single-neutral-actions" at bounding box center [375, 487] width 206 height 91
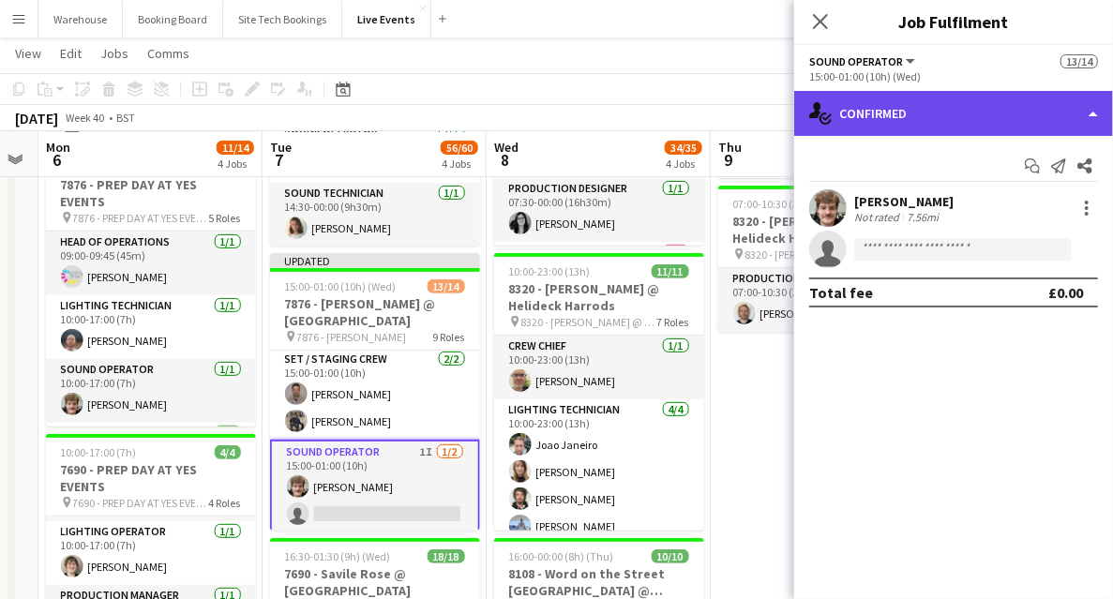
click at [904, 127] on div "single-neutral-actions-check-2 Confirmed" at bounding box center [953, 113] width 319 height 45
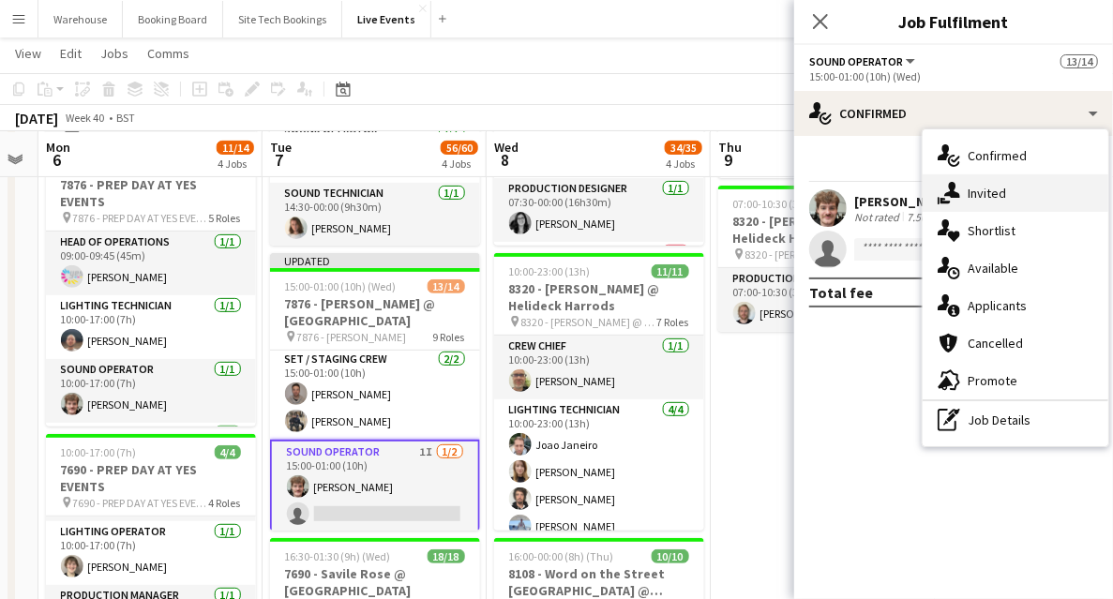
click at [992, 198] on span "Invited" at bounding box center [986, 193] width 38 height 17
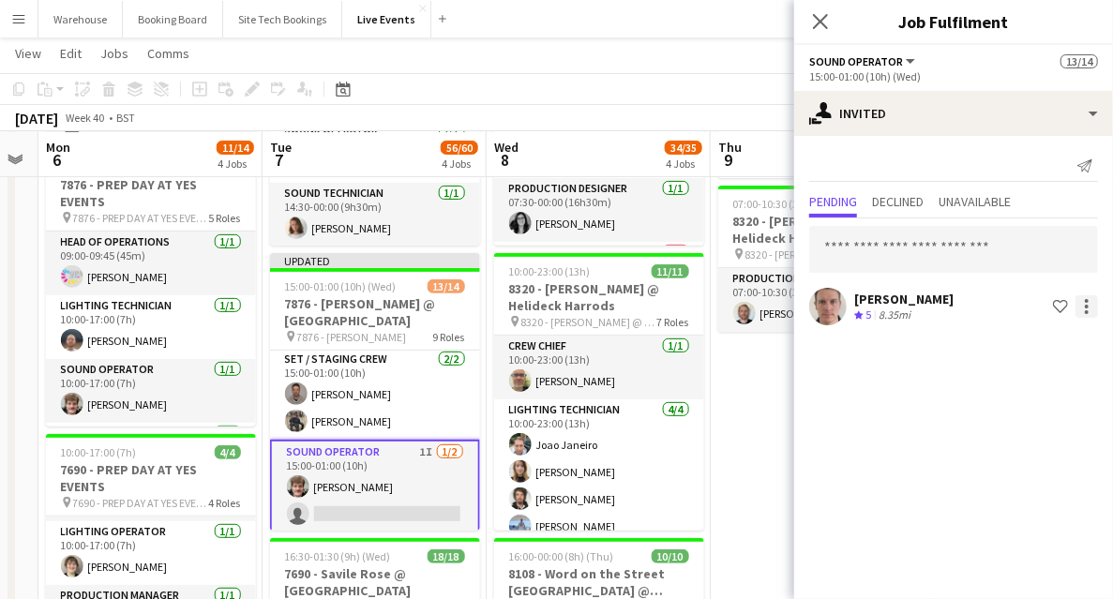
click at [1087, 308] on div at bounding box center [1086, 306] width 22 height 22
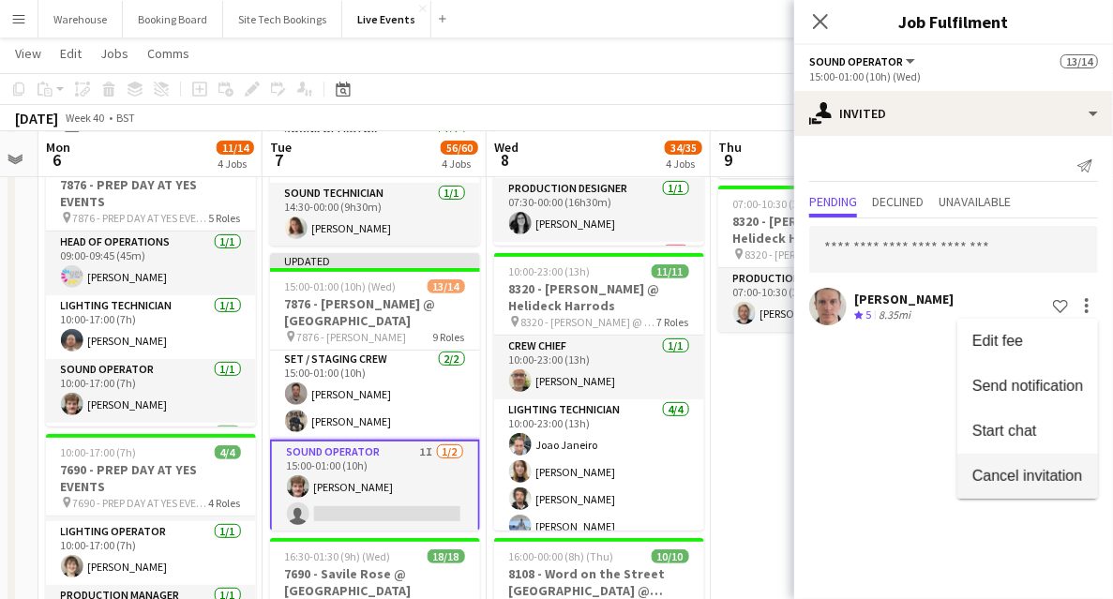
click at [1003, 482] on span "Cancel invitation" at bounding box center [1027, 475] width 110 height 16
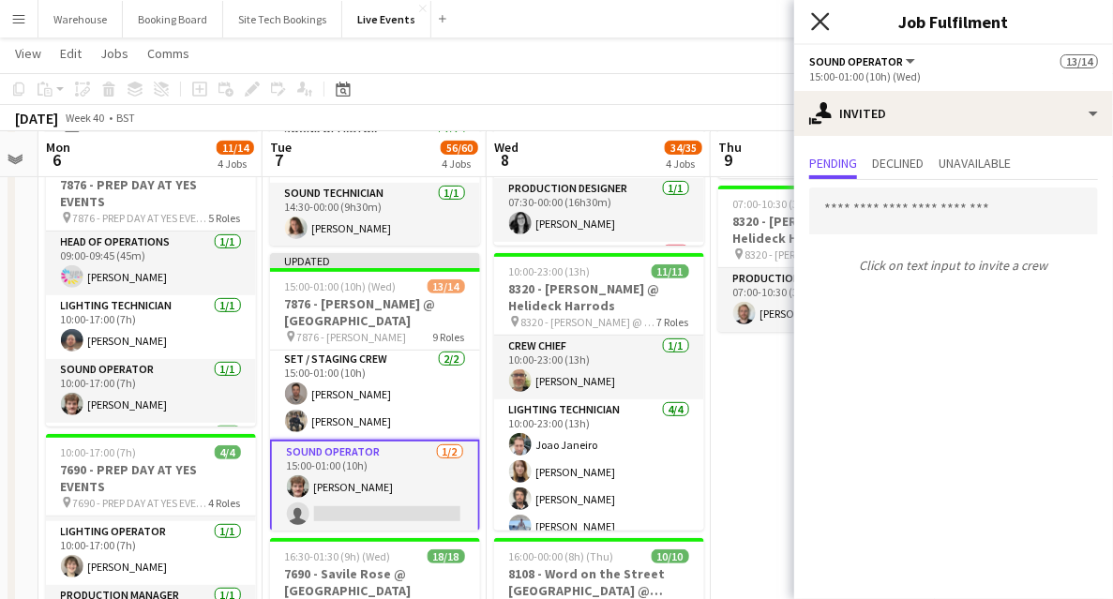
click at [824, 18] on icon at bounding box center [820, 21] width 18 height 18
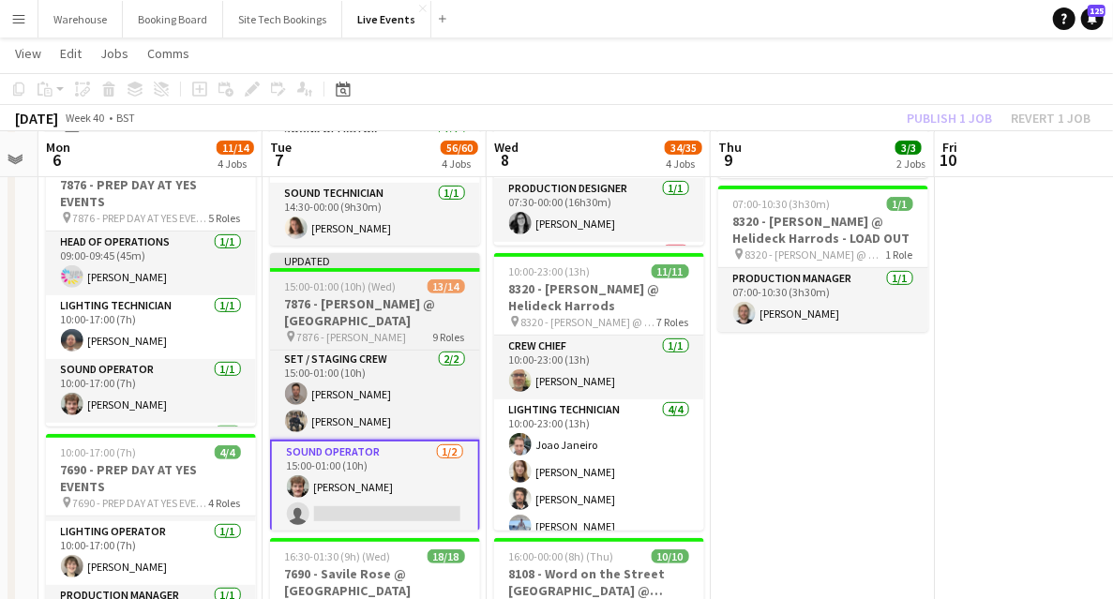
click at [379, 322] on h3 "7876 - [PERSON_NAME] @ [GEOGRAPHIC_DATA]" at bounding box center [375, 312] width 210 height 34
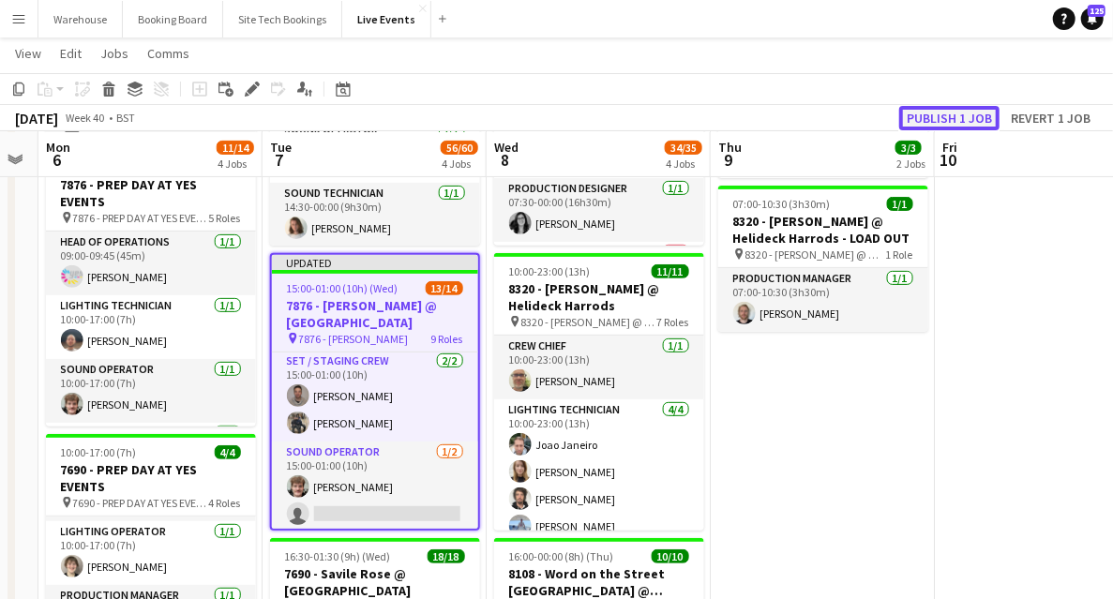
click at [985, 113] on button "Publish 1 job" at bounding box center [949, 118] width 100 height 24
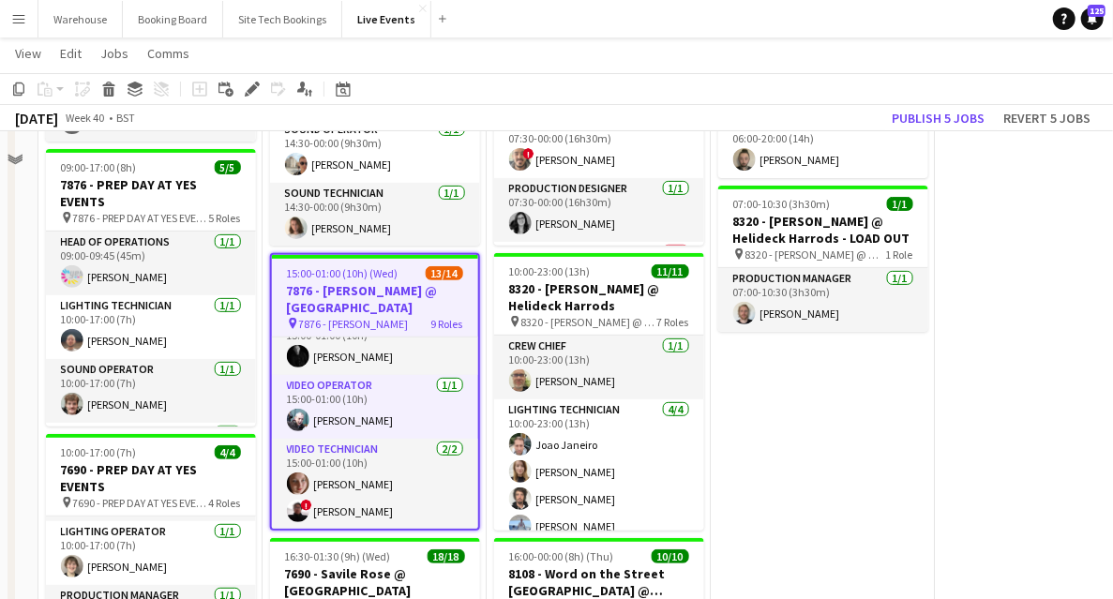
scroll to position [187, 0]
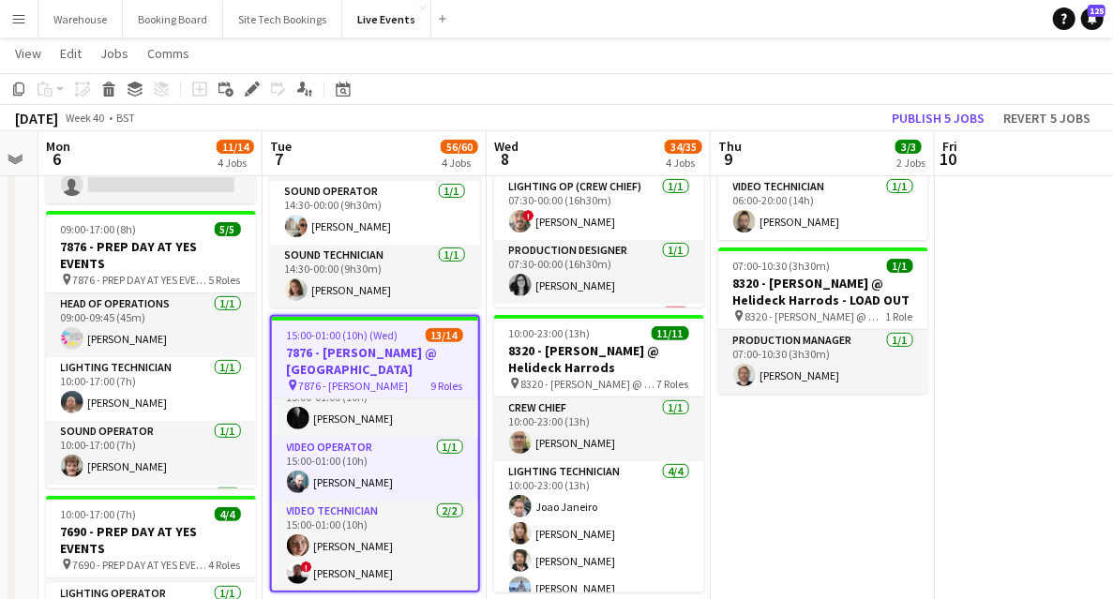
drag, startPoint x: 856, startPoint y: 494, endPoint x: 819, endPoint y: 490, distance: 36.8
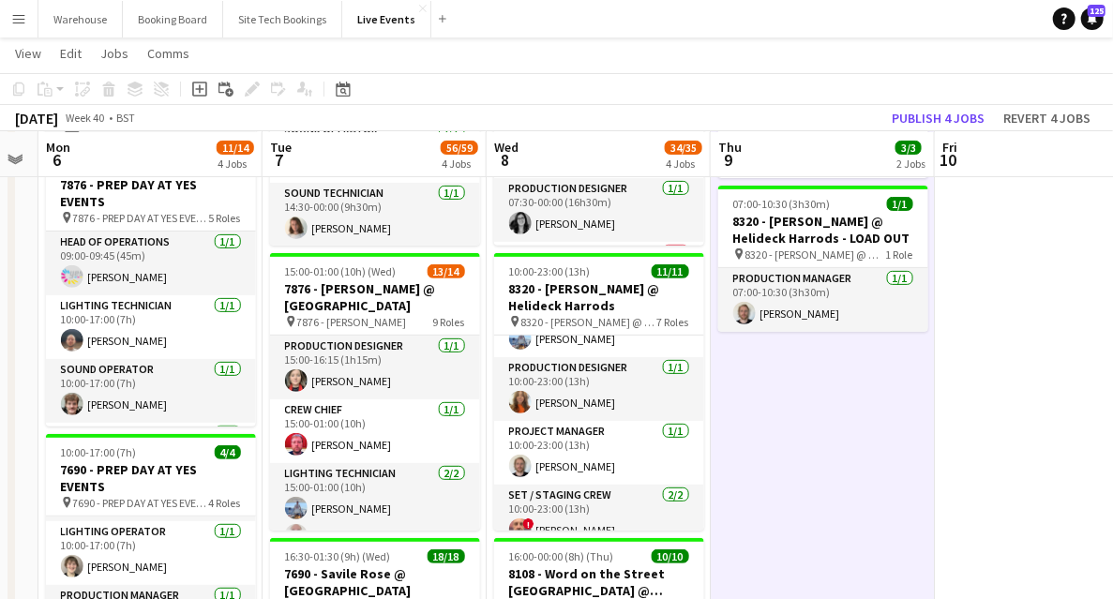
scroll to position [375, 0]
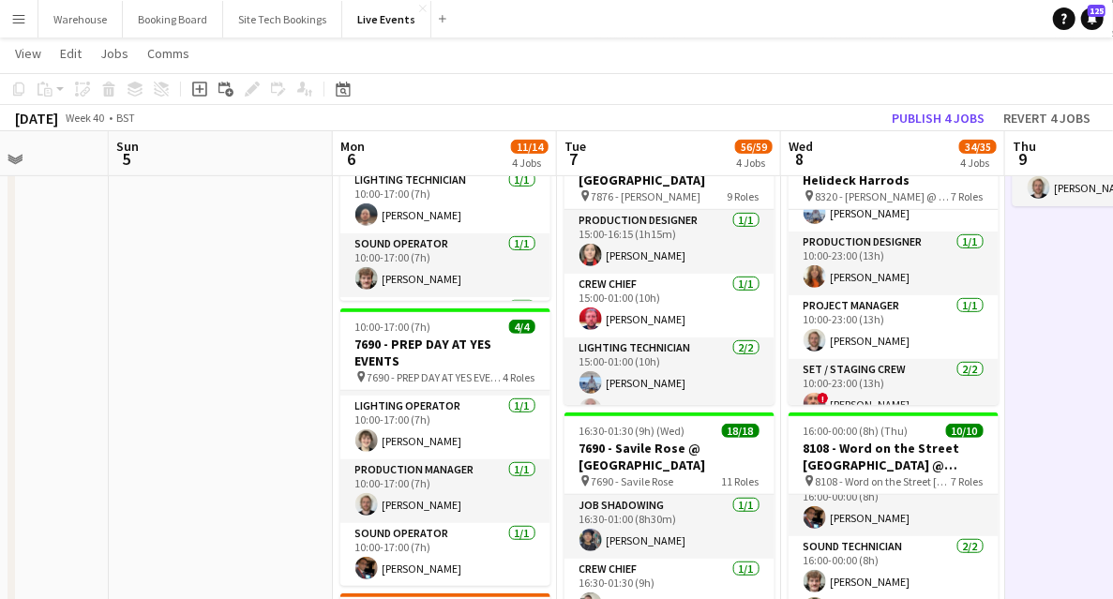
drag, startPoint x: 688, startPoint y: 382, endPoint x: 445, endPoint y: 409, distance: 244.2
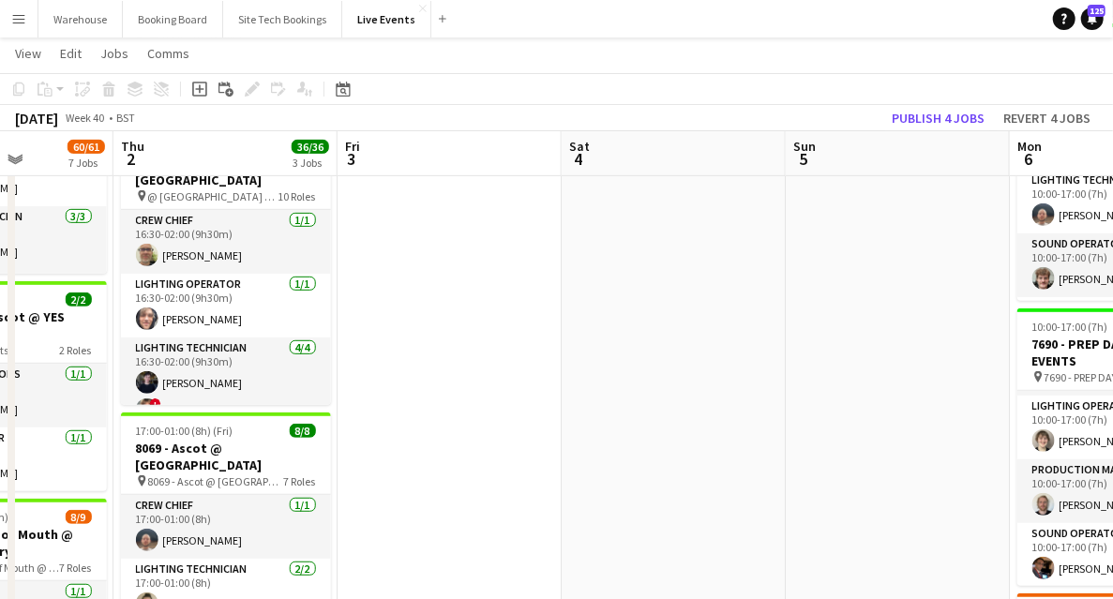
drag, startPoint x: 696, startPoint y: 404, endPoint x: 996, endPoint y: 382, distance: 299.8
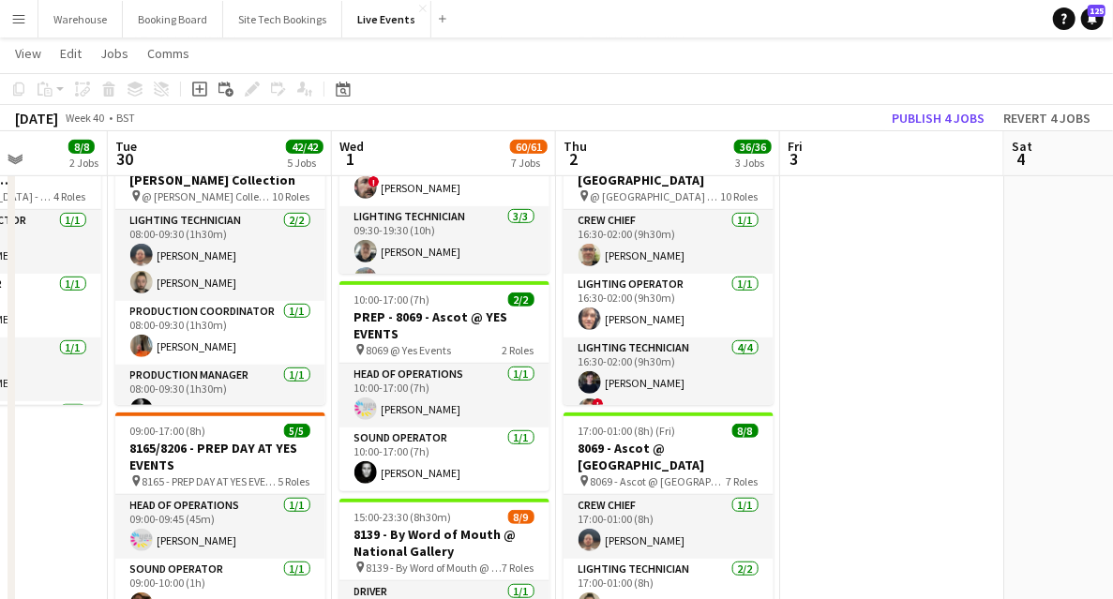
drag, startPoint x: 1047, startPoint y: 367, endPoint x: 903, endPoint y: 362, distance: 144.5
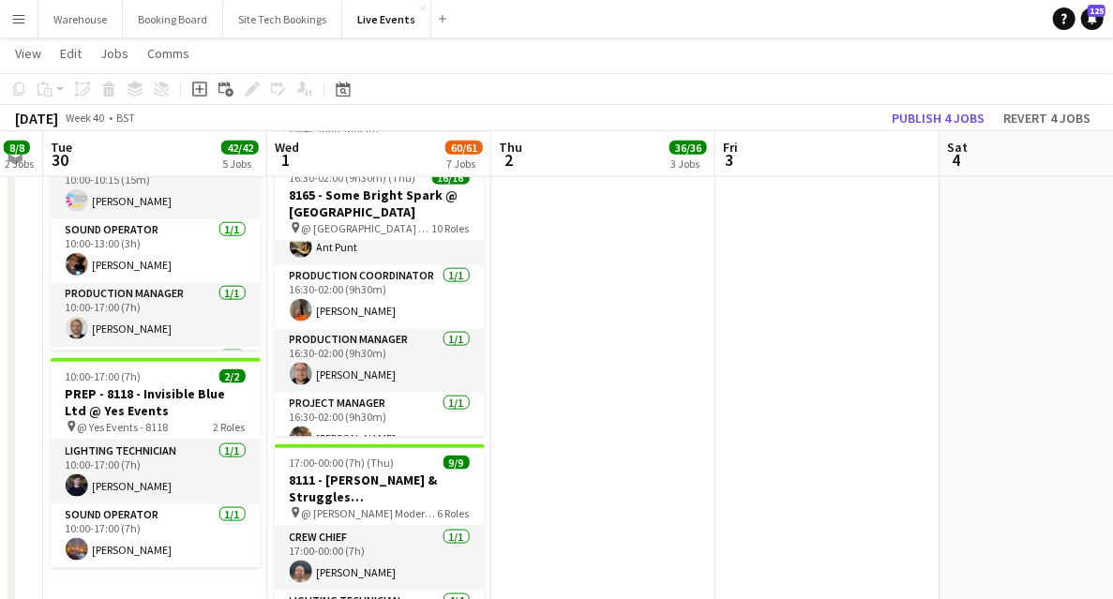
scroll to position [437, 0]
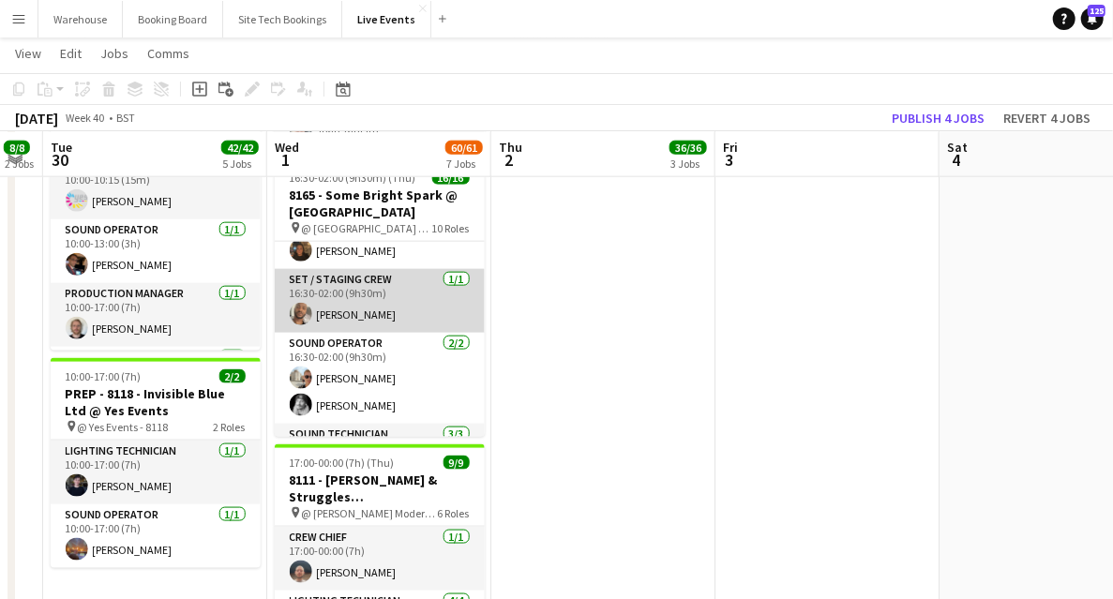
click at [366, 281] on app-card-role "Set / Staging Crew [DATE] 16:30-02:00 (9h30m) [PERSON_NAME]" at bounding box center [380, 301] width 210 height 64
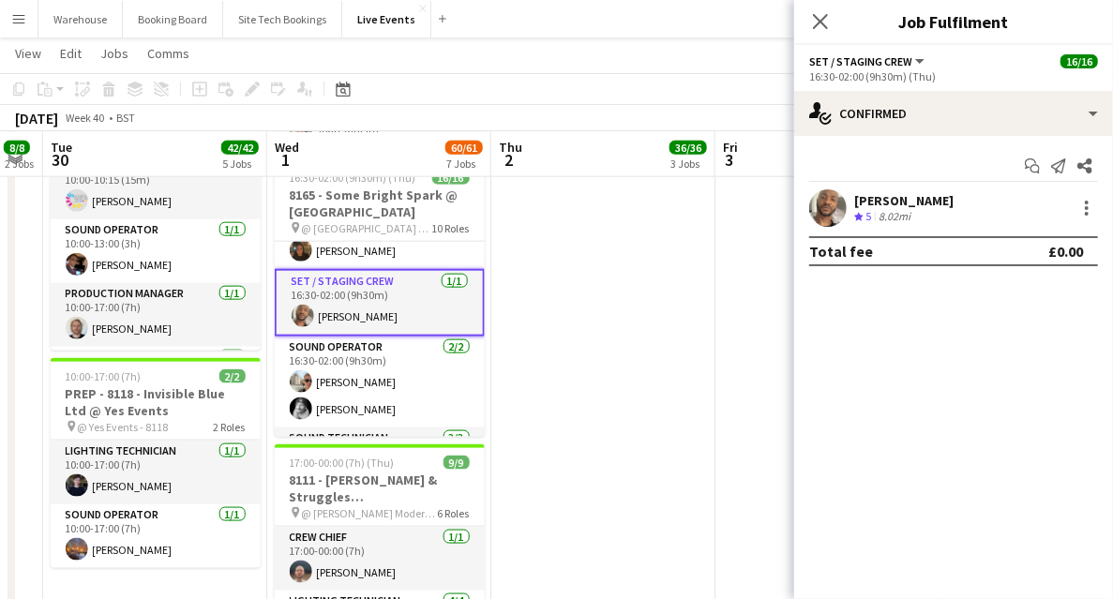
click at [823, 19] on icon at bounding box center [820, 21] width 15 height 15
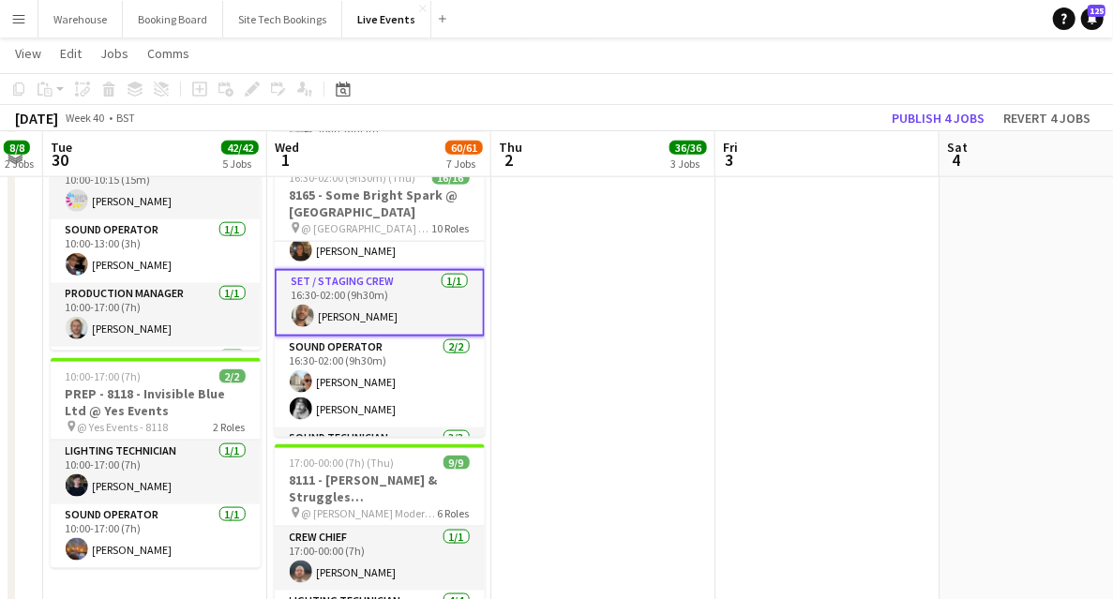
click at [665, 414] on app-date-cell "05:00-02:00 (21h) (Fri) 12/12 8118 - Invisible Blue Ltd @ [PERSON_NAME][GEOGRAP…" at bounding box center [603, 129] width 224 height 1836
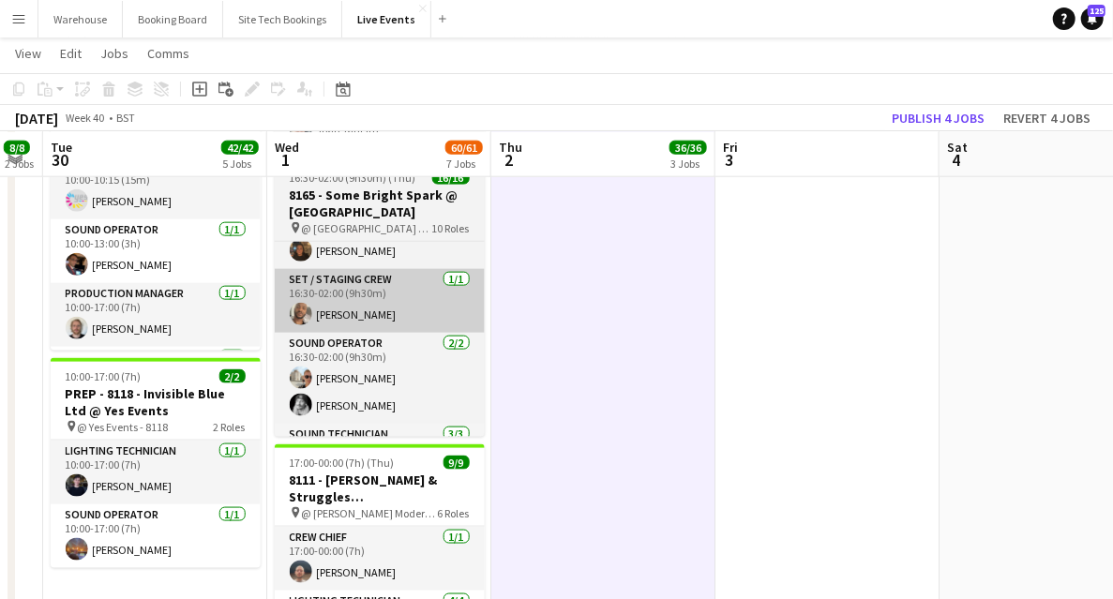
scroll to position [0, 632]
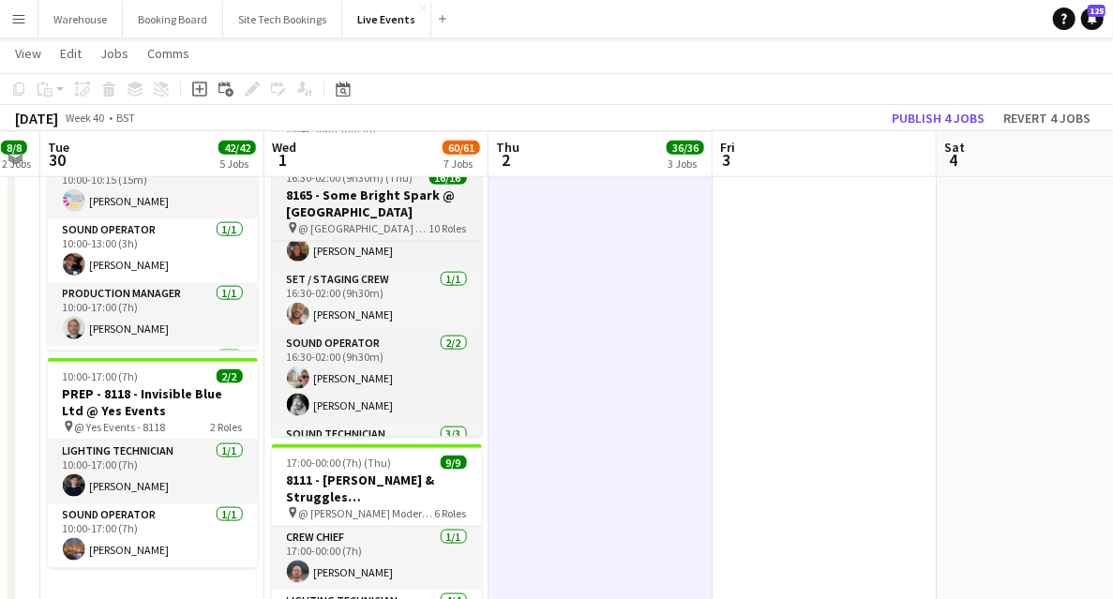
drag, startPoint x: 360, startPoint y: 210, endPoint x: 351, endPoint y: 208, distance: 9.6
click at [360, 210] on h3 "8165 - Some Bright Spark @ [GEOGRAPHIC_DATA]" at bounding box center [377, 204] width 210 height 34
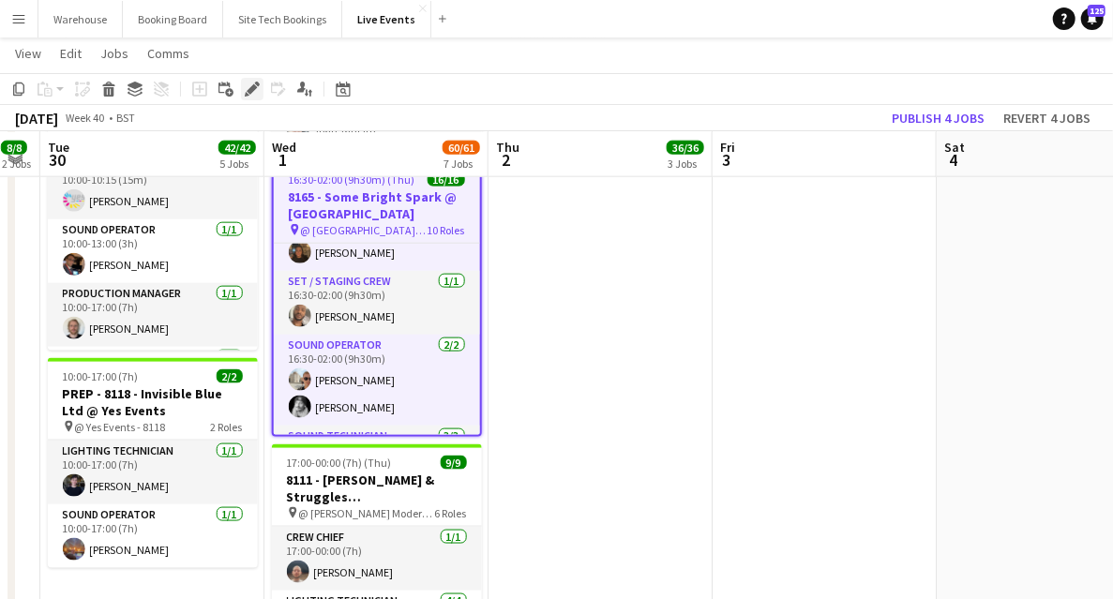
click at [247, 96] on icon at bounding box center [247, 94] width 5 height 5
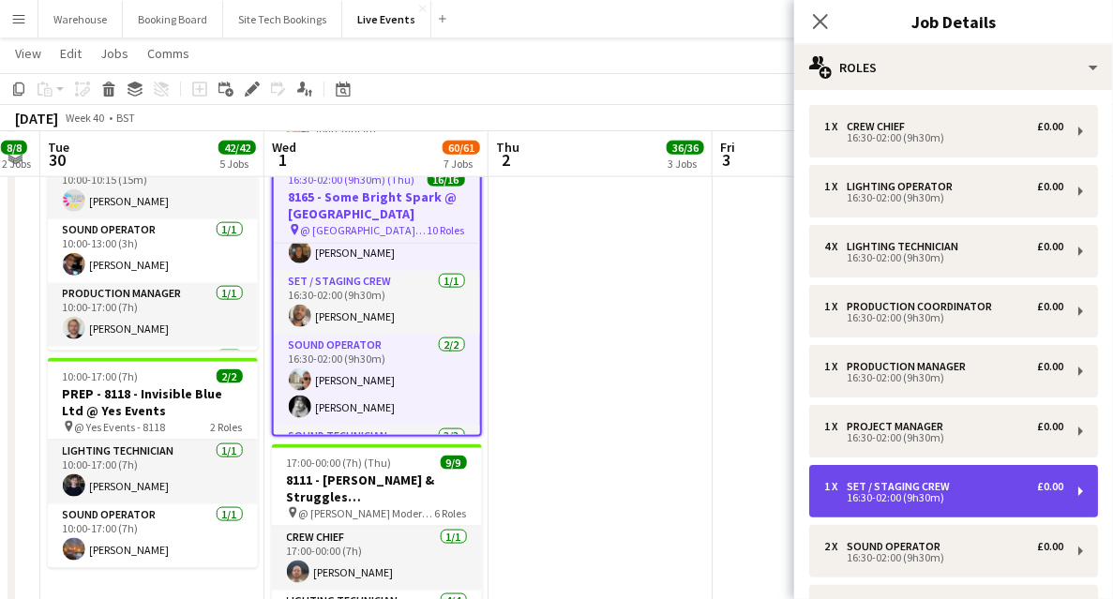
click at [922, 497] on div "16:30-02:00 (9h30m)" at bounding box center [943, 497] width 239 height 9
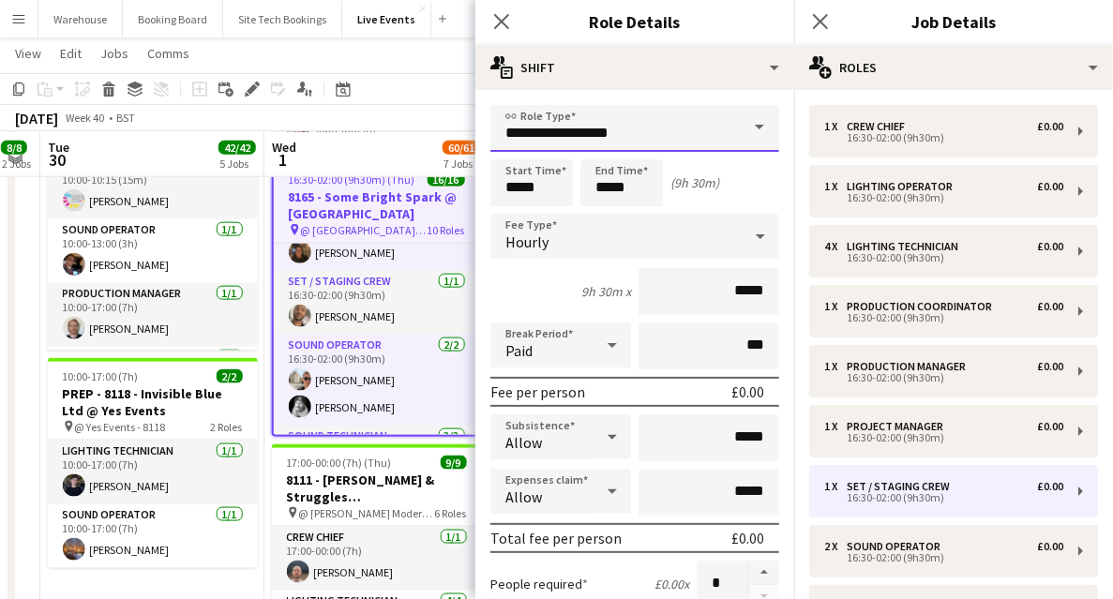
click at [666, 137] on input "**********" at bounding box center [634, 128] width 289 height 47
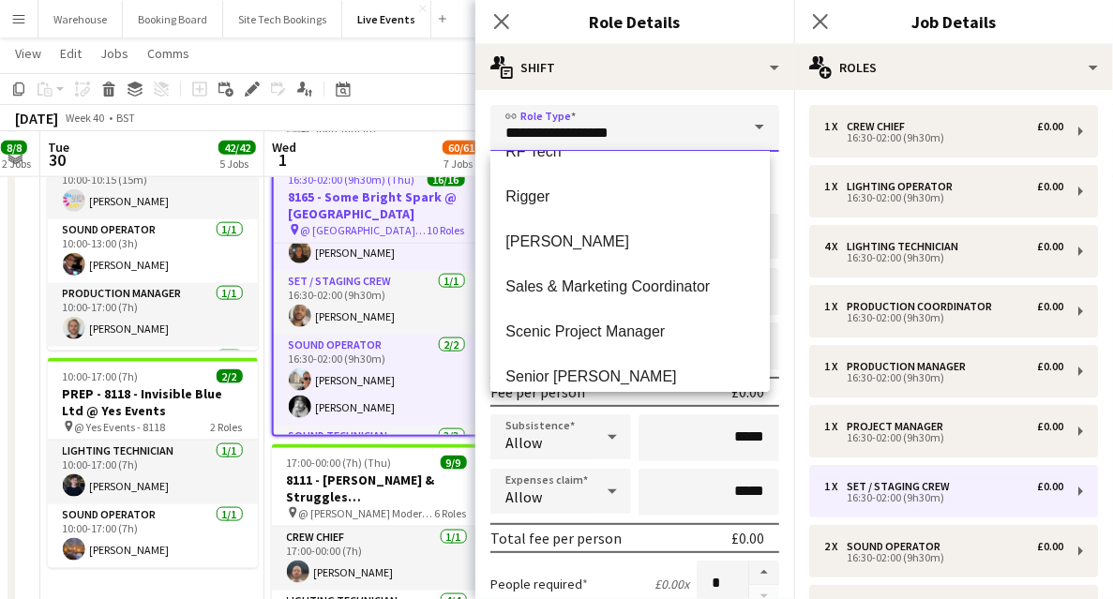
scroll to position [3312, 0]
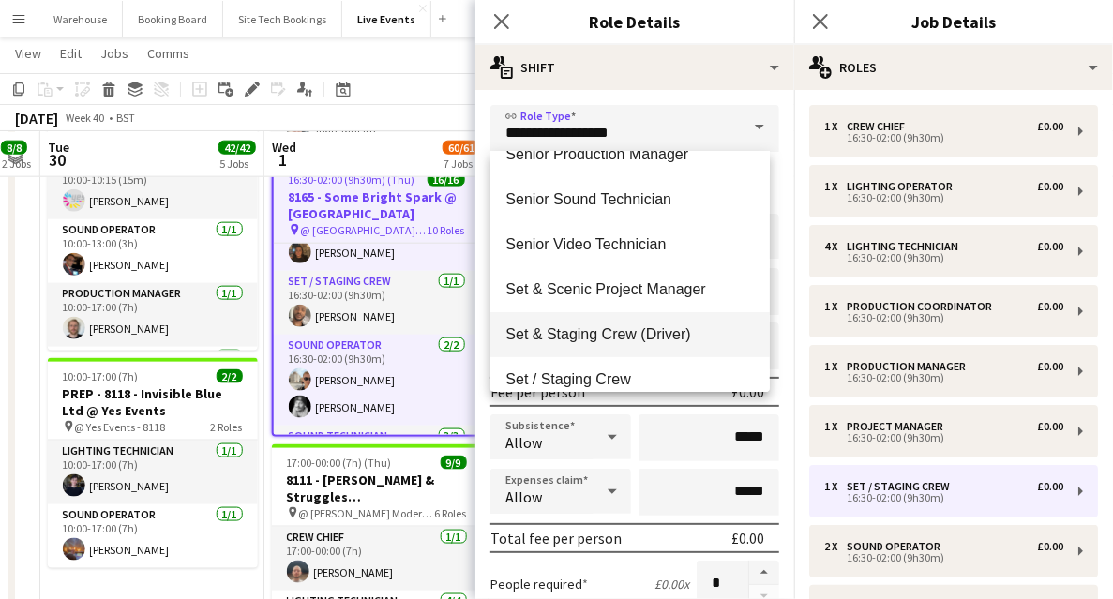
click at [648, 334] on span "Set & Staging Crew (Driver)" at bounding box center [629, 334] width 249 height 18
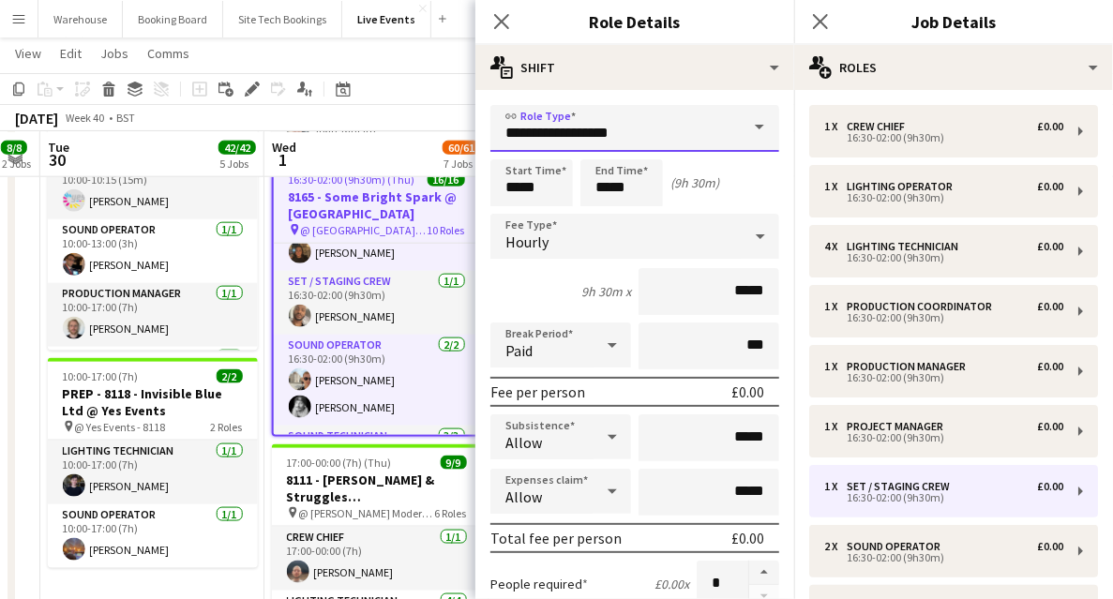
type input "**********"
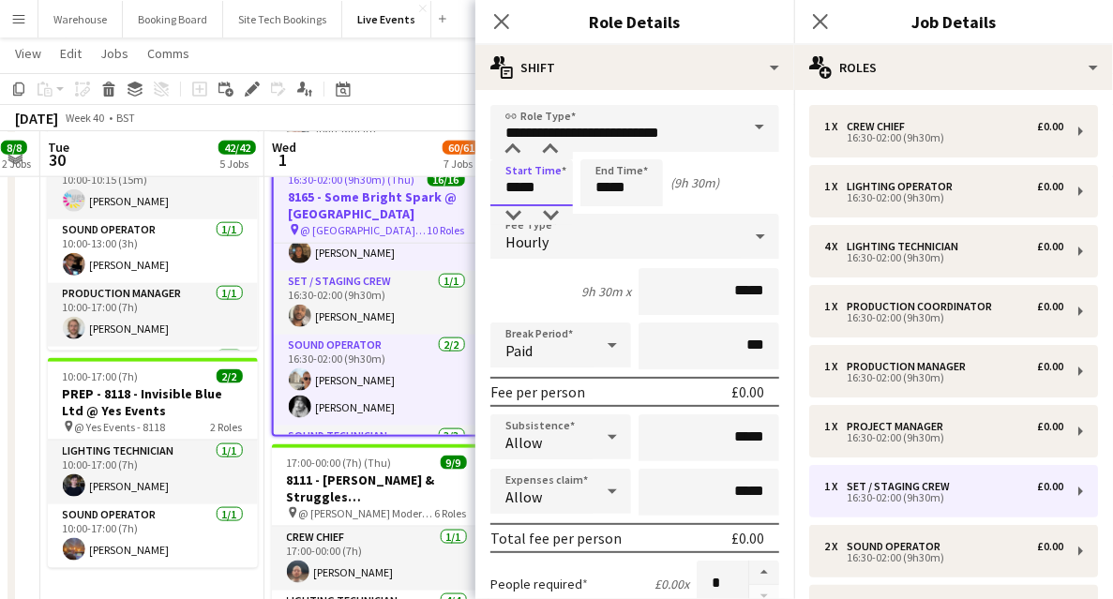
click at [536, 168] on input "*****" at bounding box center [531, 182] width 82 height 47
click at [514, 215] on div at bounding box center [512, 215] width 37 height 19
type input "*****"
click at [514, 216] on div at bounding box center [512, 215] width 37 height 19
click at [609, 172] on input "*****" at bounding box center [621, 182] width 82 height 47
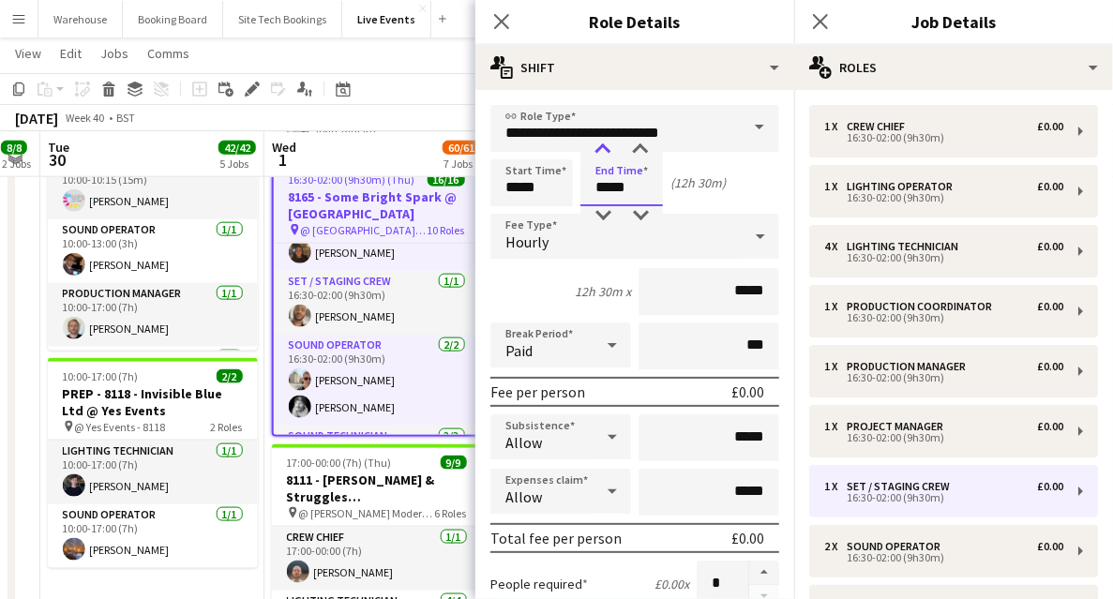
click at [603, 153] on div at bounding box center [602, 150] width 37 height 19
drag, startPoint x: 605, startPoint y: 208, endPoint x: 627, endPoint y: 173, distance: 41.3
click at [604, 208] on div at bounding box center [602, 215] width 37 height 19
click at [641, 149] on div at bounding box center [640, 150] width 37 height 19
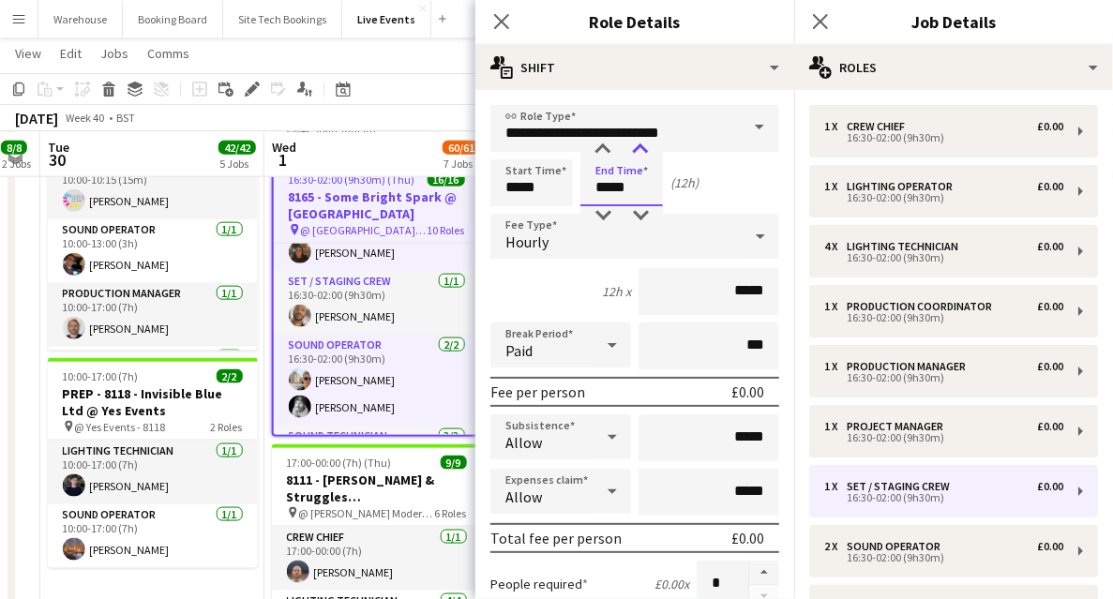
type input "*****"
click at [641, 149] on div at bounding box center [640, 150] width 37 height 19
click at [584, 240] on div "Hourly" at bounding box center [615, 236] width 251 height 45
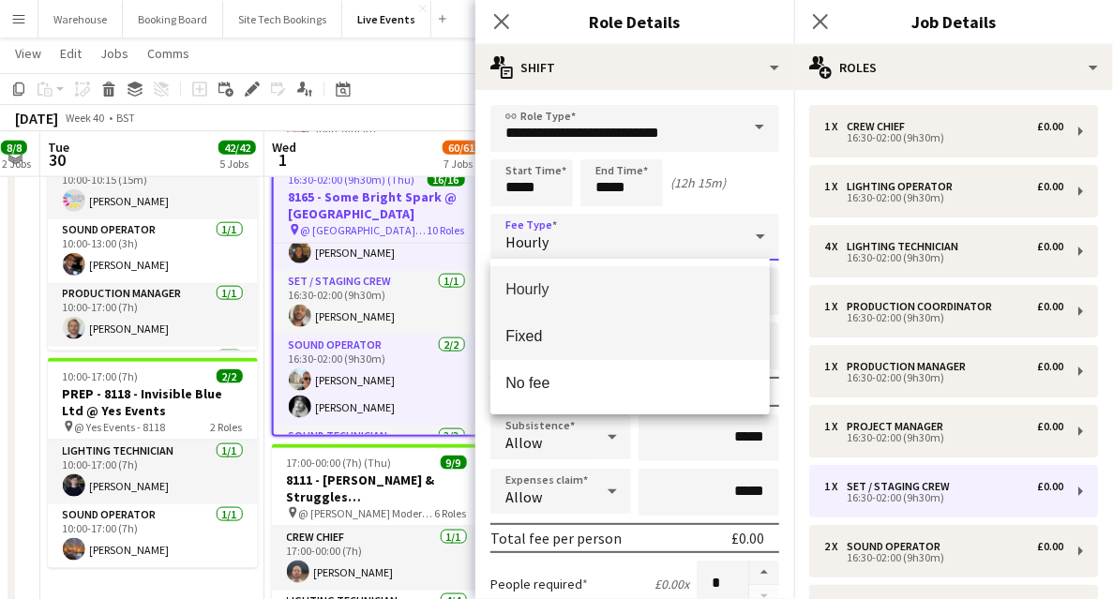
click at [549, 334] on span "Fixed" at bounding box center [629, 336] width 249 height 18
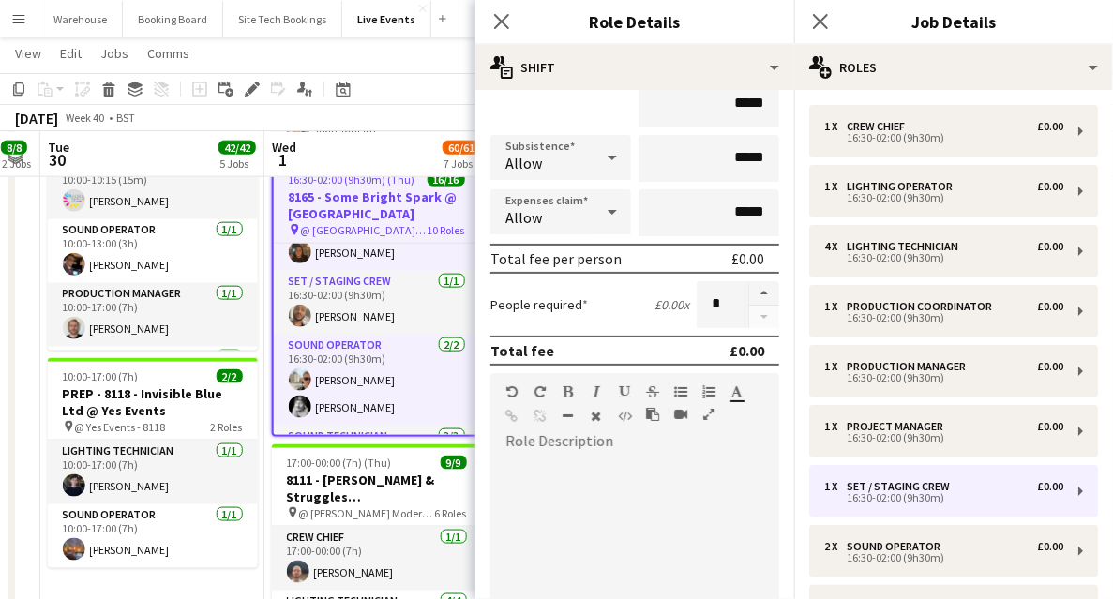
scroll to position [249, 0]
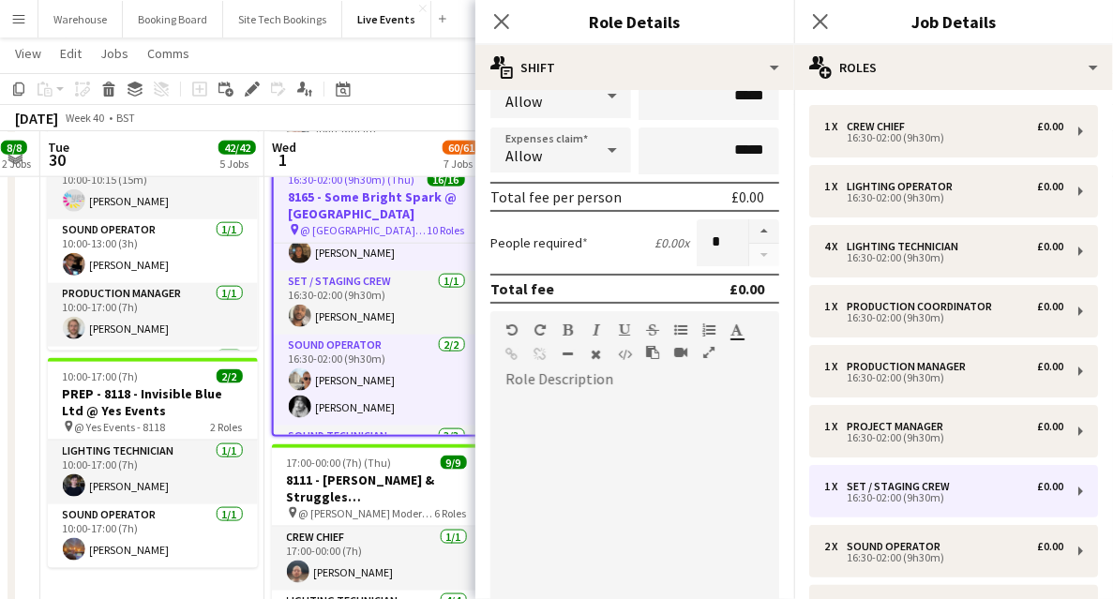
click at [565, 437] on div at bounding box center [634, 507] width 289 height 225
paste div
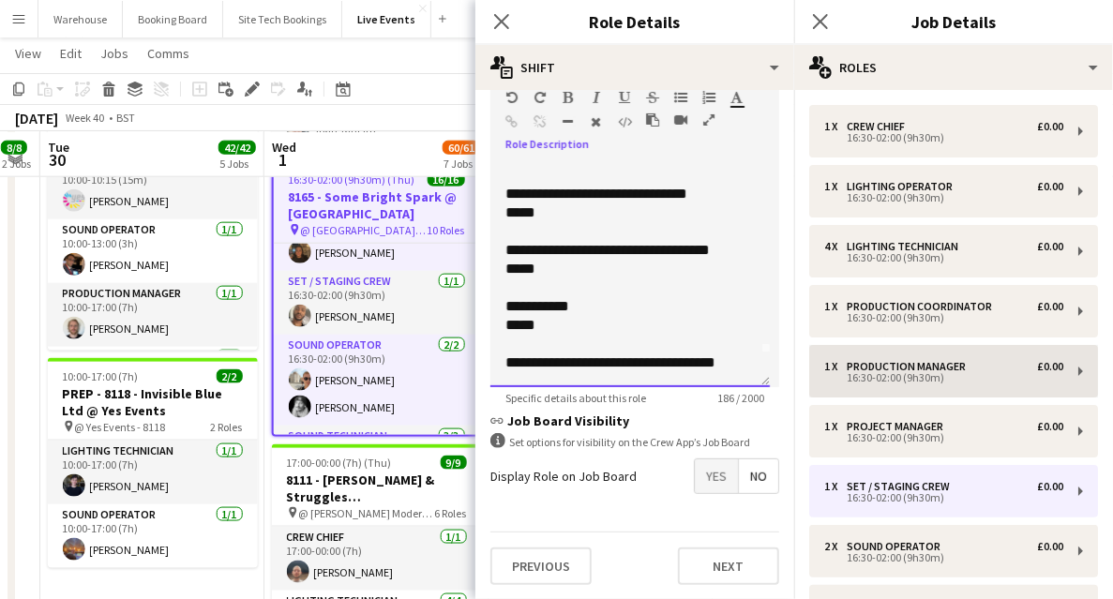
scroll to position [39, 0]
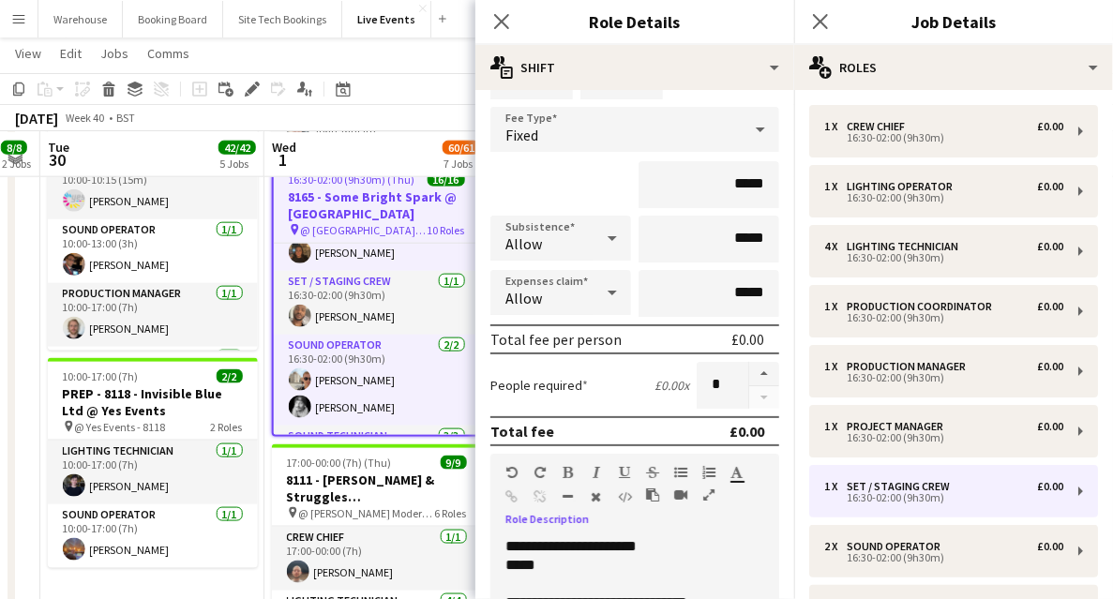
scroll to position [294, 0]
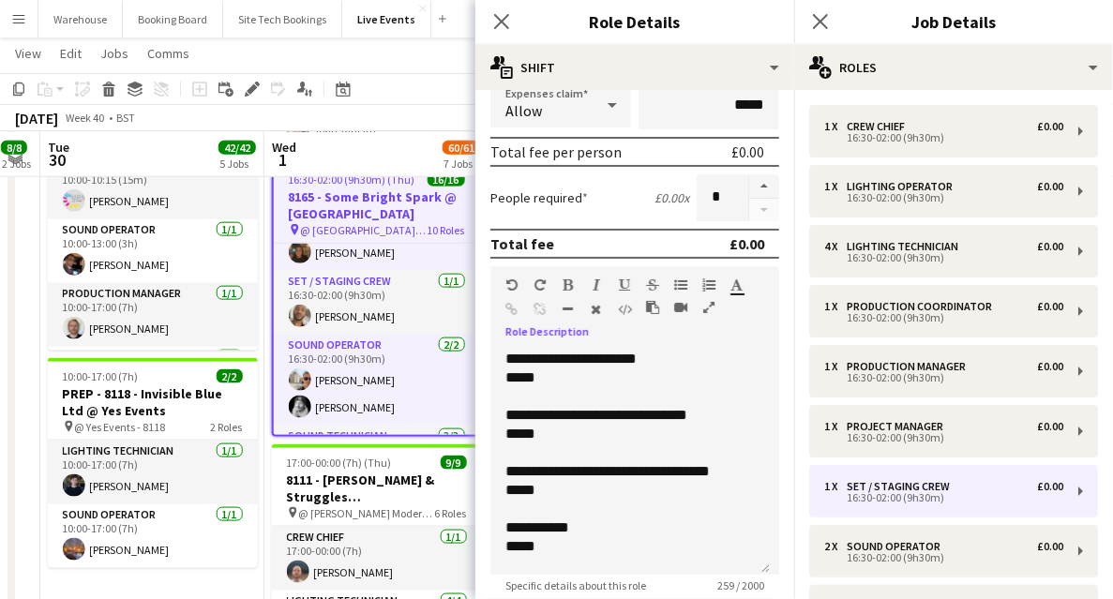
click at [500, 359] on div "**********" at bounding box center [629, 462] width 279 height 225
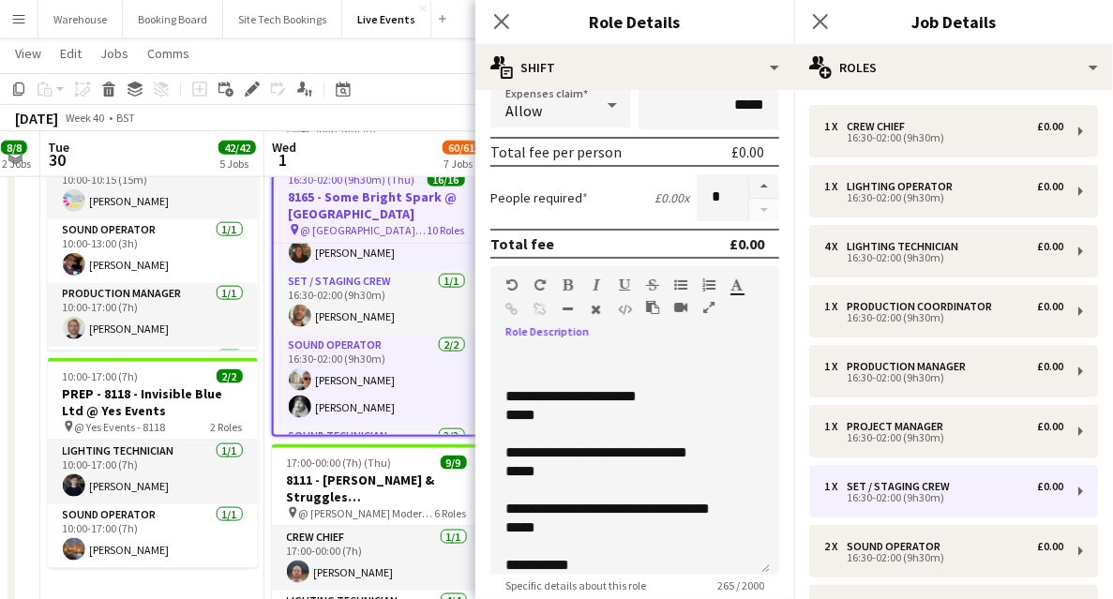
click at [552, 350] on p at bounding box center [629, 359] width 249 height 19
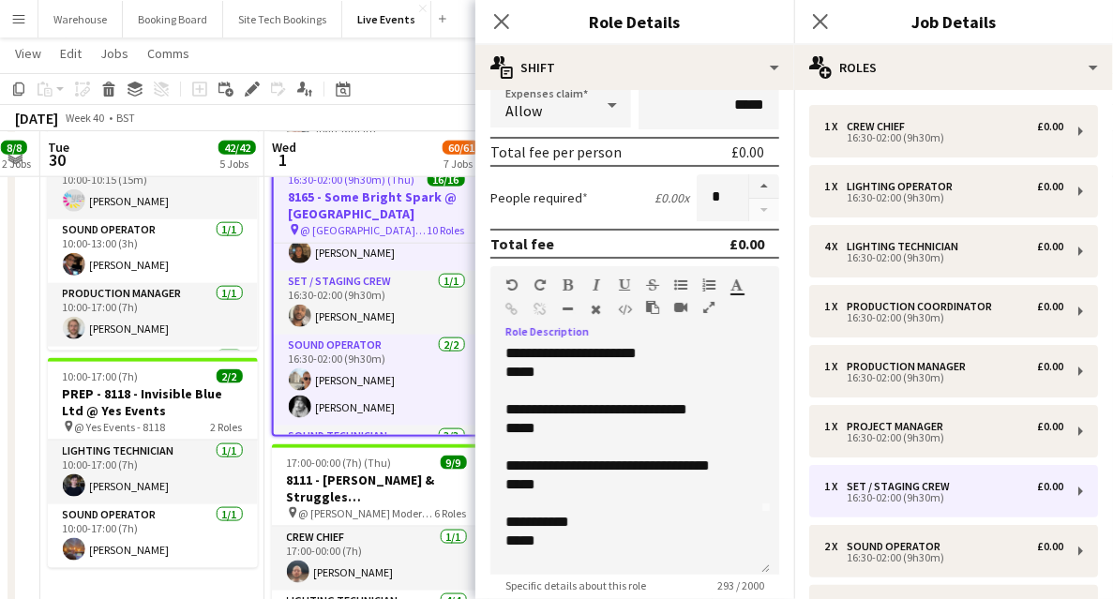
scroll to position [125, 0]
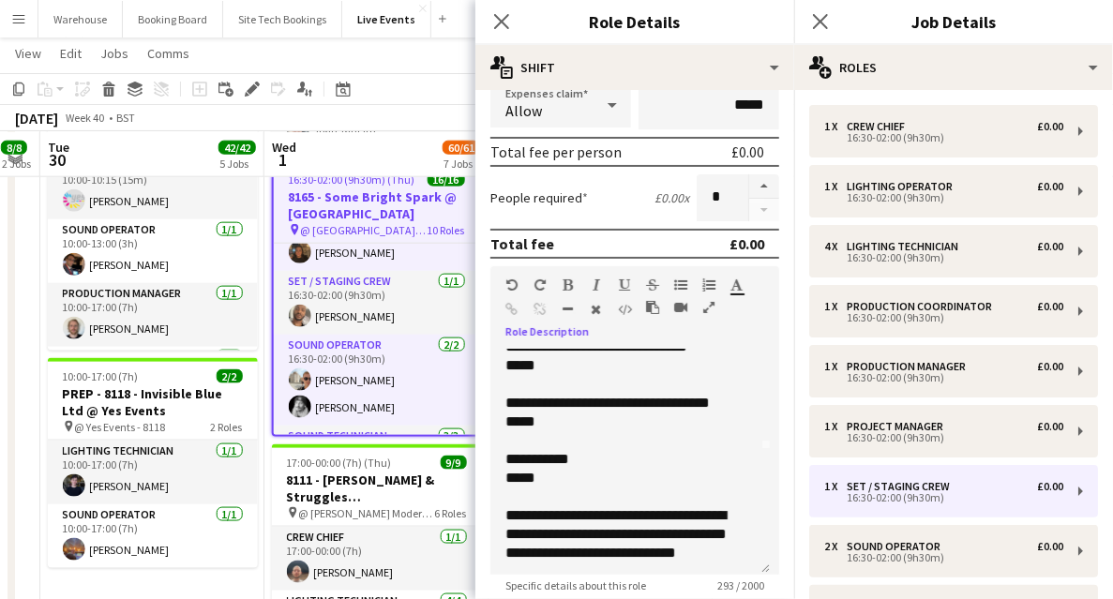
click at [583, 472] on p "**********" at bounding box center [625, 516] width 240 height 94
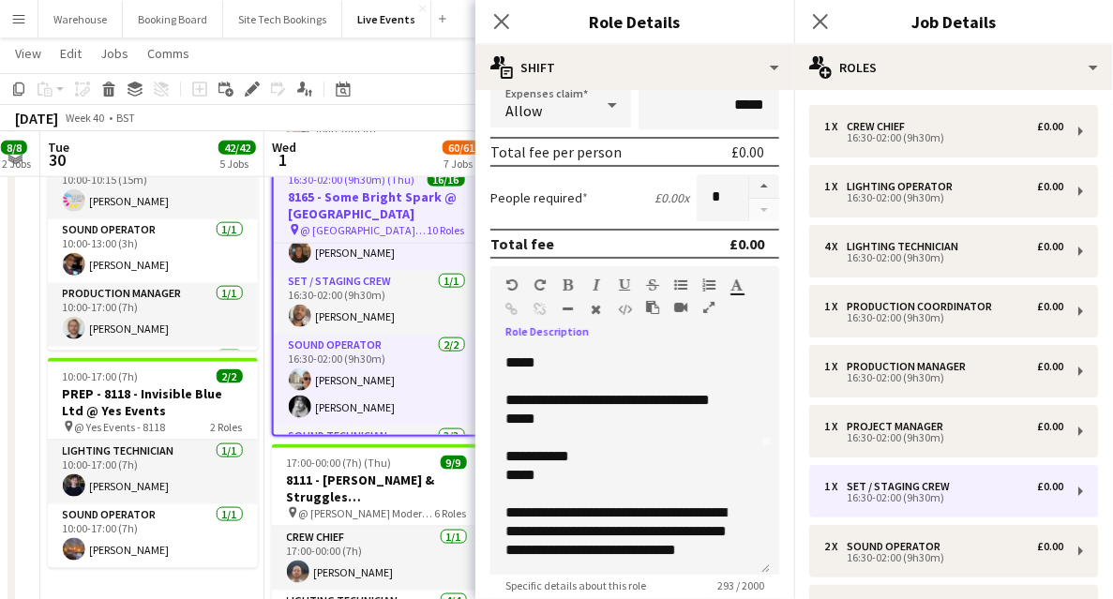
scroll to position [0, 0]
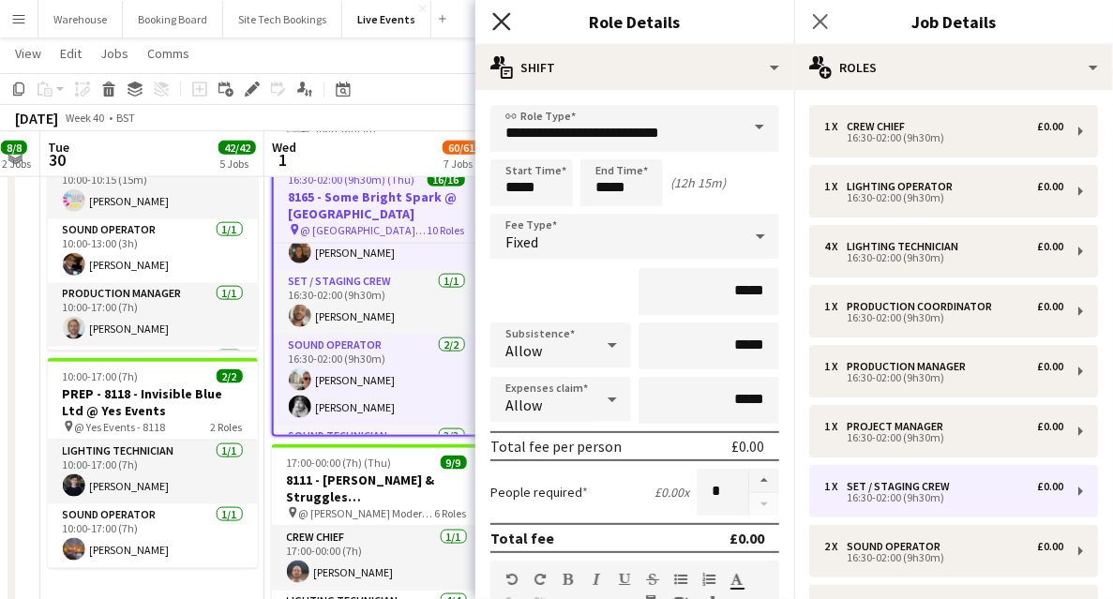
click at [503, 21] on icon at bounding box center [501, 21] width 18 height 18
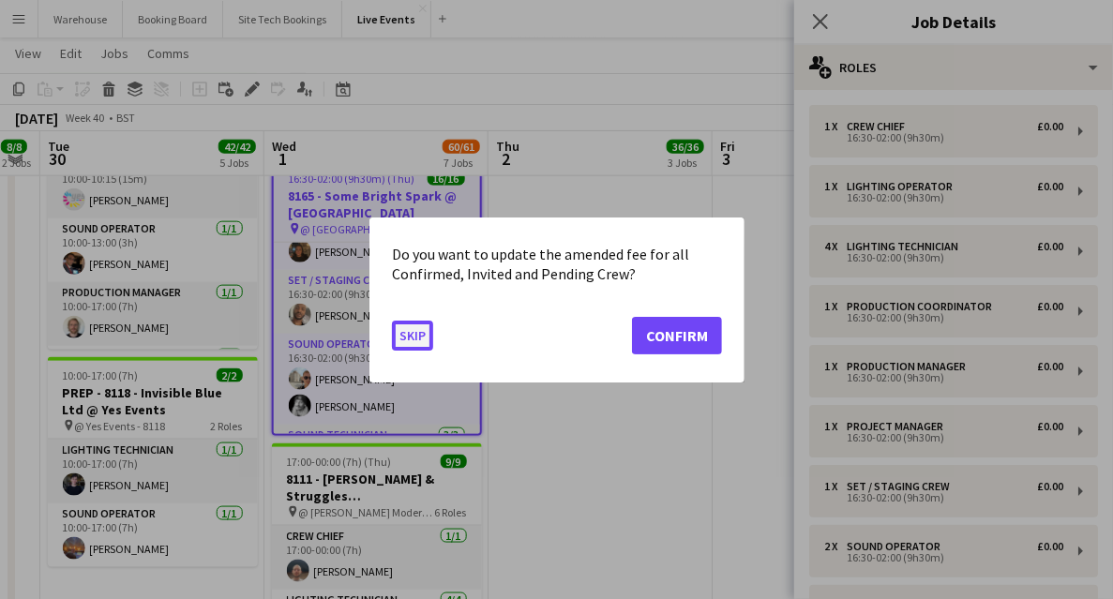
click at [411, 332] on button "Skip" at bounding box center [412, 335] width 41 height 30
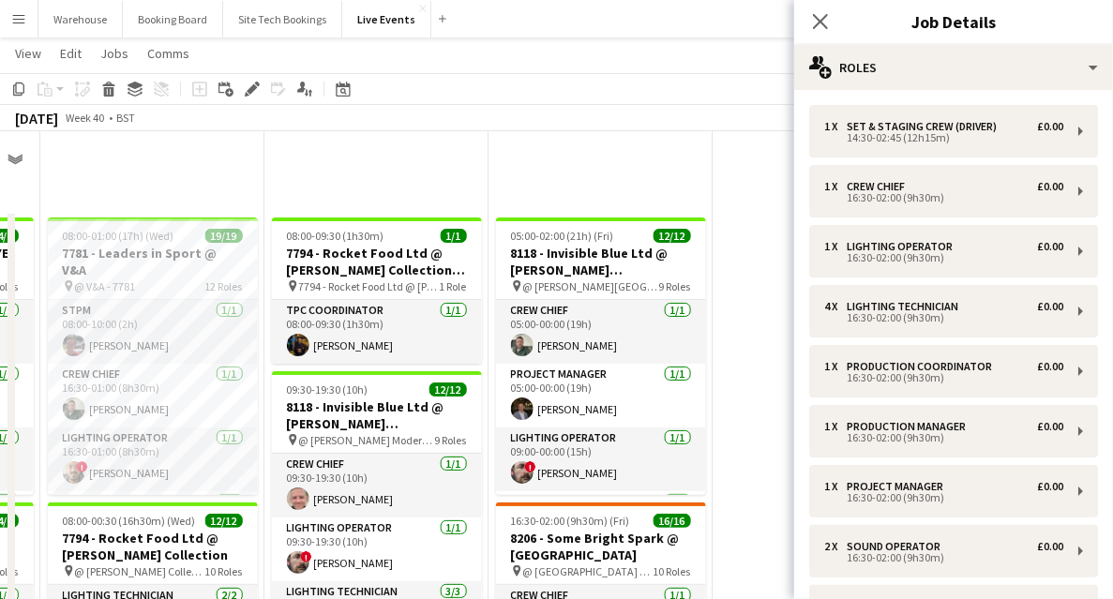
scroll to position [999, 0]
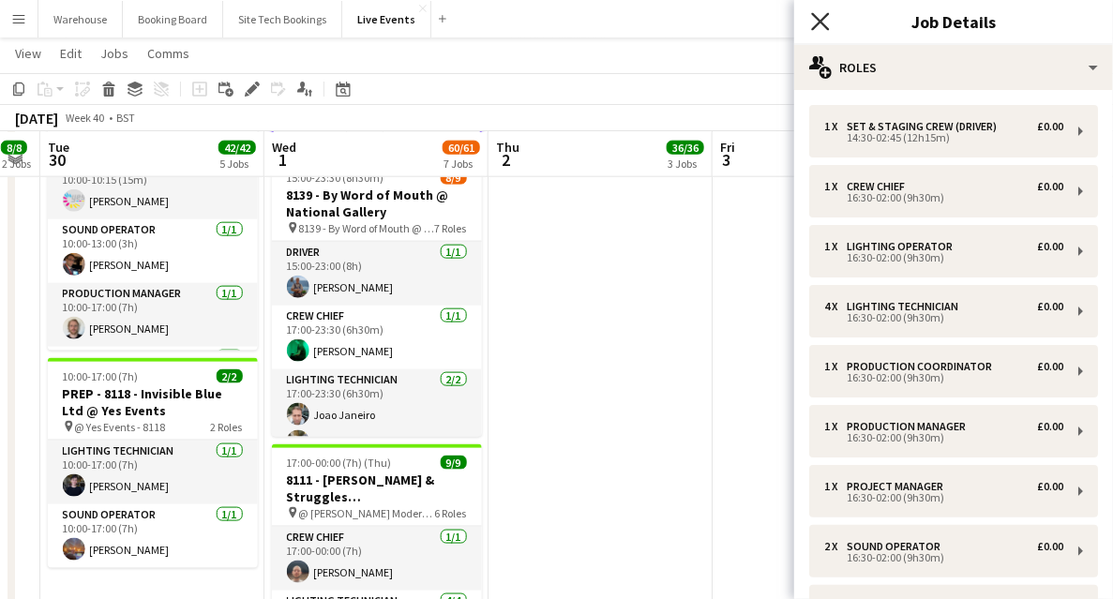
click at [816, 21] on icon "Close pop-in" at bounding box center [820, 21] width 18 height 18
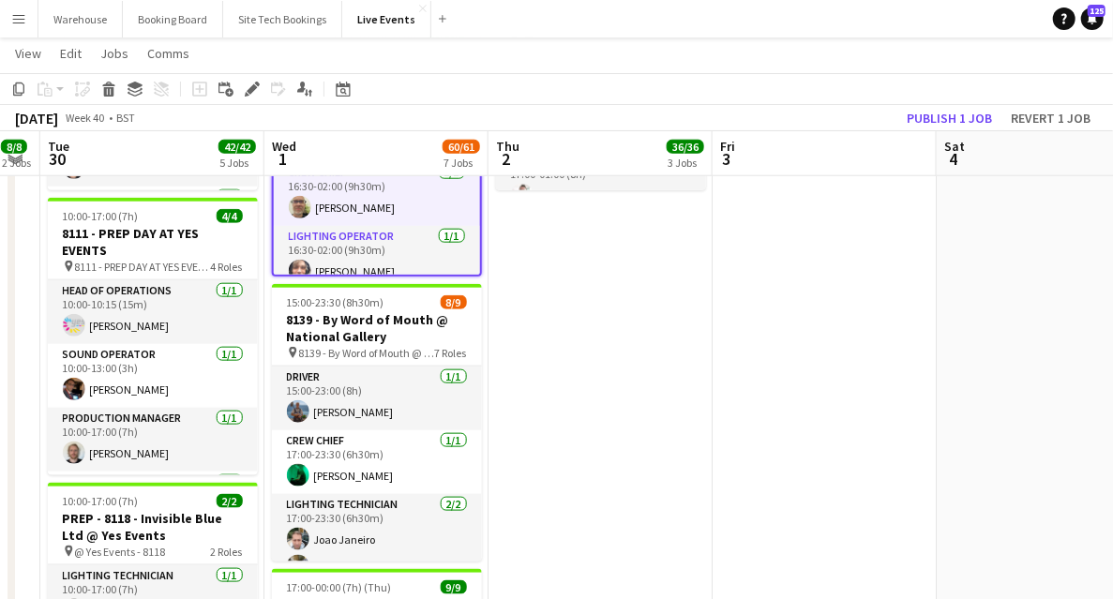
scroll to position [687, 0]
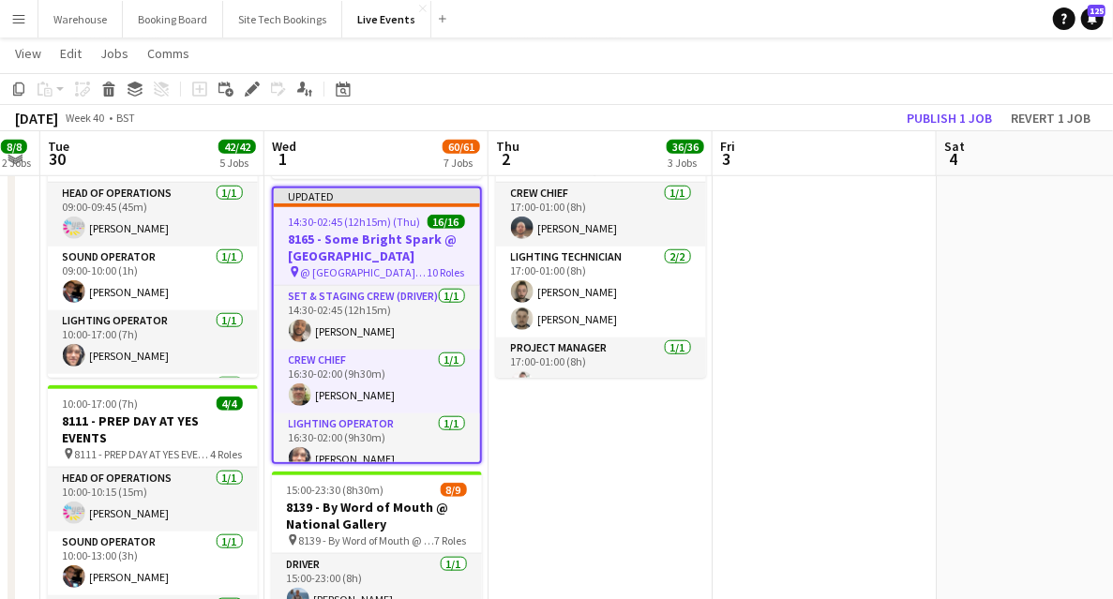
click at [366, 240] on h3 "8165 - Some Bright Spark @ [GEOGRAPHIC_DATA]" at bounding box center [377, 248] width 206 height 34
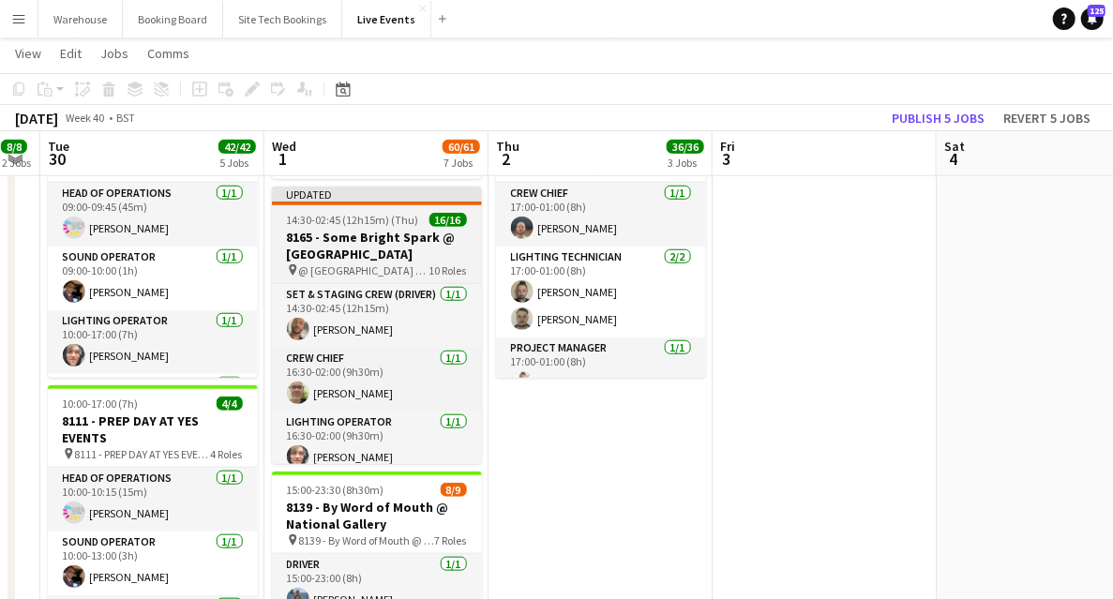
click at [394, 255] on h3 "8165 - Some Bright Spark @ [GEOGRAPHIC_DATA]" at bounding box center [377, 246] width 210 height 34
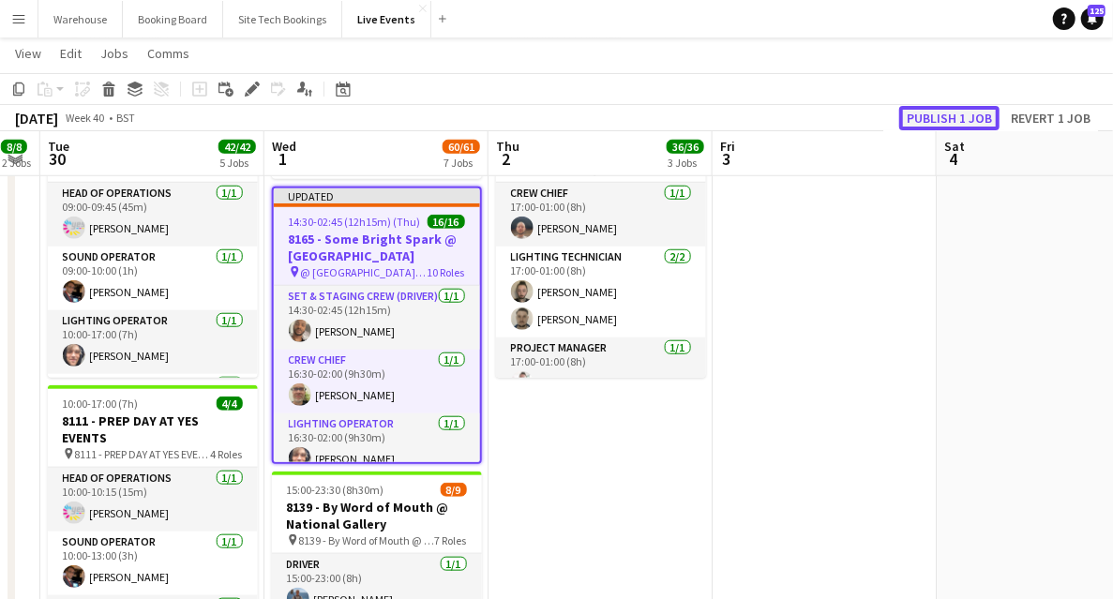
click at [933, 112] on button "Publish 1 job" at bounding box center [949, 118] width 100 height 24
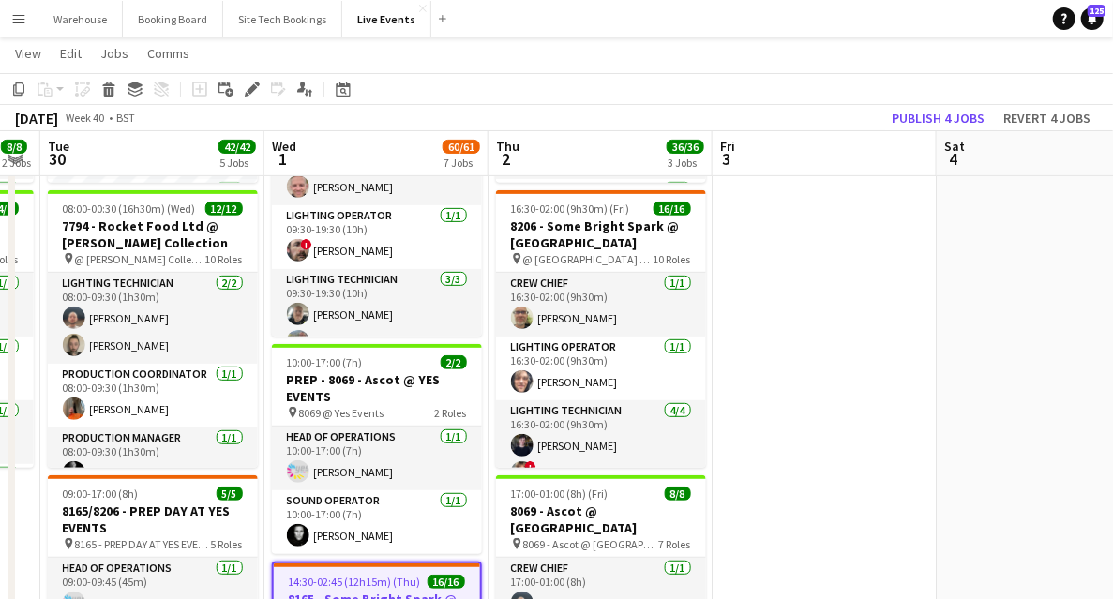
scroll to position [624, 0]
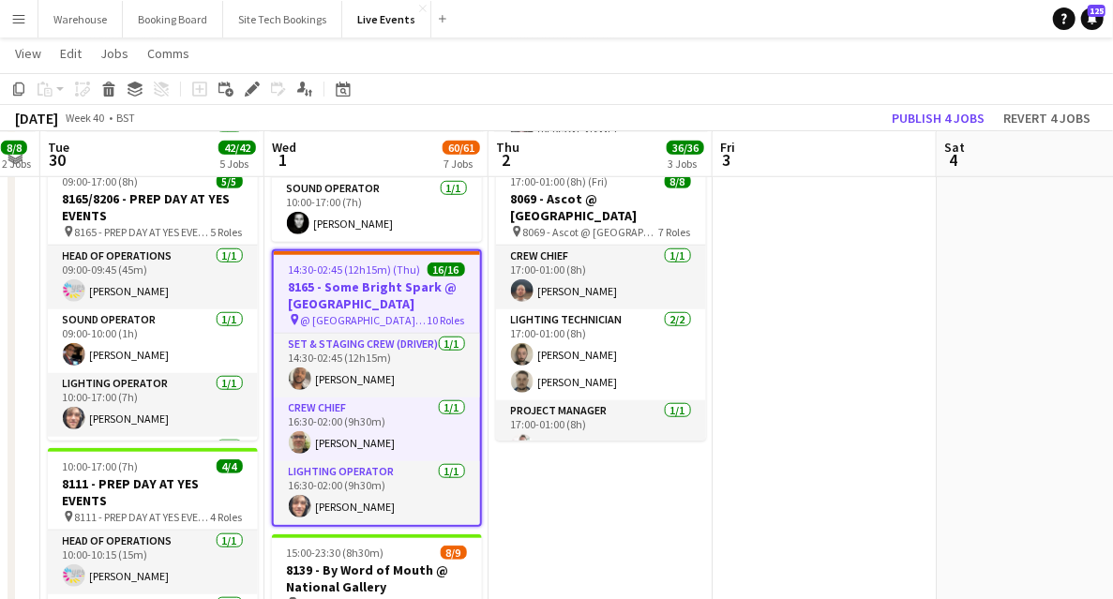
click at [925, 422] on app-date-cell at bounding box center [824, 504] width 224 height 1836
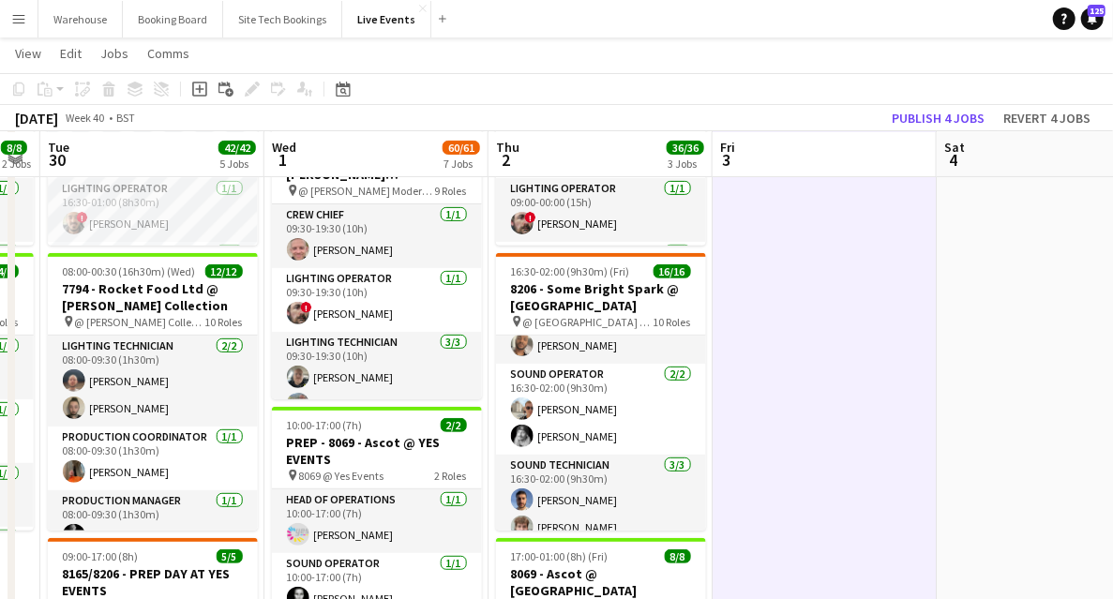
scroll to position [437, 0]
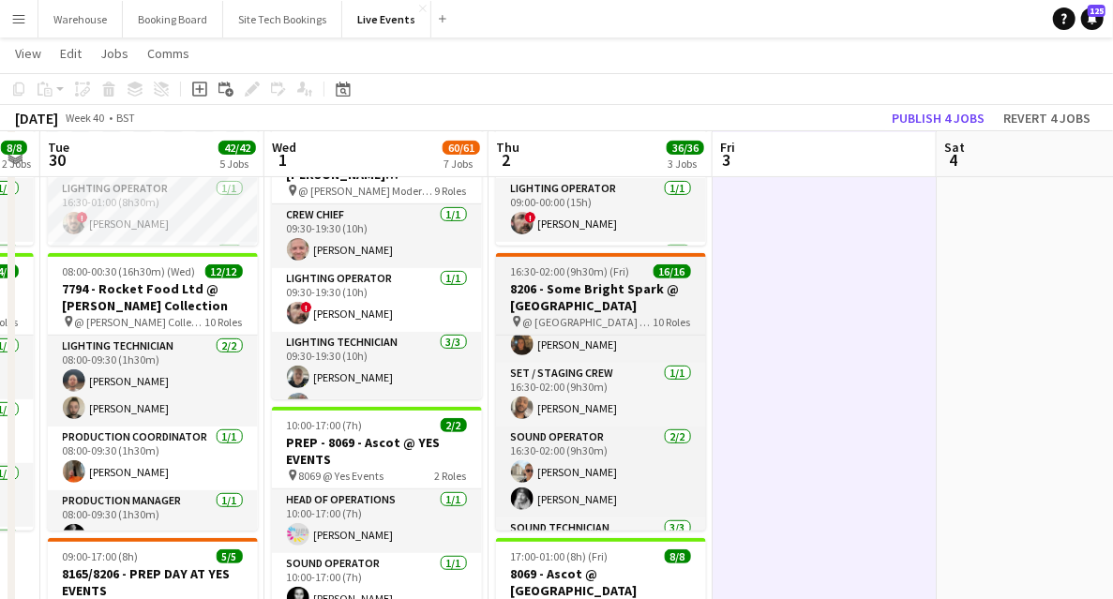
click at [595, 301] on h3 "8206 - Some Bright Spark @ [GEOGRAPHIC_DATA]" at bounding box center [601, 297] width 210 height 34
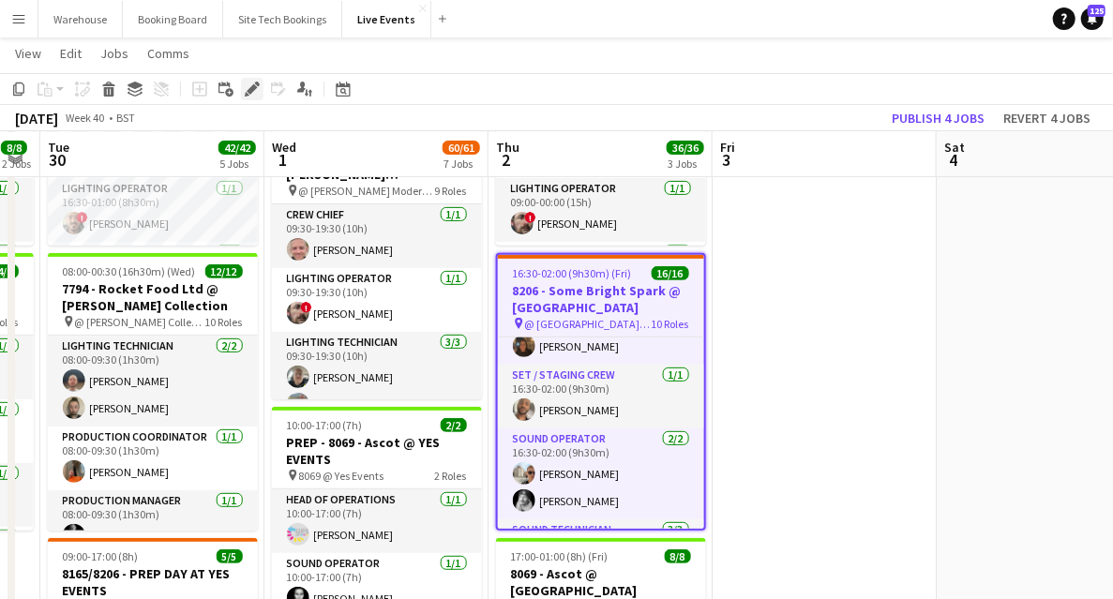
click at [250, 88] on icon at bounding box center [252, 89] width 10 height 10
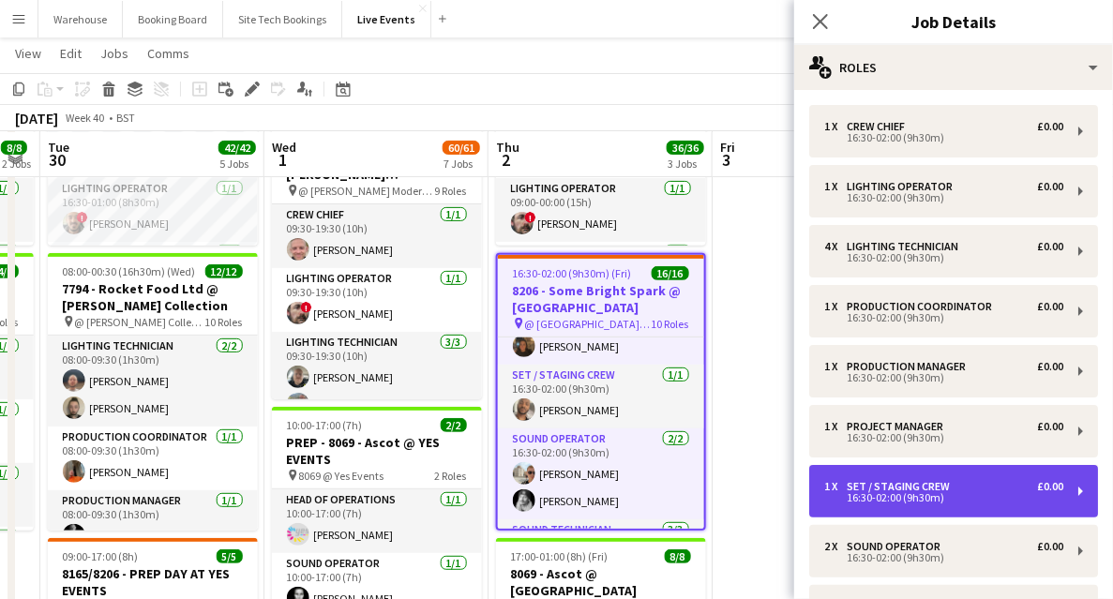
click at [924, 489] on div "Set / Staging Crew" at bounding box center [901, 486] width 111 height 13
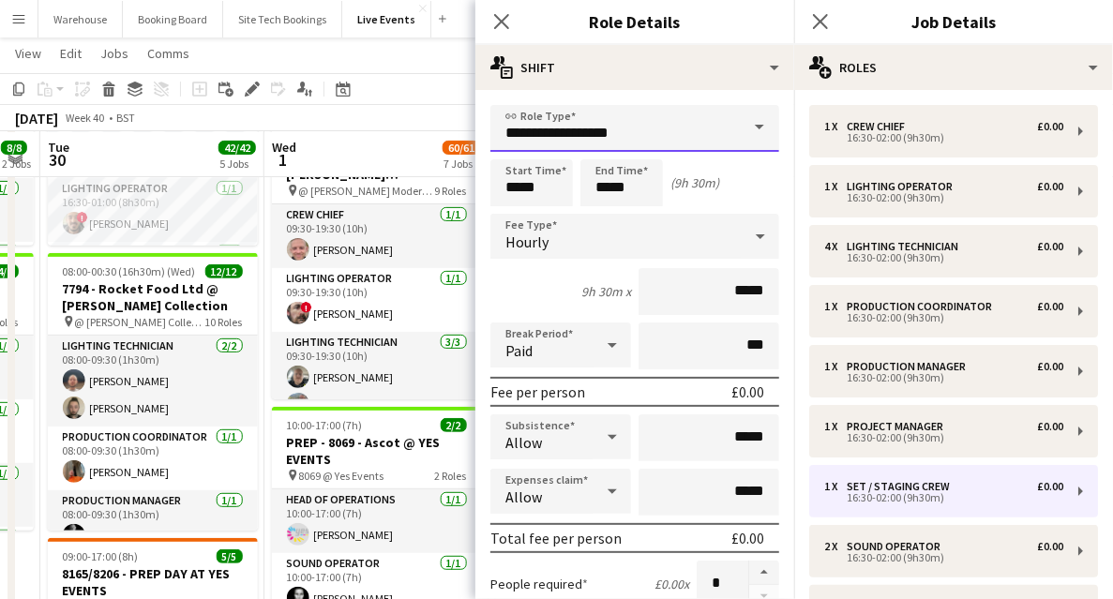
click at [632, 139] on input "**********" at bounding box center [634, 128] width 289 height 47
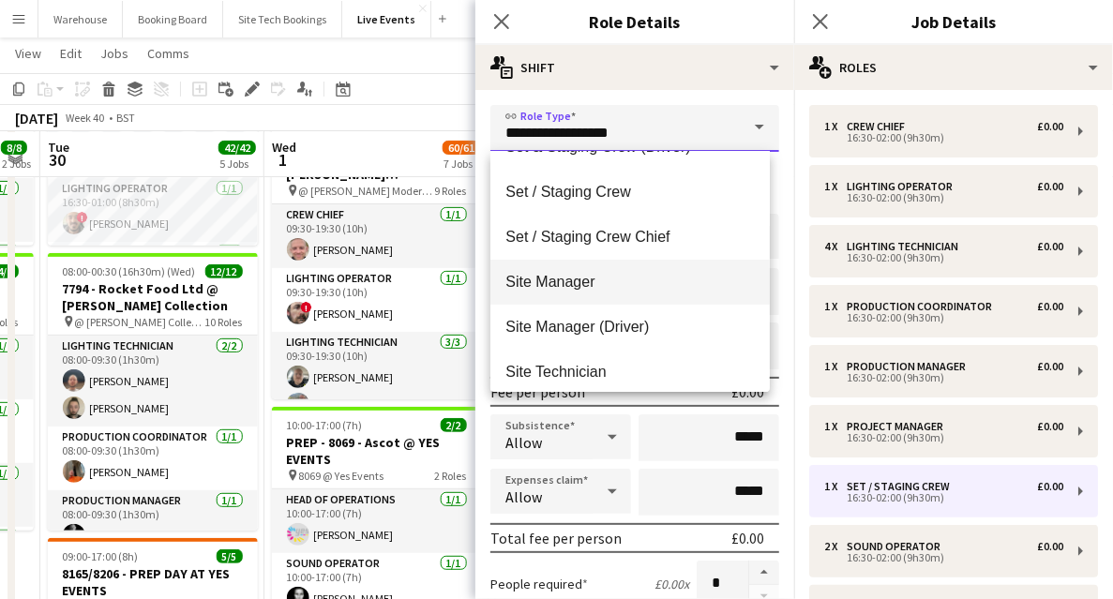
scroll to position [3437, 0]
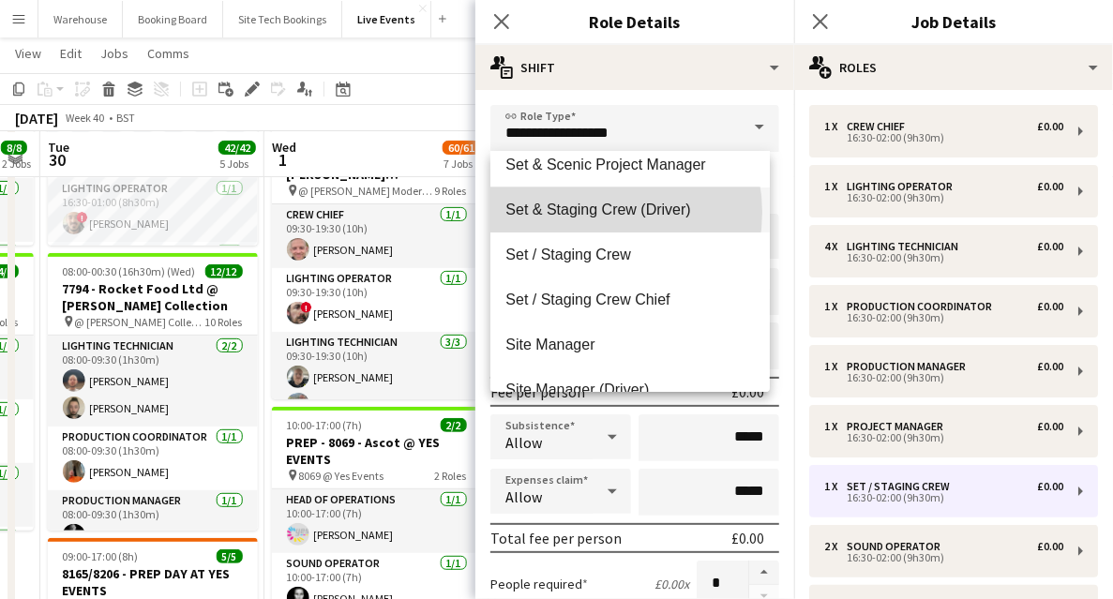
click at [596, 212] on span "Set & Staging Crew (Driver)" at bounding box center [629, 210] width 249 height 18
type input "**********"
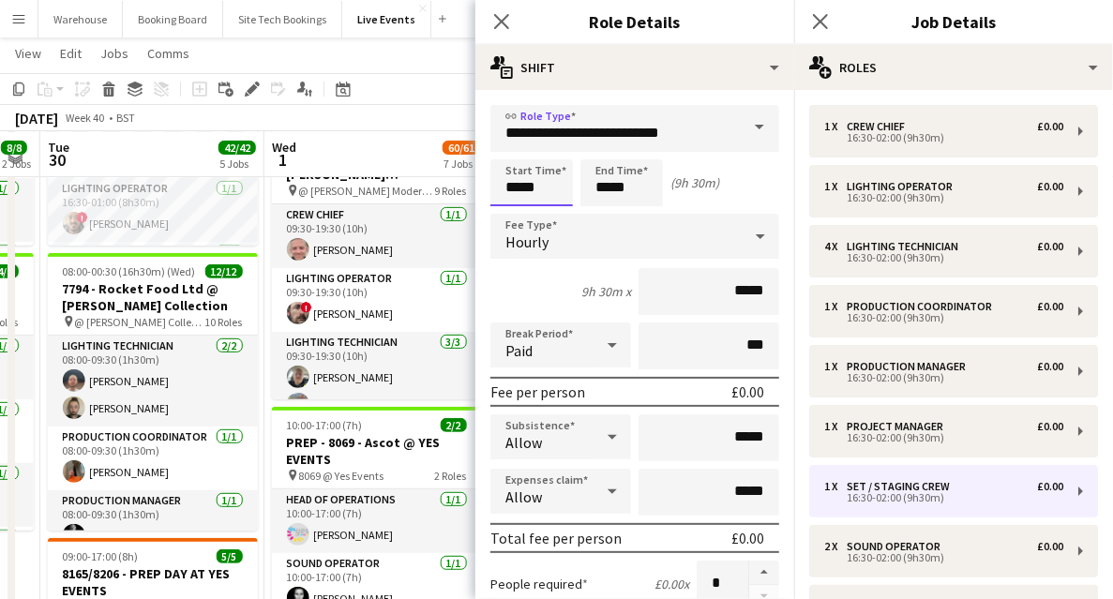
click at [540, 186] on input "*****" at bounding box center [531, 182] width 82 height 47
click at [510, 212] on div at bounding box center [512, 215] width 37 height 19
type input "*****"
click at [511, 212] on div at bounding box center [512, 215] width 37 height 19
click at [619, 178] on input "*****" at bounding box center [621, 182] width 82 height 47
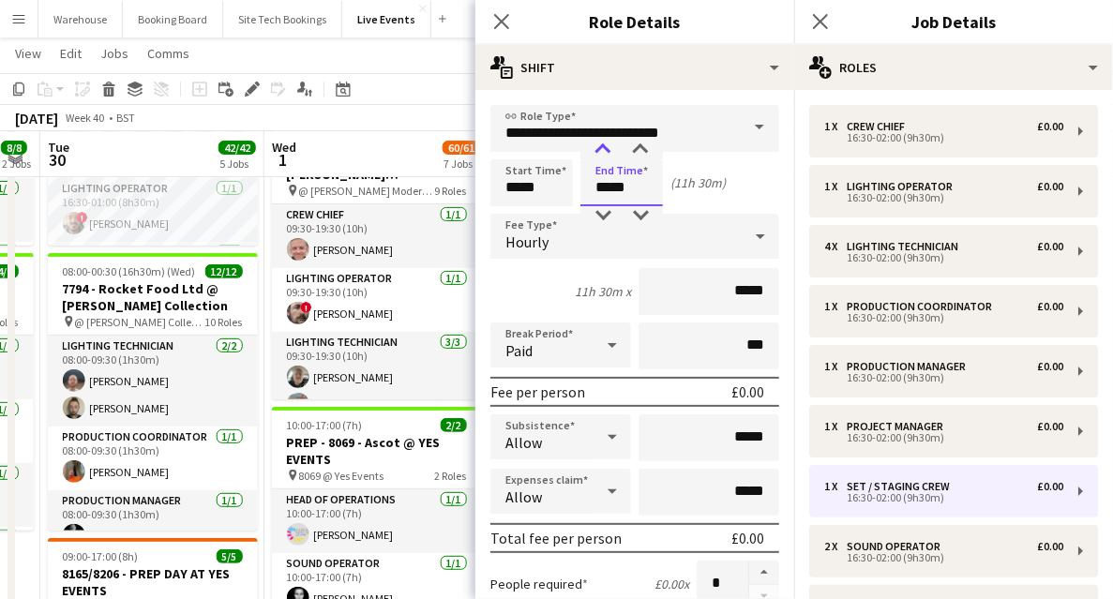
click at [602, 153] on div at bounding box center [602, 150] width 37 height 19
click at [604, 211] on div at bounding box center [602, 215] width 37 height 19
click at [637, 144] on div at bounding box center [640, 150] width 37 height 19
click at [637, 146] on div at bounding box center [640, 150] width 37 height 19
type input "*****"
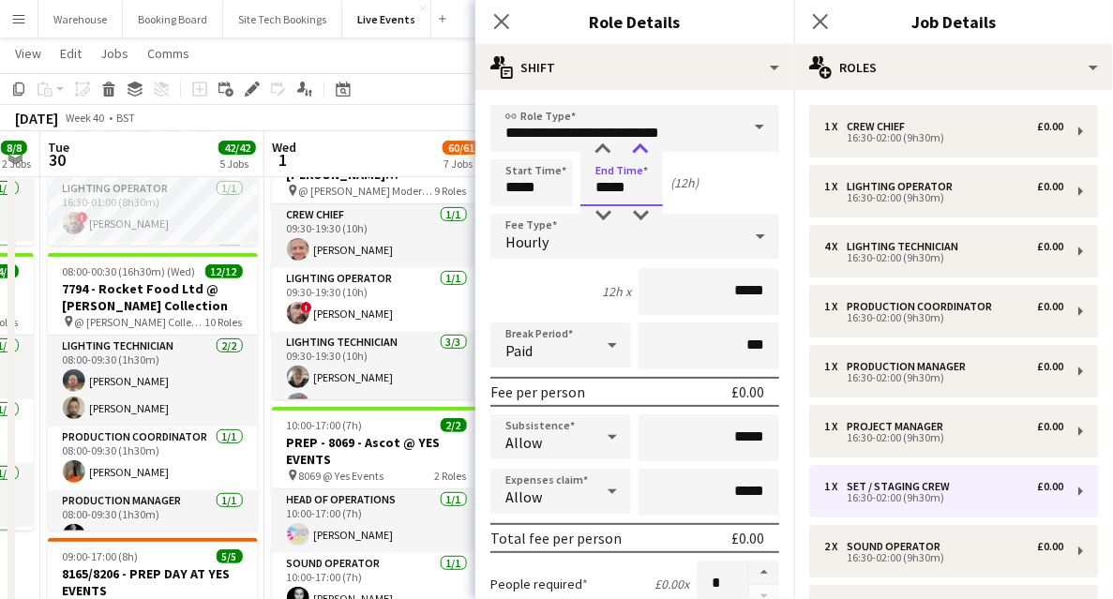
click at [641, 143] on div at bounding box center [640, 150] width 37 height 19
click at [553, 246] on div "Hourly" at bounding box center [615, 236] width 251 height 45
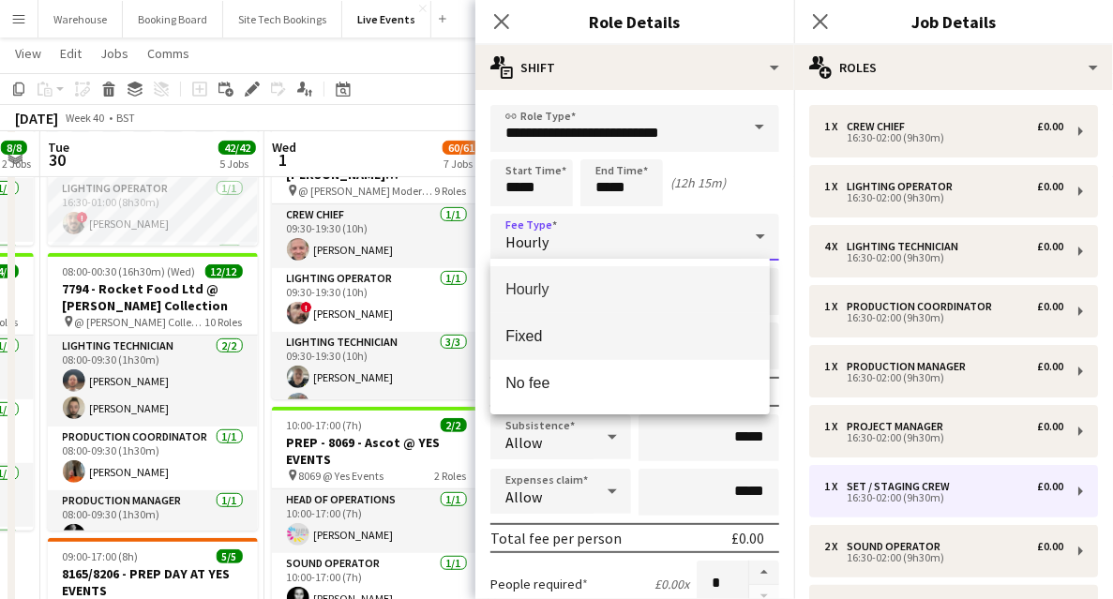
click at [544, 332] on span "Fixed" at bounding box center [629, 336] width 249 height 18
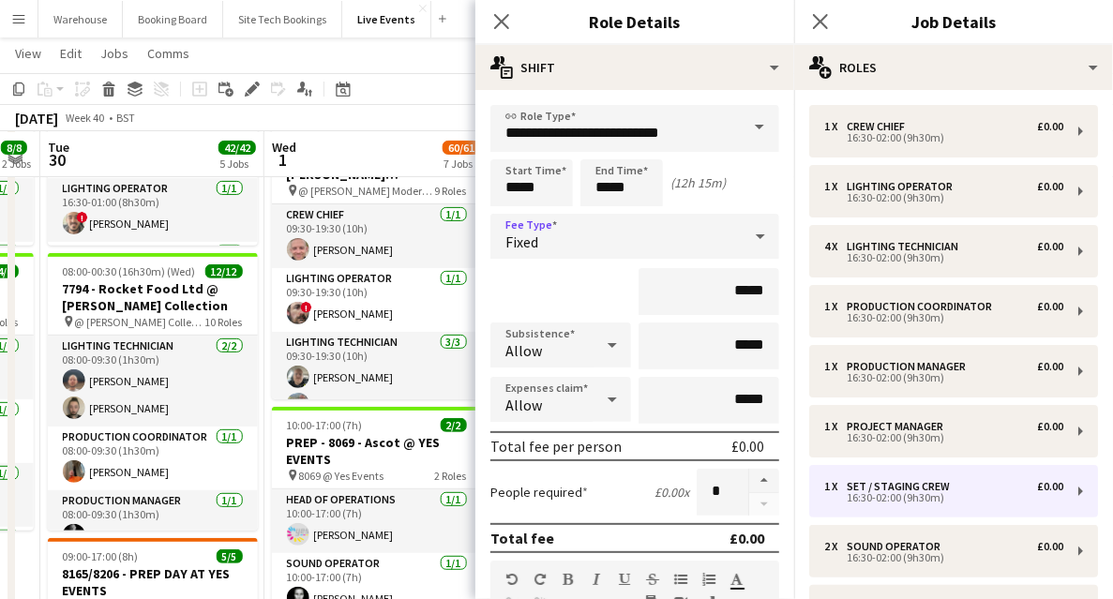
scroll to position [375, 0]
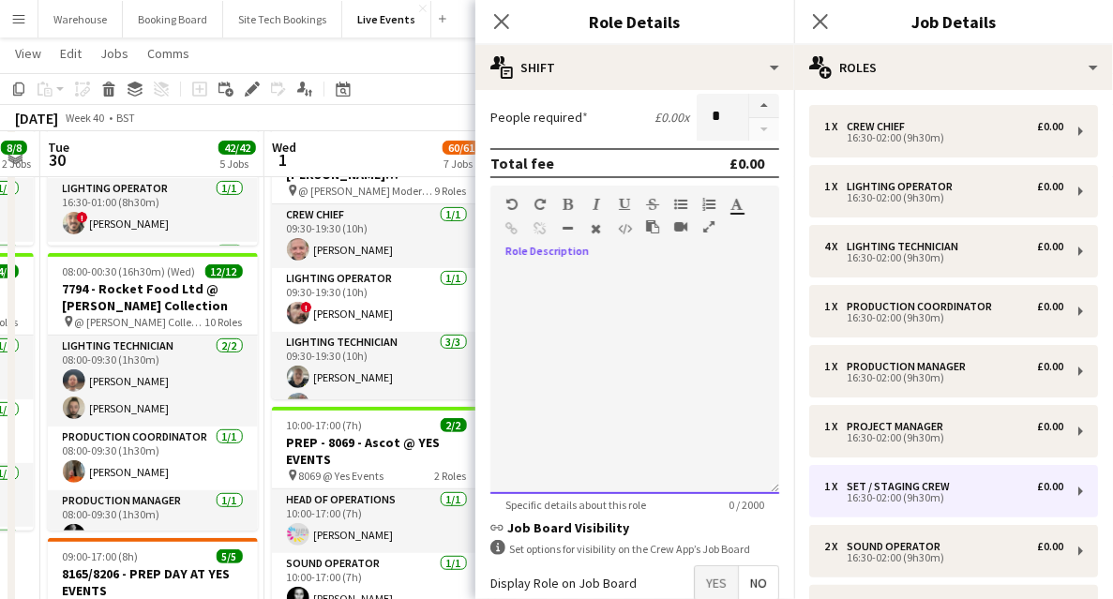
click at [542, 317] on div at bounding box center [634, 381] width 289 height 225
paste div
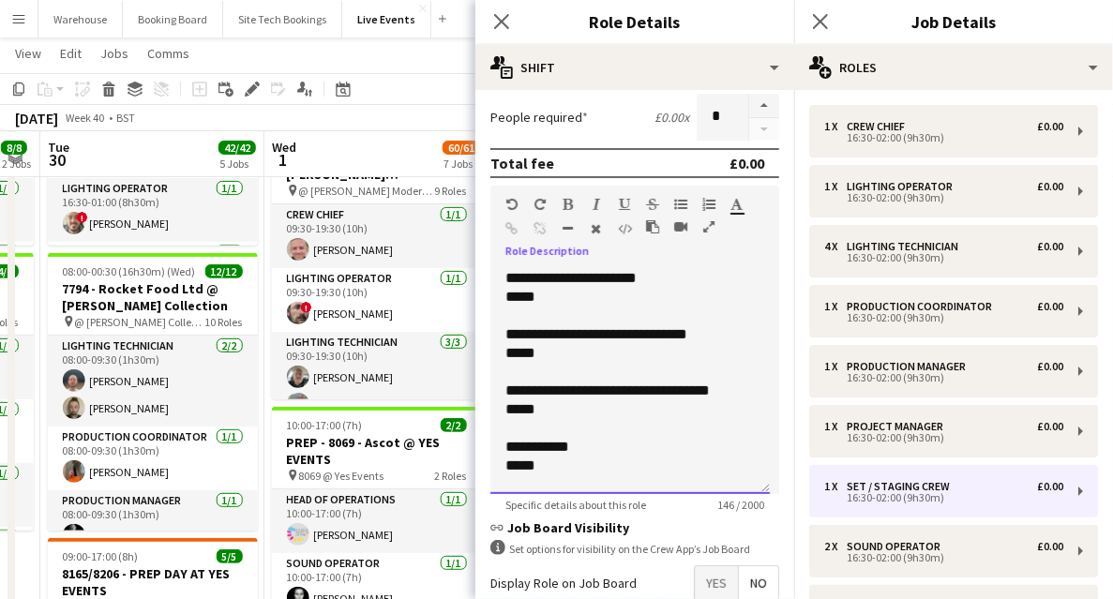
click at [507, 274] on p "**********" at bounding box center [629, 278] width 249 height 19
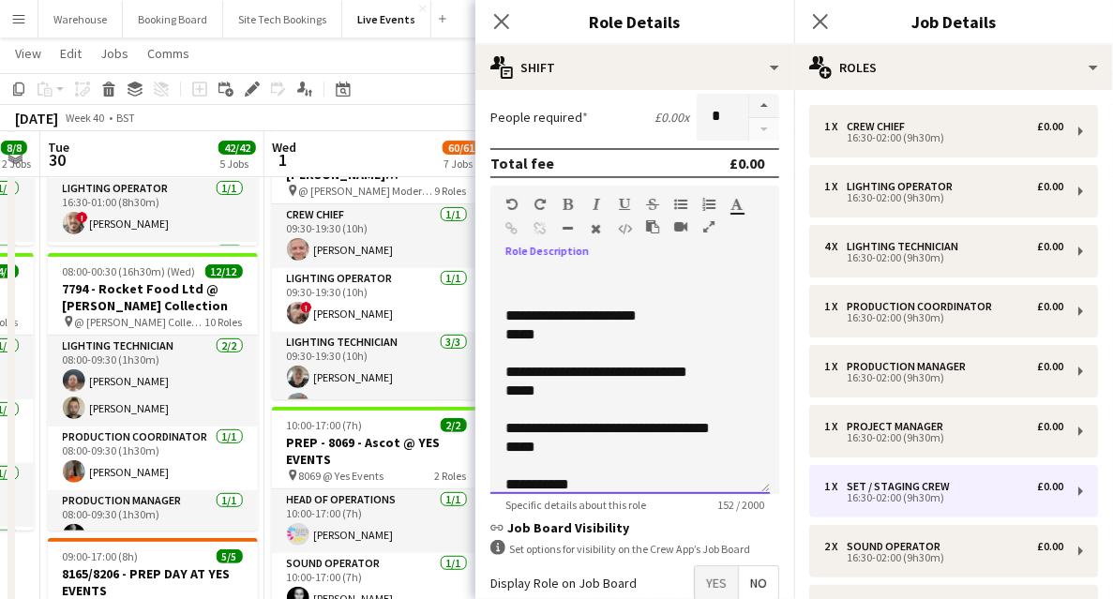
click at [527, 277] on p at bounding box center [629, 278] width 249 height 19
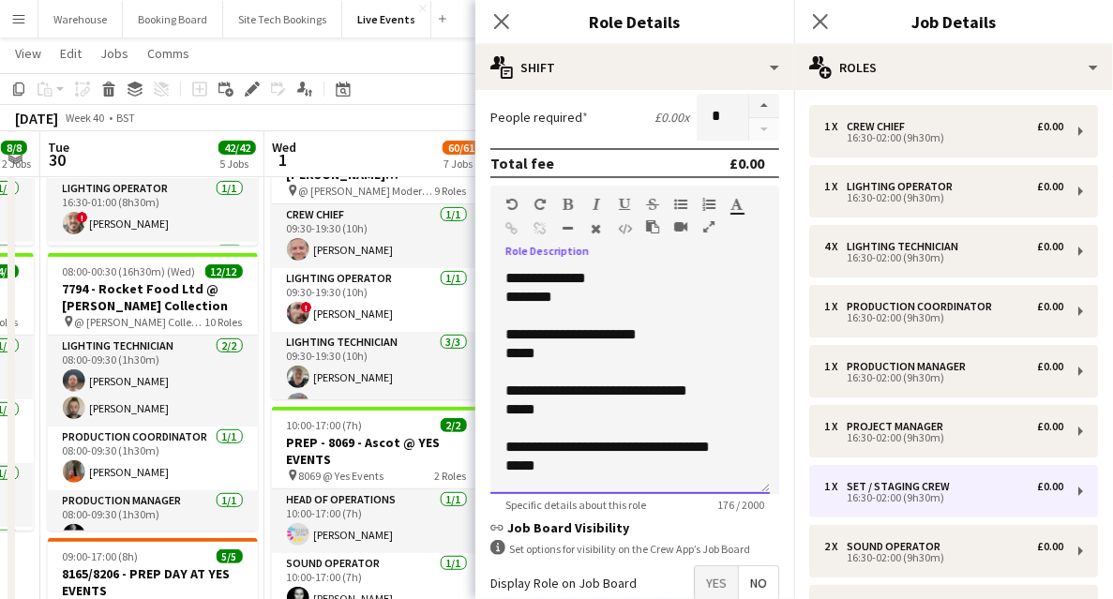
scroll to position [52, 0]
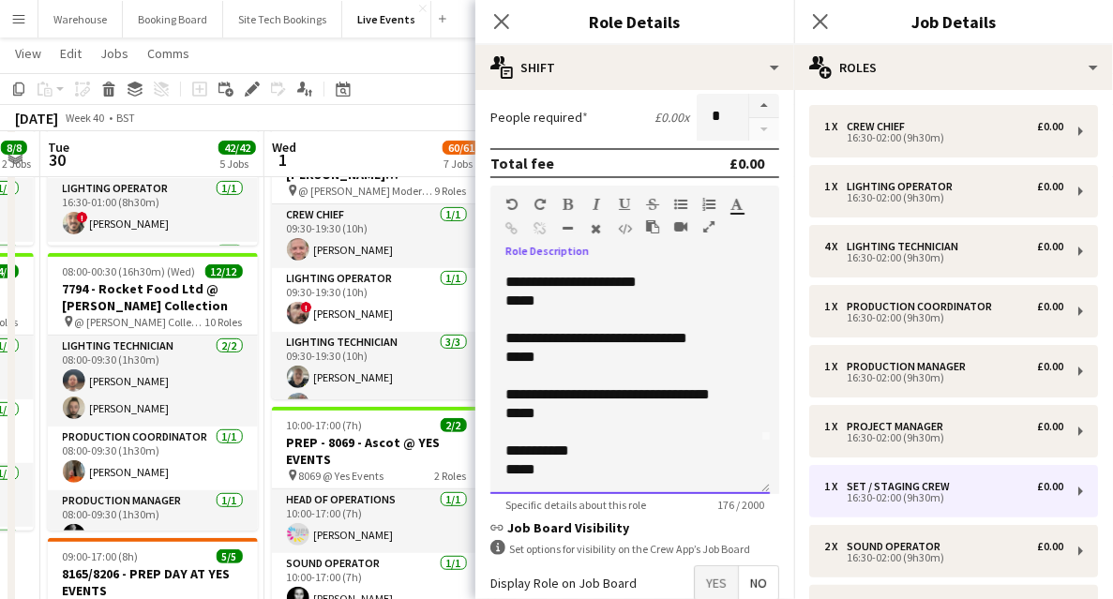
click at [621, 463] on p "*****" at bounding box center [625, 469] width 240 height 19
click at [502, 20] on icon "Close pop-in" at bounding box center [501, 21] width 18 height 18
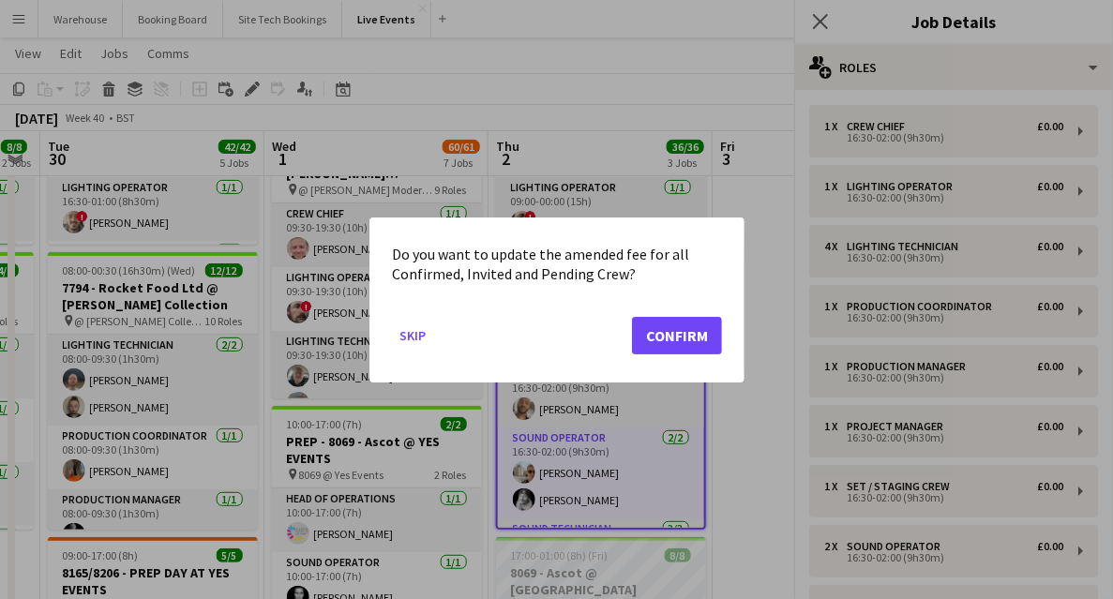
scroll to position [0, 0]
click at [420, 339] on button "Skip" at bounding box center [412, 335] width 41 height 30
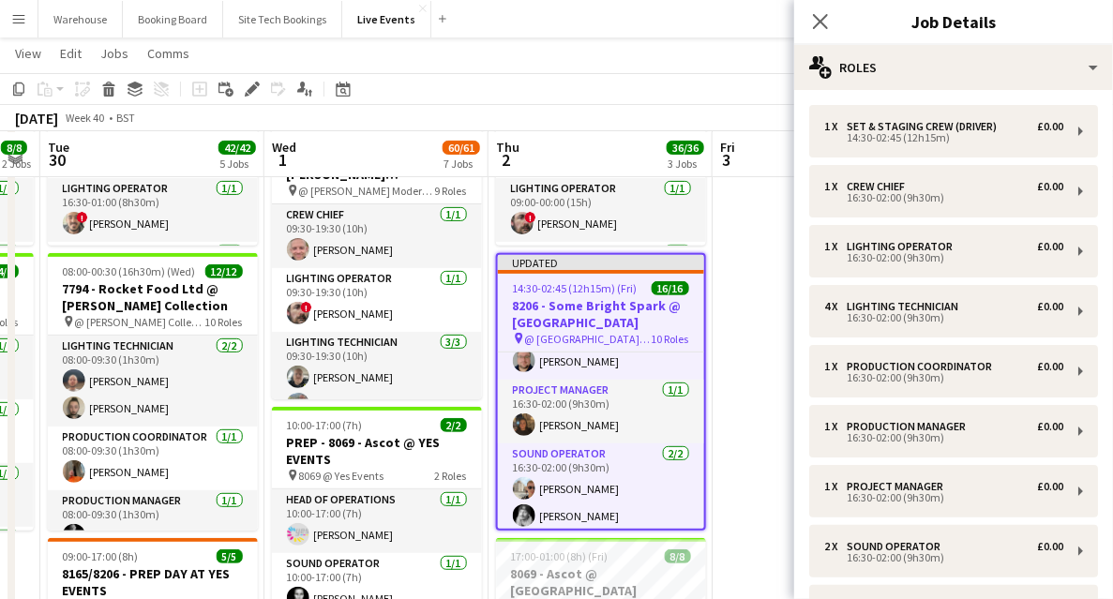
scroll to position [501, 0]
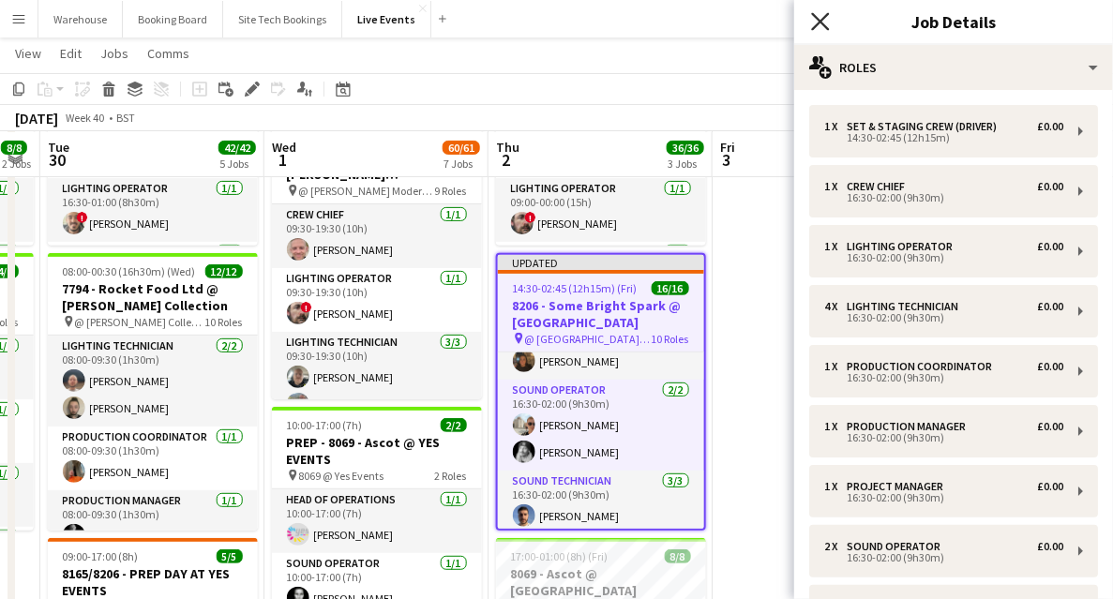
click at [821, 22] on icon at bounding box center [820, 21] width 18 height 18
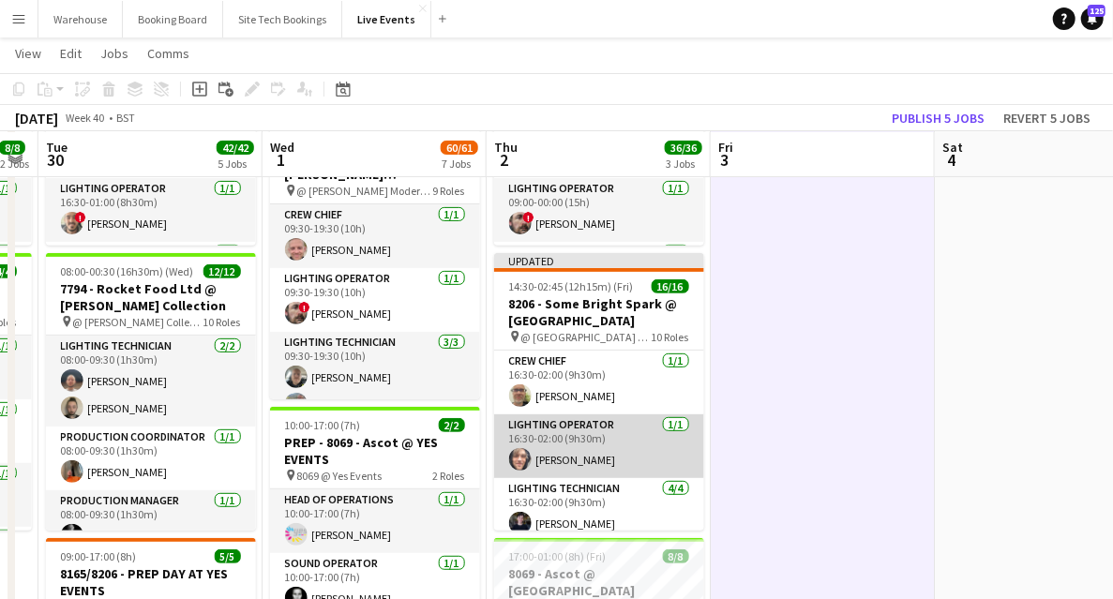
scroll to position [0, 0]
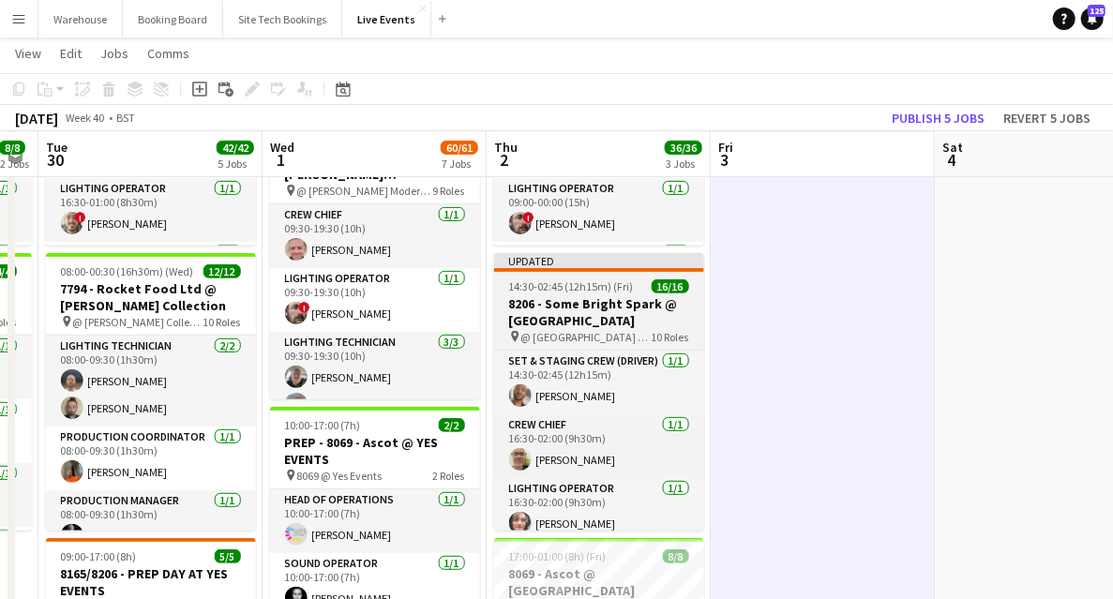
click at [607, 314] on h3 "8206 - Some Bright Spark @ [GEOGRAPHIC_DATA]" at bounding box center [599, 312] width 210 height 34
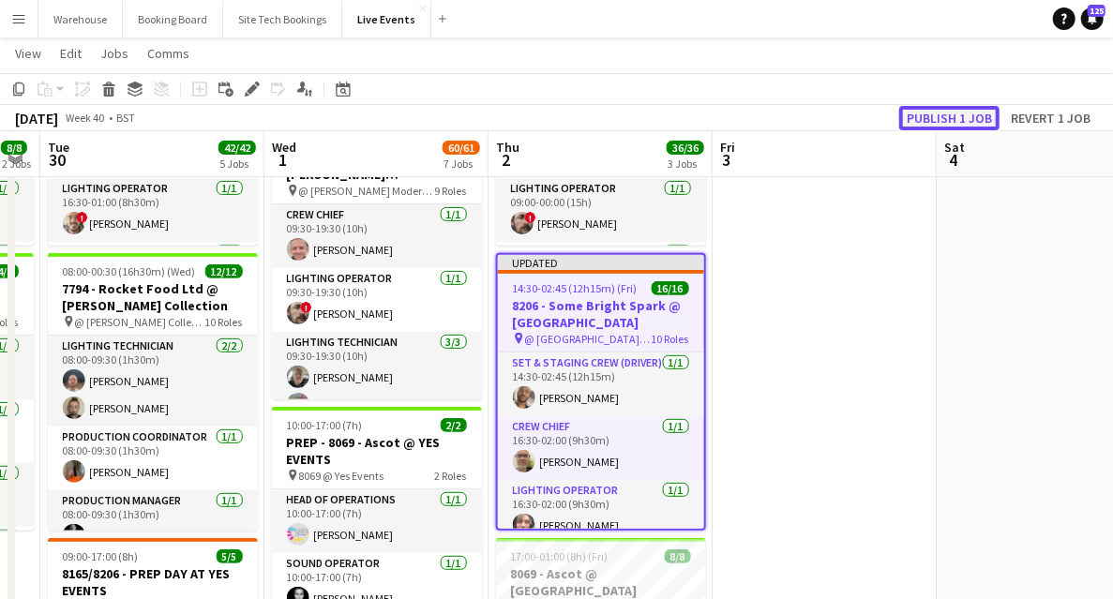
click at [927, 122] on button "Publish 1 job" at bounding box center [949, 118] width 100 height 24
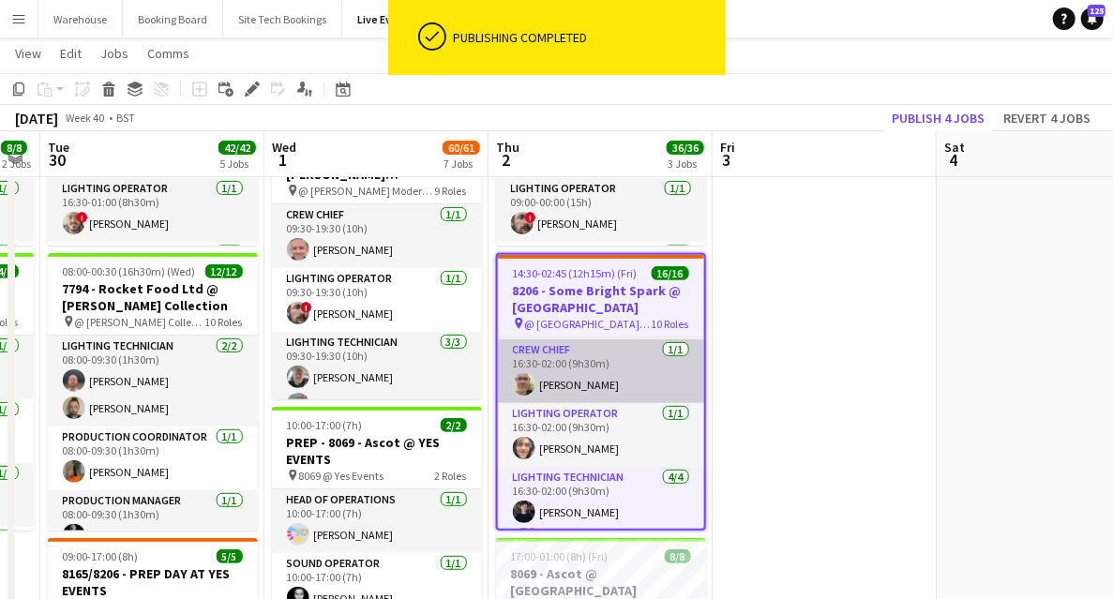
scroll to position [0, 0]
